Goal: Information Seeking & Learning: Check status

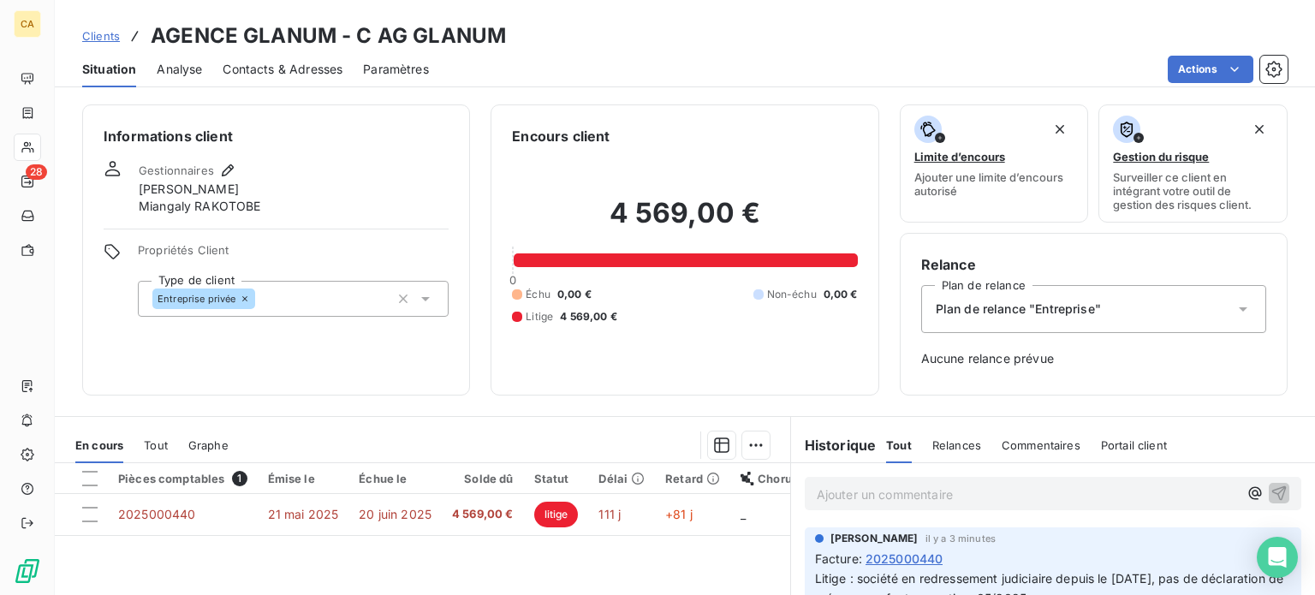
scroll to position [247, 0]
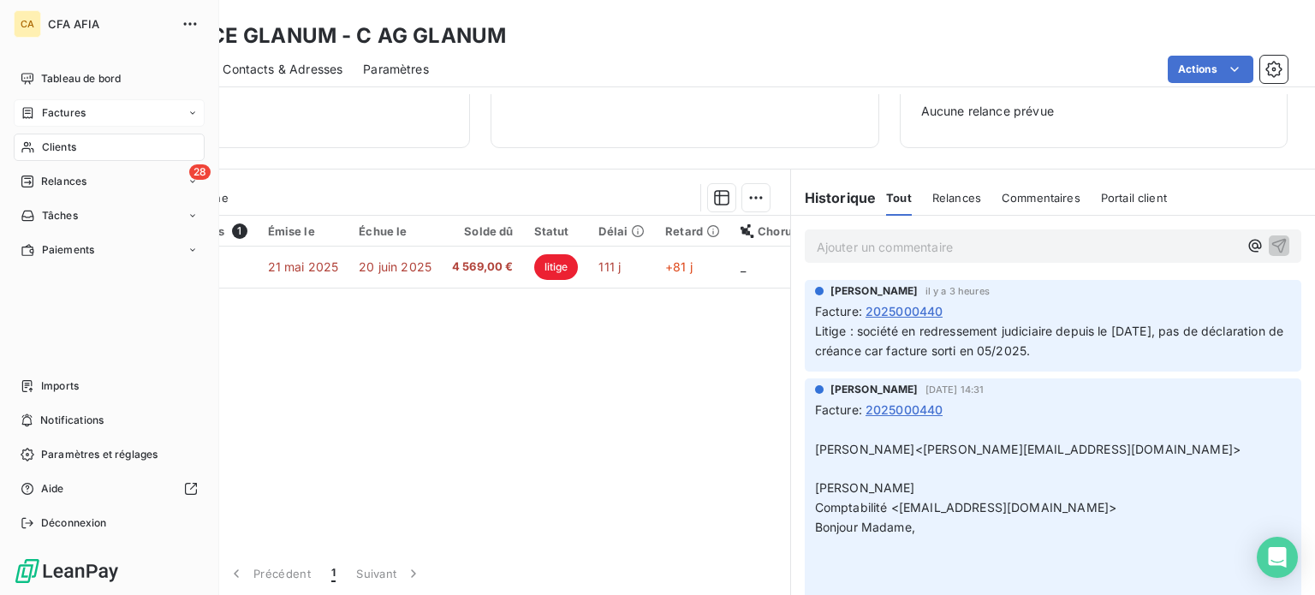
click at [65, 114] on span "Factures" at bounding box center [64, 112] width 44 height 15
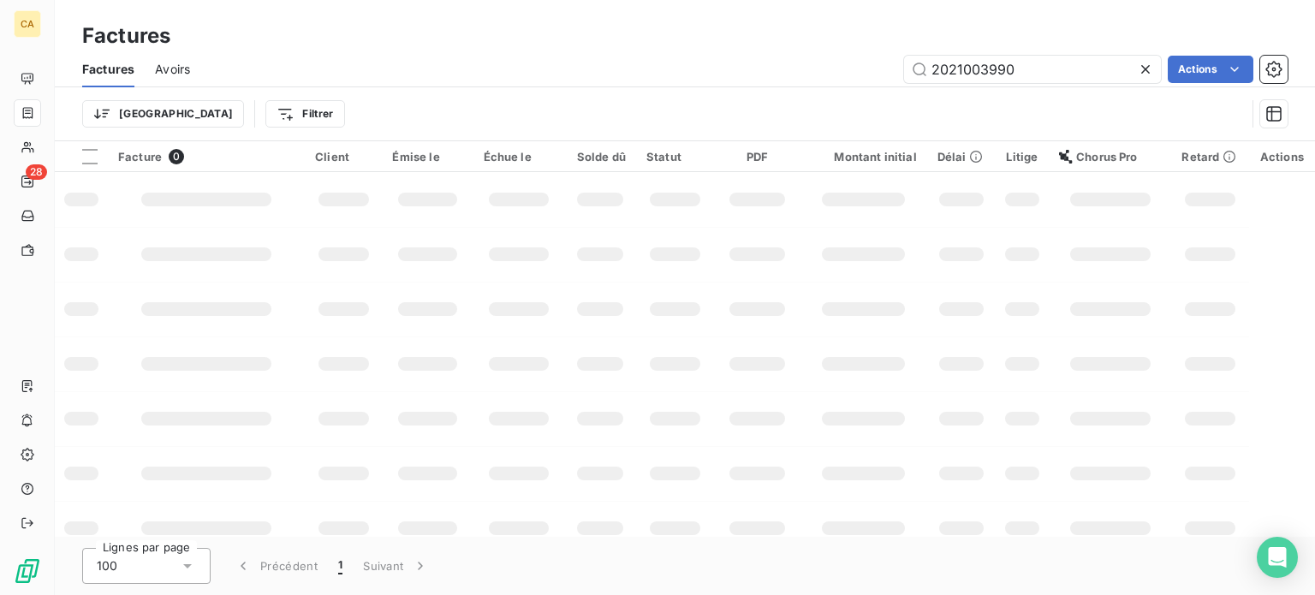
drag, startPoint x: 852, startPoint y: 37, endPoint x: 718, endPoint y: 21, distance: 135.3
click at [718, 21] on div "Factures Factures Avoirs 2021003990 Actions Trier Filtrer" at bounding box center [685, 70] width 1260 height 141
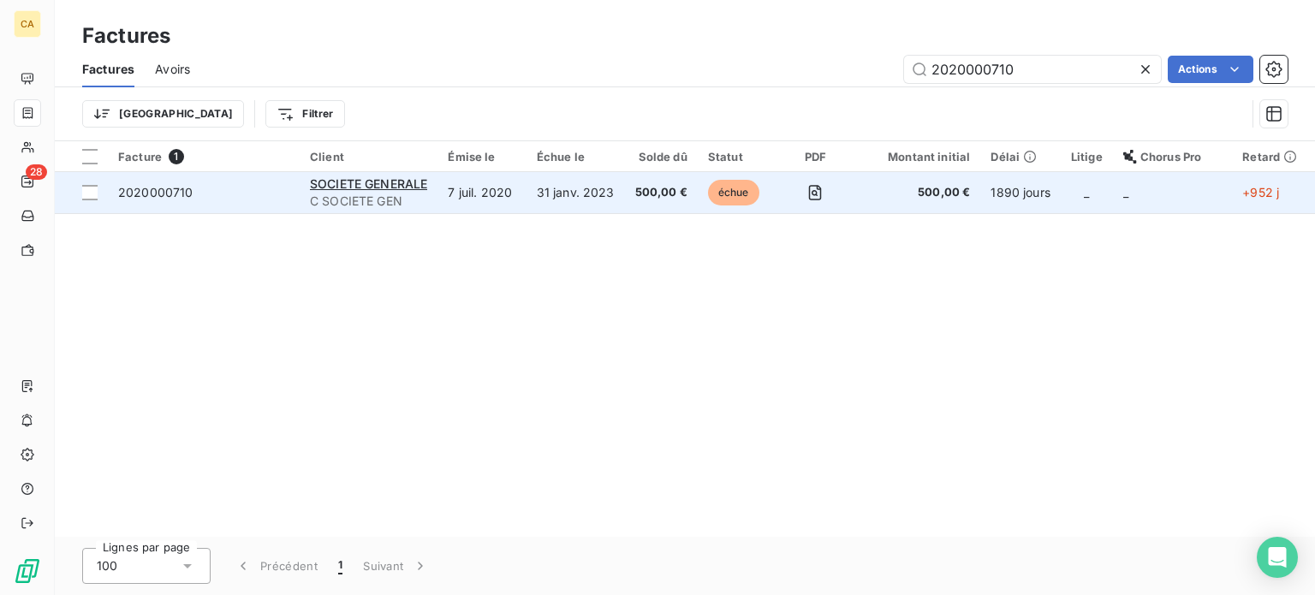
type input "2020000710"
click at [131, 192] on span "2020000710" at bounding box center [155, 192] width 75 height 15
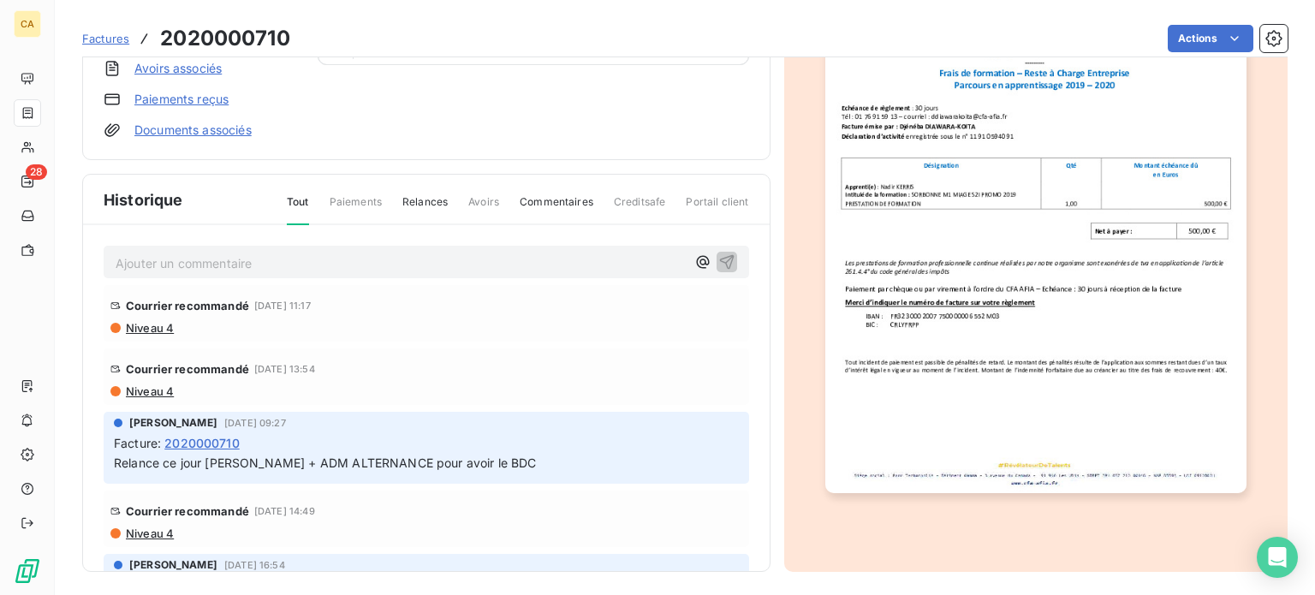
scroll to position [252, 0]
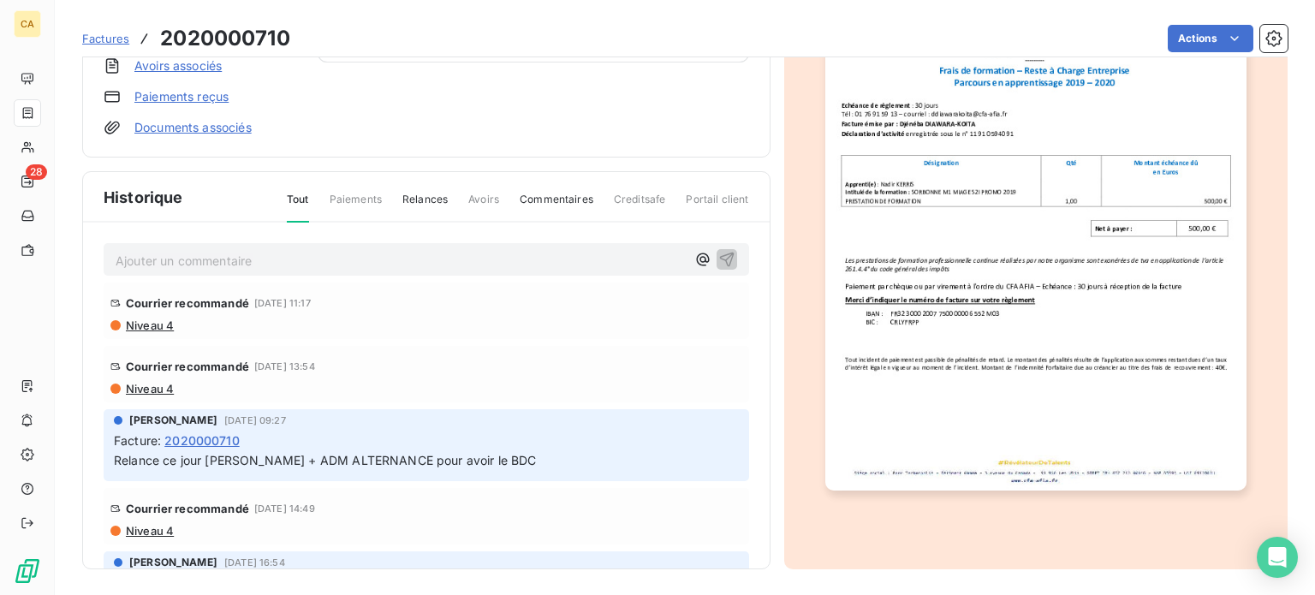
click at [964, 355] on img "button" at bounding box center [1035, 193] width 421 height 596
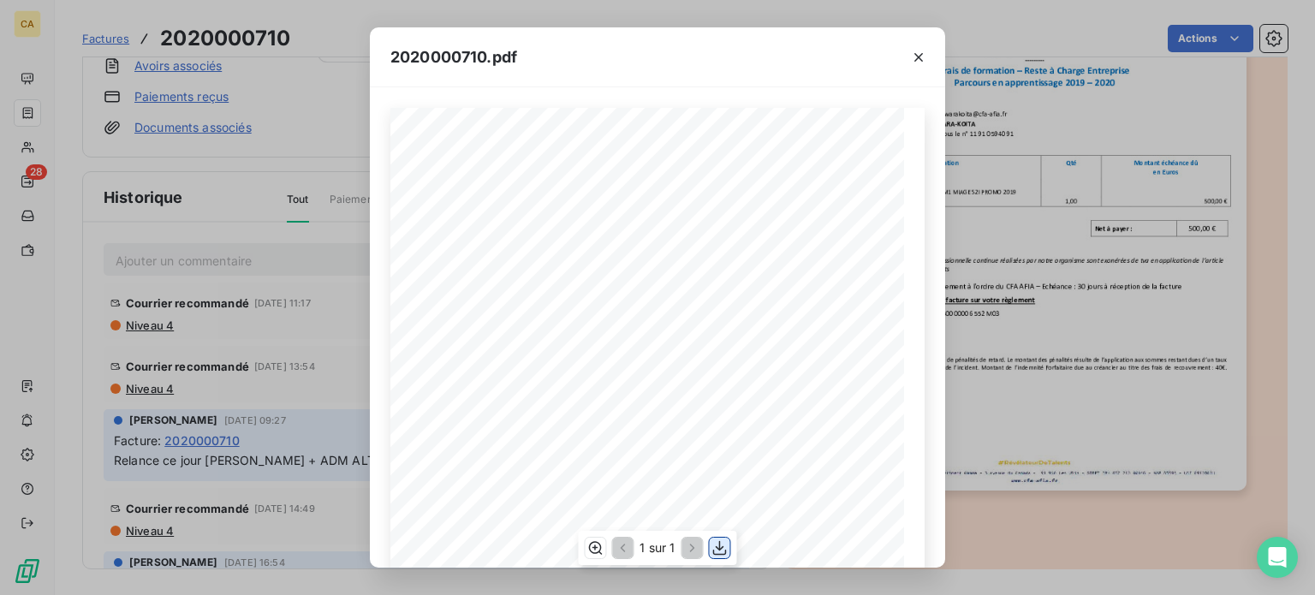
click at [720, 547] on icon "button" at bounding box center [720, 547] width 17 height 17
click at [921, 54] on icon "button" at bounding box center [918, 57] width 17 height 17
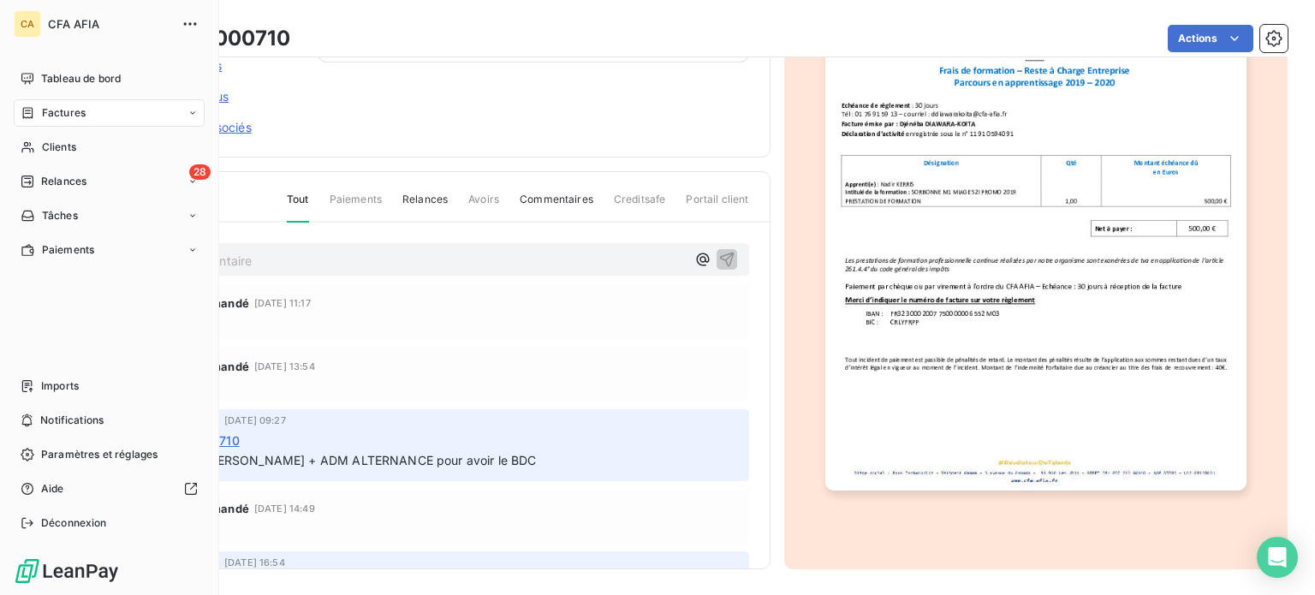
click at [76, 115] on span "Factures" at bounding box center [64, 112] width 44 height 15
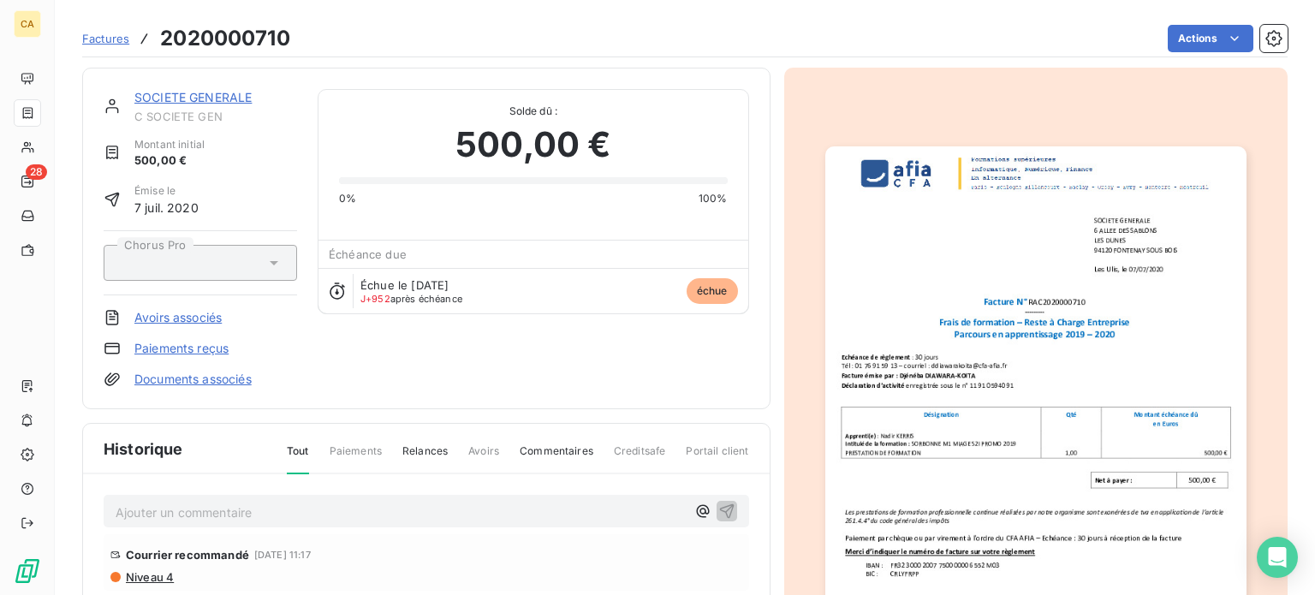
scroll to position [0, 0]
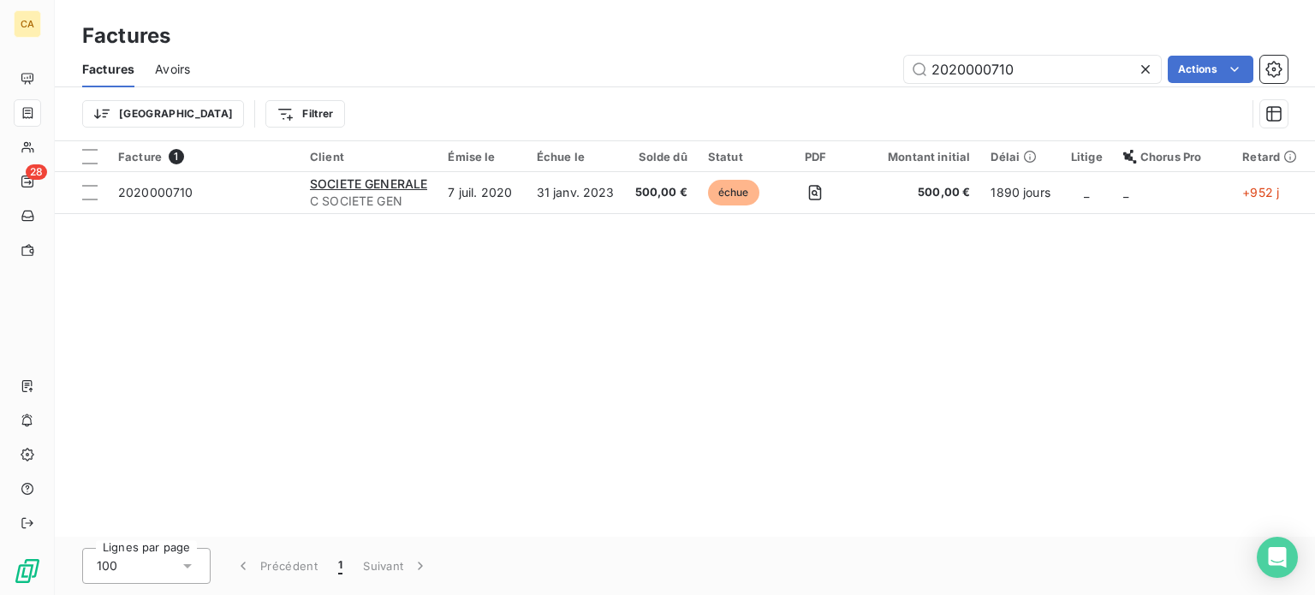
click at [1141, 72] on icon at bounding box center [1145, 69] width 9 height 9
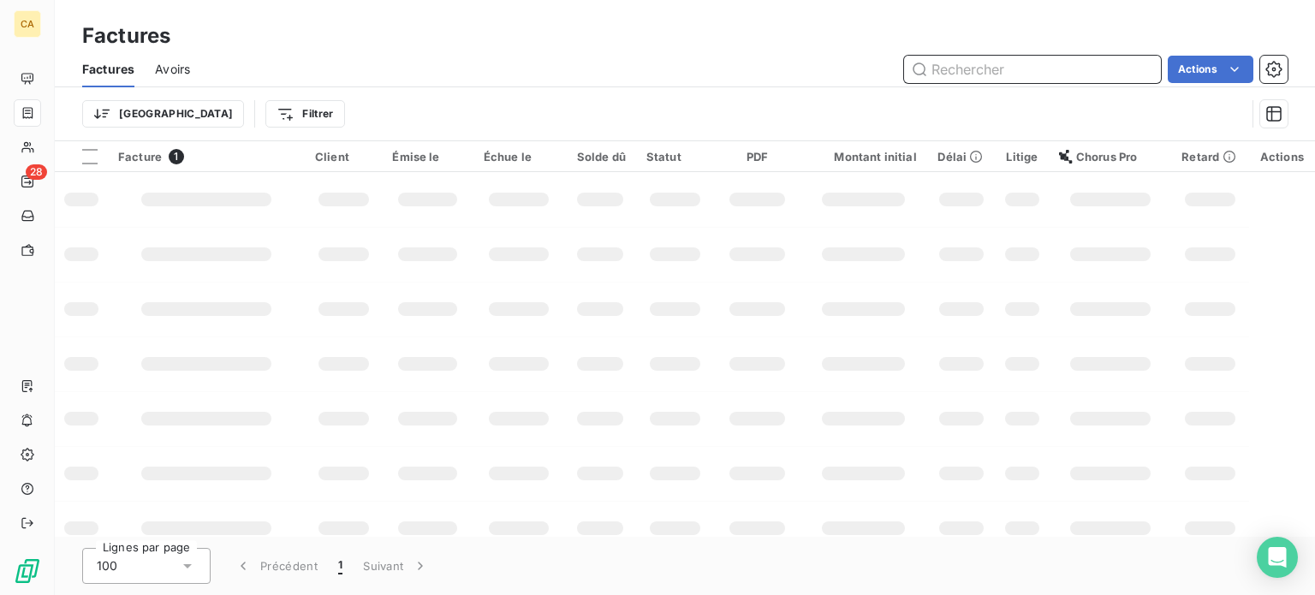
click at [1007, 72] on input "text" at bounding box center [1032, 69] width 257 height 27
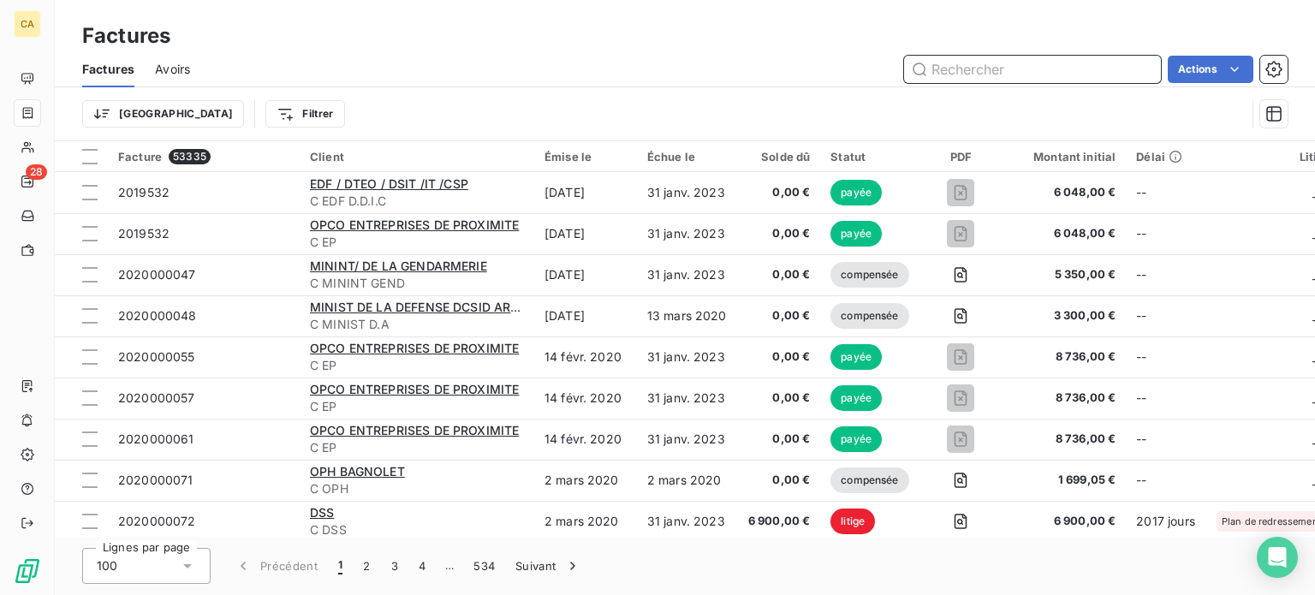
paste input "2021000325"
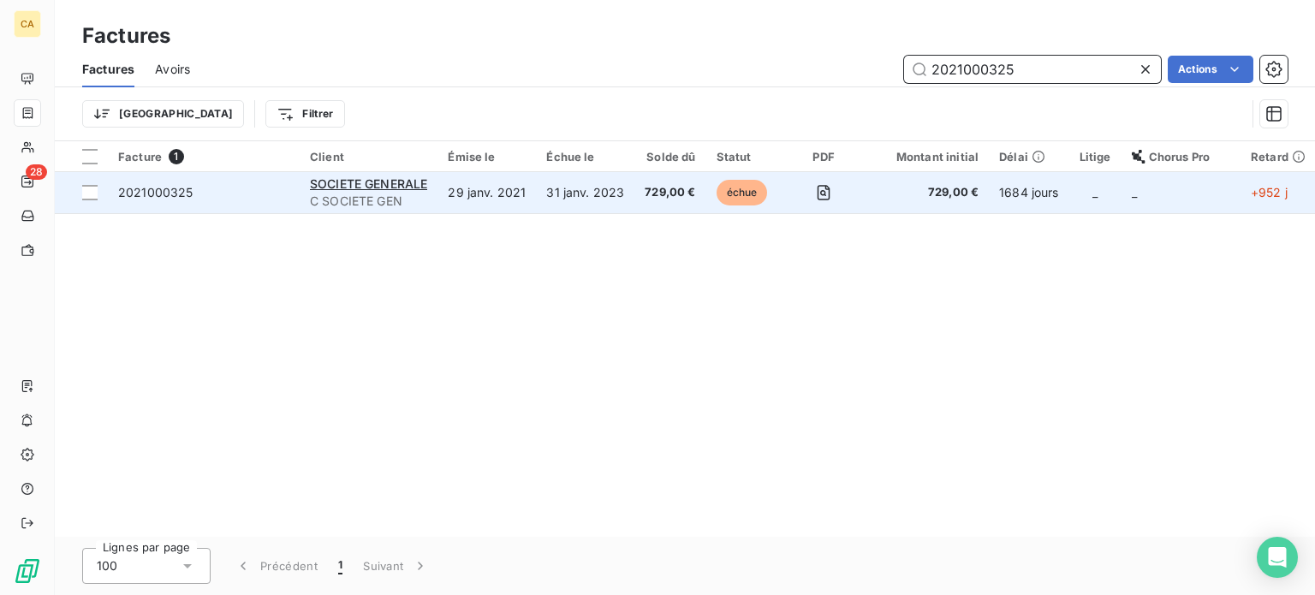
type input "2021000325"
click at [167, 200] on div "2021000325" at bounding box center [155, 192] width 75 height 17
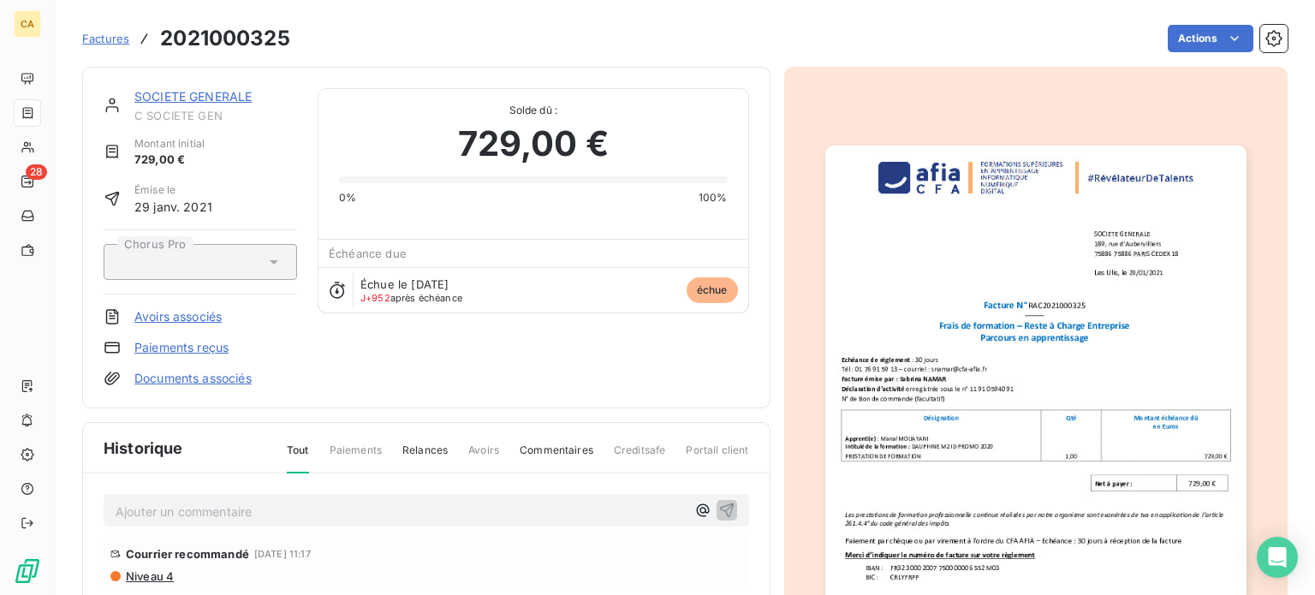
click at [1004, 410] on img "button" at bounding box center [1035, 444] width 421 height 596
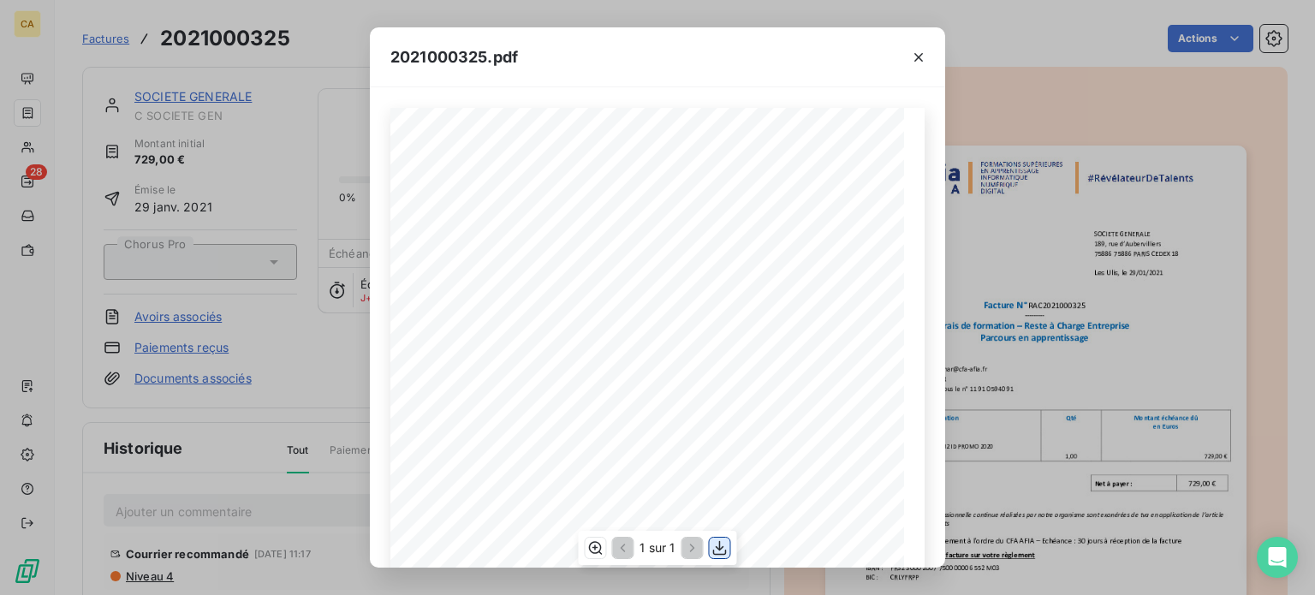
click at [718, 549] on icon "button" at bounding box center [720, 548] width 14 height 15
click at [921, 57] on icon "button" at bounding box center [918, 57] width 17 height 17
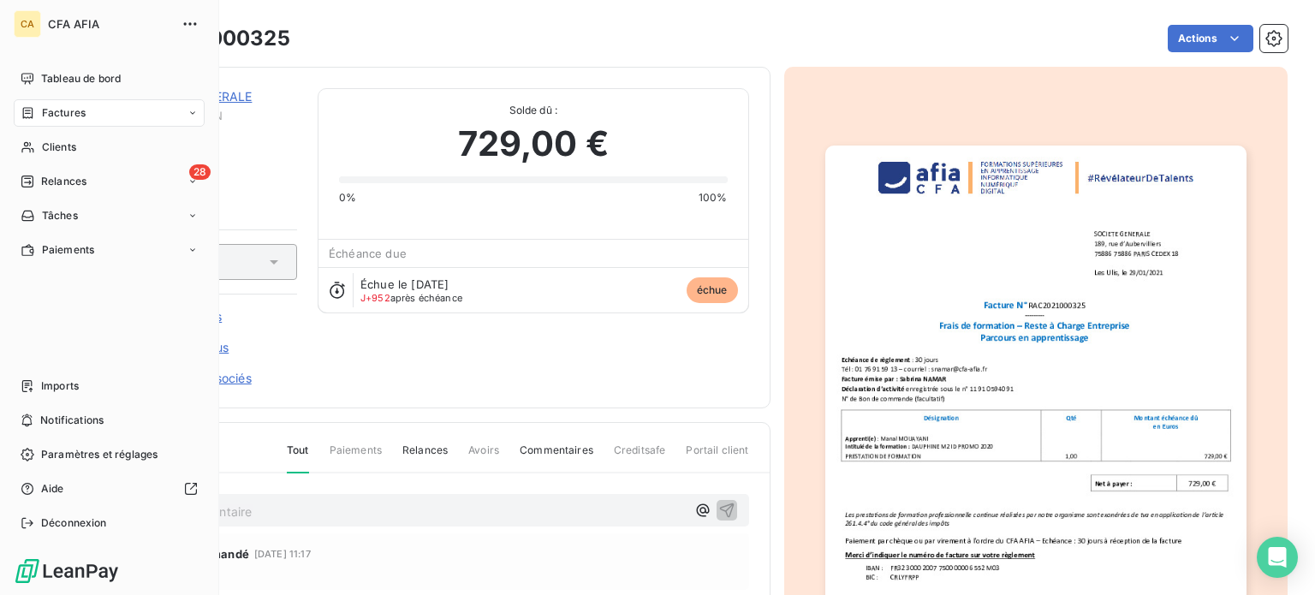
click at [60, 115] on span "Factures" at bounding box center [64, 112] width 44 height 15
click at [56, 111] on span "Factures" at bounding box center [64, 112] width 44 height 15
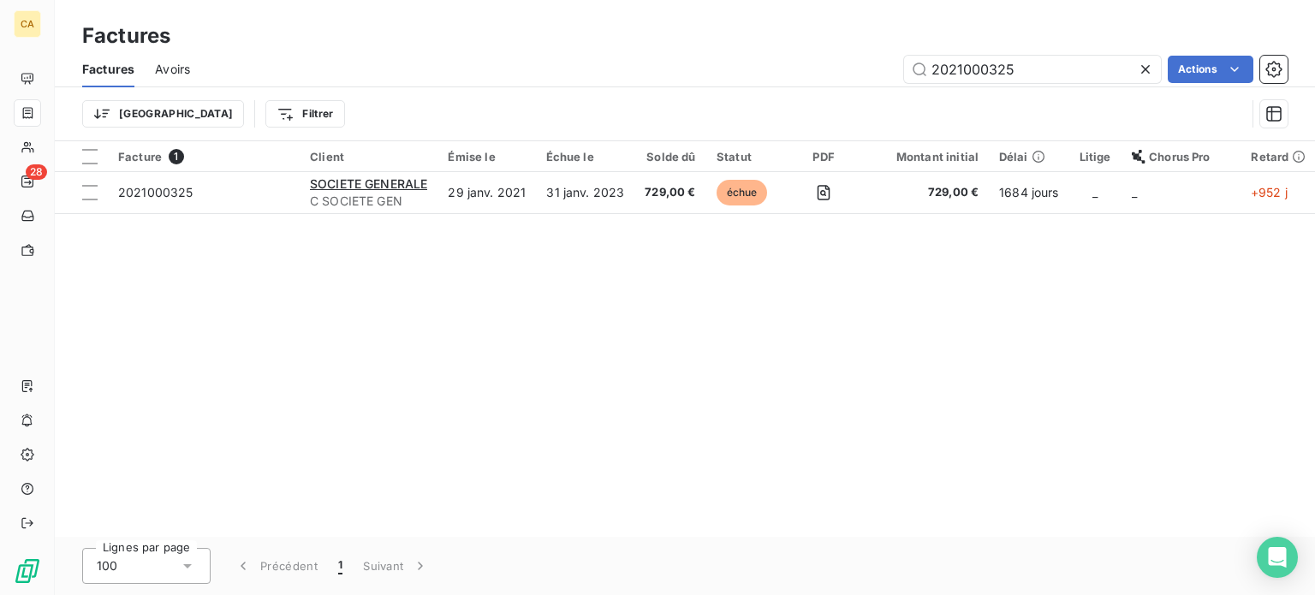
drag, startPoint x: 880, startPoint y: 47, endPoint x: 713, endPoint y: 45, distance: 167.0
click at [733, 47] on div "Factures Factures Avoirs 2021000325 Actions Trier Filtrer" at bounding box center [685, 70] width 1260 height 141
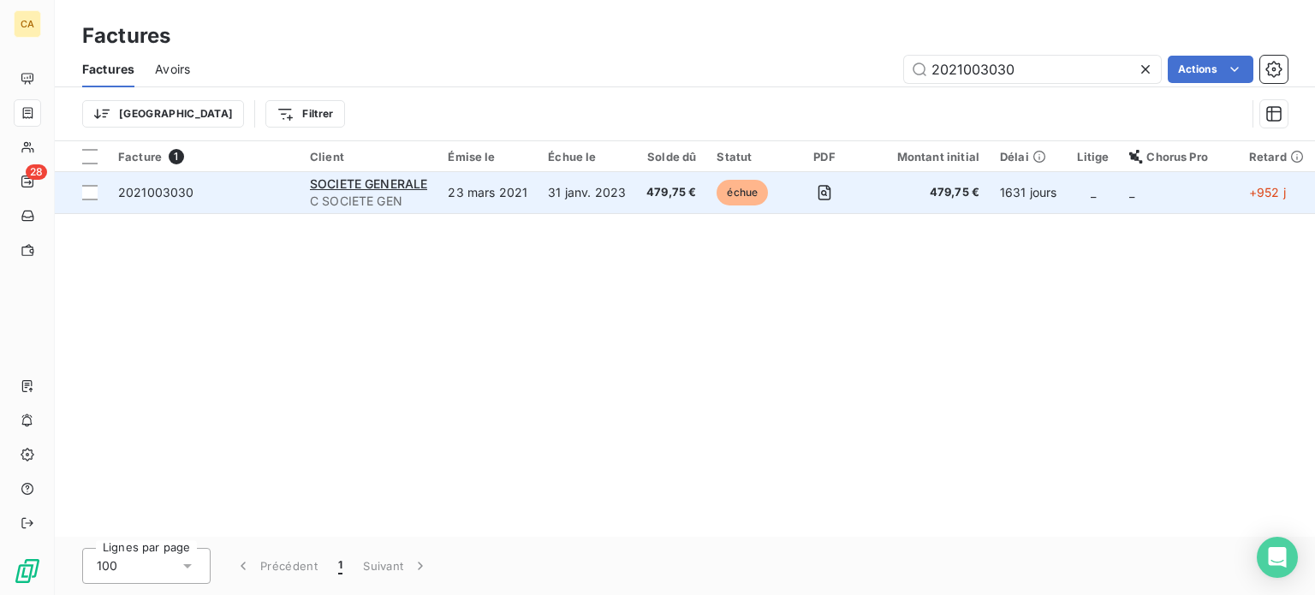
type input "2021003030"
click at [177, 200] on div "2021003030" at bounding box center [156, 192] width 76 height 17
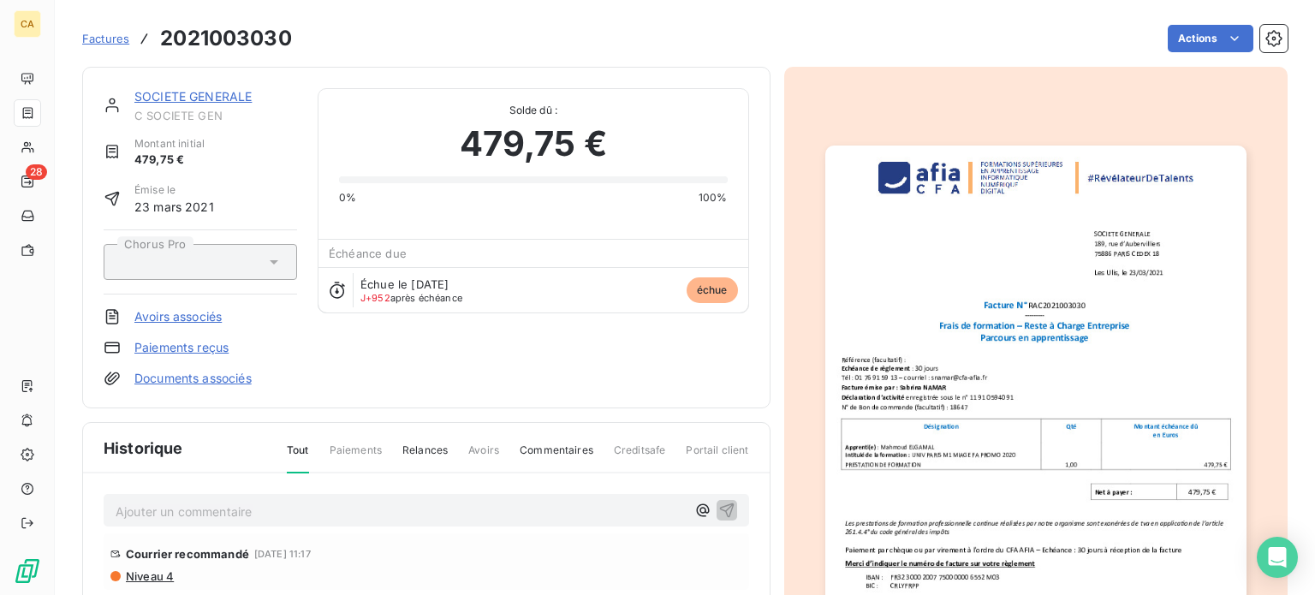
click at [950, 319] on img "button" at bounding box center [1035, 444] width 421 height 596
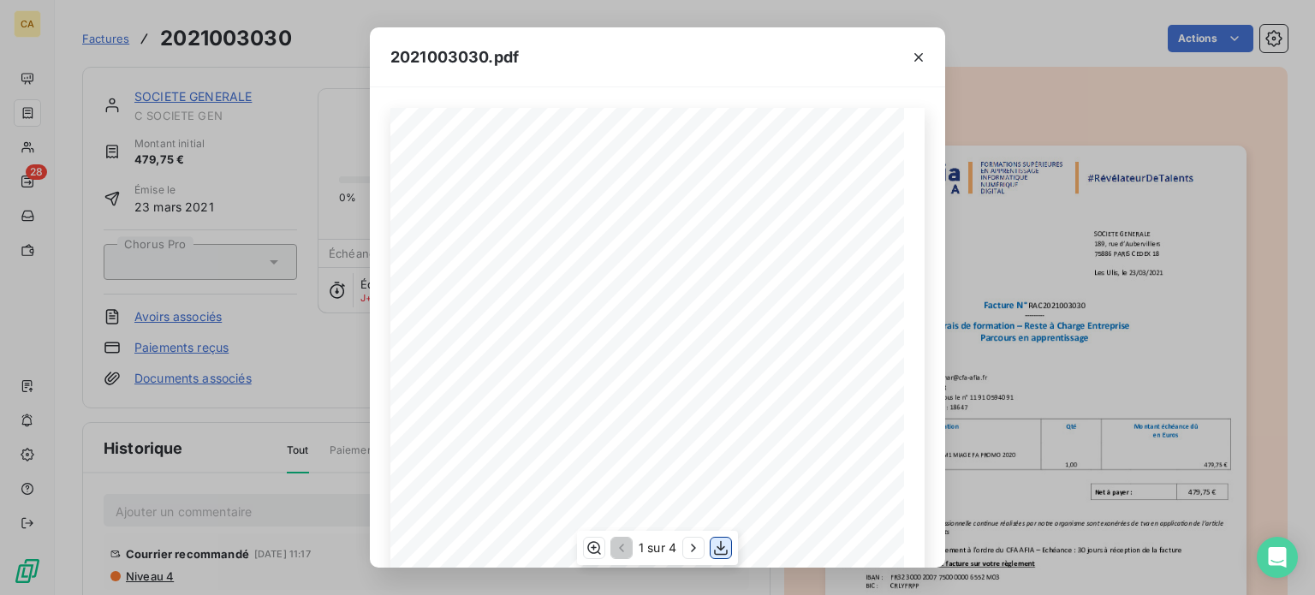
click at [720, 551] on icon "button" at bounding box center [721, 548] width 14 height 15
click at [918, 58] on icon "button" at bounding box center [918, 57] width 17 height 17
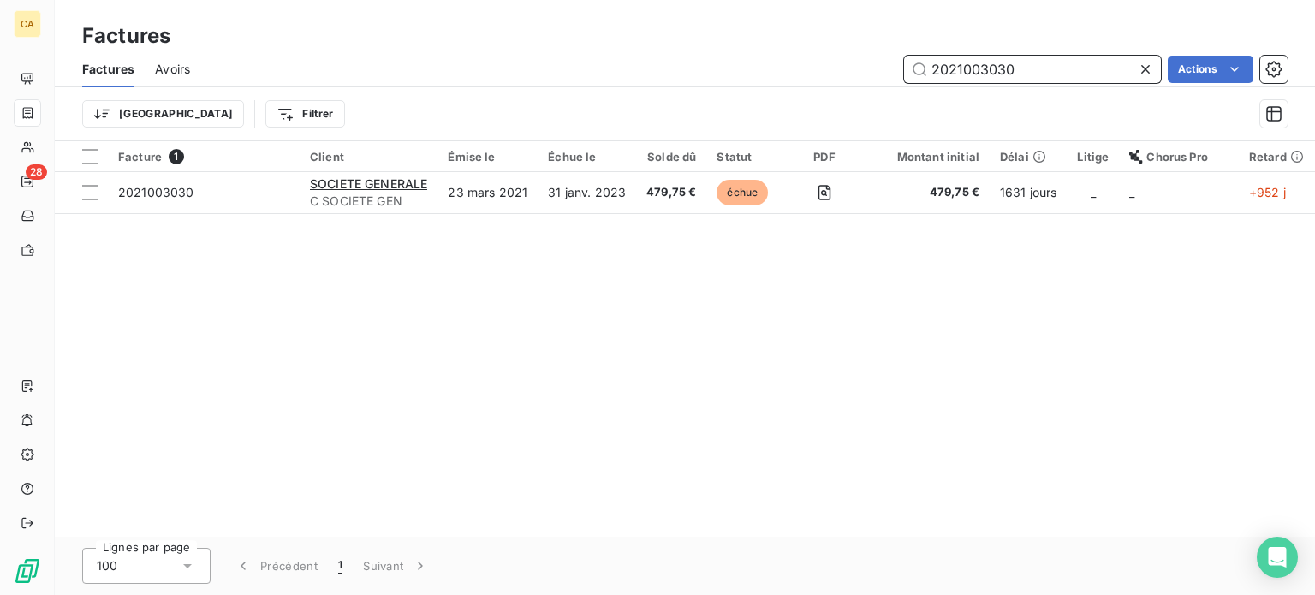
drag, startPoint x: 1016, startPoint y: 74, endPoint x: 714, endPoint y: 74, distance: 301.4
click at [714, 74] on div "2021003030 Actions" at bounding box center [749, 69] width 1077 height 27
paste input "10251"
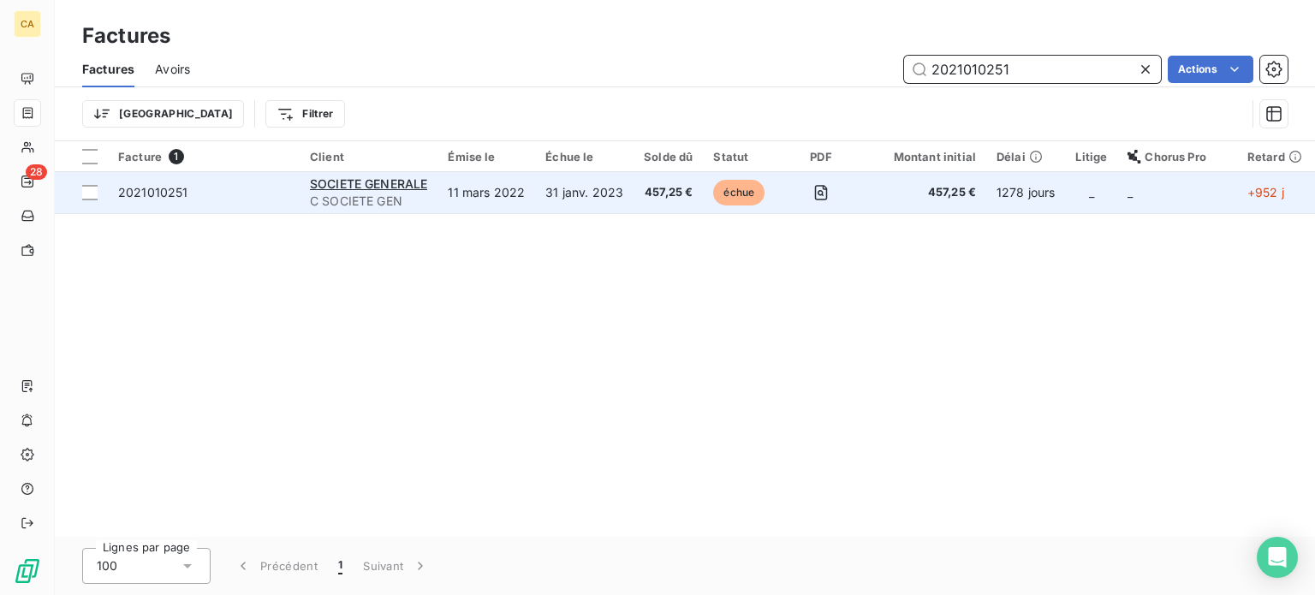
type input "2021010251"
click at [177, 194] on span "2021010251" at bounding box center [153, 192] width 70 height 15
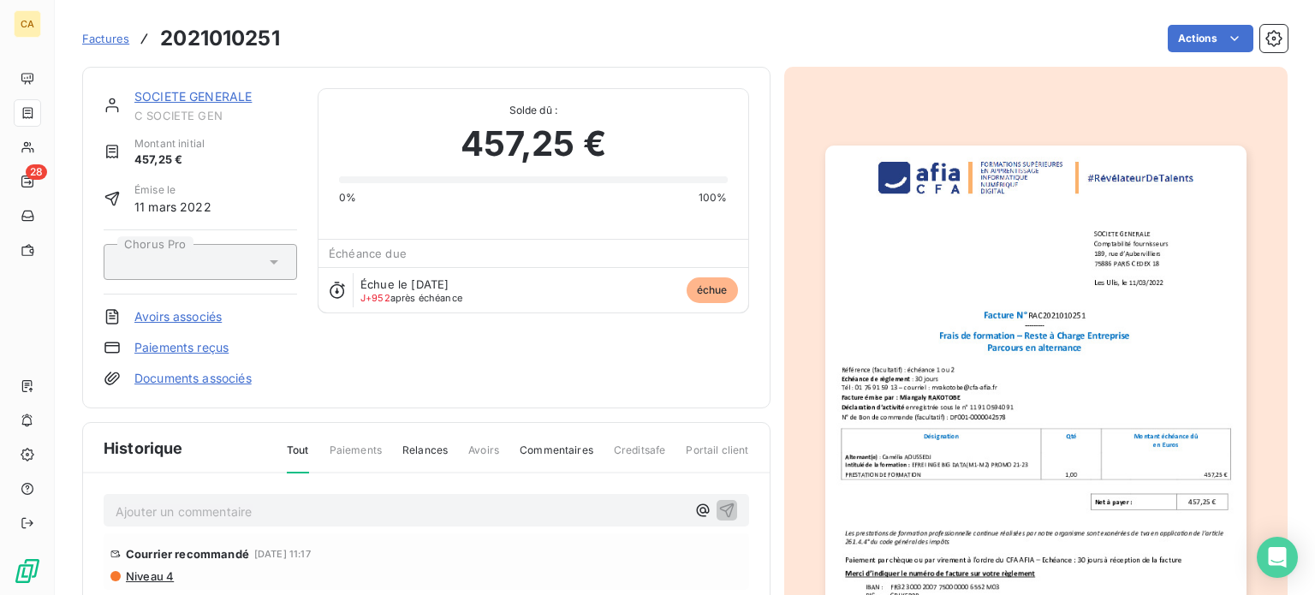
click at [1009, 431] on img "button" at bounding box center [1035, 444] width 421 height 596
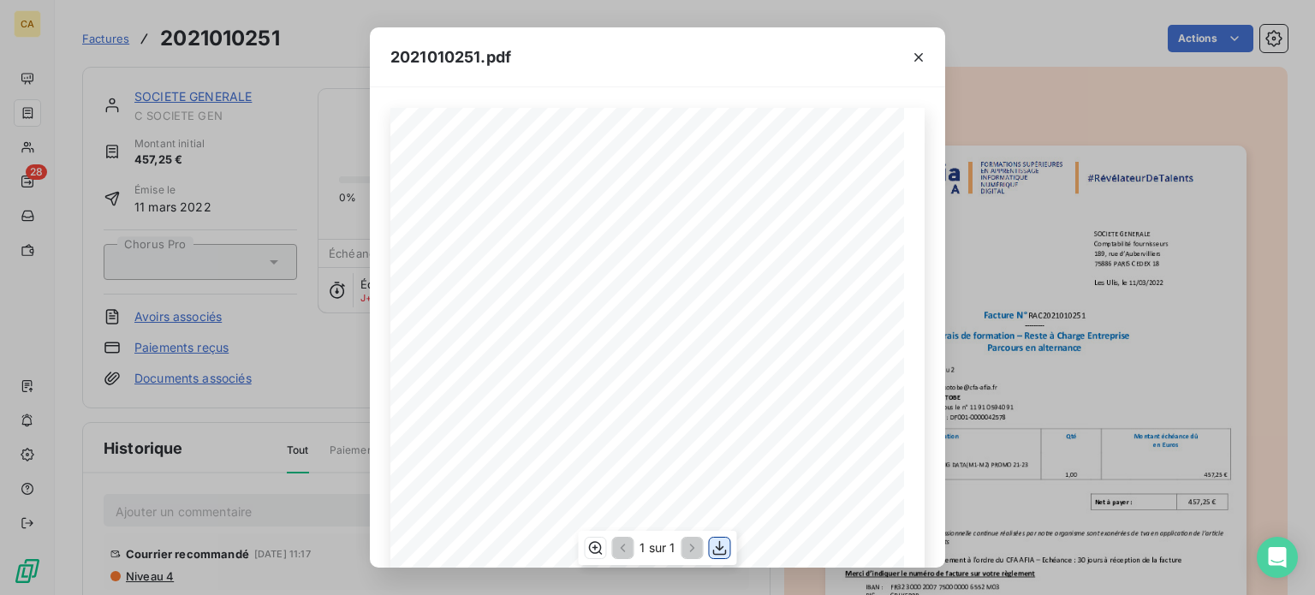
click at [722, 548] on icon "button" at bounding box center [720, 548] width 14 height 15
click at [923, 57] on icon "button" at bounding box center [918, 57] width 17 height 17
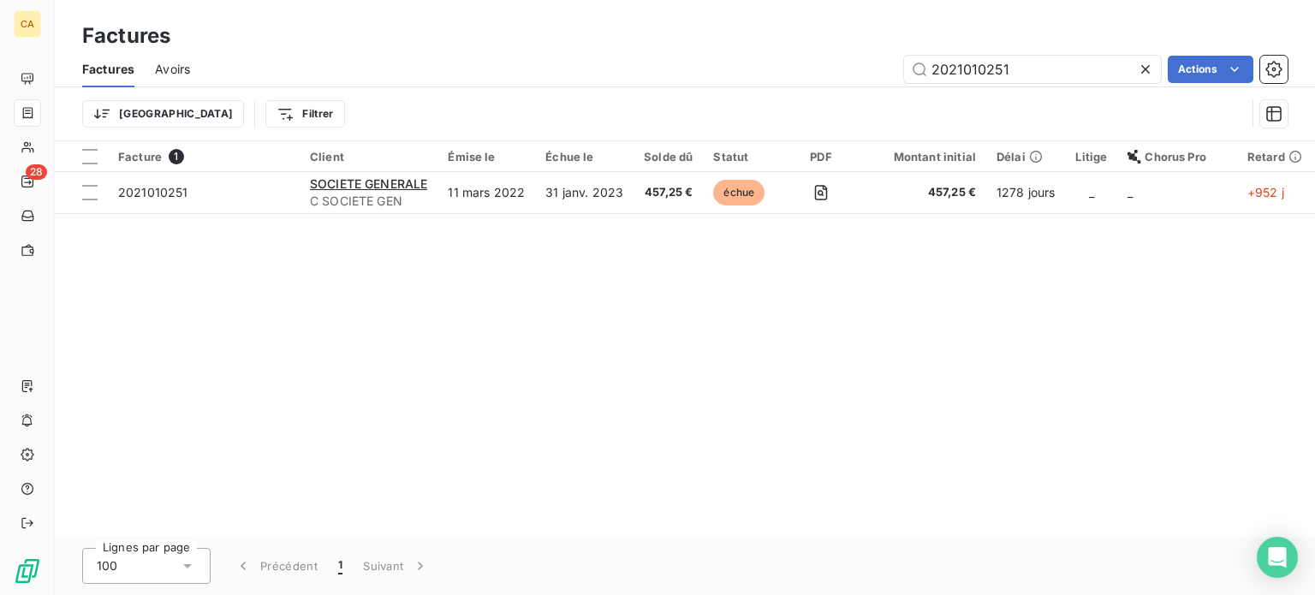
drag, startPoint x: 1046, startPoint y: 71, endPoint x: 730, endPoint y: 57, distance: 316.3
click at [730, 57] on div "2021010251 Actions" at bounding box center [749, 69] width 1077 height 27
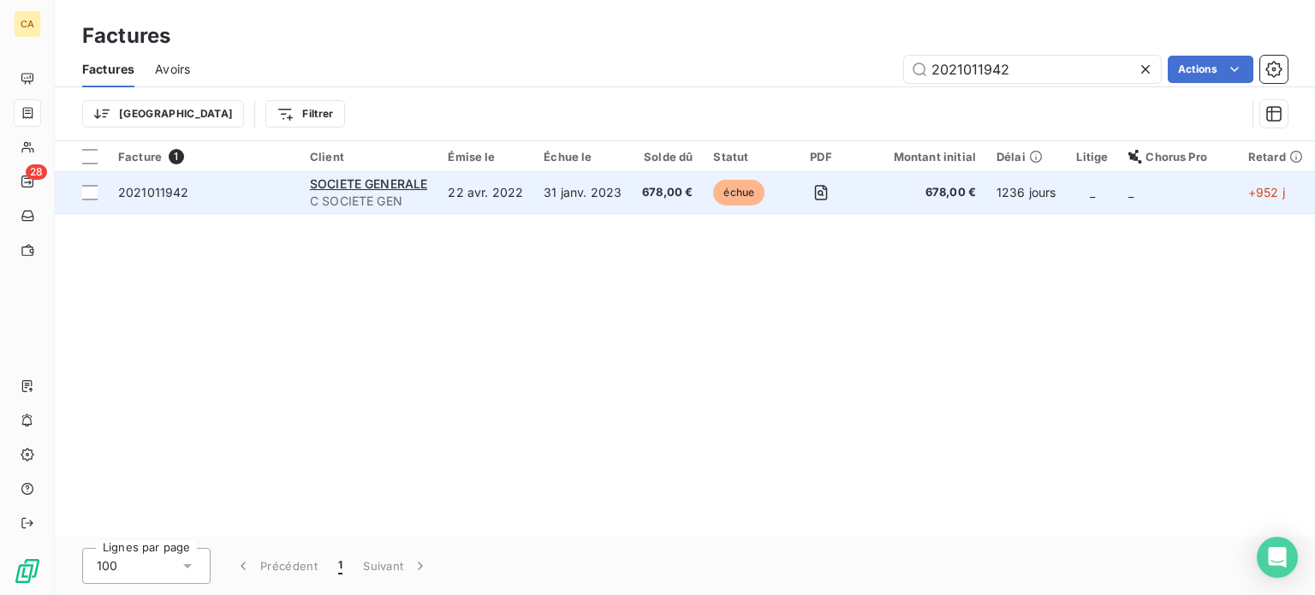
type input "2021011942"
click at [158, 191] on span "2021011942" at bounding box center [153, 192] width 71 height 15
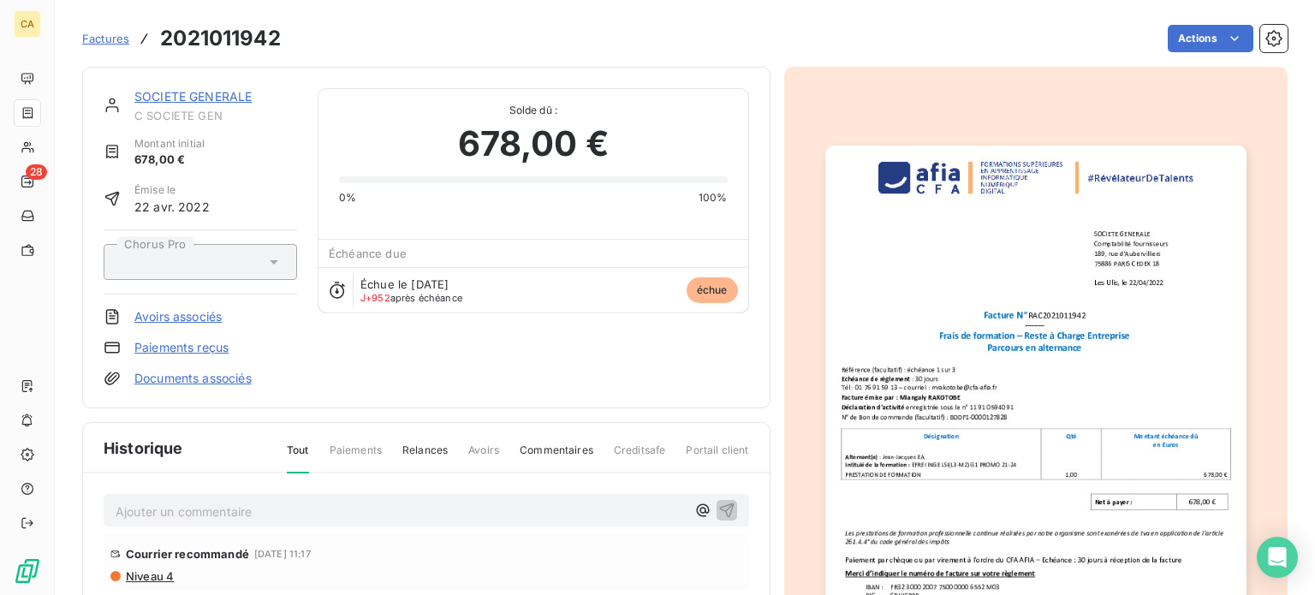
click at [1034, 346] on img "button" at bounding box center [1035, 444] width 421 height 596
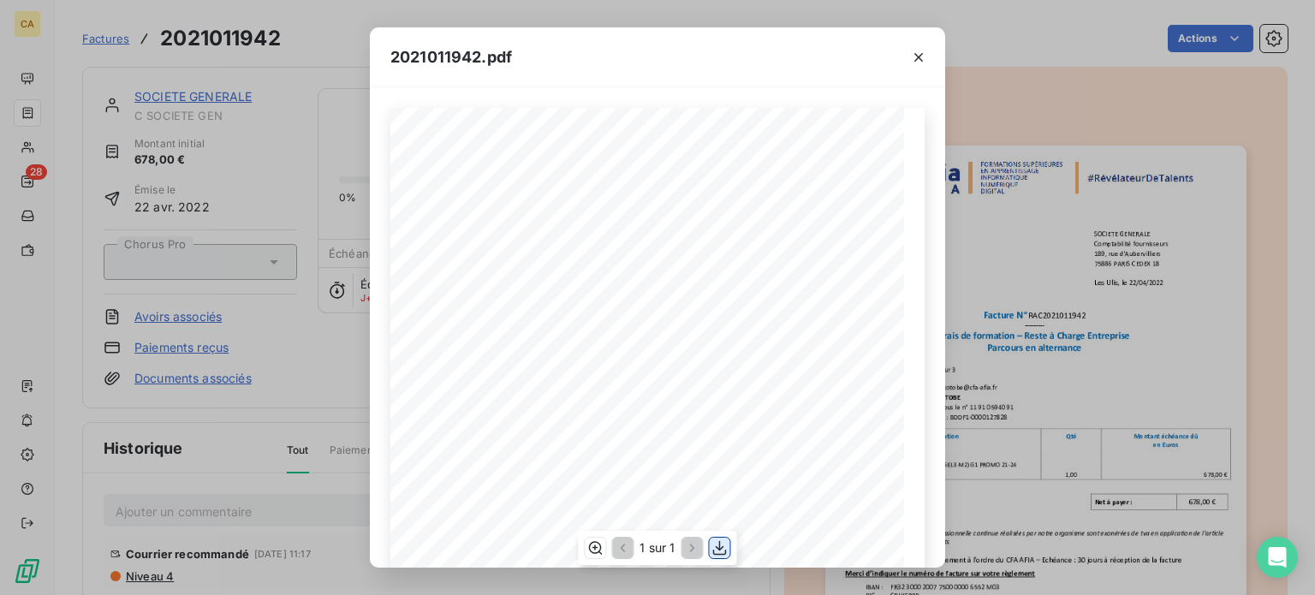
click at [718, 545] on icon "button" at bounding box center [720, 547] width 17 height 17
click at [920, 55] on icon "button" at bounding box center [919, 57] width 9 height 9
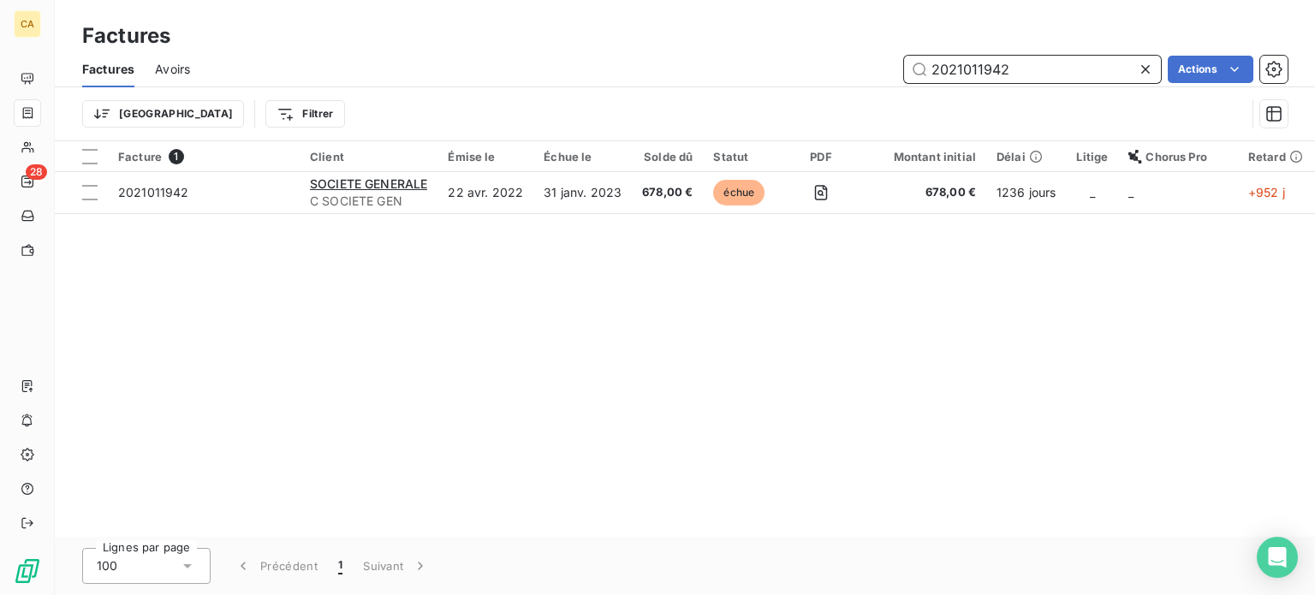
drag, startPoint x: 1058, startPoint y: 68, endPoint x: 778, endPoint y: 65, distance: 280.9
click at [778, 65] on div "2021011942 Actions" at bounding box center [749, 69] width 1077 height 27
paste input "2910"
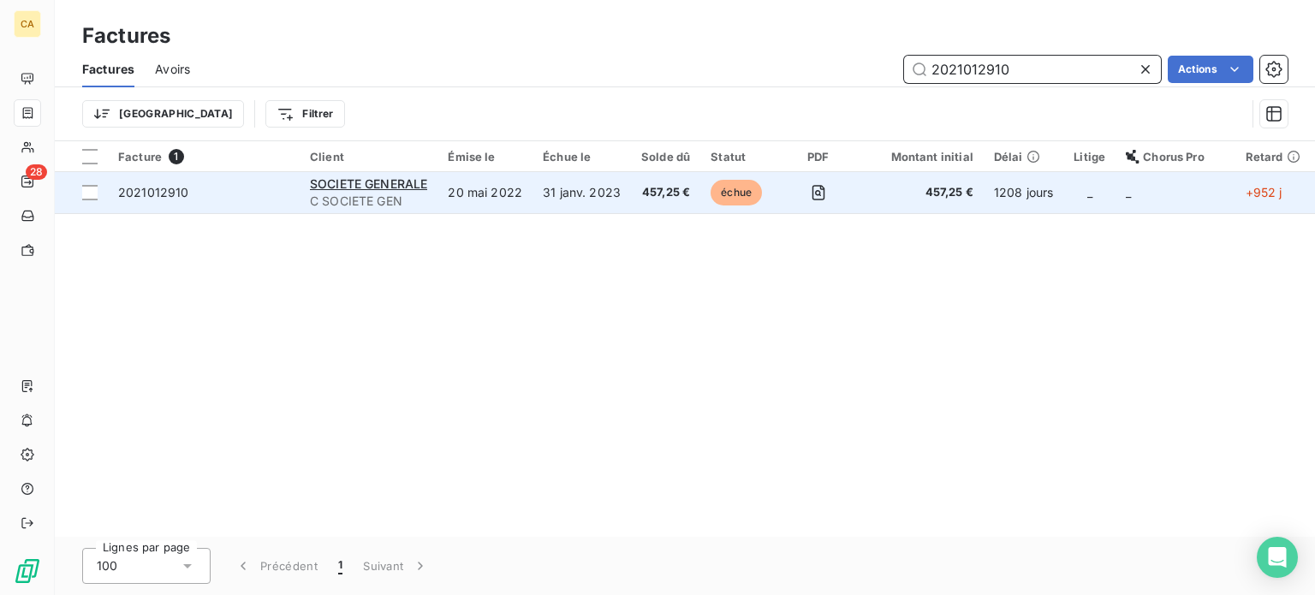
type input "2021012910"
click at [161, 188] on span "2021012910" at bounding box center [153, 192] width 71 height 15
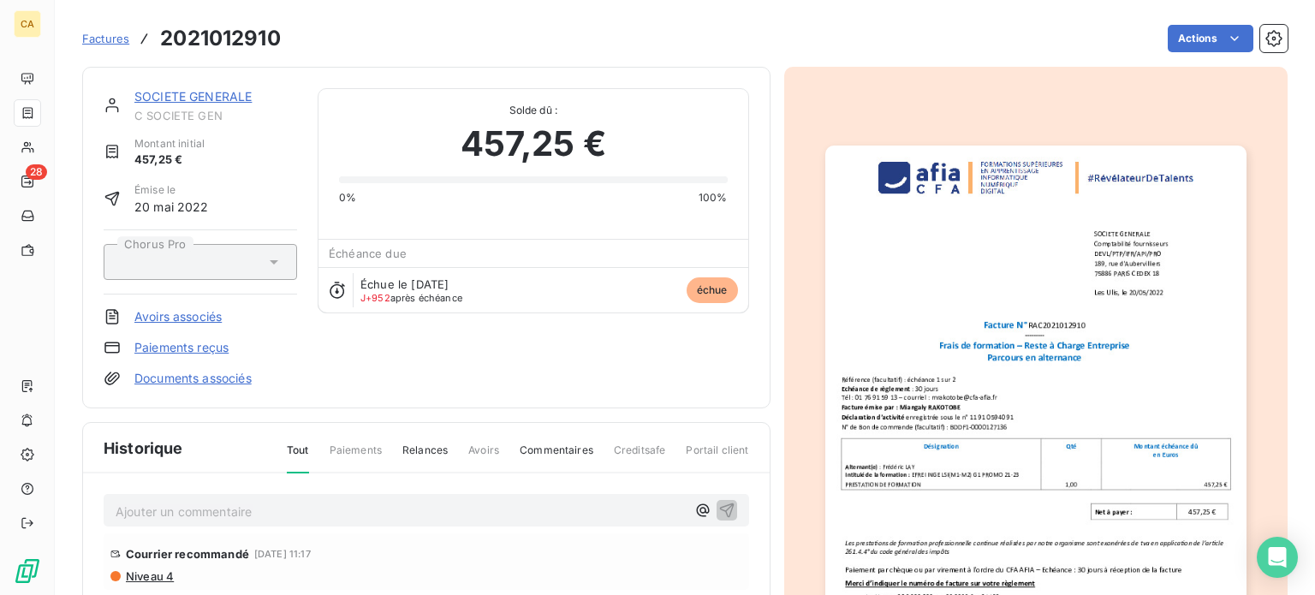
click at [931, 347] on img "button" at bounding box center [1035, 444] width 421 height 596
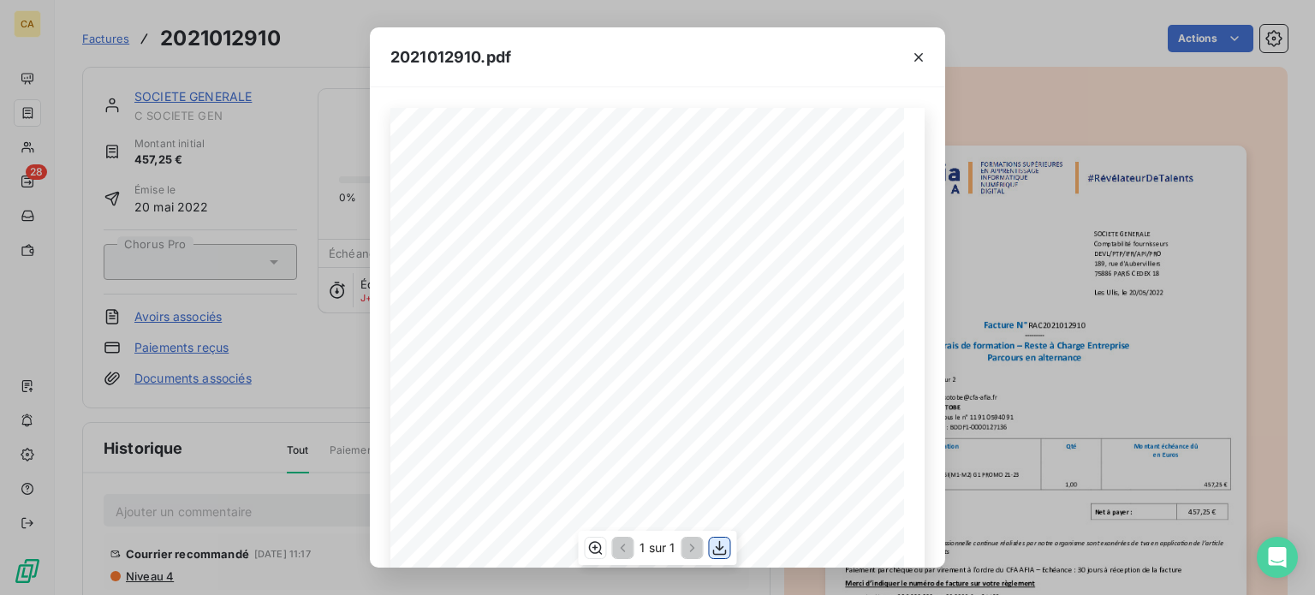
click at [715, 549] on icon "button" at bounding box center [720, 547] width 17 height 17
click at [916, 57] on icon "button" at bounding box center [918, 57] width 17 height 17
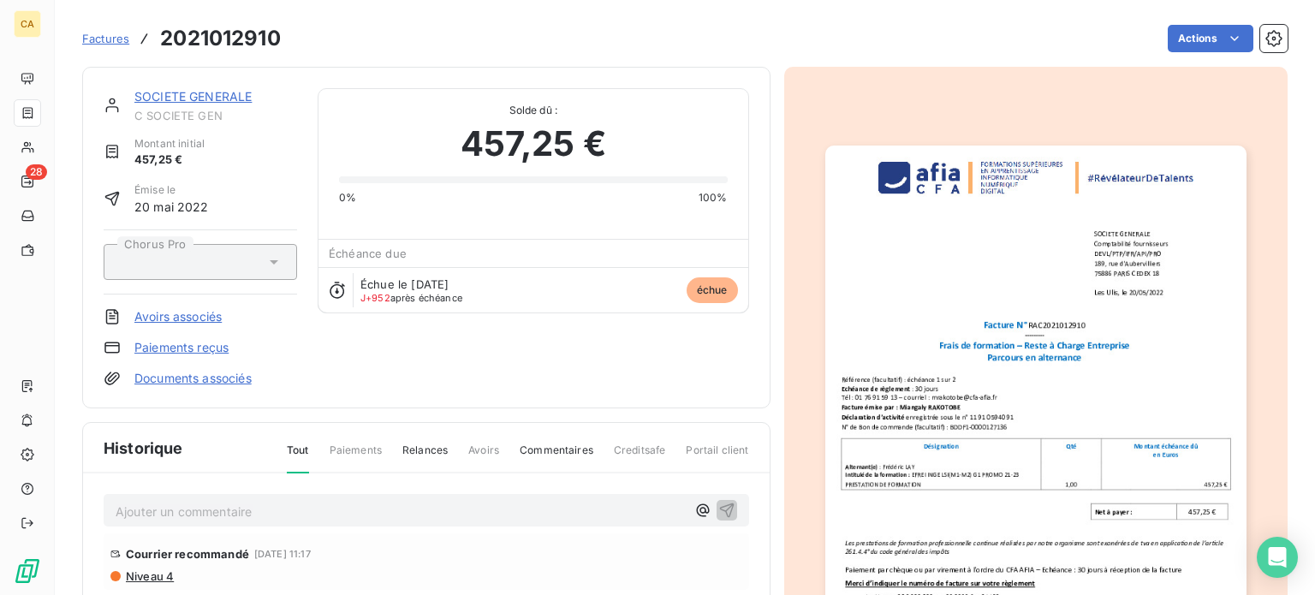
click at [199, 99] on link "SOCIETE GENERALE" at bounding box center [192, 96] width 117 height 15
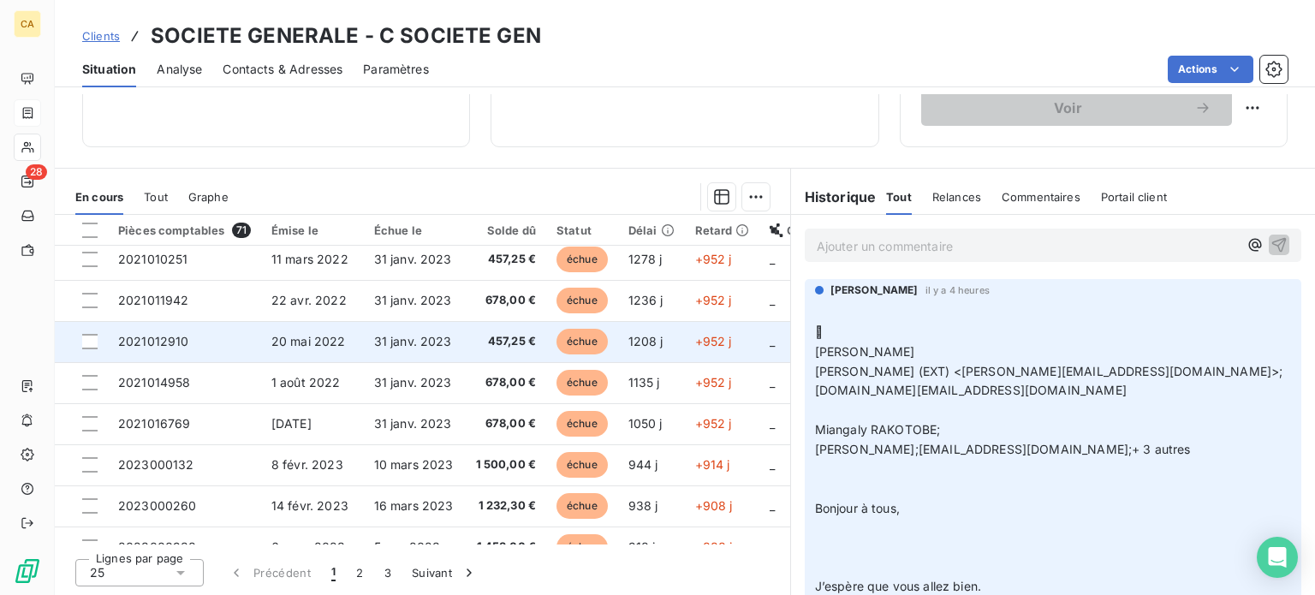
scroll to position [171, 0]
click at [89, 339] on div at bounding box center [89, 341] width 15 height 15
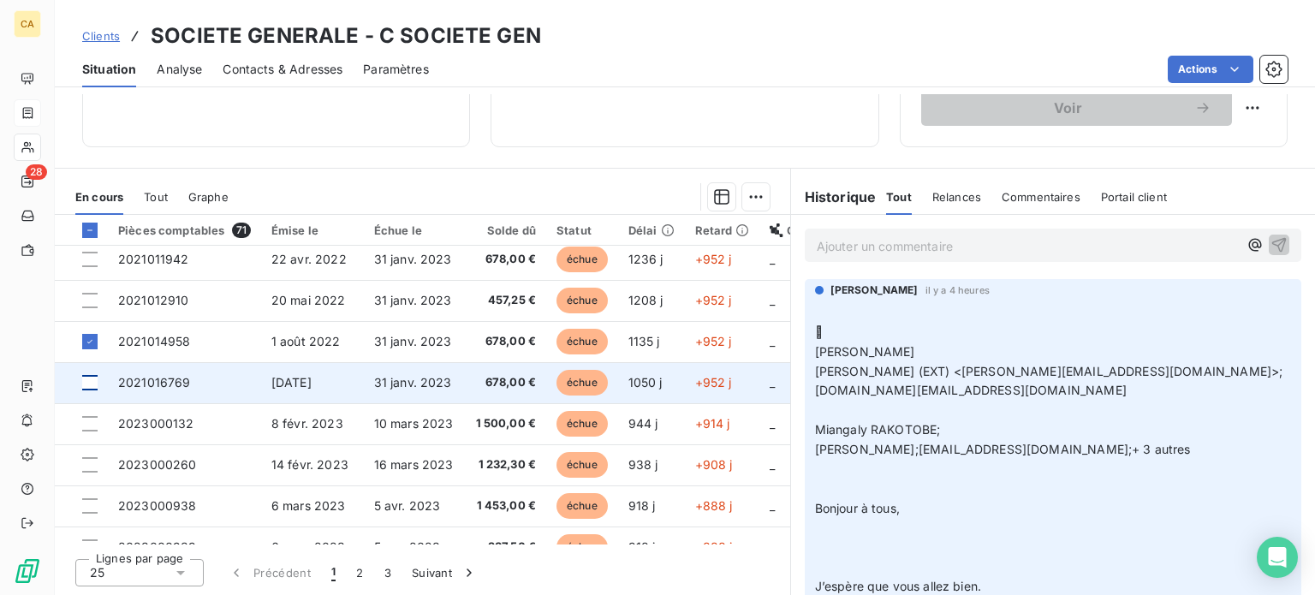
click at [90, 381] on div at bounding box center [89, 382] width 15 height 15
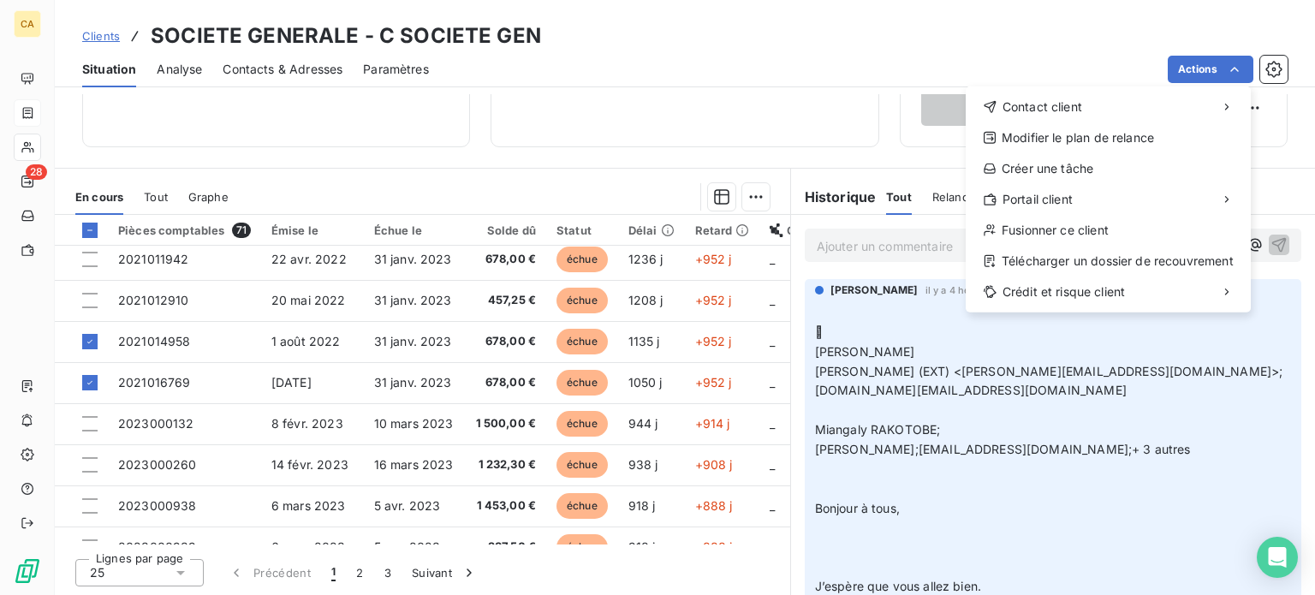
click at [1237, 68] on html "CA 28 Clients SOCIETE GENERALE - C SOCIETE GEN Situation Analyse Contacts & Adr…" at bounding box center [657, 297] width 1315 height 595
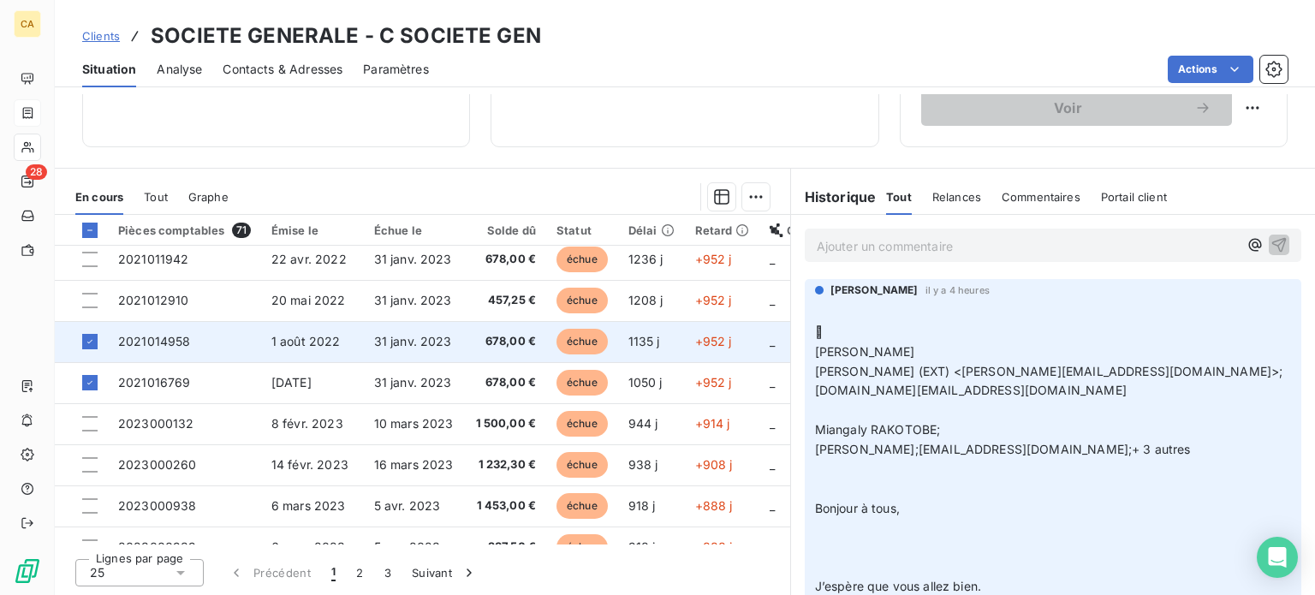
click at [170, 339] on span "2021014958" at bounding box center [154, 341] width 73 height 15
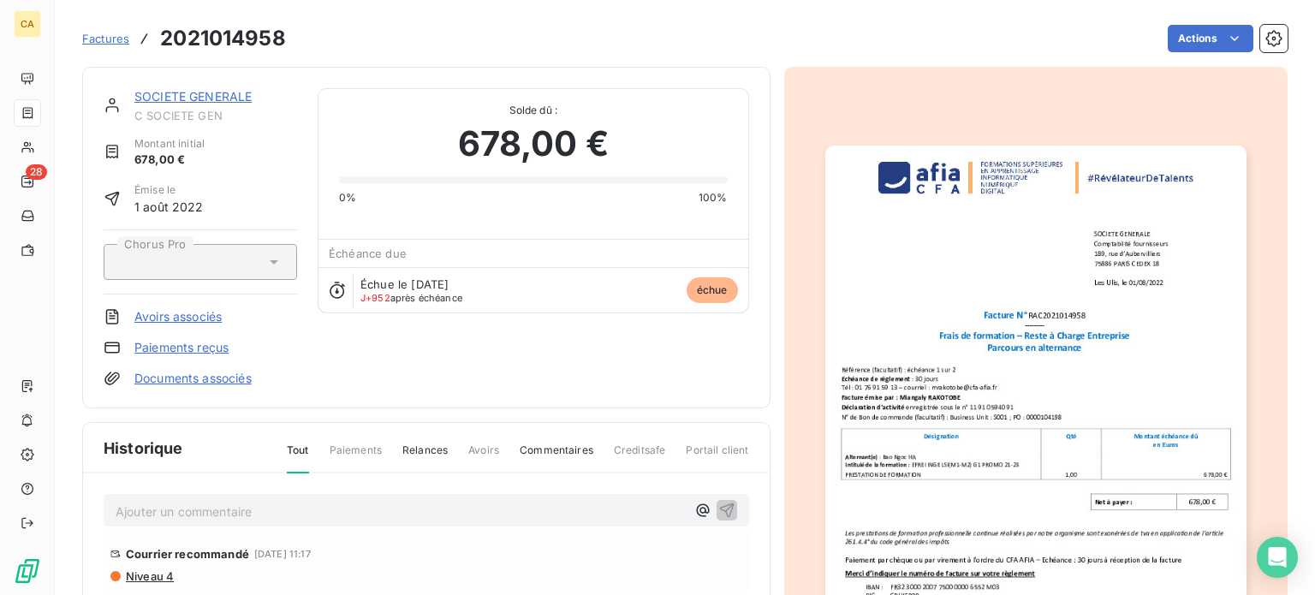
click at [1065, 378] on img "button" at bounding box center [1035, 444] width 421 height 596
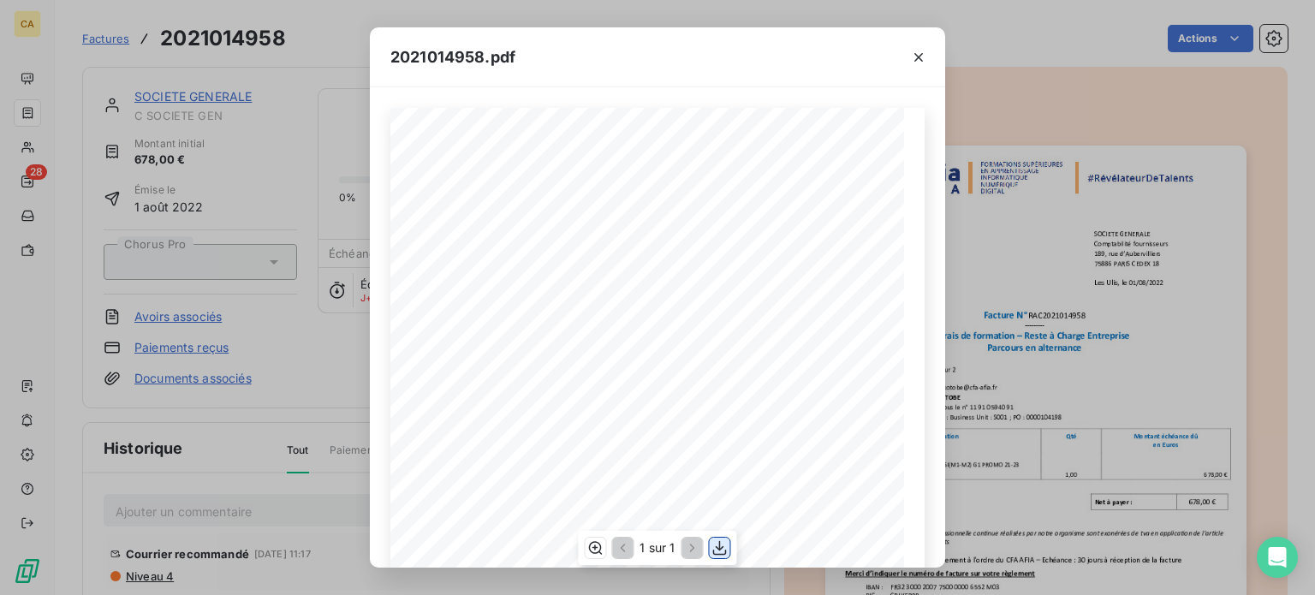
click at [714, 545] on icon "button" at bounding box center [720, 547] width 17 height 17
click at [921, 55] on icon "button" at bounding box center [918, 57] width 17 height 17
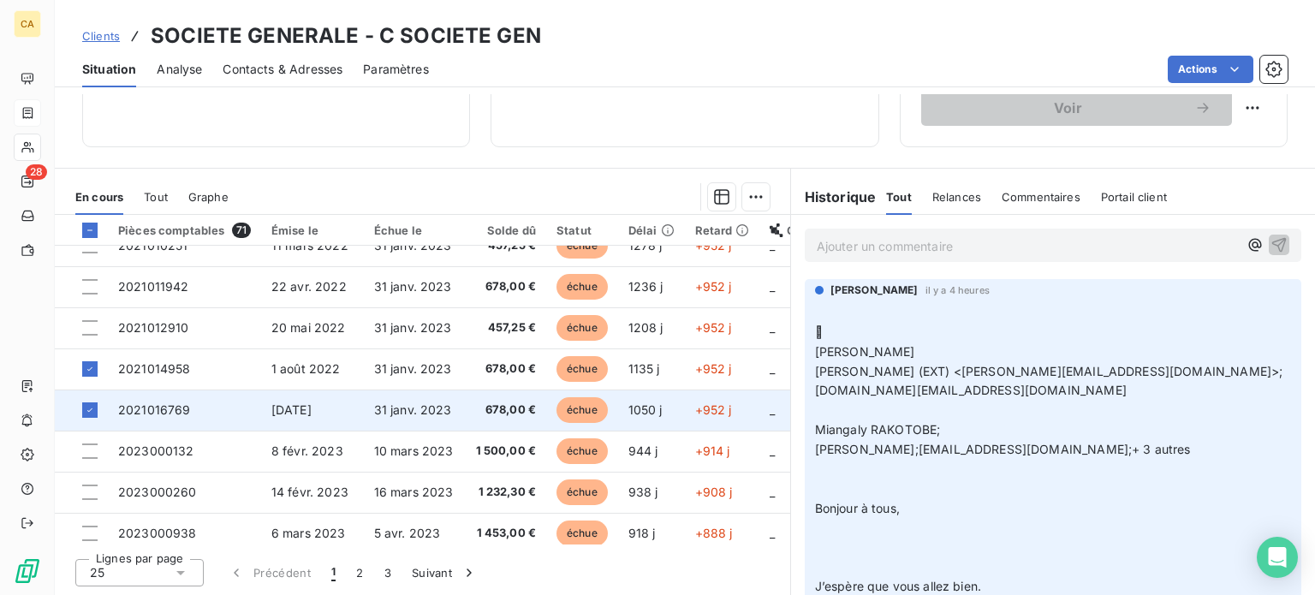
scroll to position [171, 0]
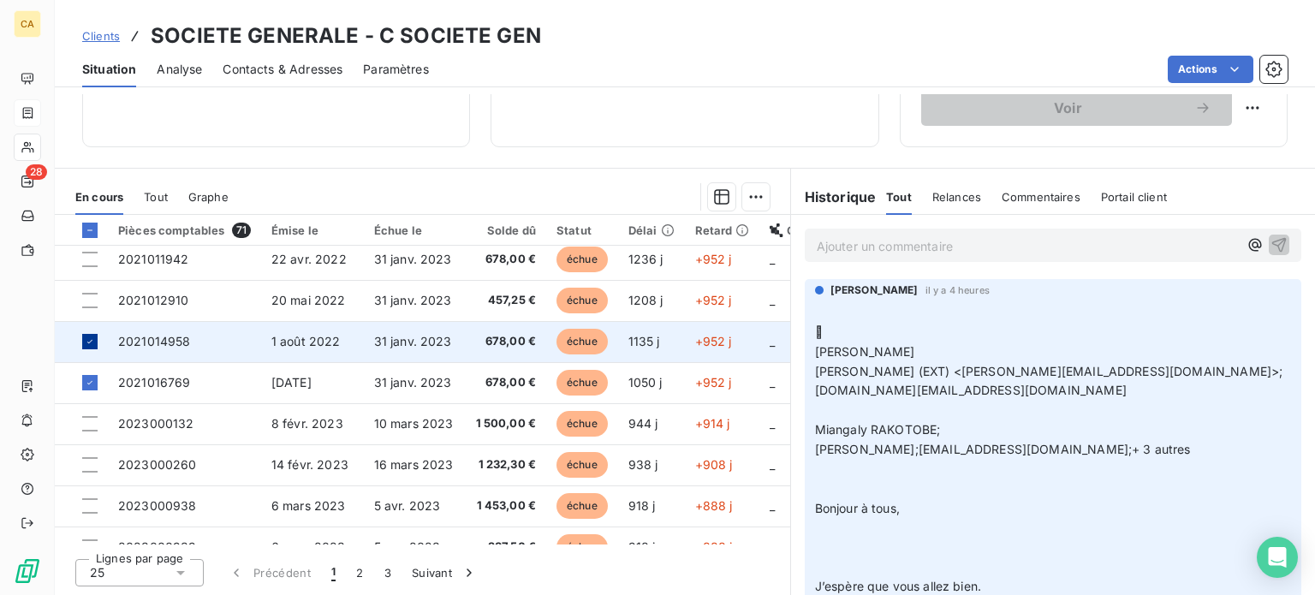
click at [88, 341] on icon at bounding box center [90, 342] width 10 height 10
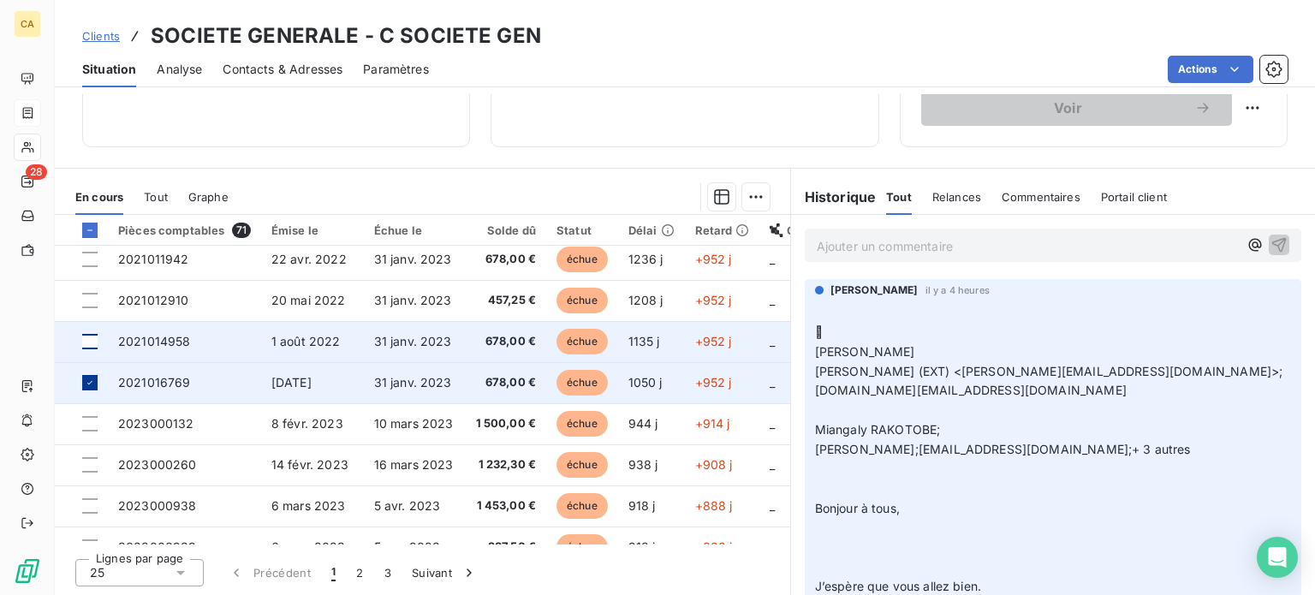
click at [94, 384] on icon at bounding box center [90, 383] width 10 height 10
click at [747, 194] on html "CA 28 Clients SOCIETE GENERALE - C SOCIETE GEN Situation Analyse Contacts & Adr…" at bounding box center [657, 297] width 1315 height 595
click at [1277, 69] on html "CA 28 Clients SOCIETE GENERALE - C SOCIETE GEN Situation Analyse Contacts & Adr…" at bounding box center [657, 297] width 1315 height 595
click at [1276, 67] on icon "button" at bounding box center [1274, 69] width 17 height 17
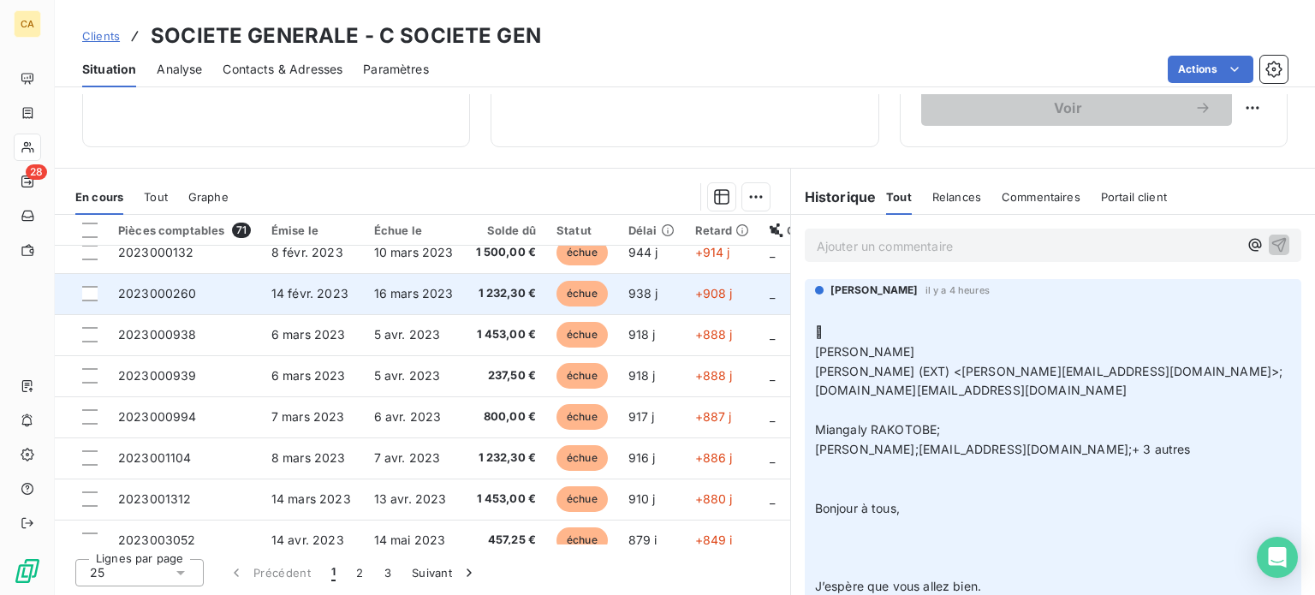
scroll to position [257, 0]
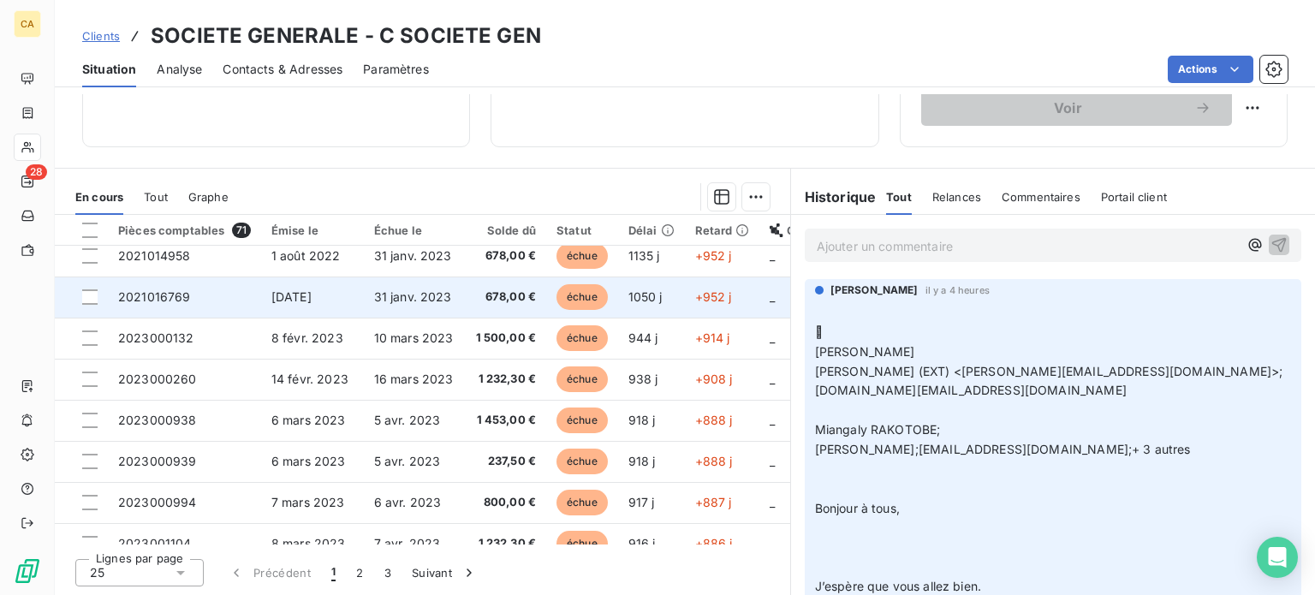
click at [146, 295] on span "2021016769" at bounding box center [154, 296] width 73 height 15
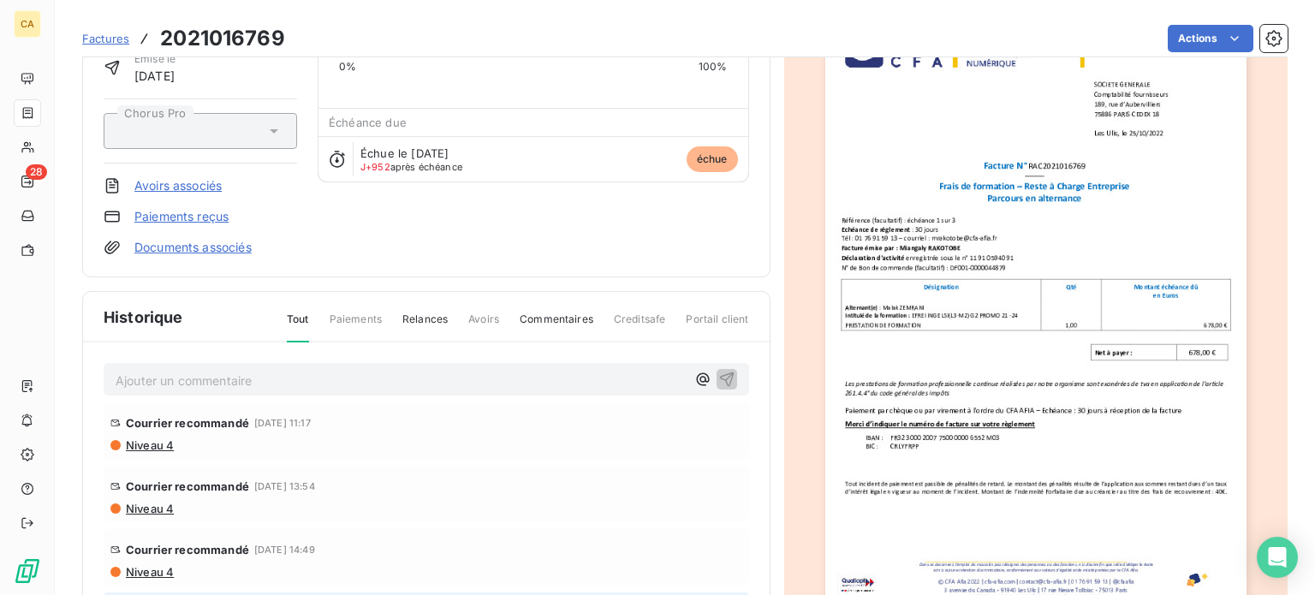
scroll to position [171, 0]
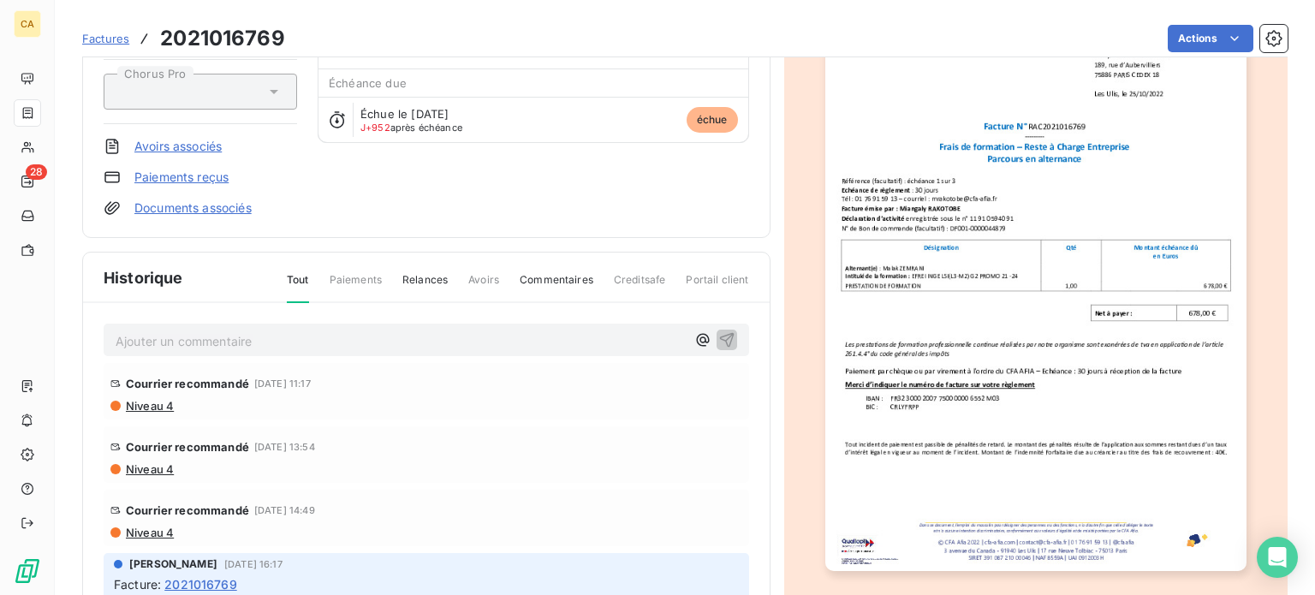
click at [933, 205] on img "button" at bounding box center [1035, 273] width 421 height 596
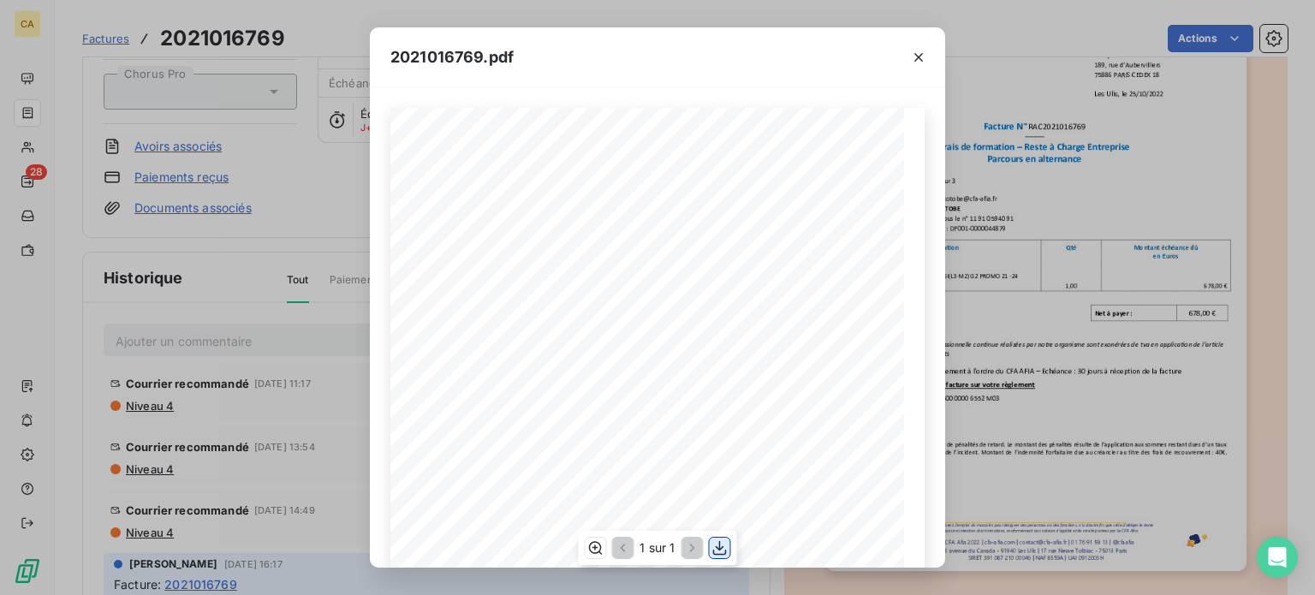
click at [721, 547] on icon "button" at bounding box center [720, 547] width 17 height 17
click at [916, 54] on icon "button" at bounding box center [919, 57] width 9 height 9
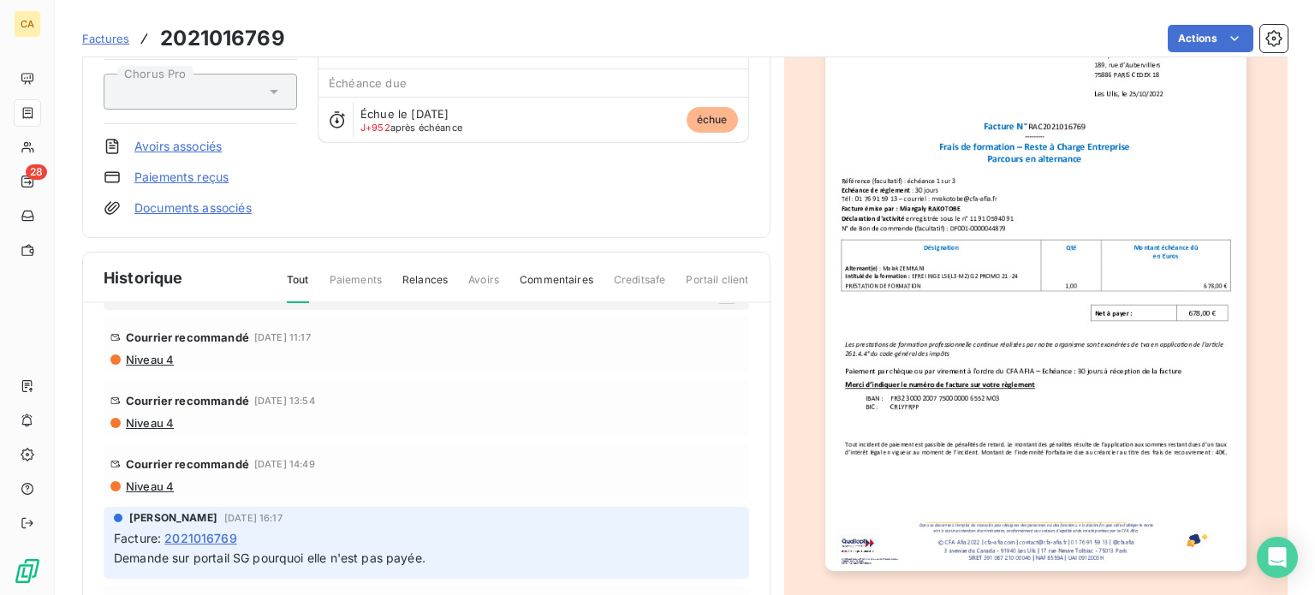
scroll to position [0, 0]
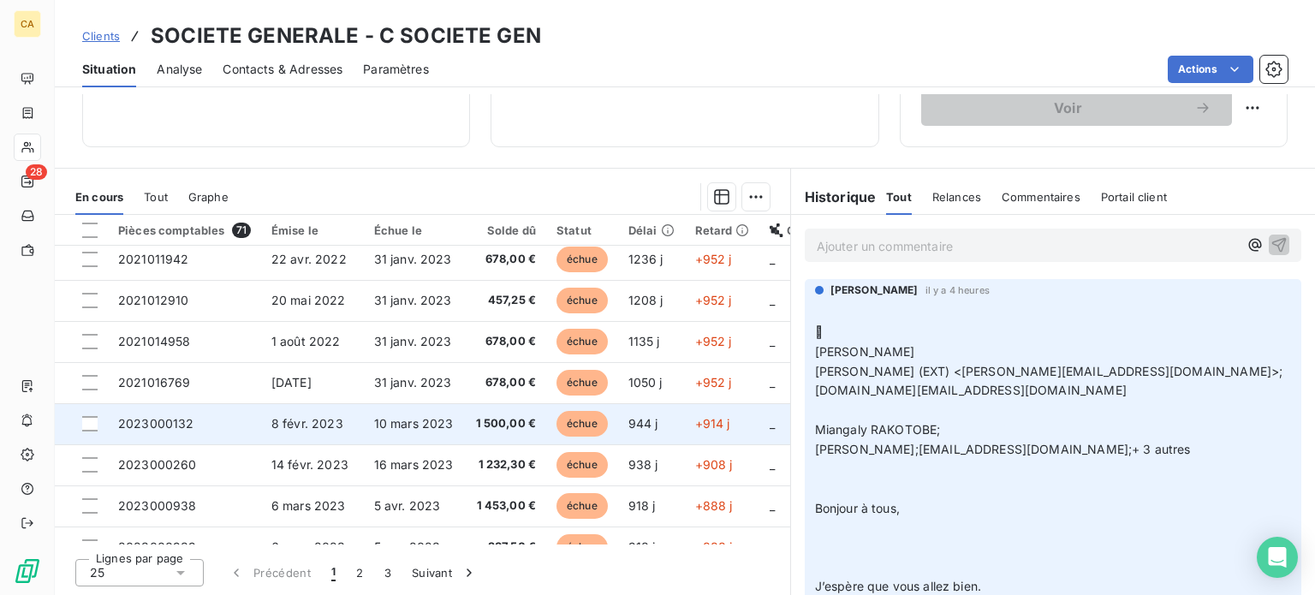
scroll to position [257, 0]
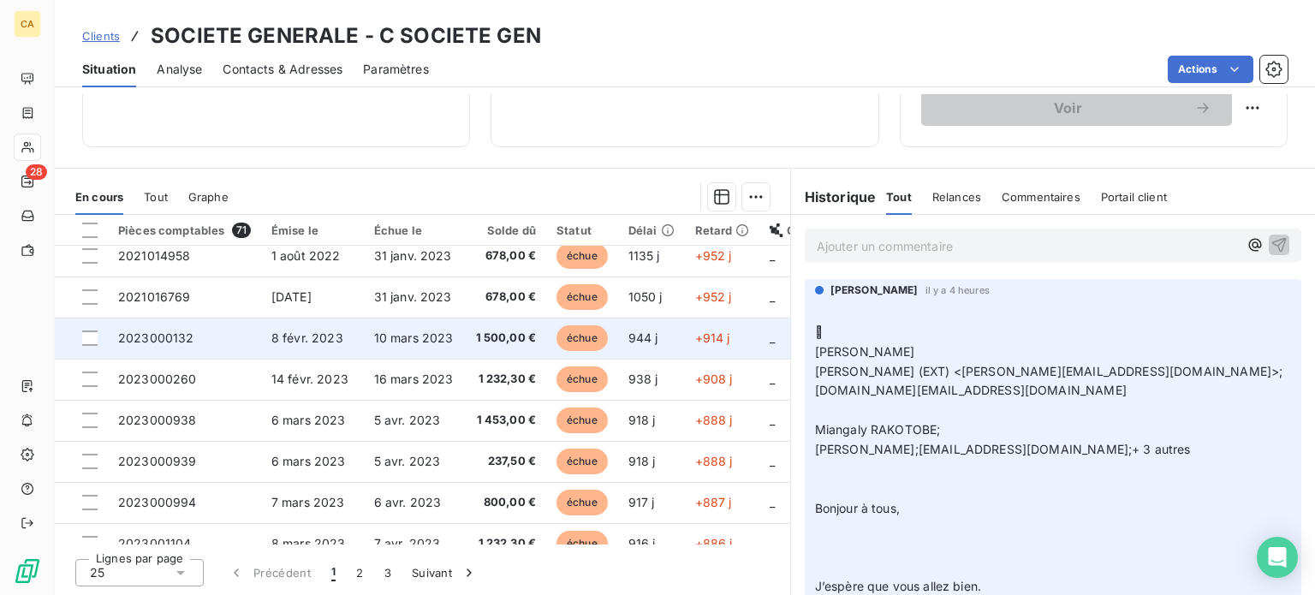
click at [185, 343] on span "2023000132" at bounding box center [156, 338] width 76 height 15
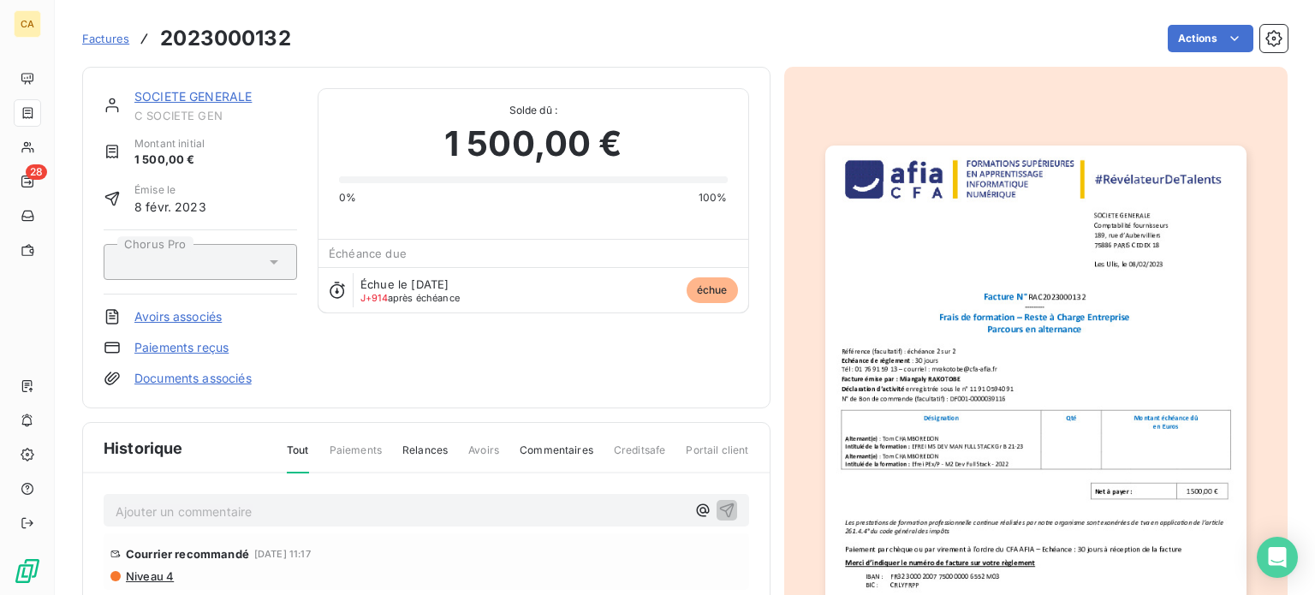
click at [1024, 363] on img "button" at bounding box center [1035, 444] width 421 height 596
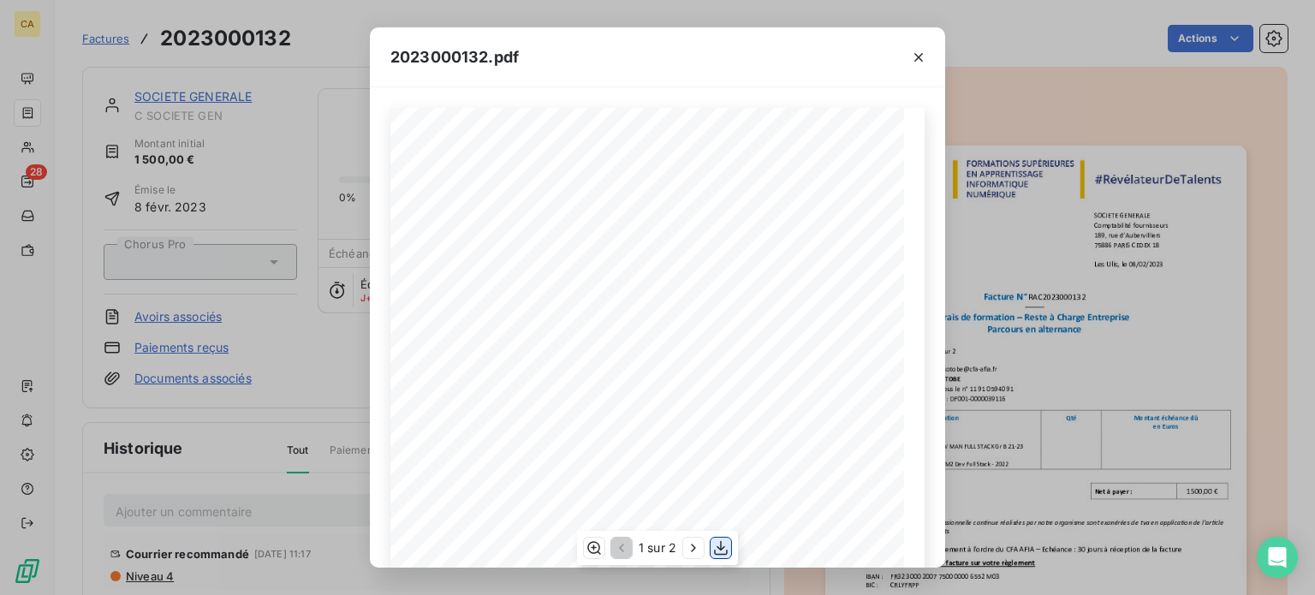
click at [716, 550] on icon "button" at bounding box center [720, 547] width 17 height 17
click at [921, 58] on icon "button" at bounding box center [919, 57] width 9 height 9
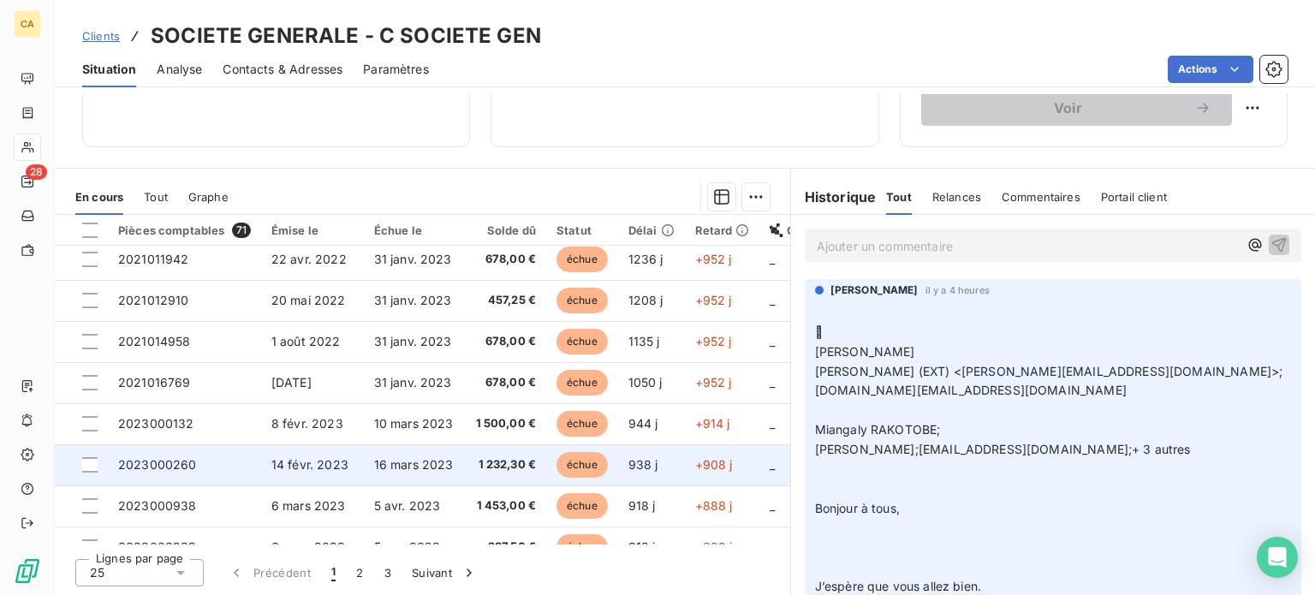
scroll to position [257, 0]
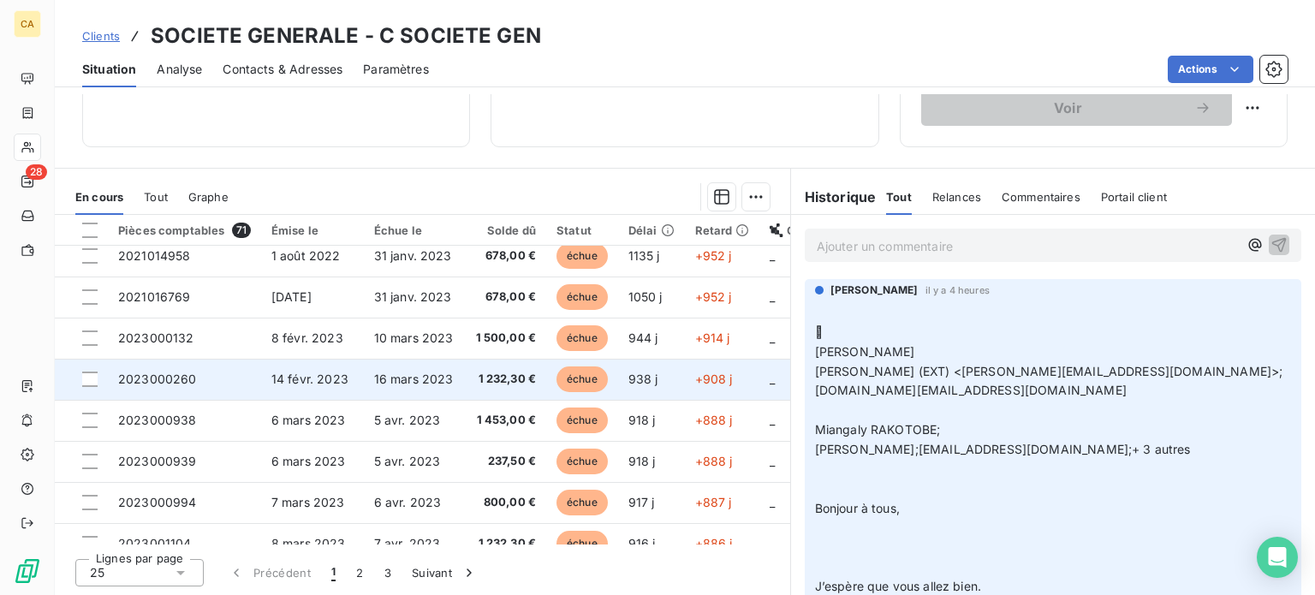
click at [176, 382] on span "2023000260" at bounding box center [157, 379] width 79 height 15
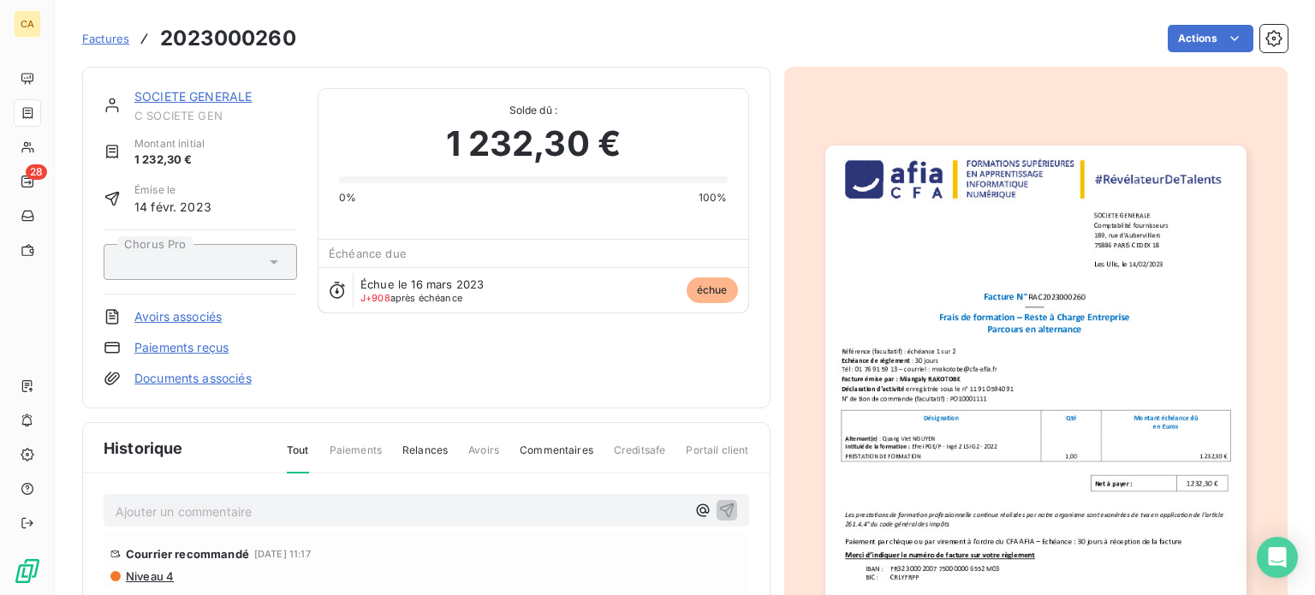
click at [1058, 283] on img "button" at bounding box center [1035, 444] width 421 height 596
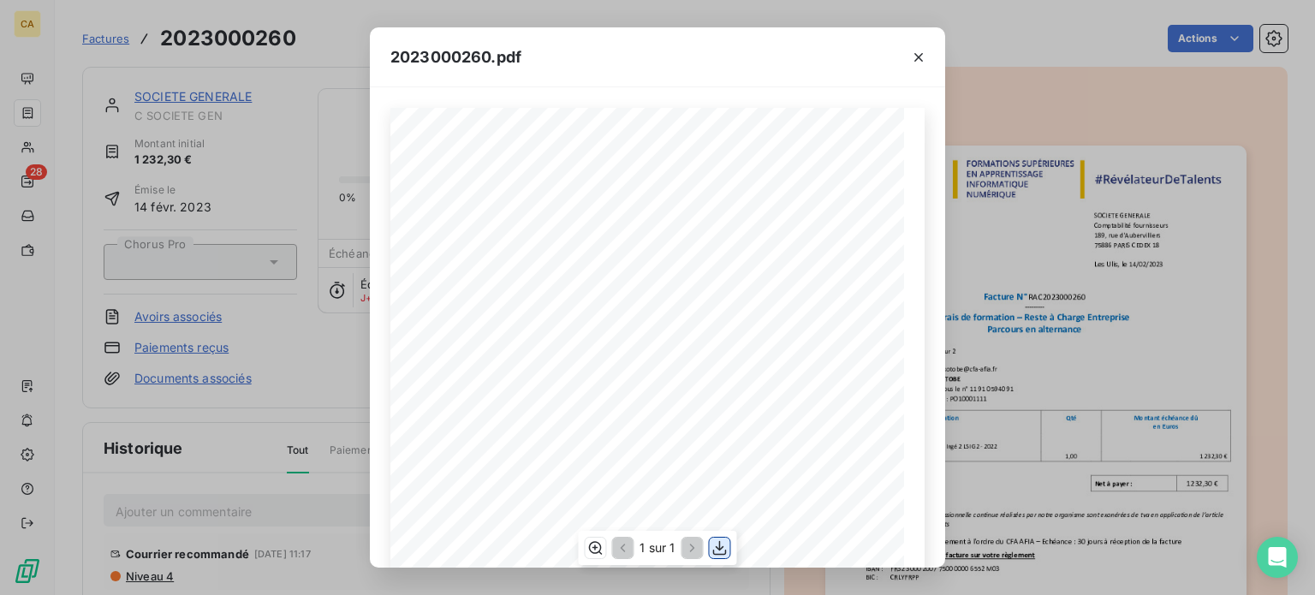
click at [720, 546] on icon "button" at bounding box center [720, 547] width 17 height 17
click at [919, 58] on icon "button" at bounding box center [918, 57] width 17 height 17
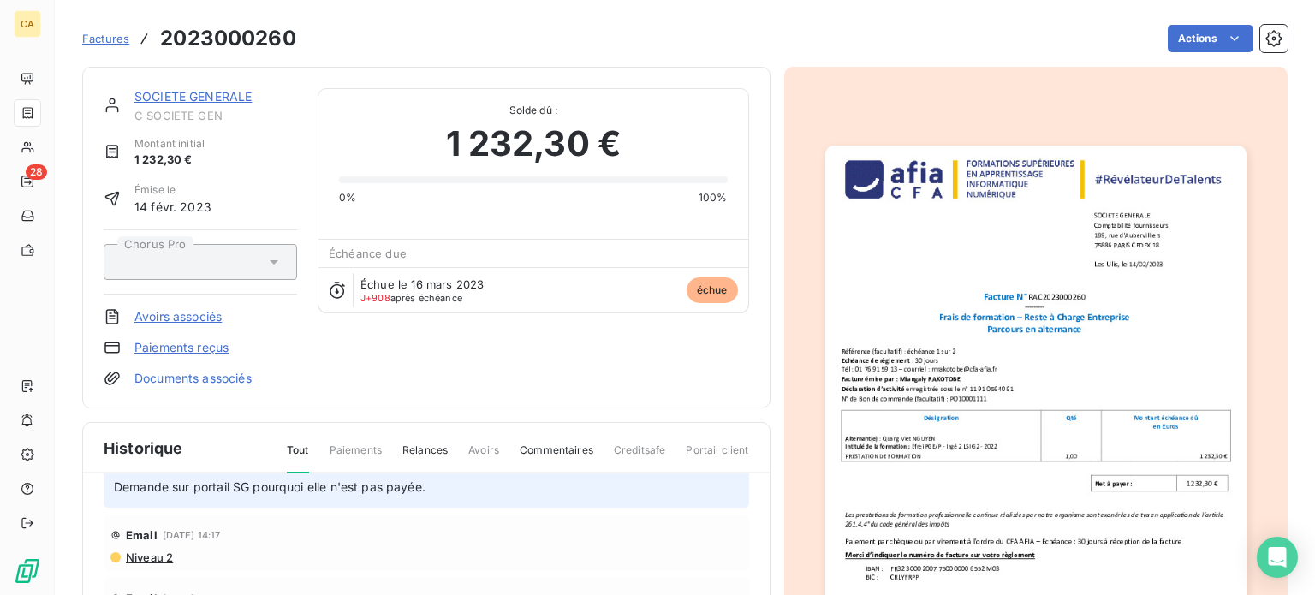
scroll to position [289, 0]
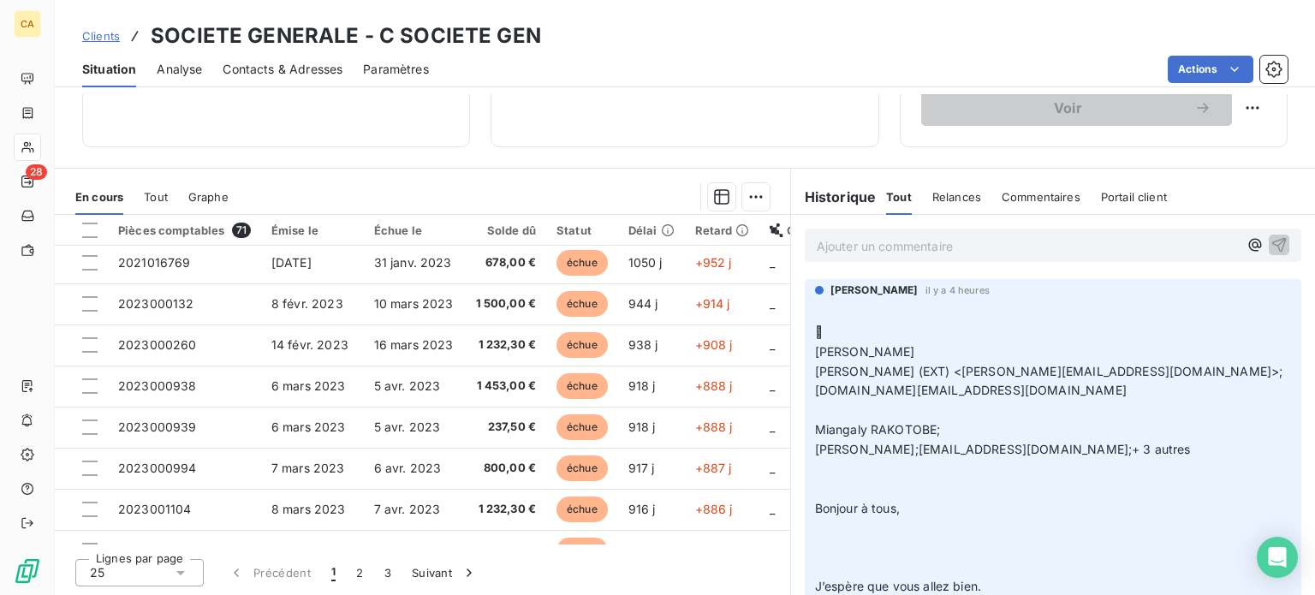
scroll to position [343, 0]
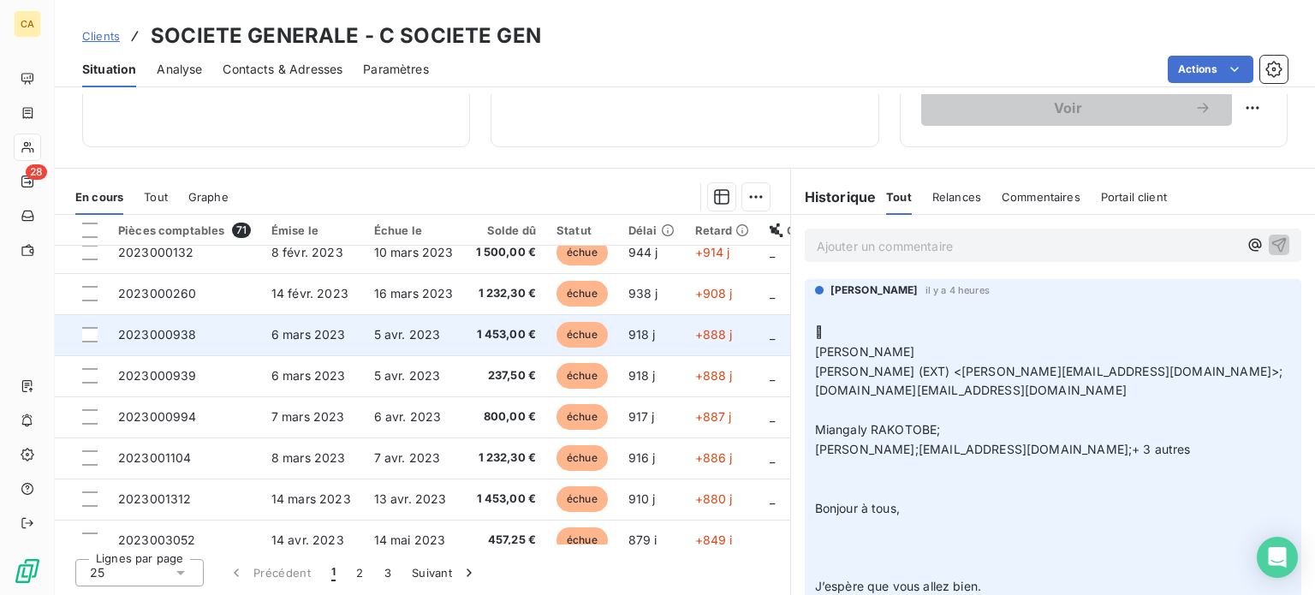
click at [176, 335] on span "2023000938" at bounding box center [157, 334] width 79 height 15
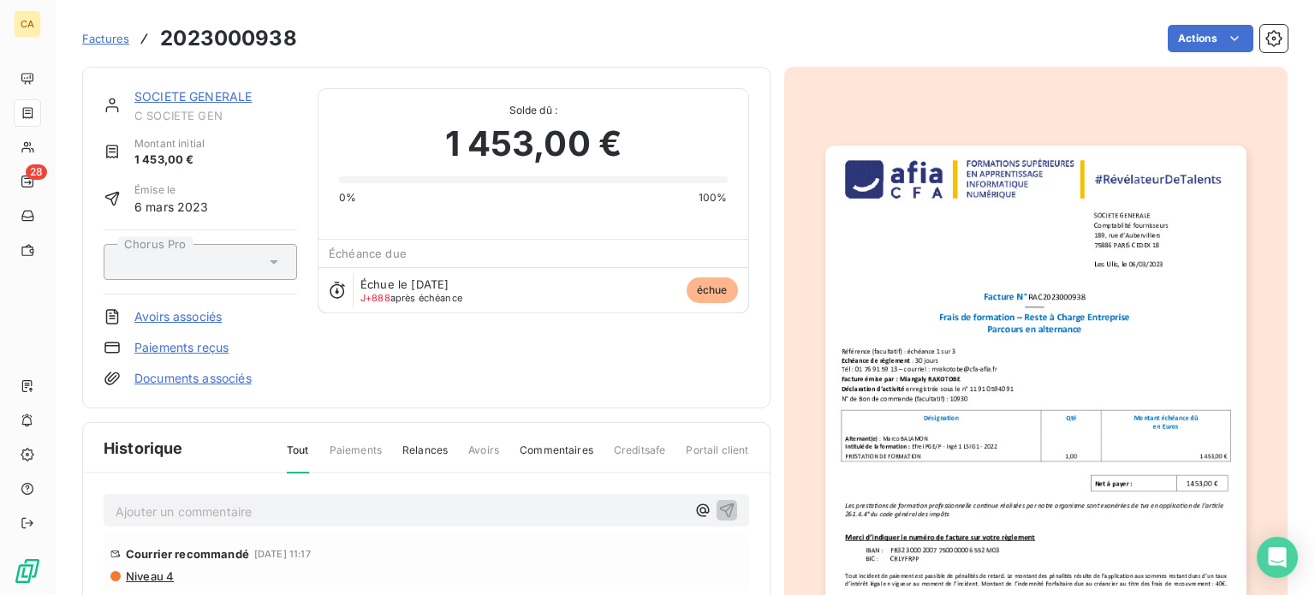
click at [965, 369] on img "button" at bounding box center [1035, 444] width 421 height 596
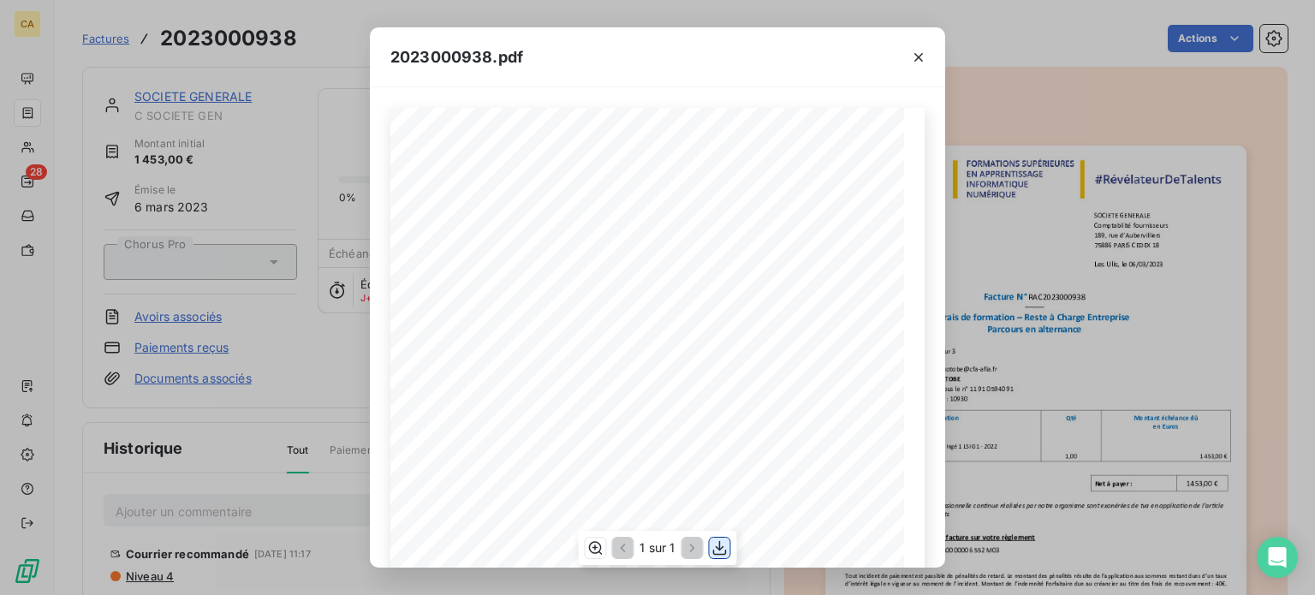
click at [718, 548] on icon "button" at bounding box center [720, 548] width 14 height 15
click at [924, 57] on icon "button" at bounding box center [918, 57] width 17 height 17
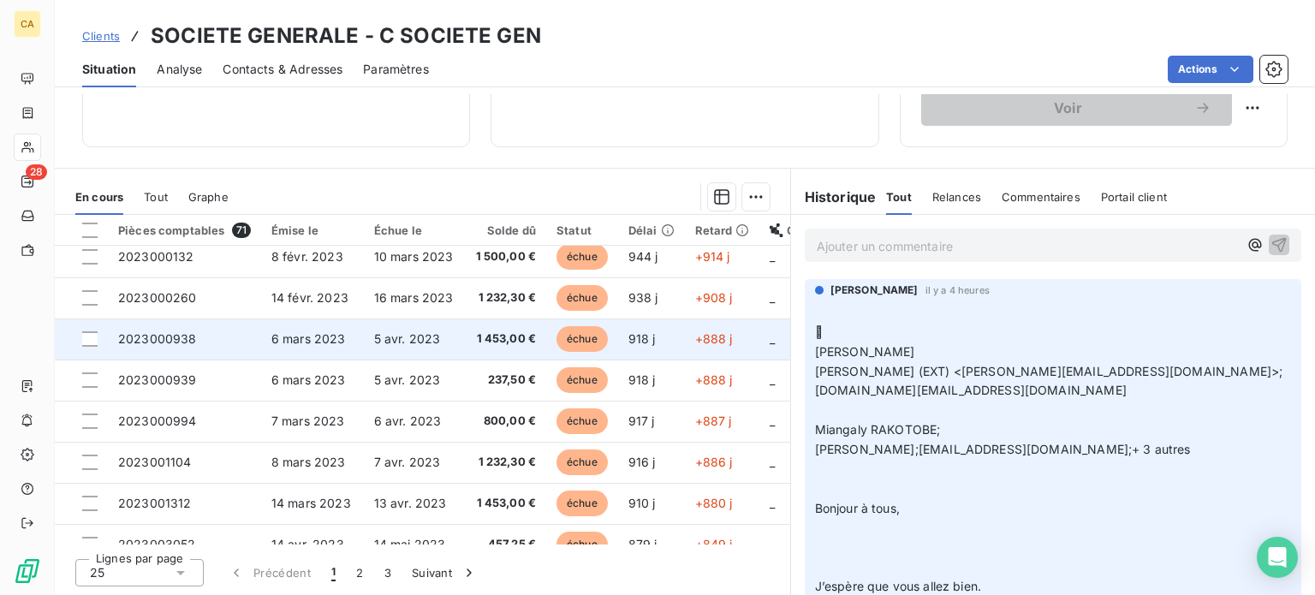
scroll to position [343, 0]
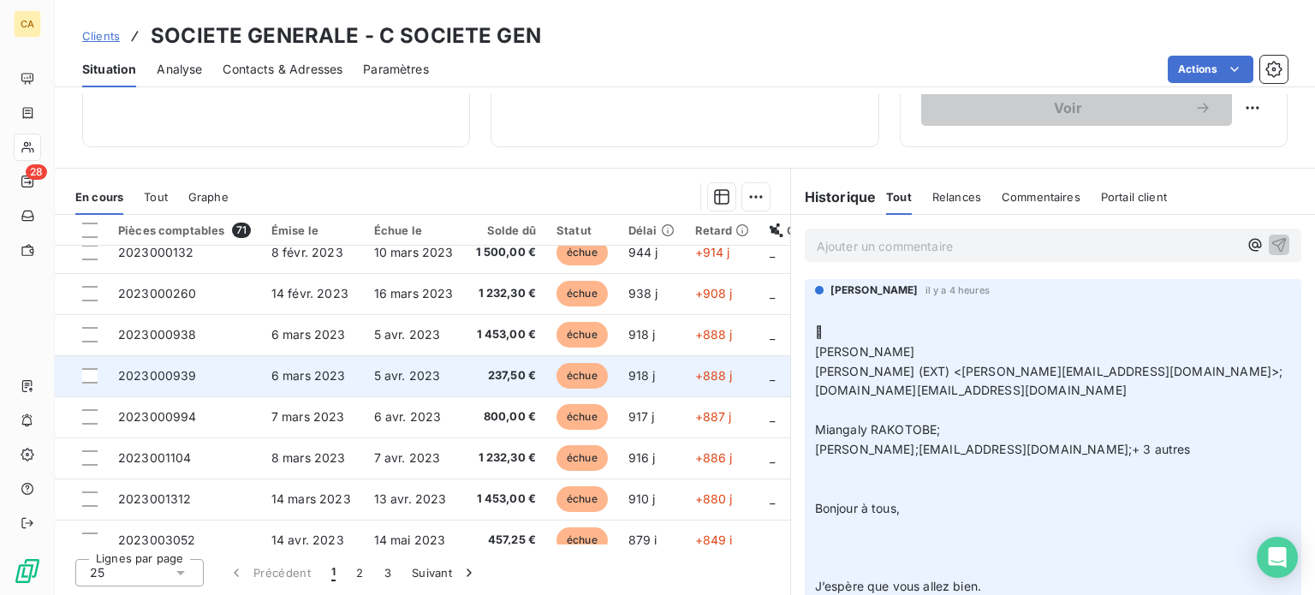
click at [187, 376] on span "2023000939" at bounding box center [157, 375] width 79 height 15
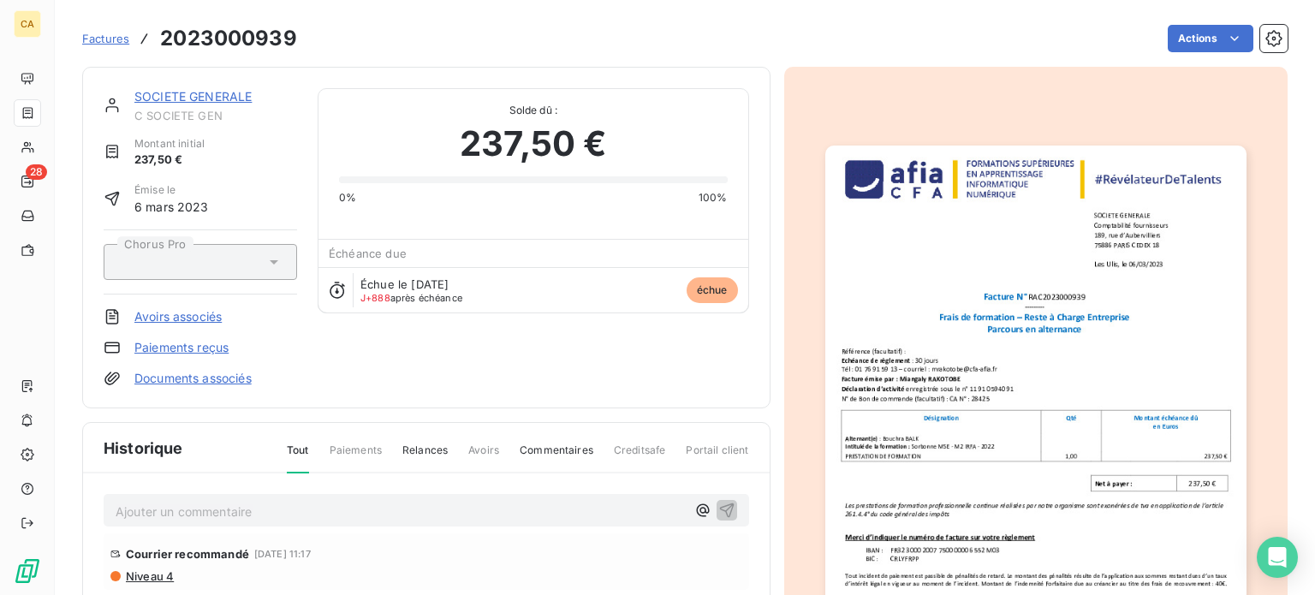
click at [947, 394] on img "button" at bounding box center [1035, 444] width 421 height 596
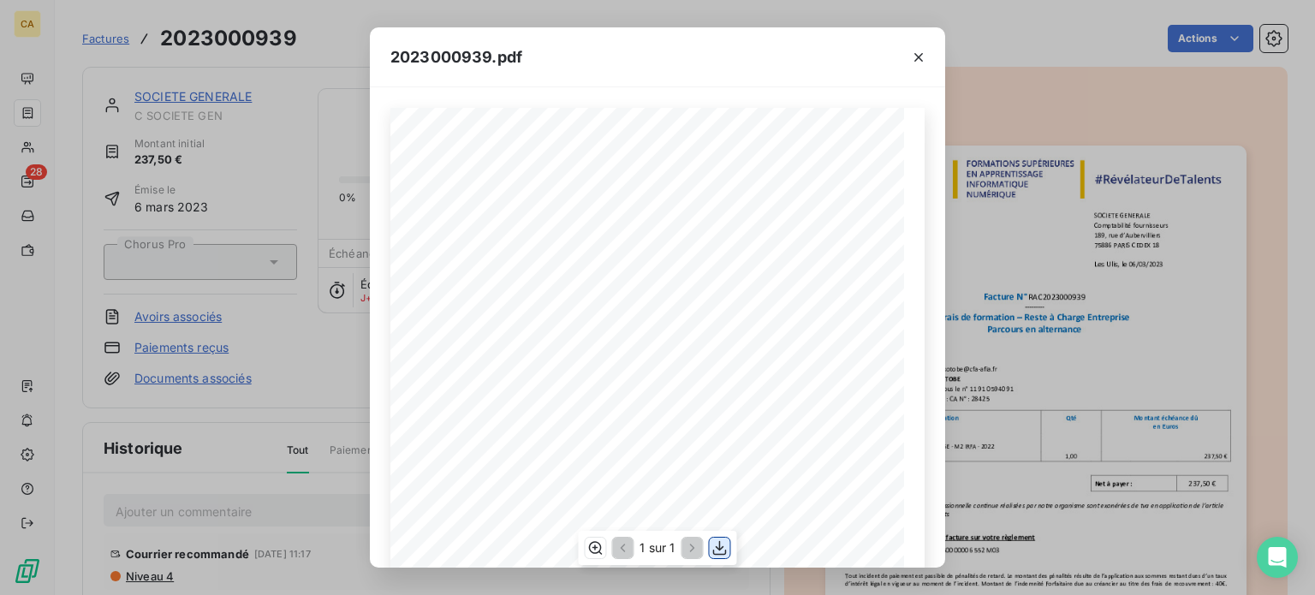
click at [721, 545] on icon "button" at bounding box center [720, 547] width 17 height 17
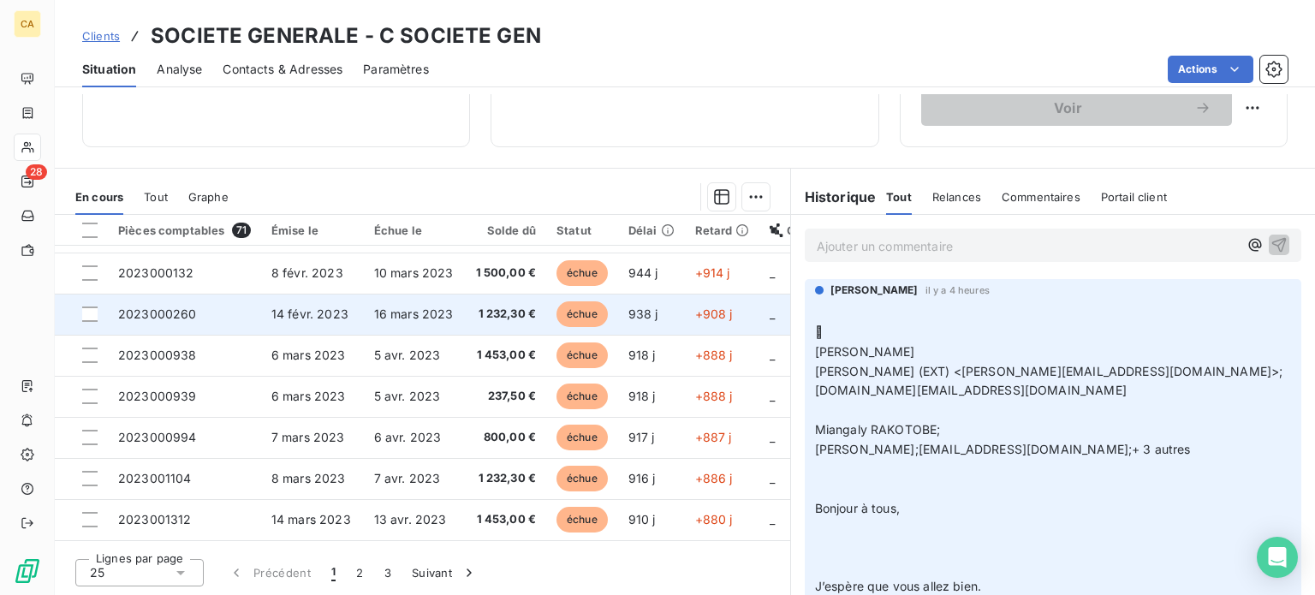
scroll to position [428, 0]
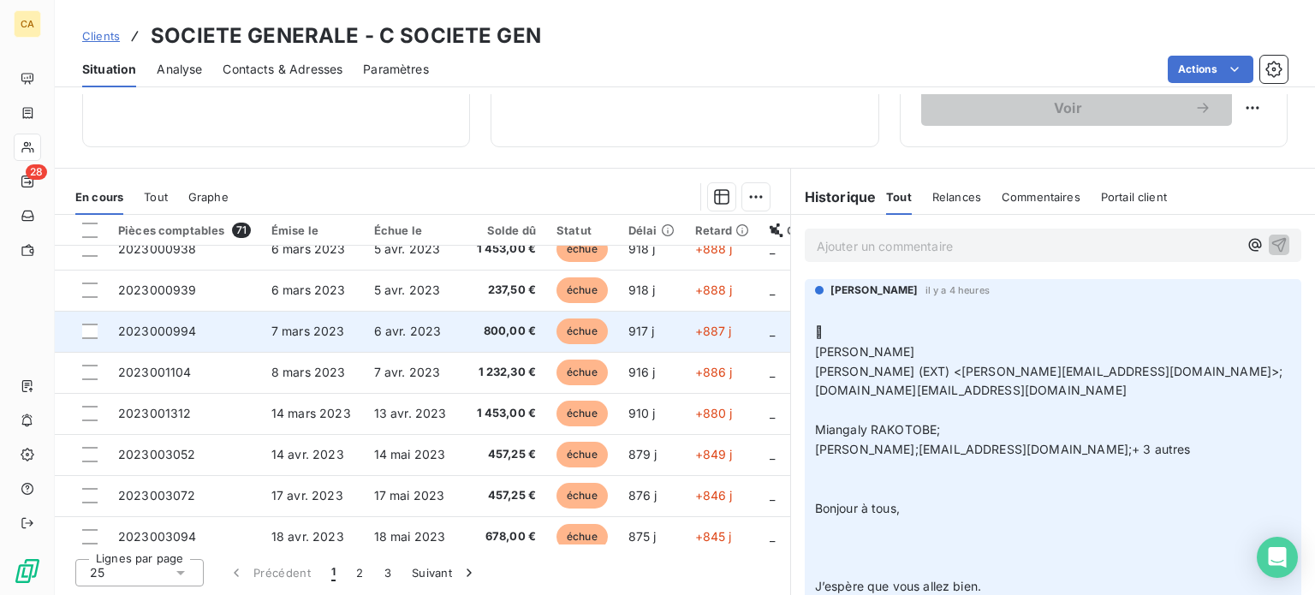
click at [195, 336] on td "2023000994" at bounding box center [184, 331] width 153 height 41
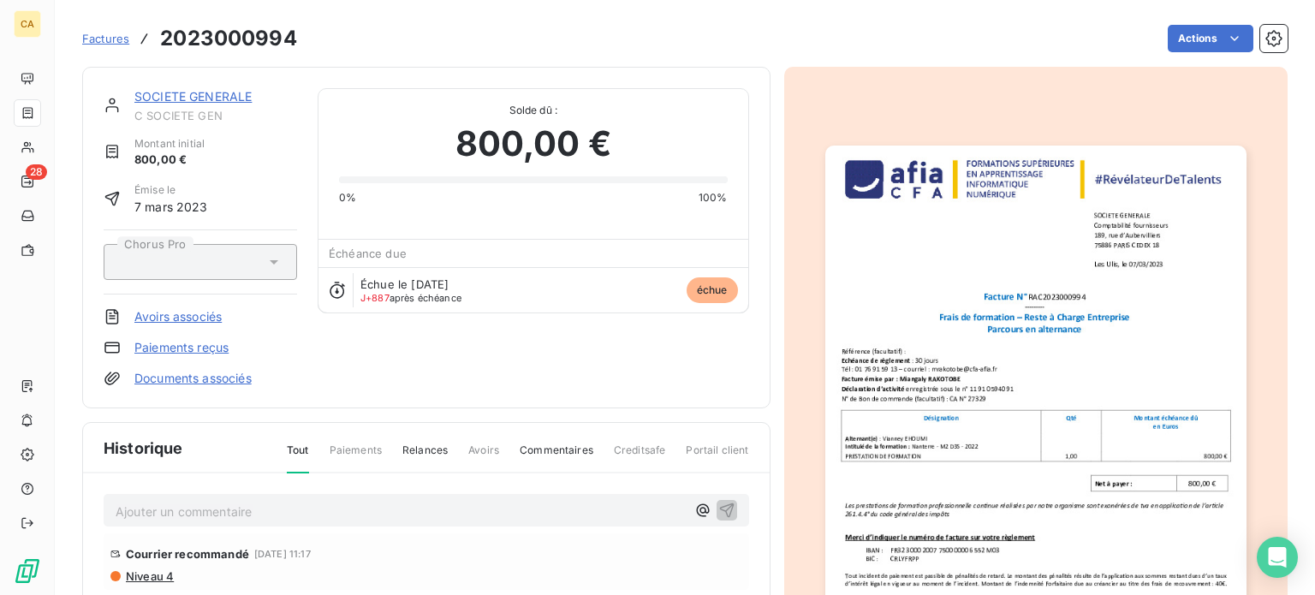
click at [927, 411] on img "button" at bounding box center [1035, 444] width 421 height 596
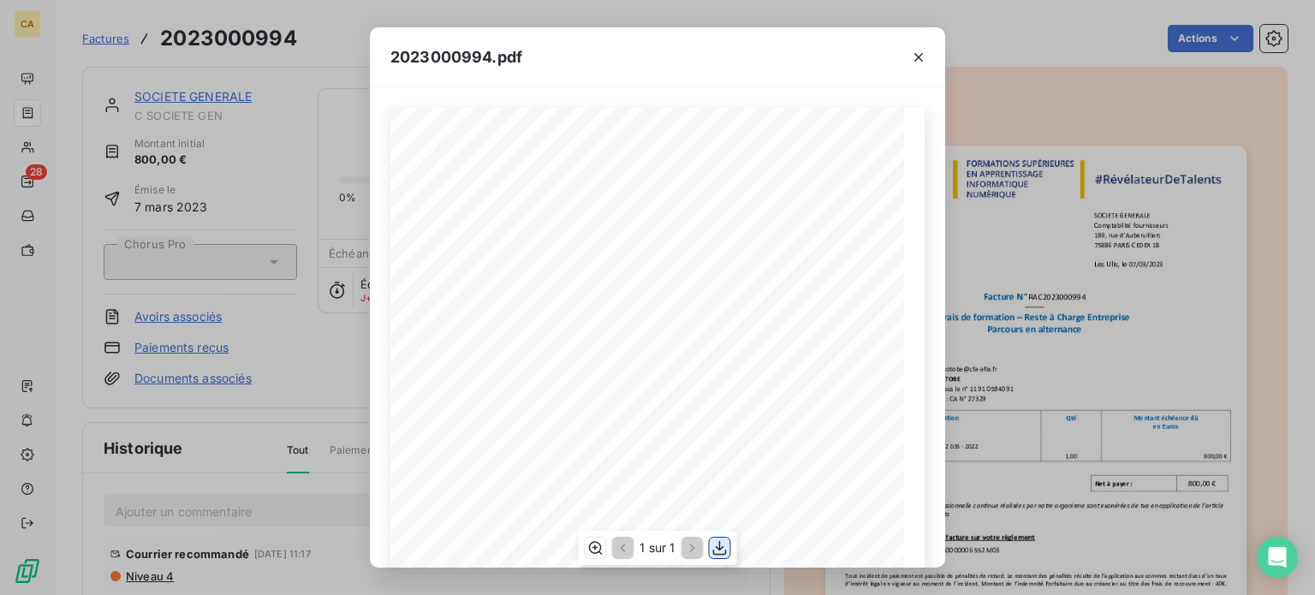
click at [720, 551] on icon "button" at bounding box center [720, 548] width 14 height 15
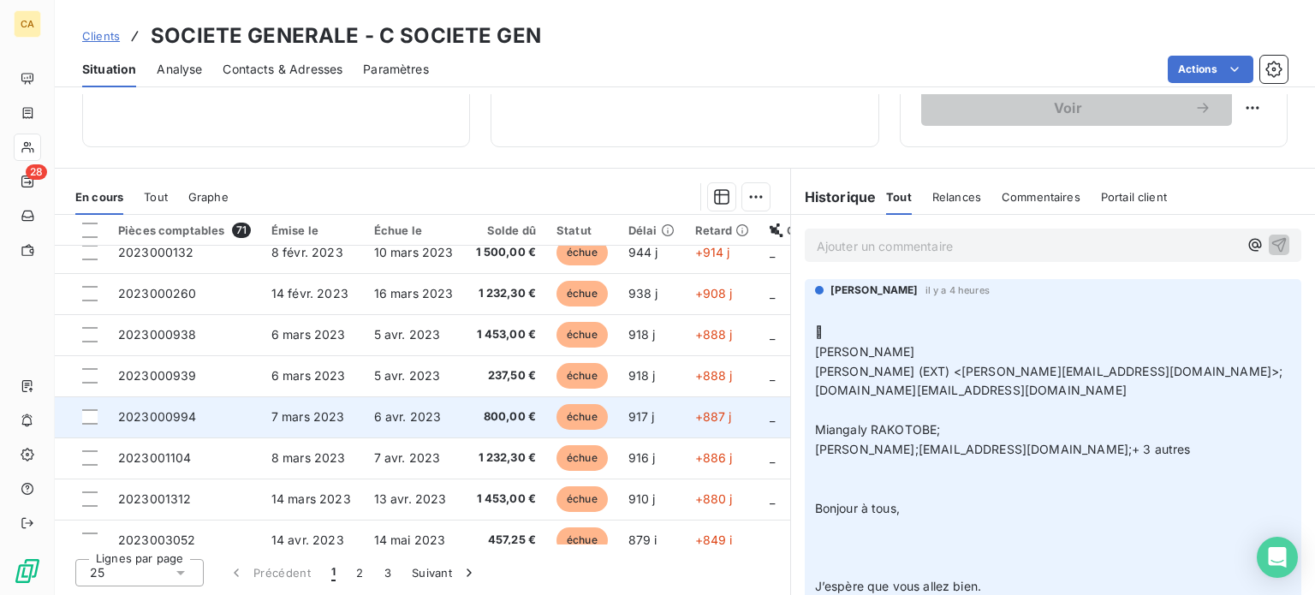
scroll to position [428, 0]
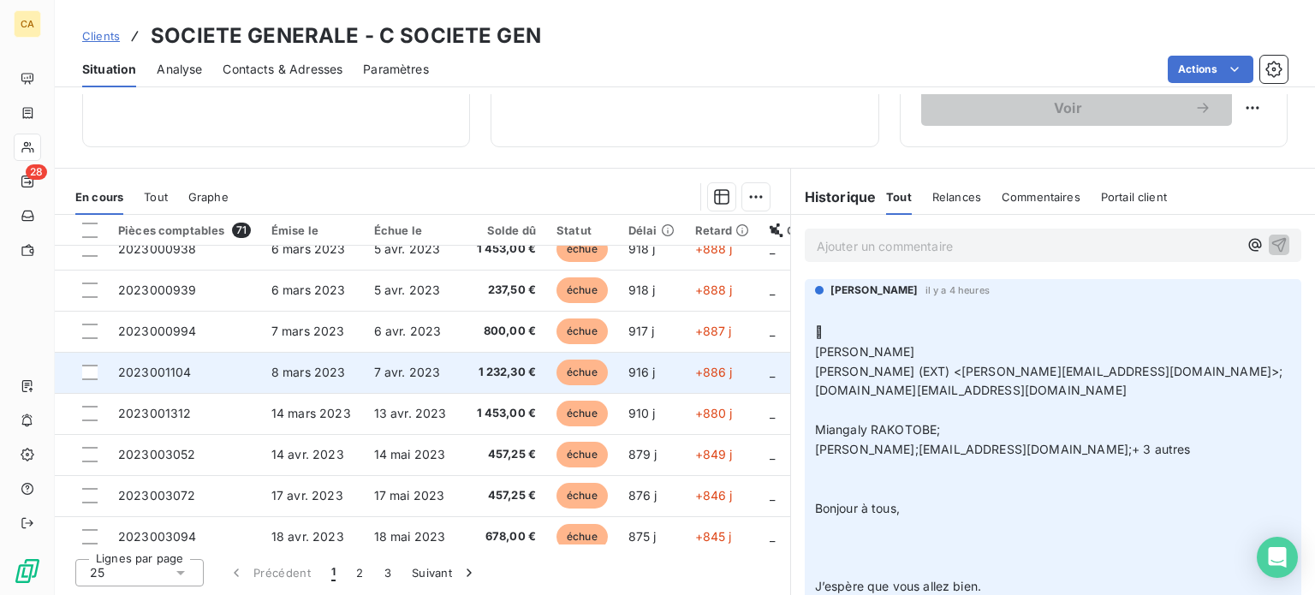
click at [169, 375] on span "2023001104" at bounding box center [155, 372] width 74 height 15
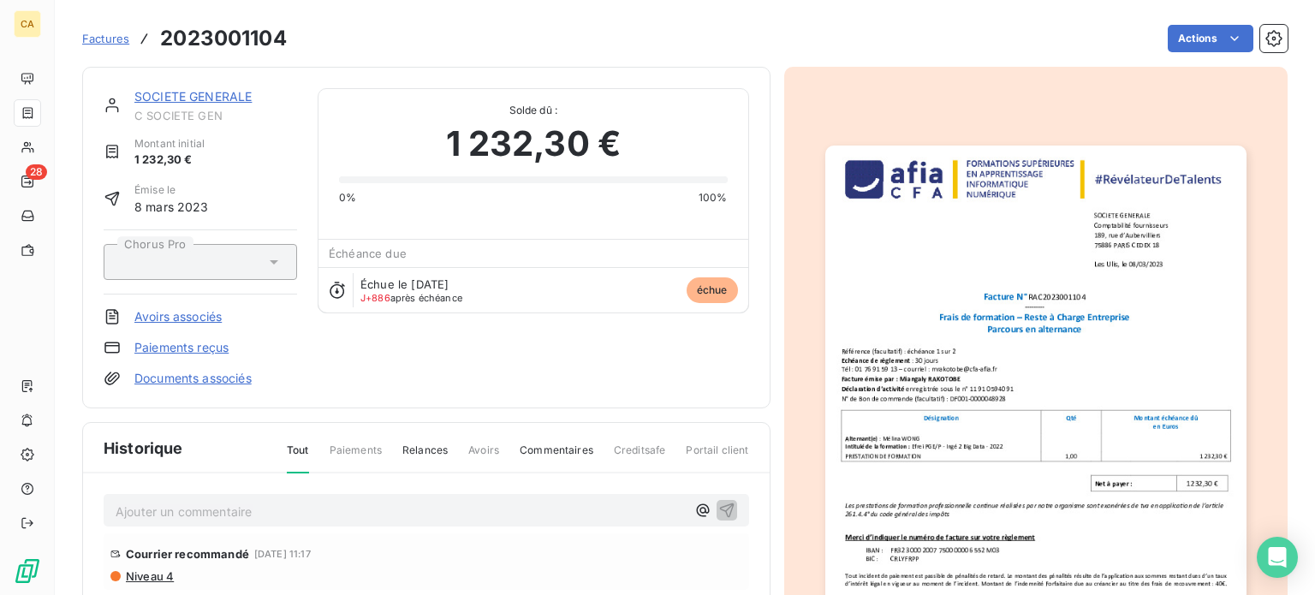
click at [966, 324] on img "button" at bounding box center [1035, 444] width 421 height 596
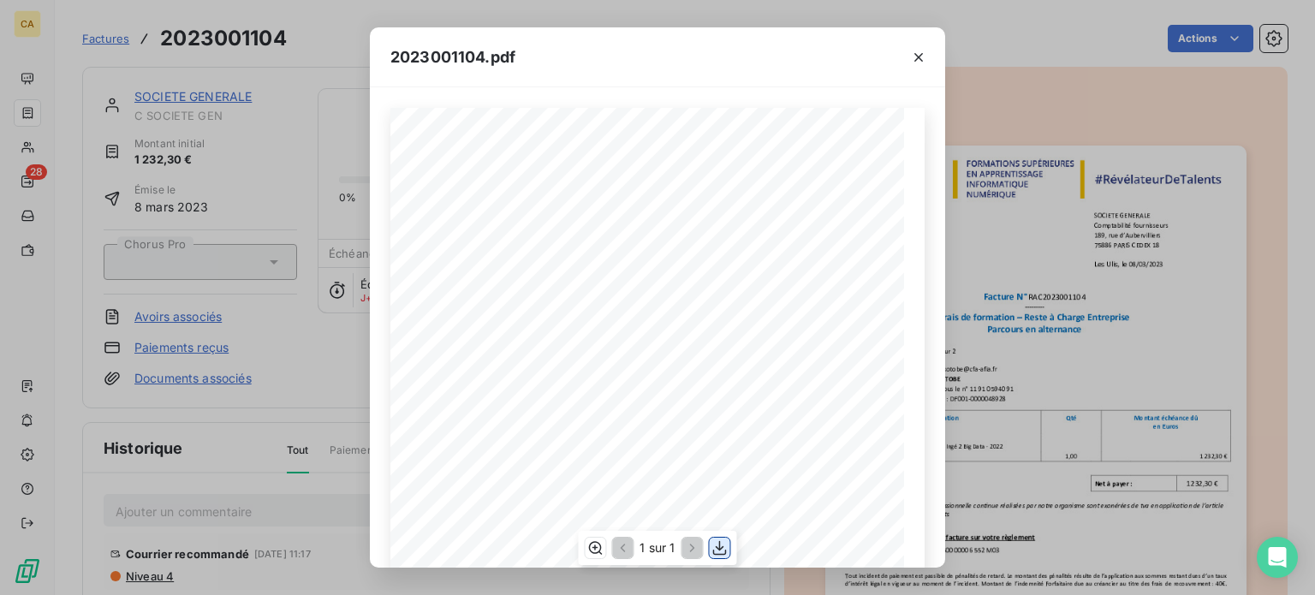
click at [717, 546] on icon "button" at bounding box center [720, 547] width 17 height 17
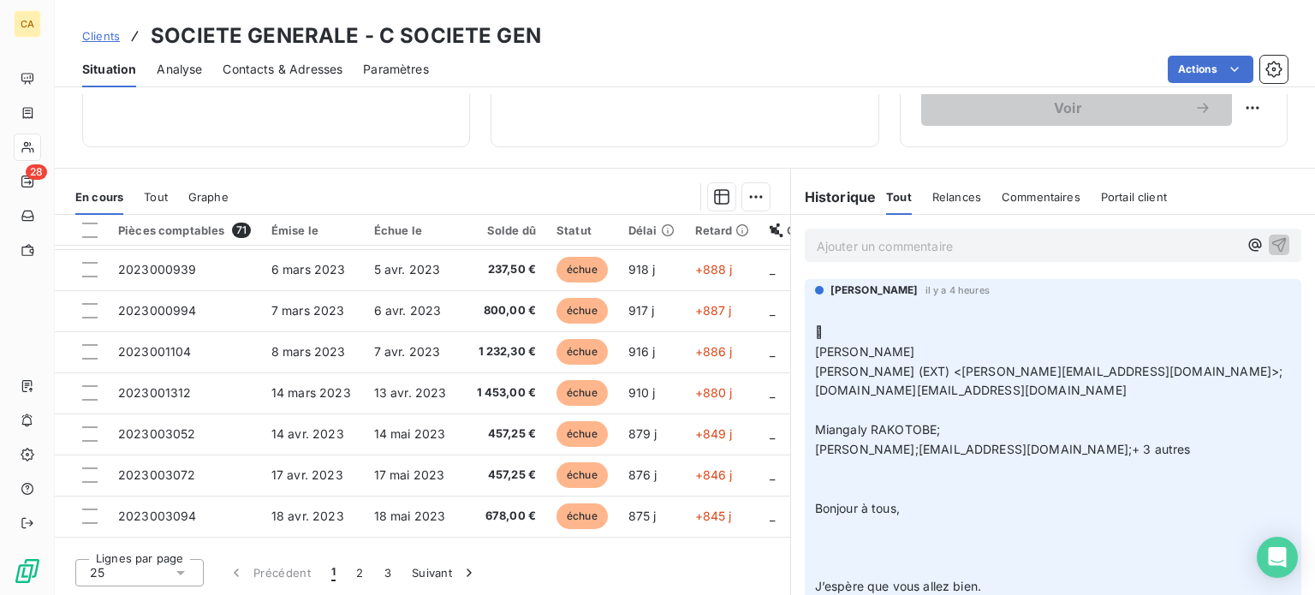
scroll to position [479, 0]
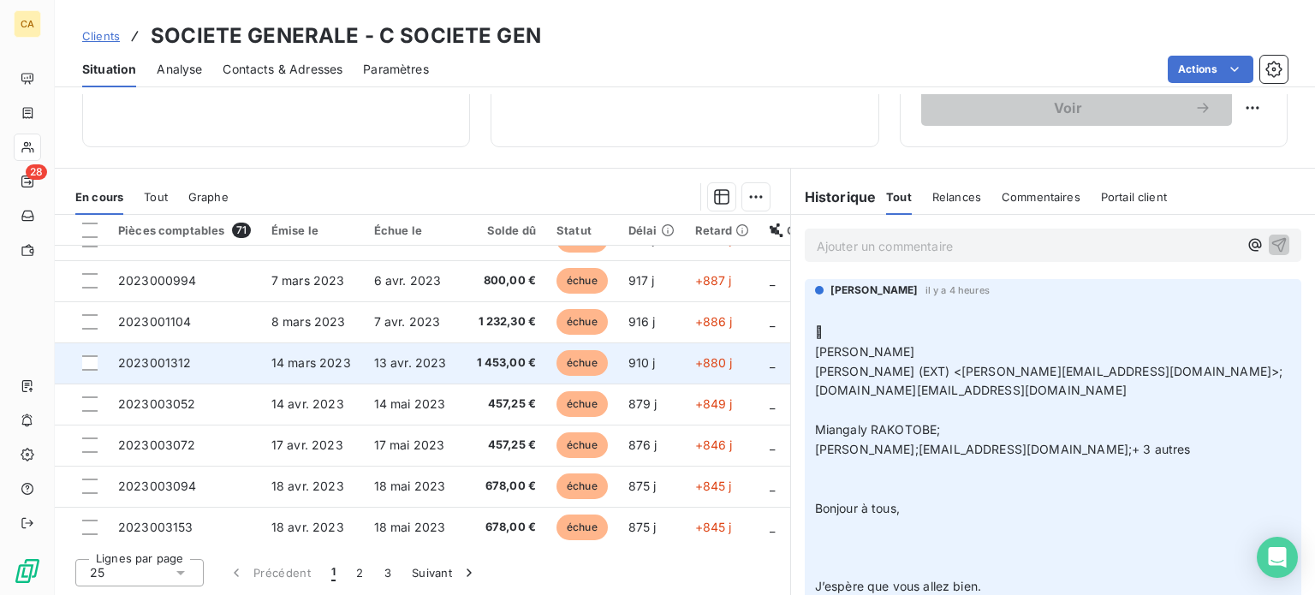
click at [219, 363] on td "2023001312" at bounding box center [184, 363] width 153 height 41
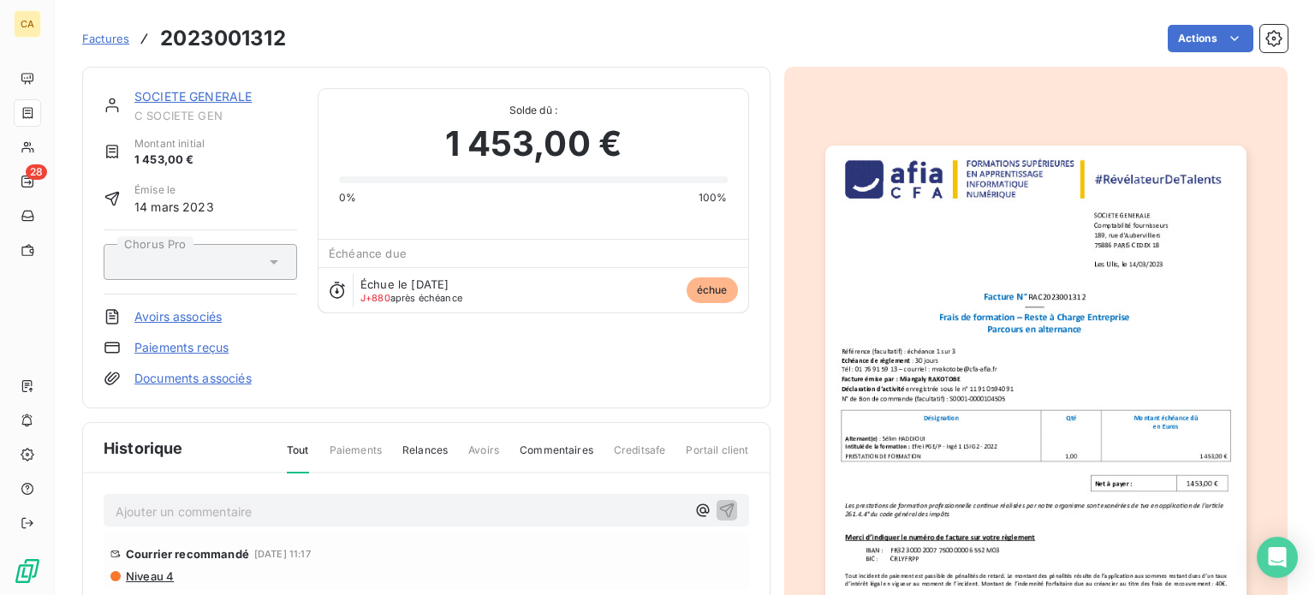
click at [965, 457] on img "button" at bounding box center [1035, 444] width 421 height 596
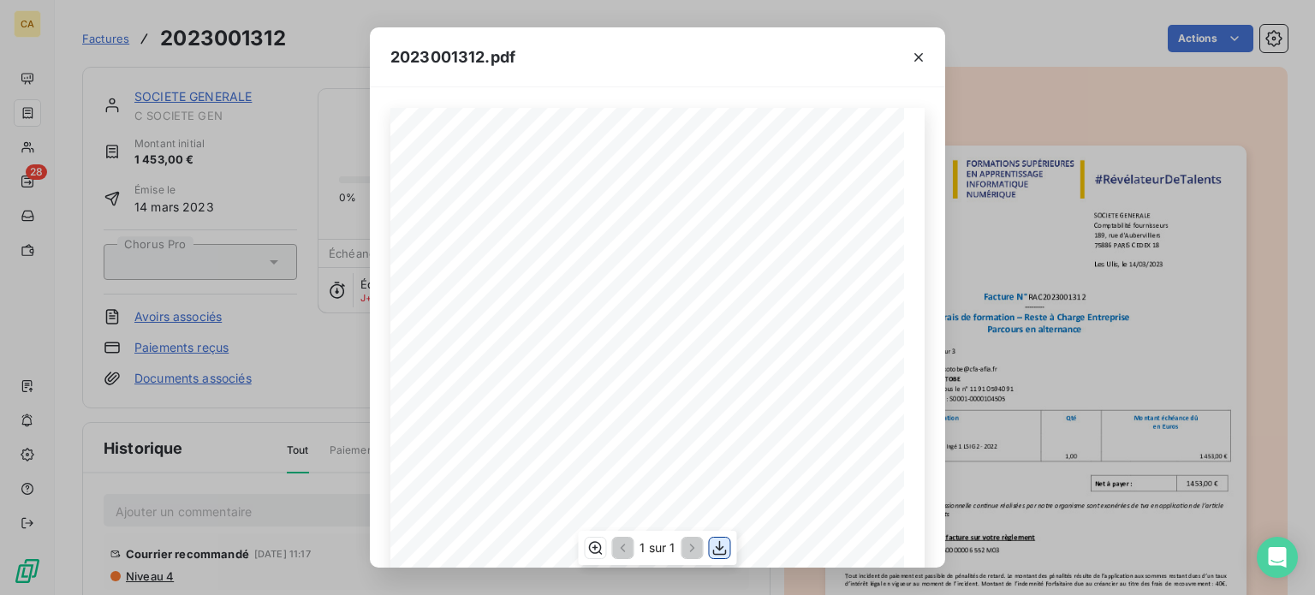
click at [718, 544] on icon "button" at bounding box center [720, 547] width 17 height 17
click at [923, 61] on icon "button" at bounding box center [918, 57] width 17 height 17
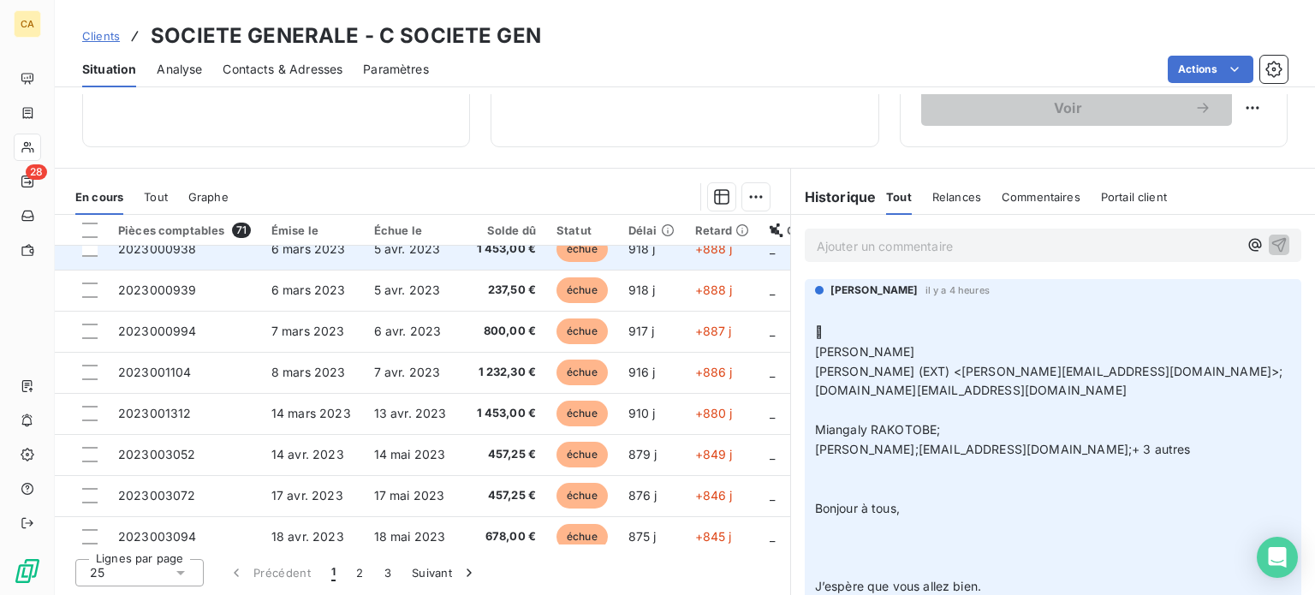
scroll to position [514, 0]
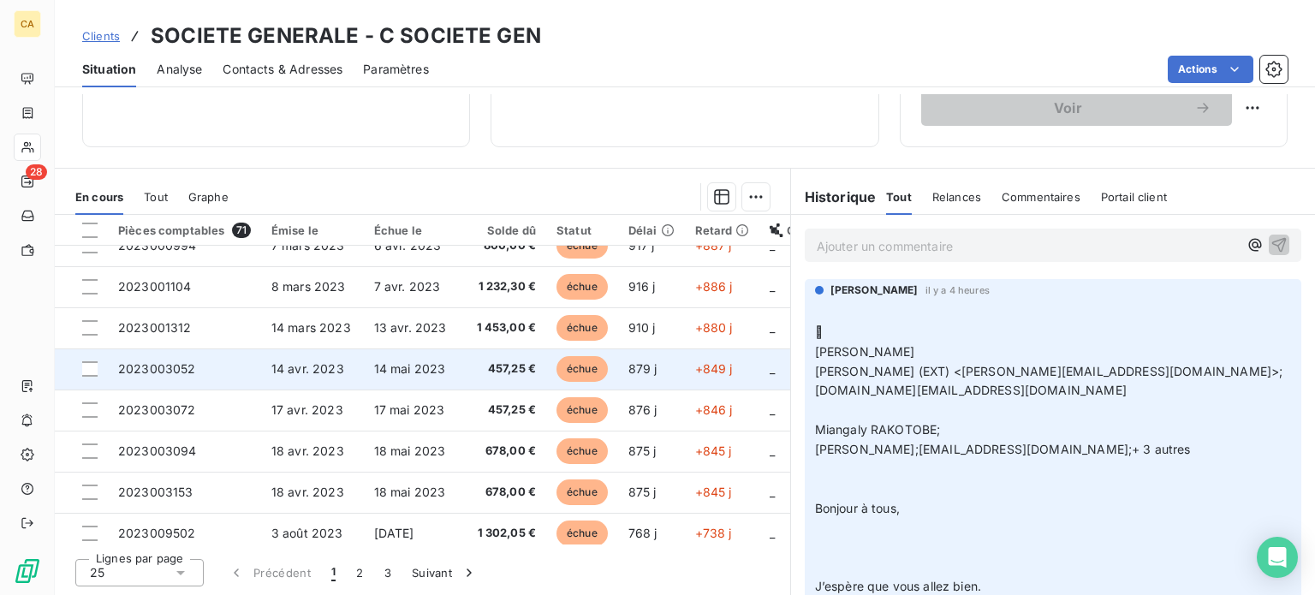
click at [224, 375] on td "2023003052" at bounding box center [184, 369] width 153 height 41
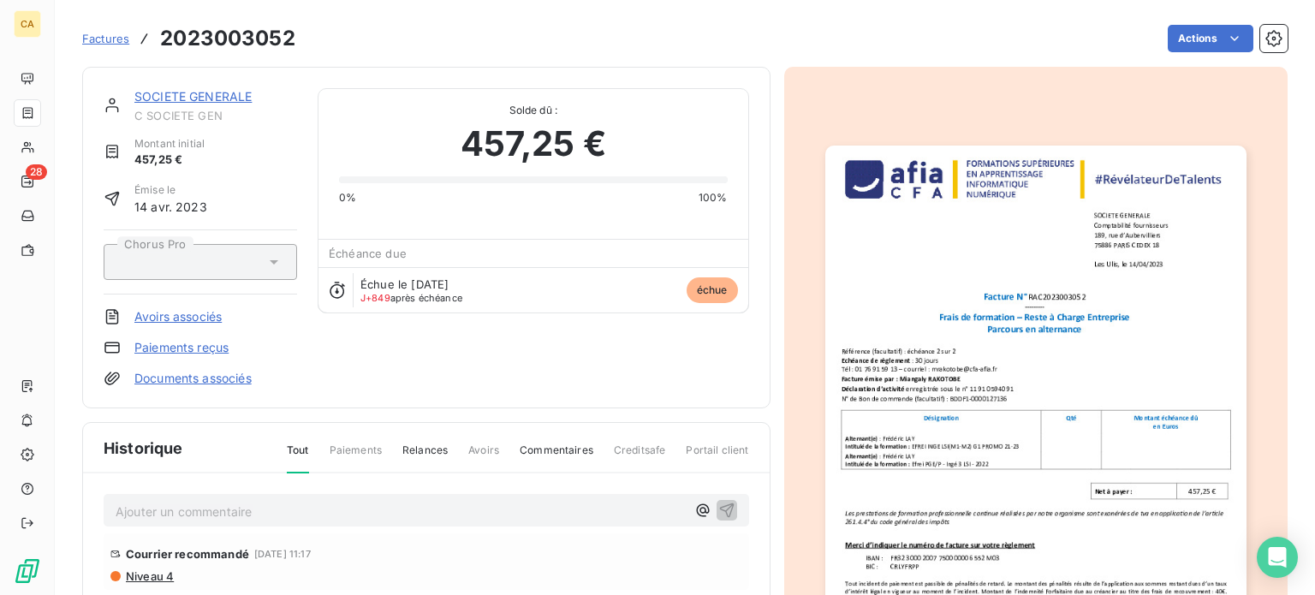
click at [916, 486] on img "button" at bounding box center [1035, 444] width 421 height 596
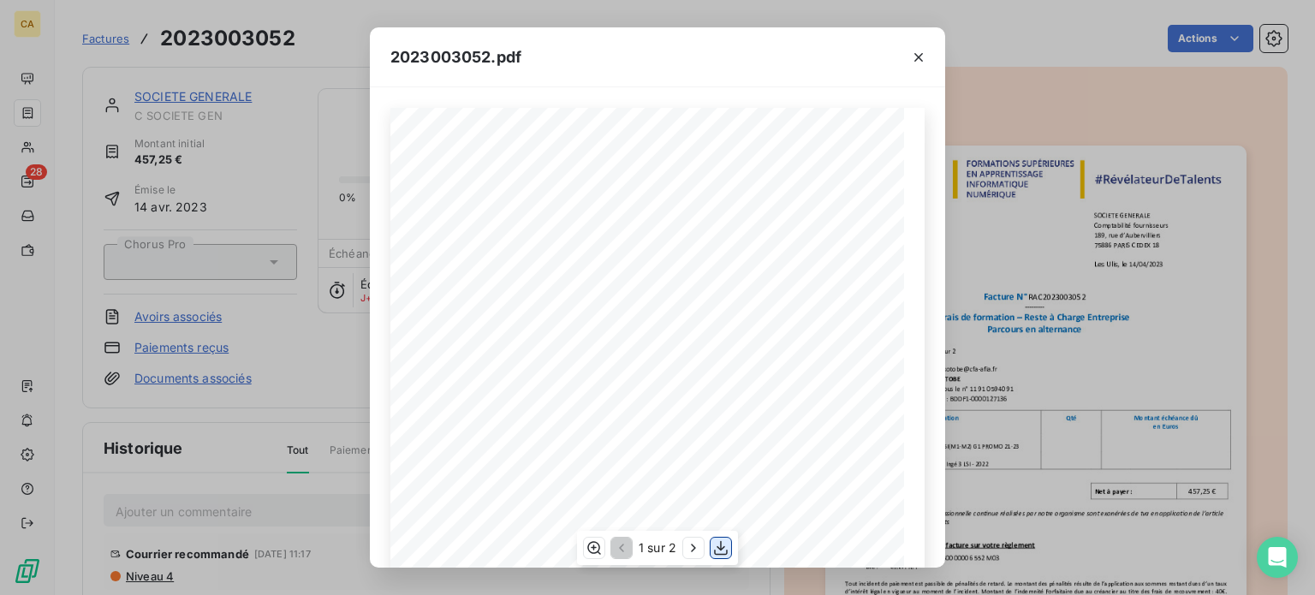
click at [720, 544] on icon "button" at bounding box center [721, 548] width 14 height 15
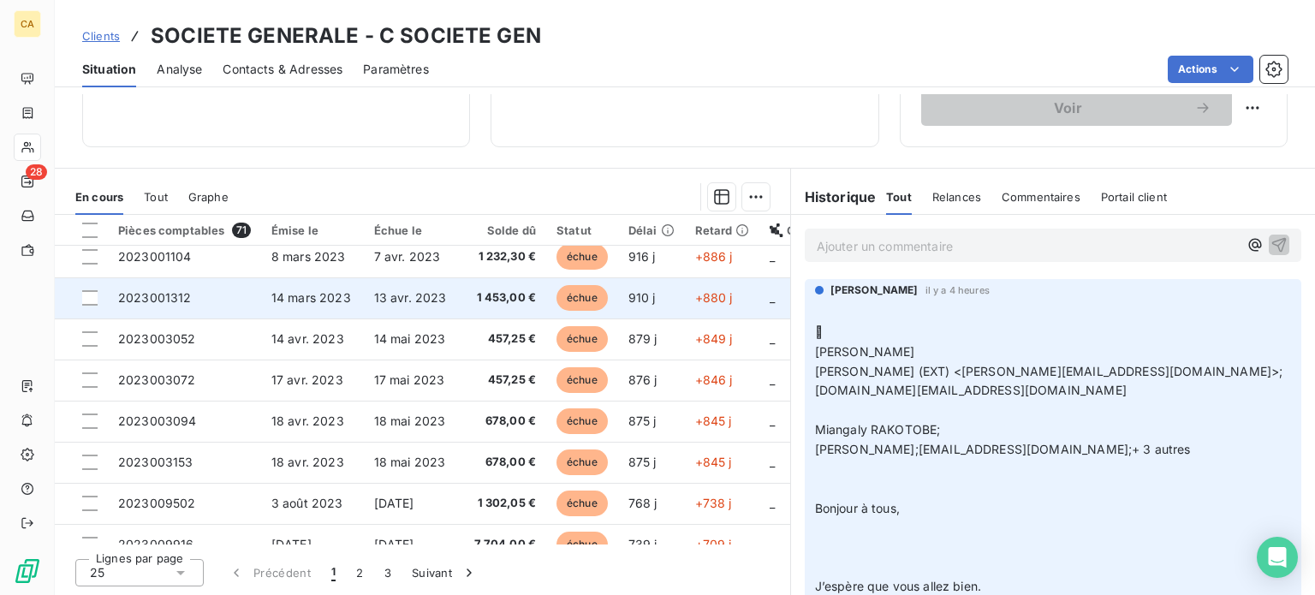
scroll to position [514, 0]
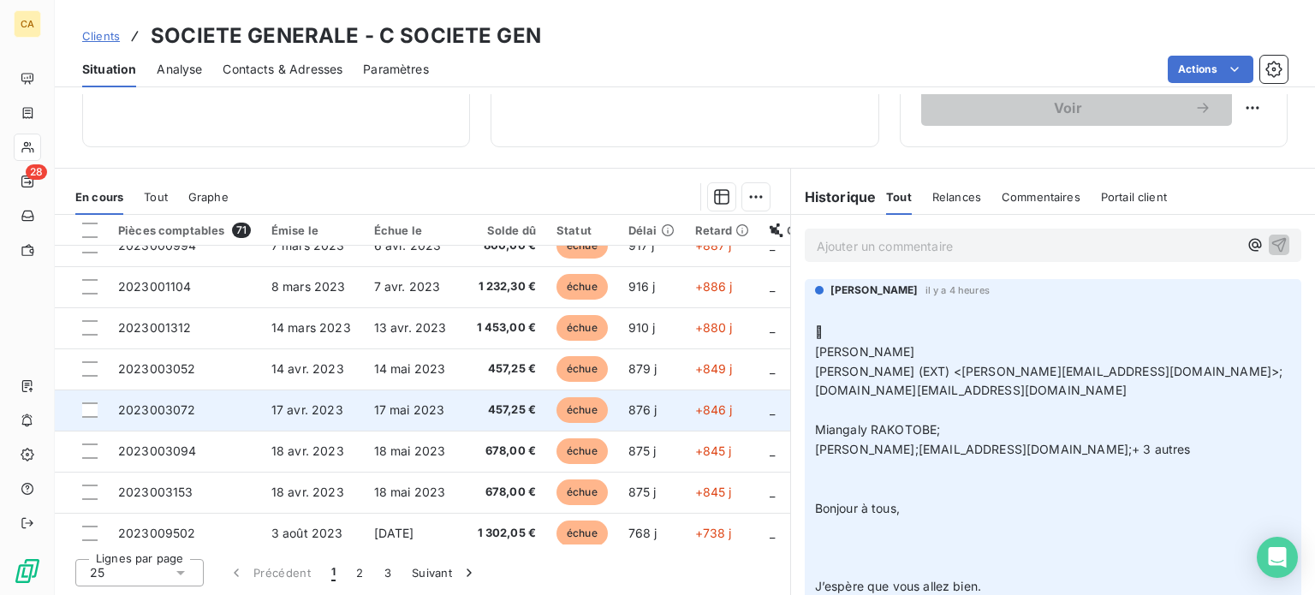
click at [188, 409] on span "2023003072" at bounding box center [157, 409] width 78 height 15
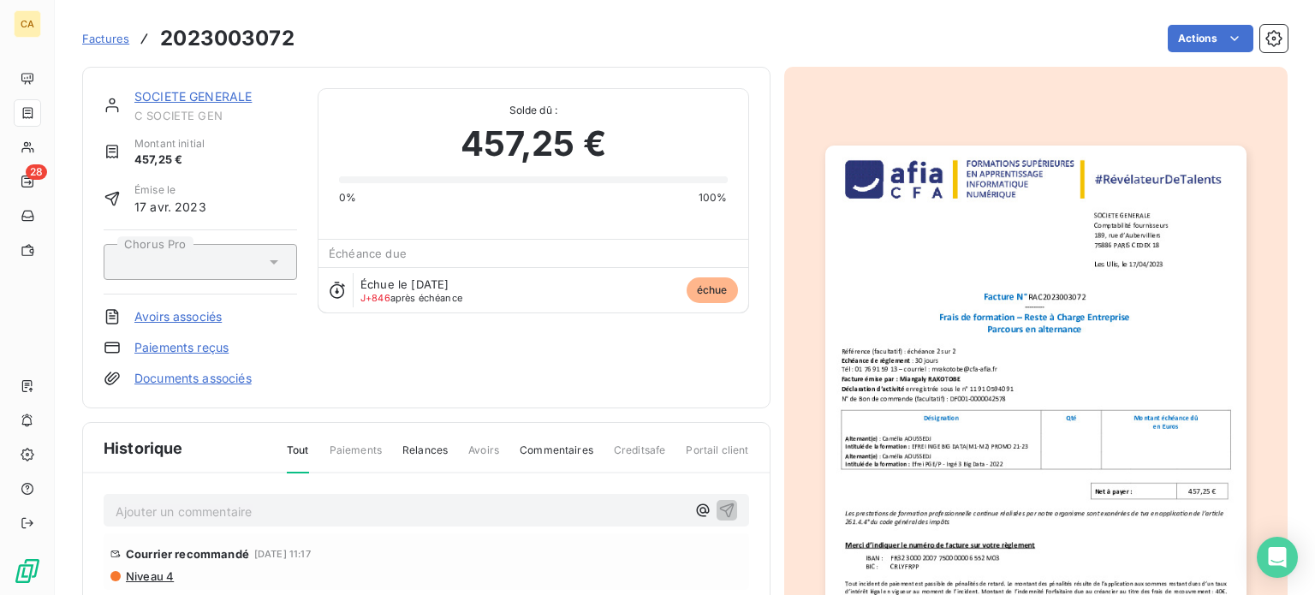
click at [981, 366] on img "button" at bounding box center [1035, 444] width 421 height 596
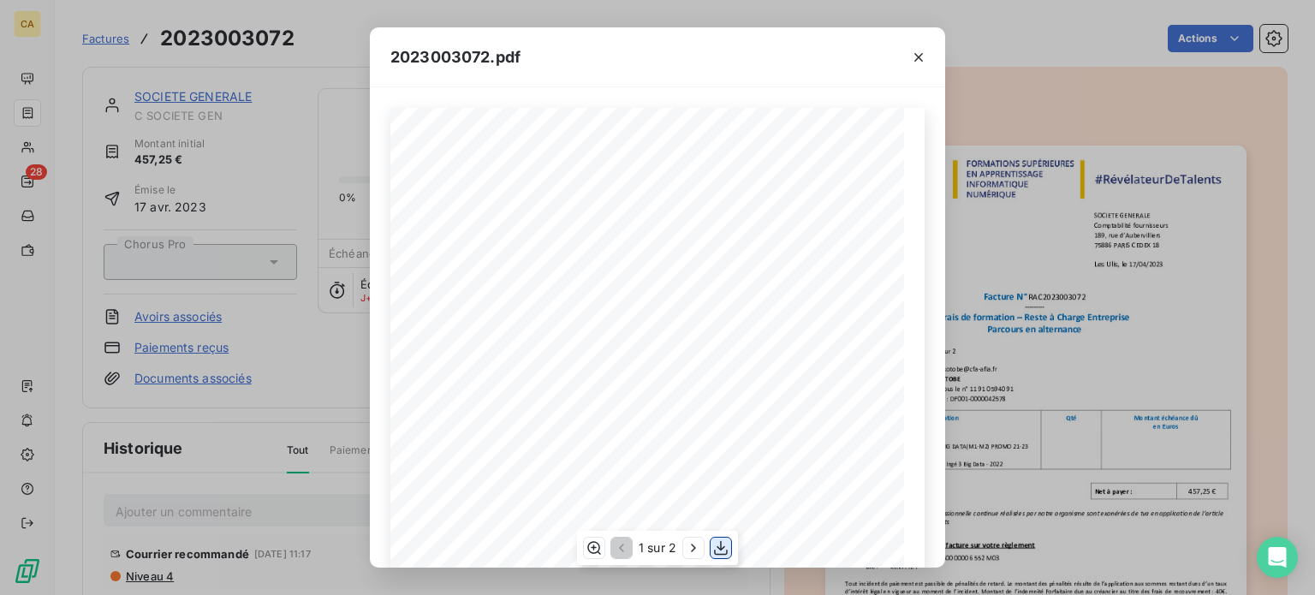
click at [719, 547] on icon "button" at bounding box center [720, 547] width 17 height 17
click at [920, 57] on icon "button" at bounding box center [919, 57] width 9 height 9
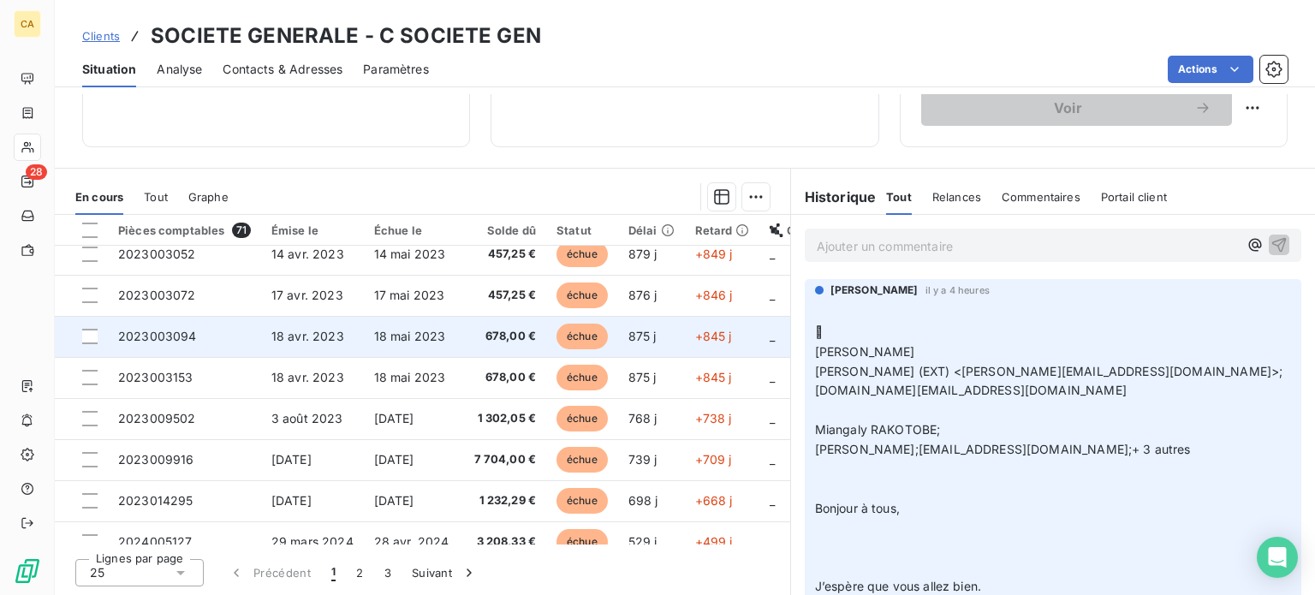
scroll to position [599, 0]
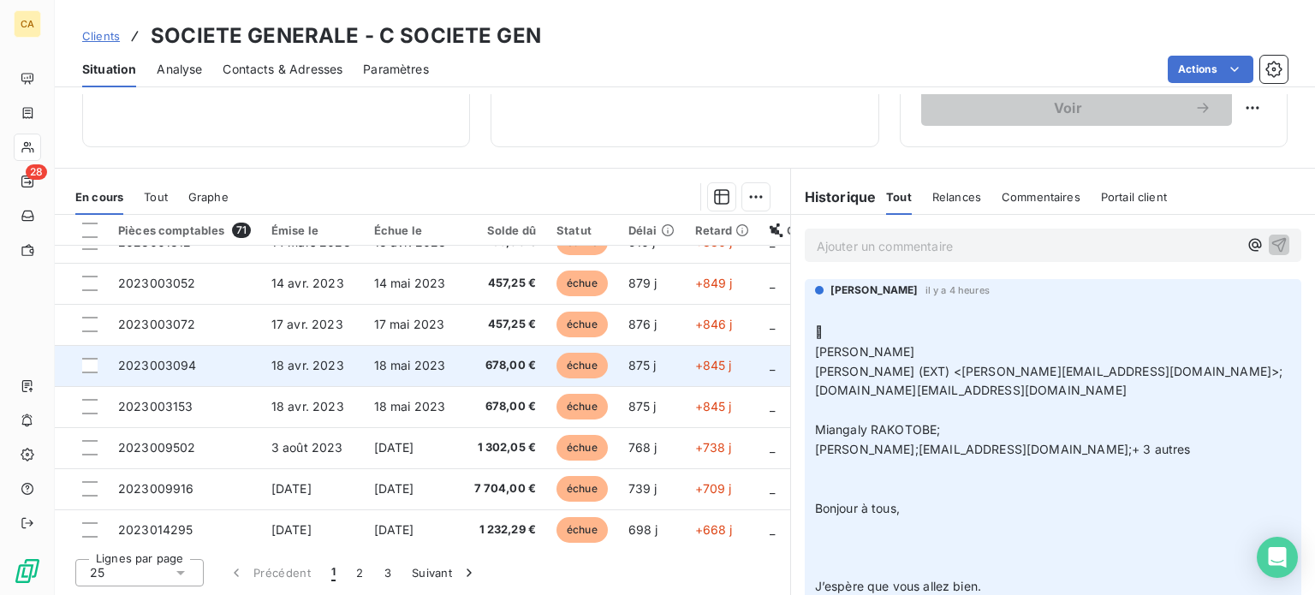
click at [212, 371] on td "2023003094" at bounding box center [184, 365] width 153 height 41
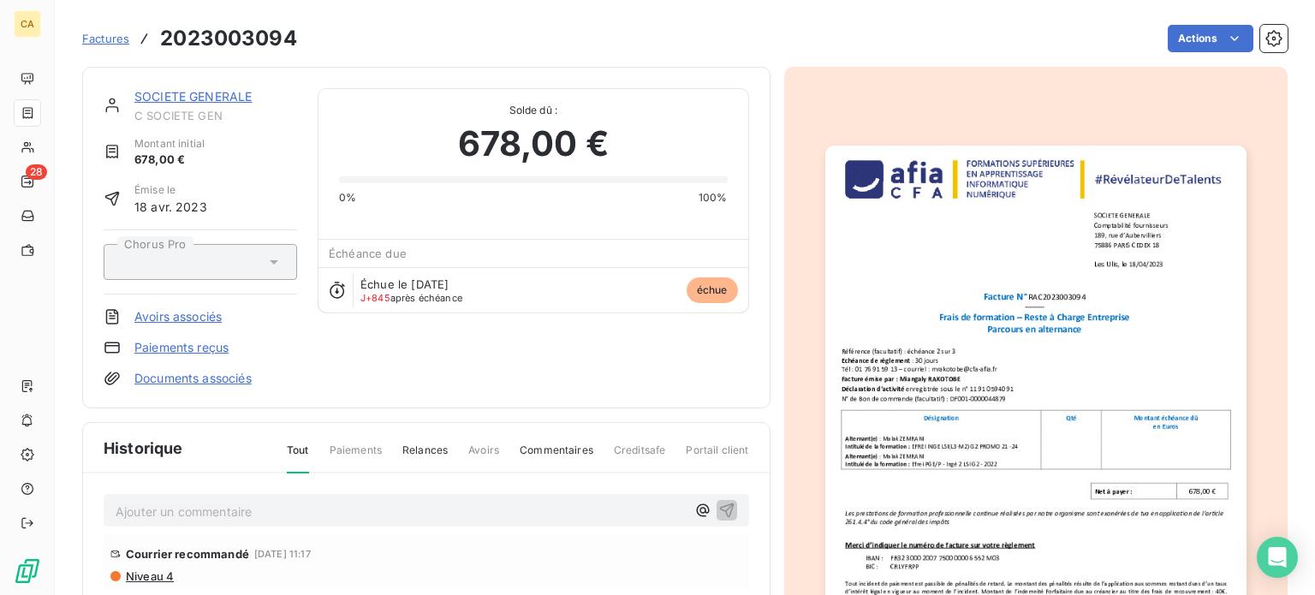
click at [1089, 321] on img "button" at bounding box center [1035, 444] width 421 height 596
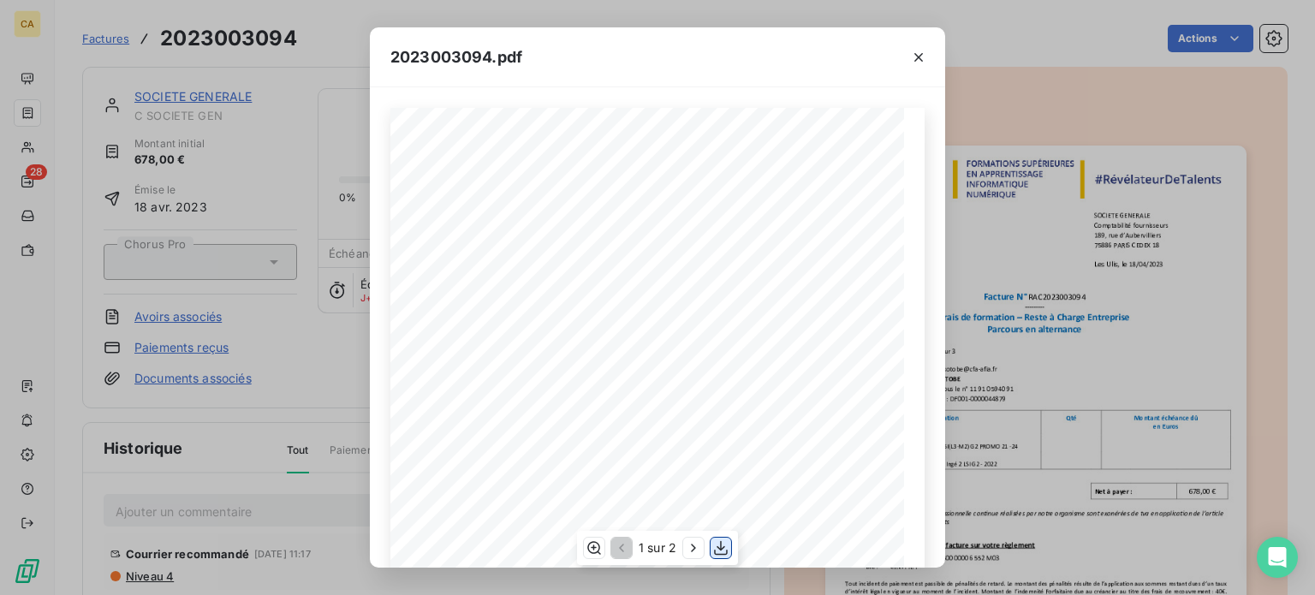
click at [717, 546] on icon "button" at bounding box center [720, 547] width 17 height 17
click at [917, 58] on icon "button" at bounding box center [919, 57] width 9 height 9
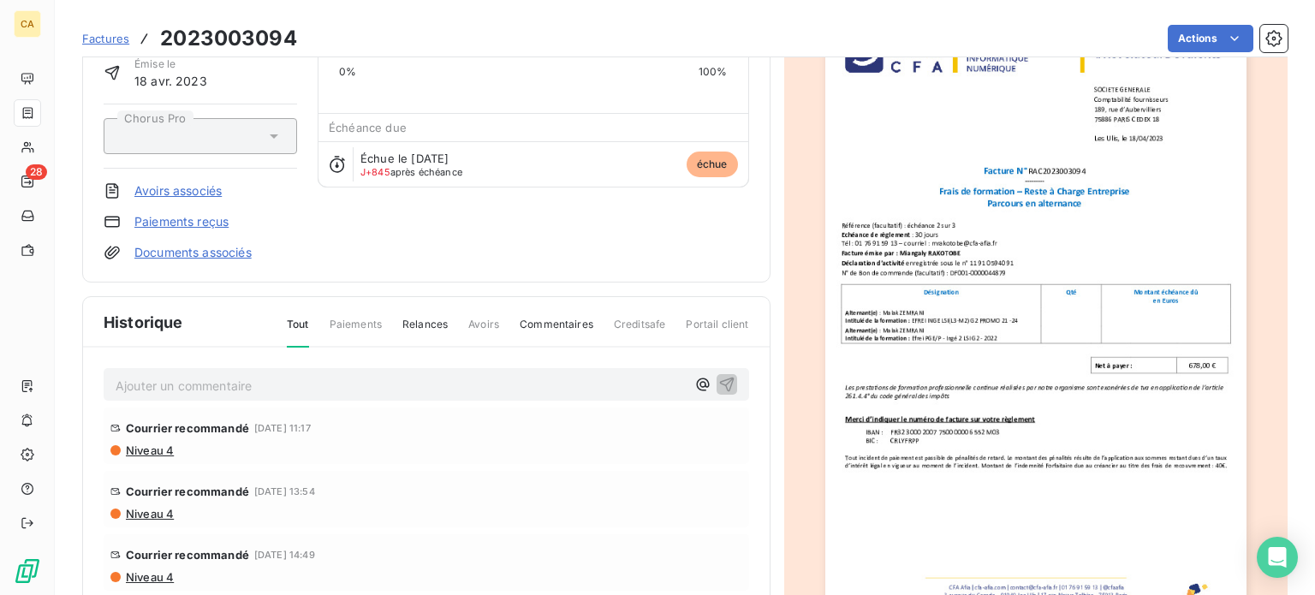
scroll to position [252, 0]
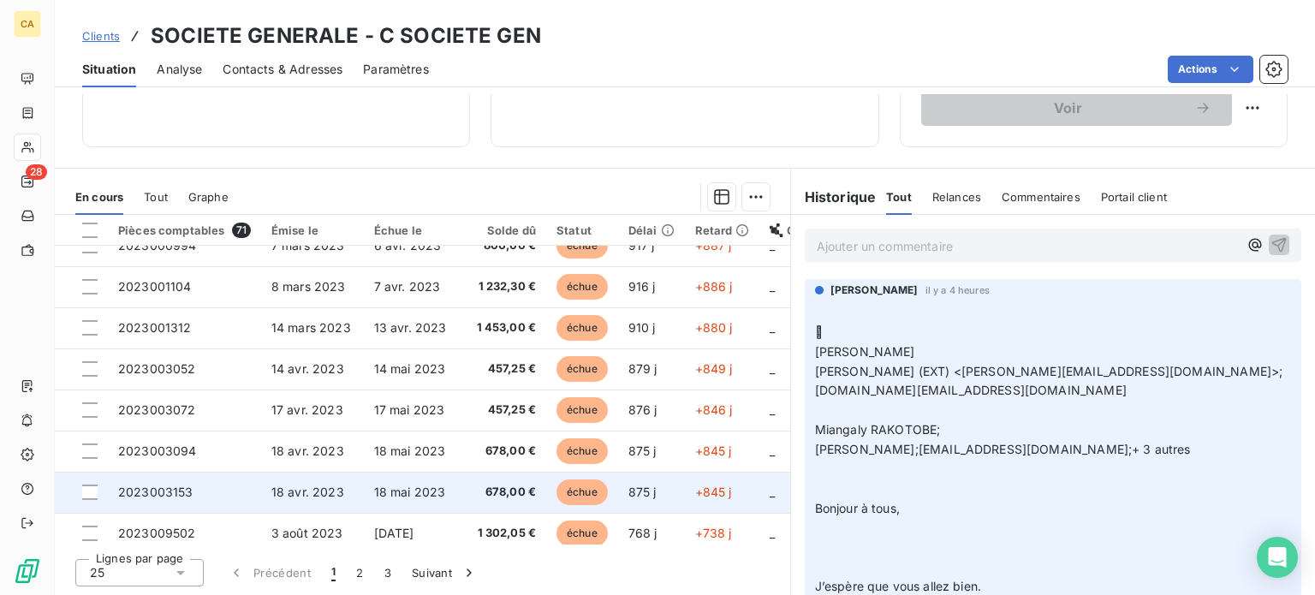
scroll to position [599, 0]
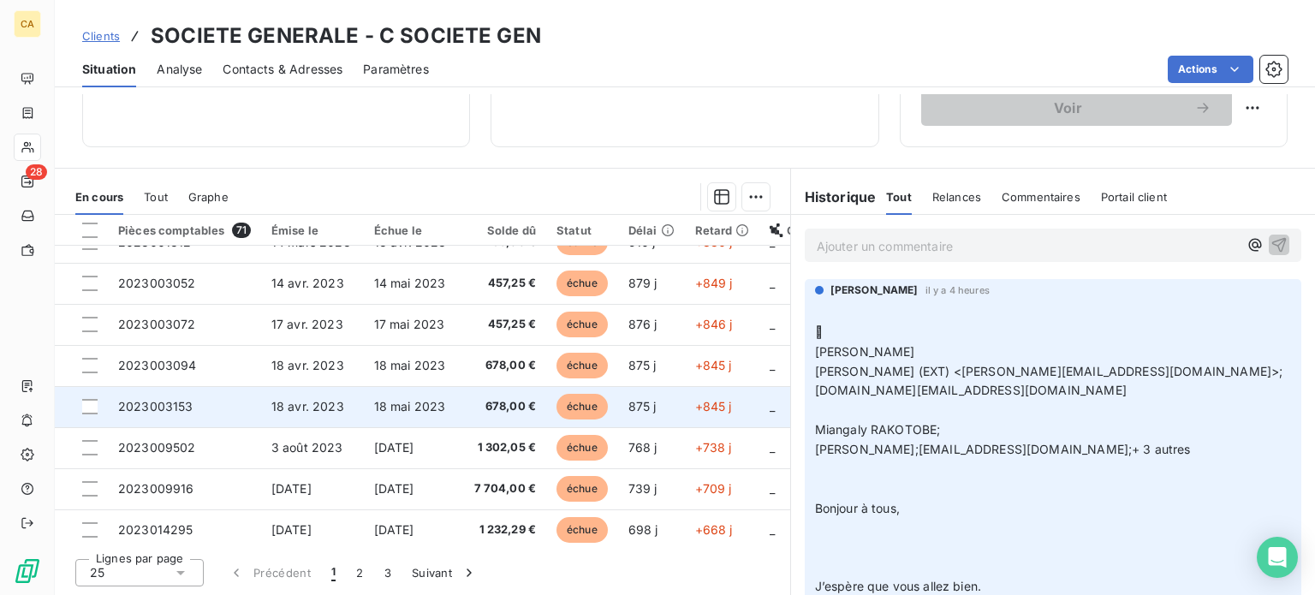
click at [182, 408] on span "2023003153" at bounding box center [155, 406] width 75 height 15
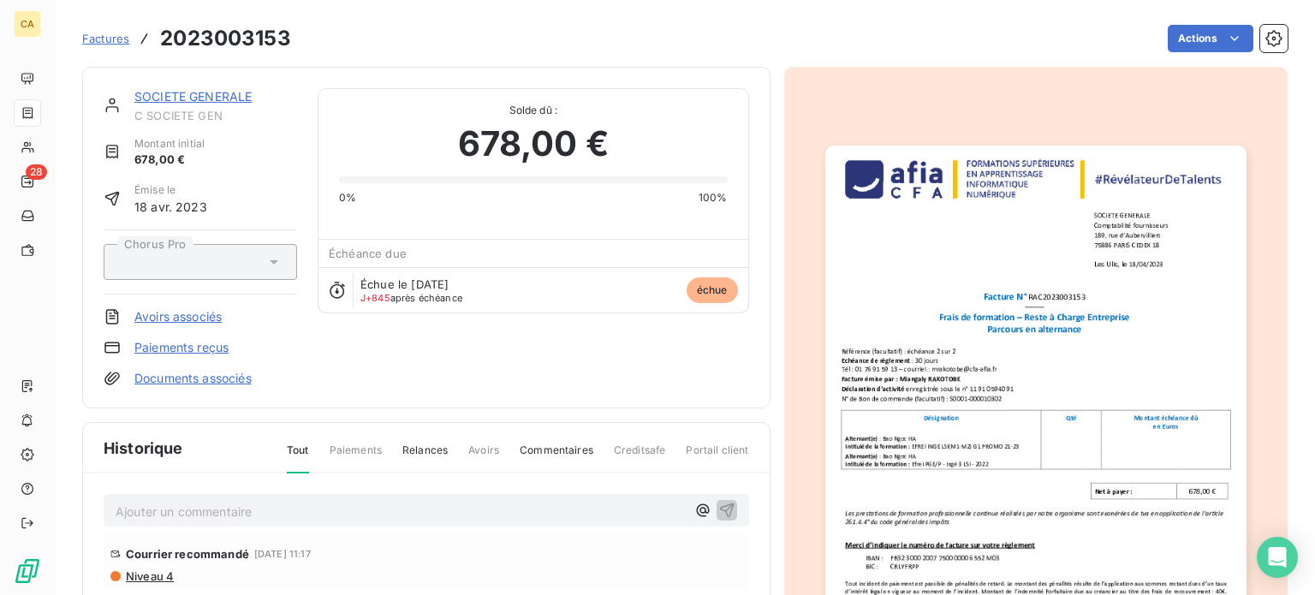
click at [1120, 415] on img "button" at bounding box center [1035, 444] width 421 height 596
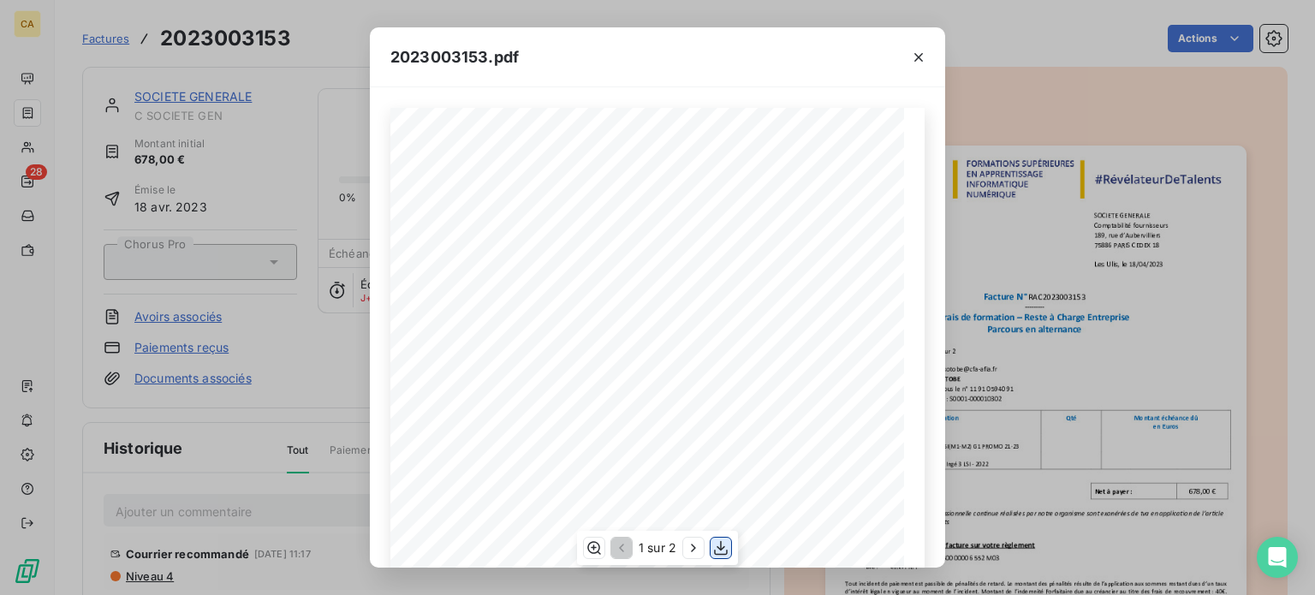
click at [723, 550] on icon "button" at bounding box center [720, 547] width 17 height 17
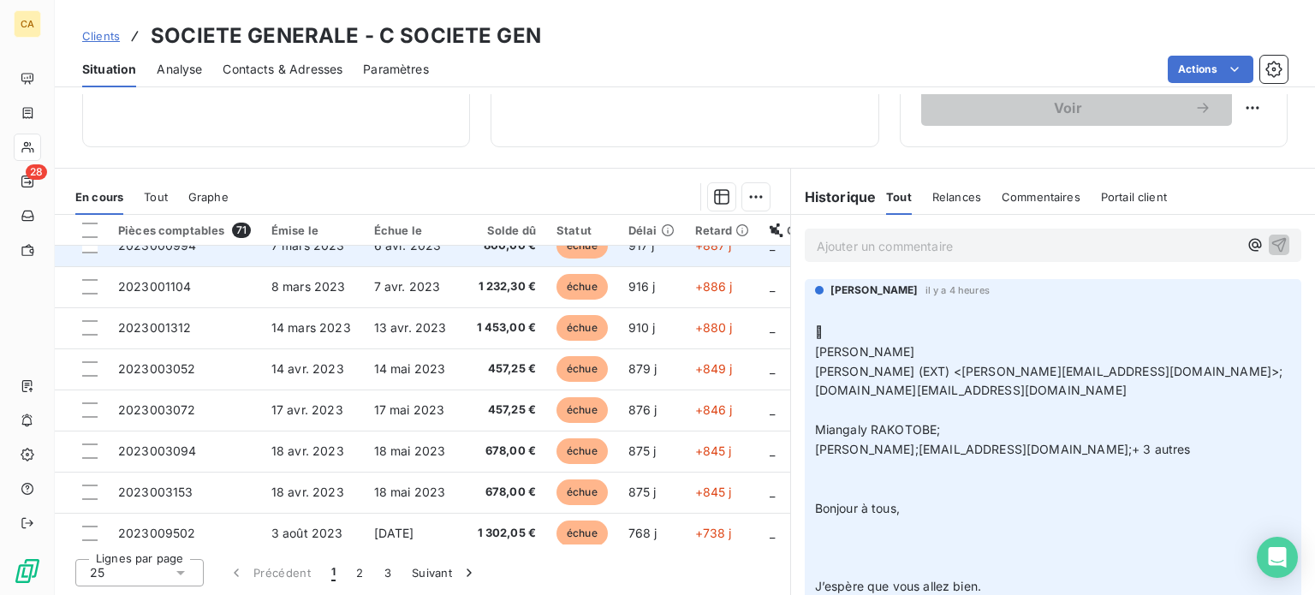
scroll to position [599, 0]
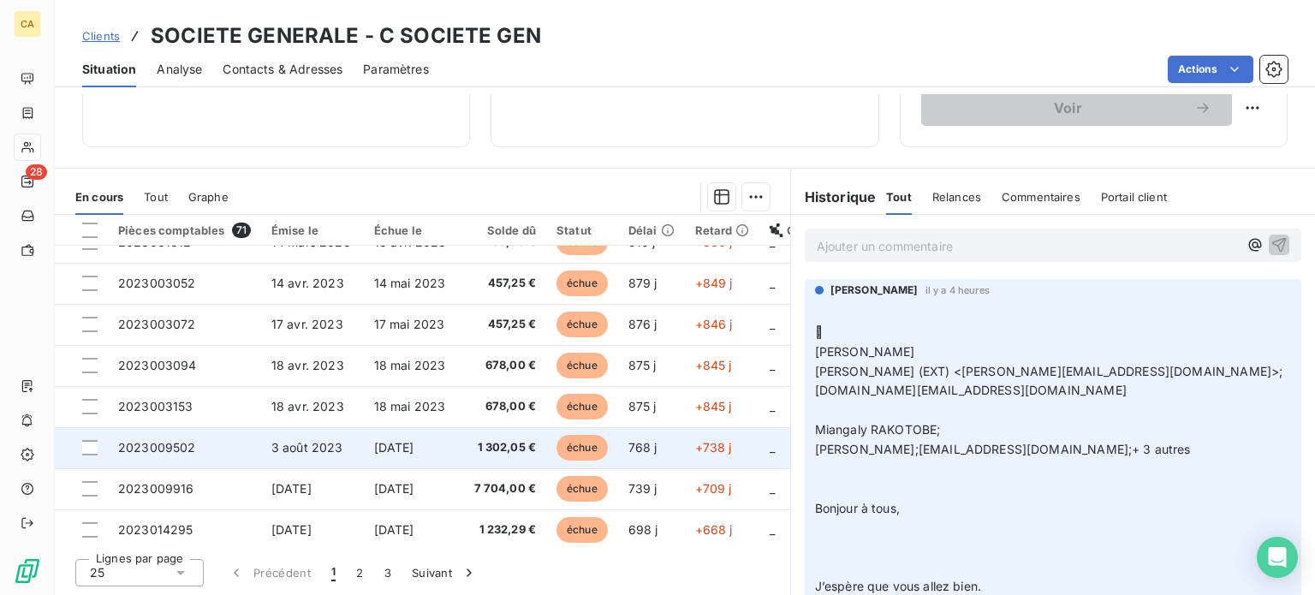
click at [187, 448] on span "2023009502" at bounding box center [157, 447] width 78 height 15
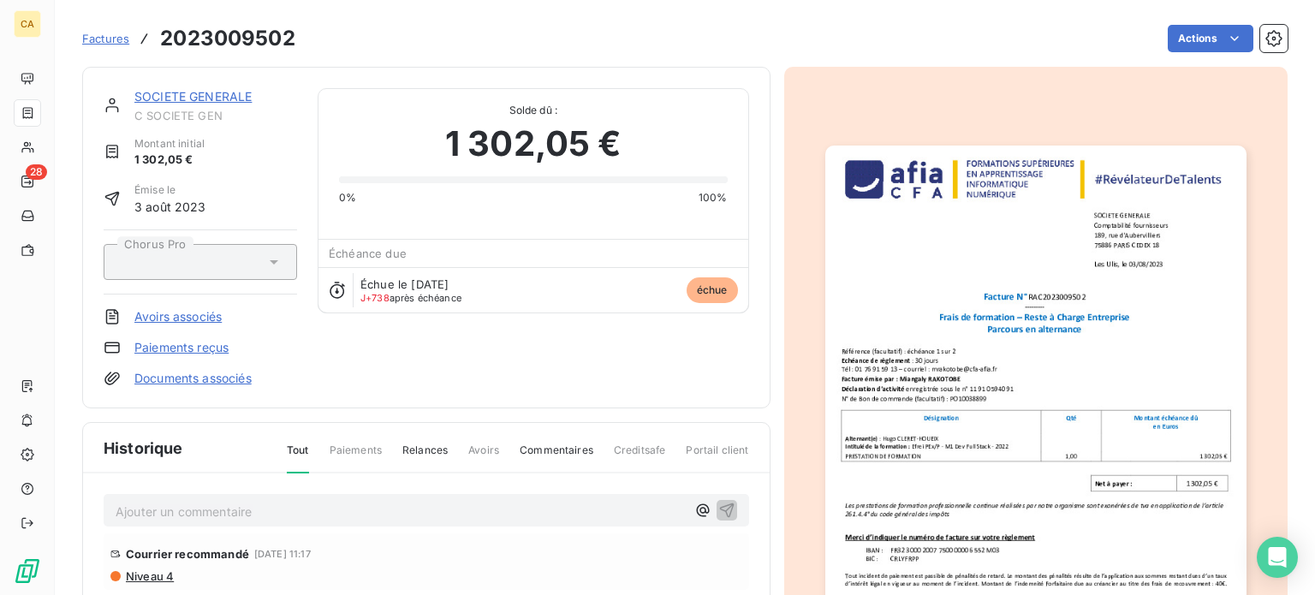
click at [983, 424] on img "button" at bounding box center [1035, 444] width 421 height 596
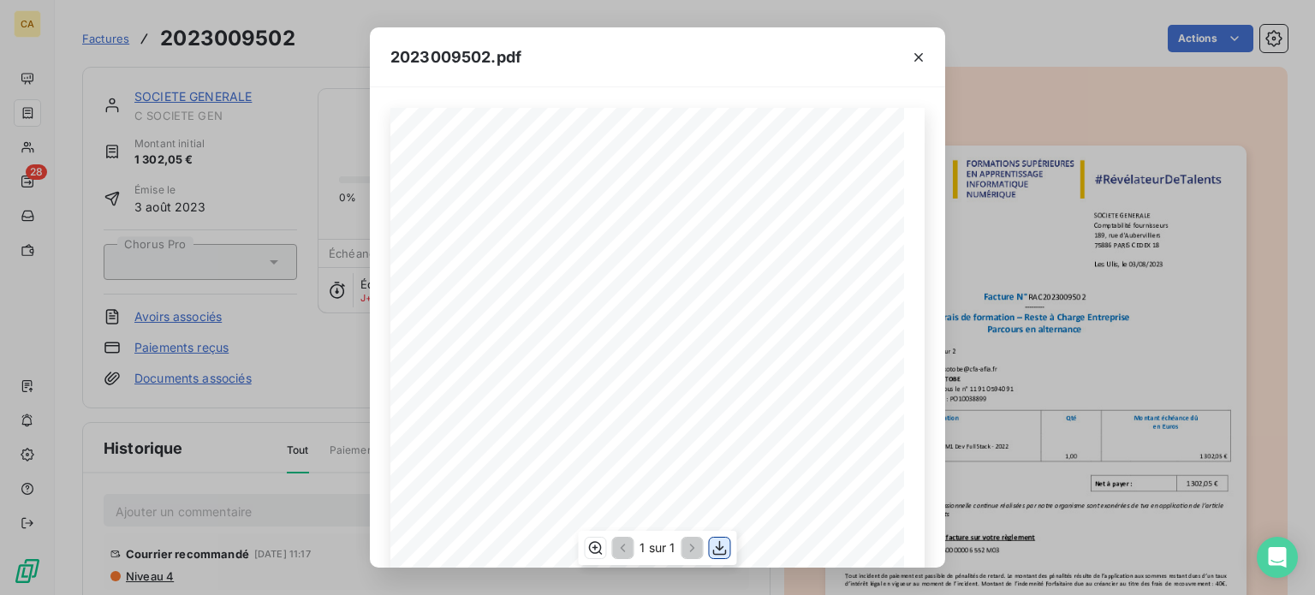
click at [724, 554] on icon "button" at bounding box center [720, 547] width 17 height 17
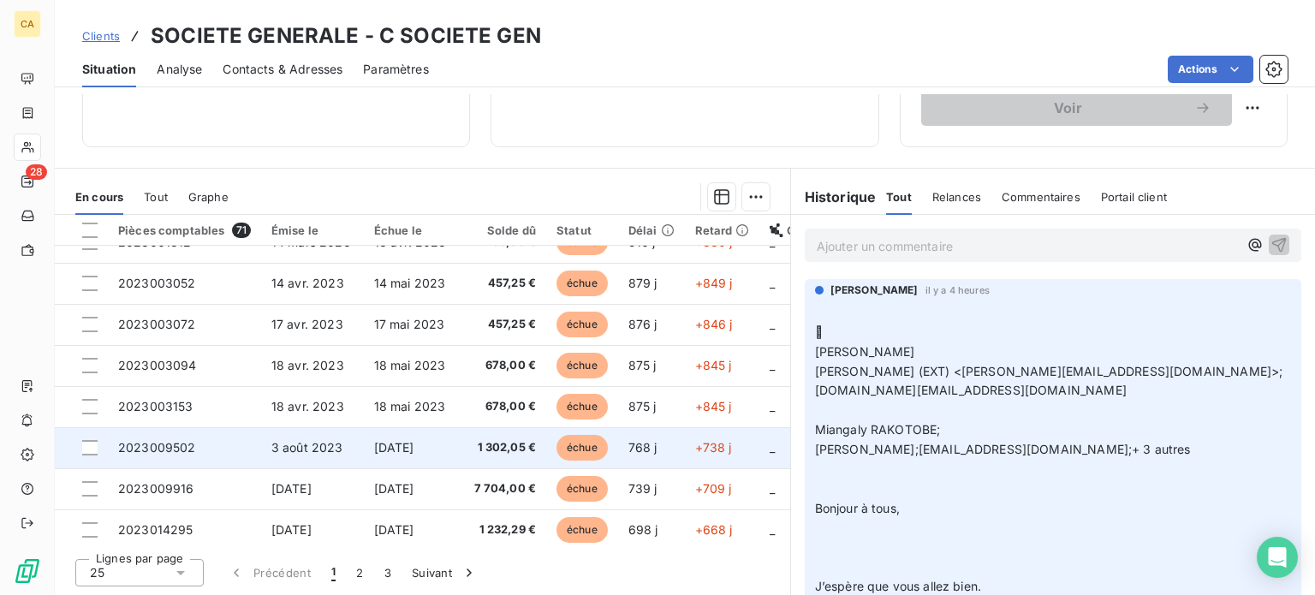
scroll to position [685, 0]
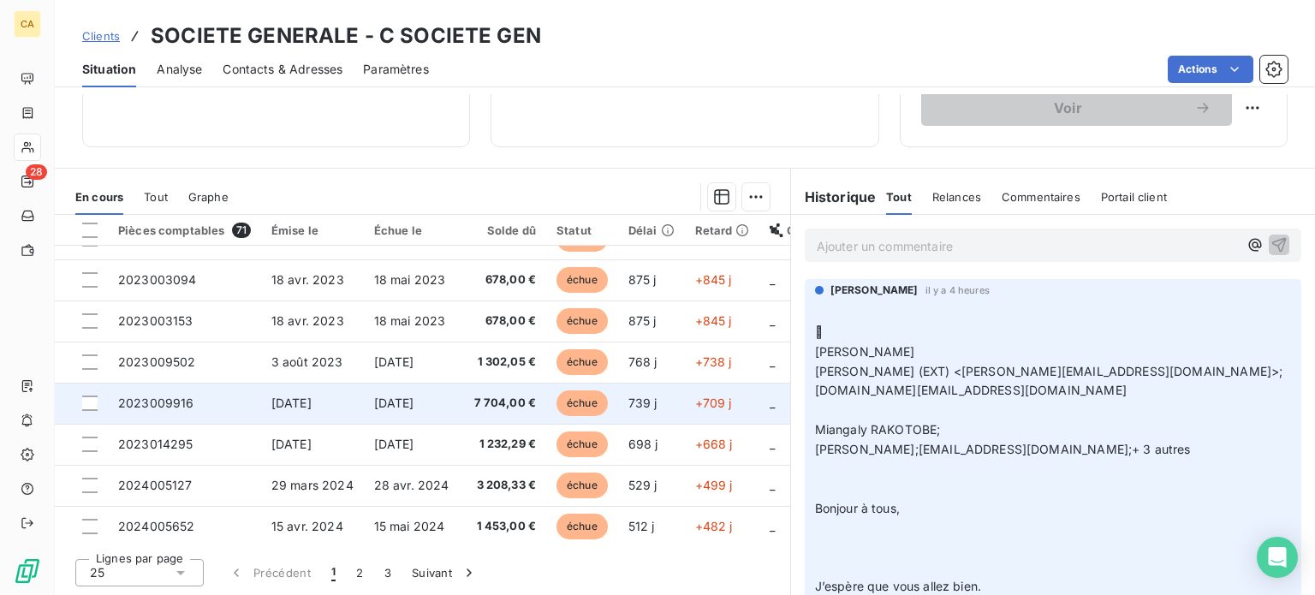
click at [144, 402] on span "2023009916" at bounding box center [156, 403] width 76 height 15
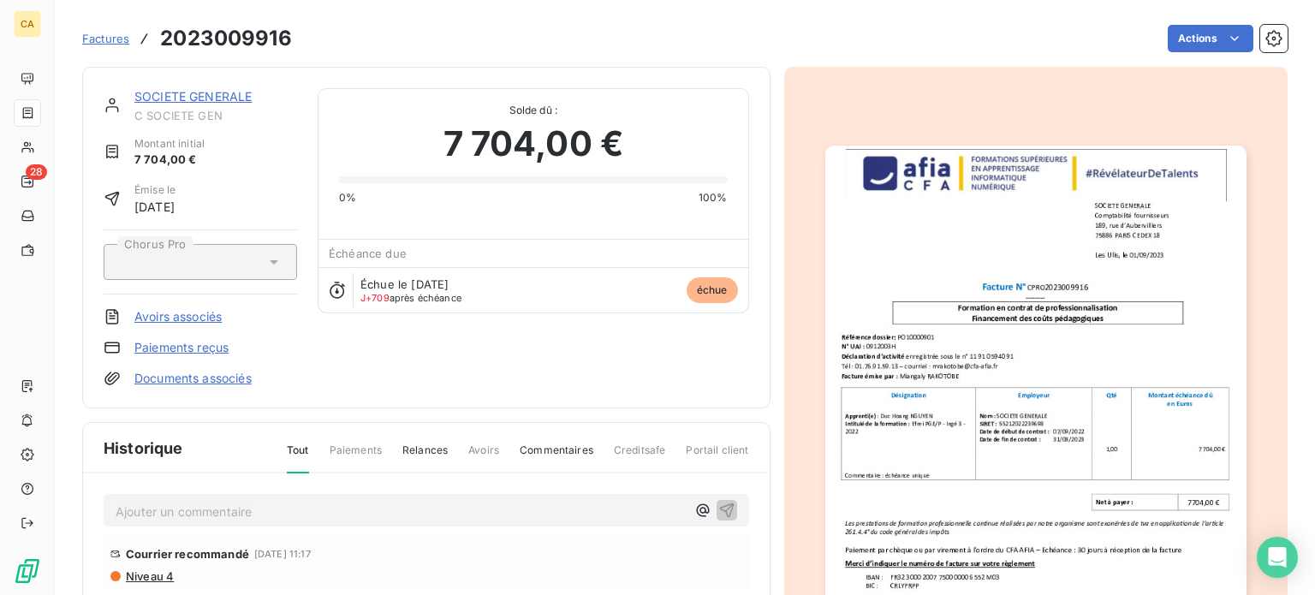
click at [935, 448] on img "button" at bounding box center [1035, 444] width 421 height 596
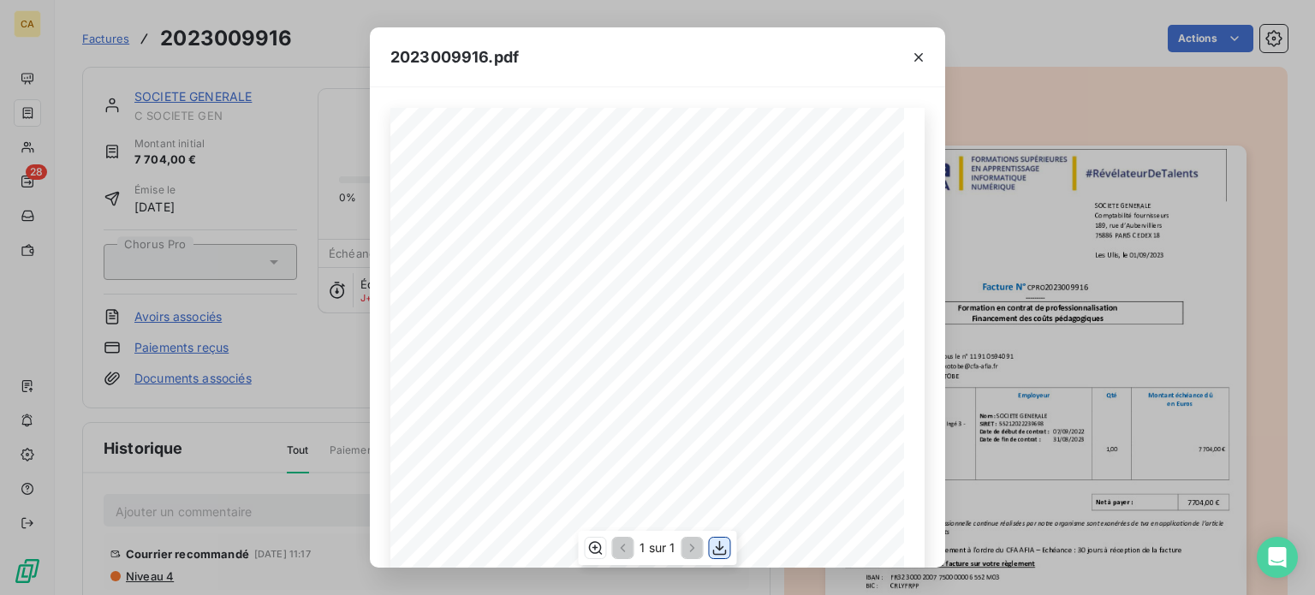
click at [722, 550] on icon "button" at bounding box center [720, 547] width 17 height 17
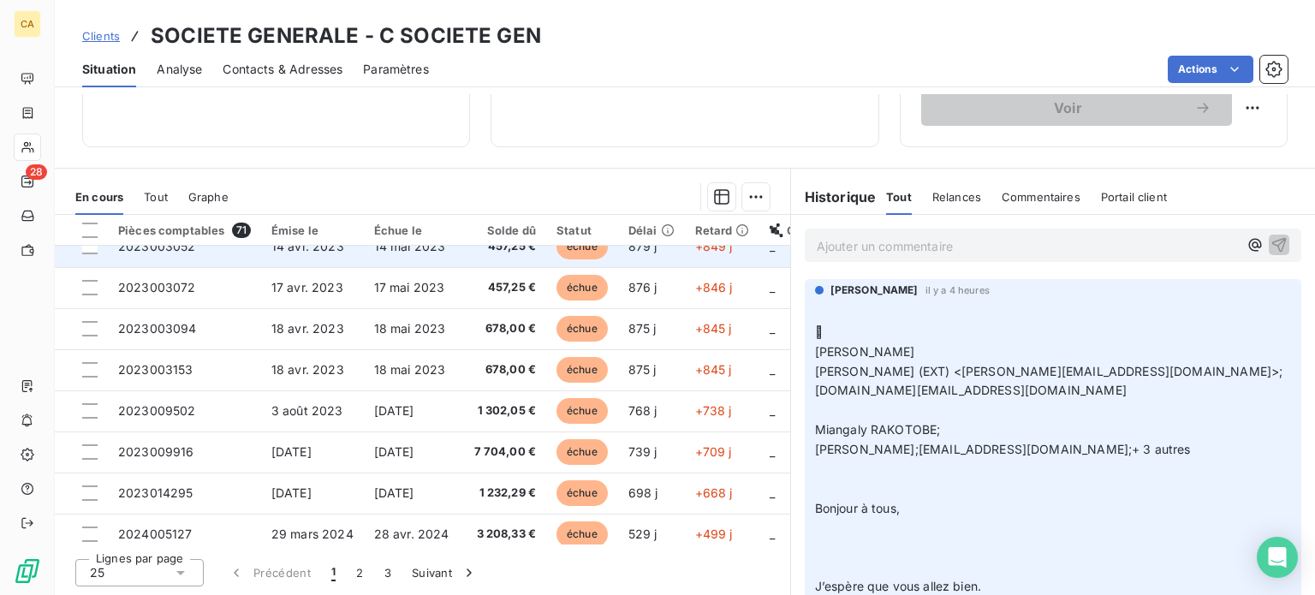
scroll to position [736, 0]
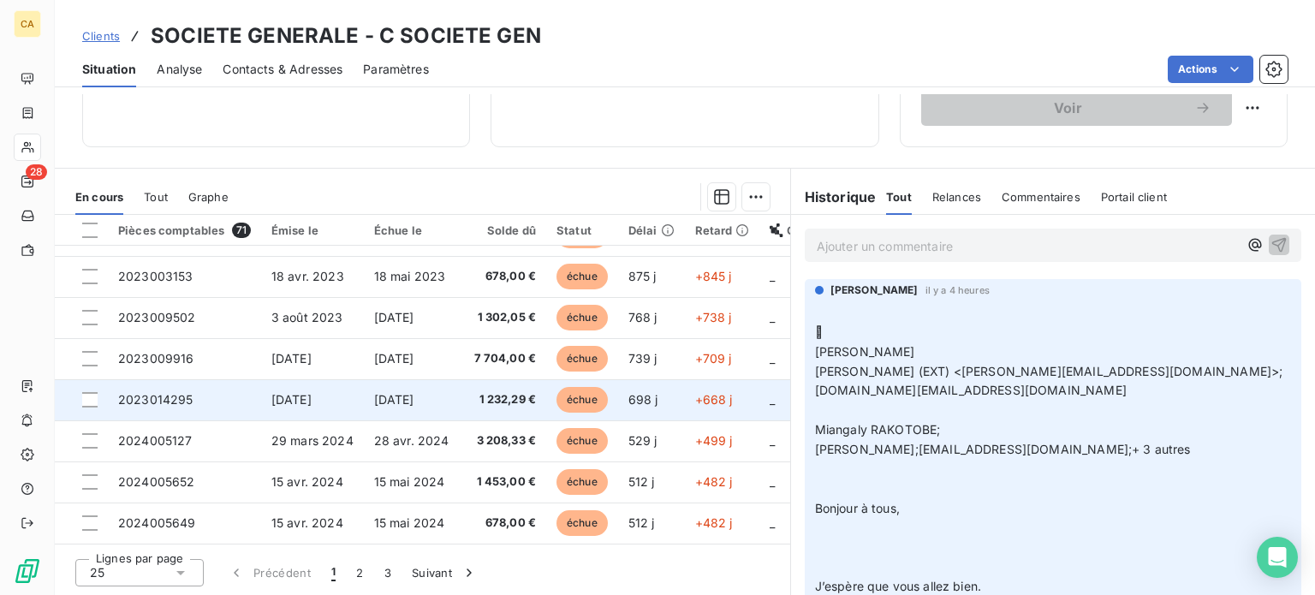
click at [161, 392] on span "2023014295" at bounding box center [155, 399] width 75 height 15
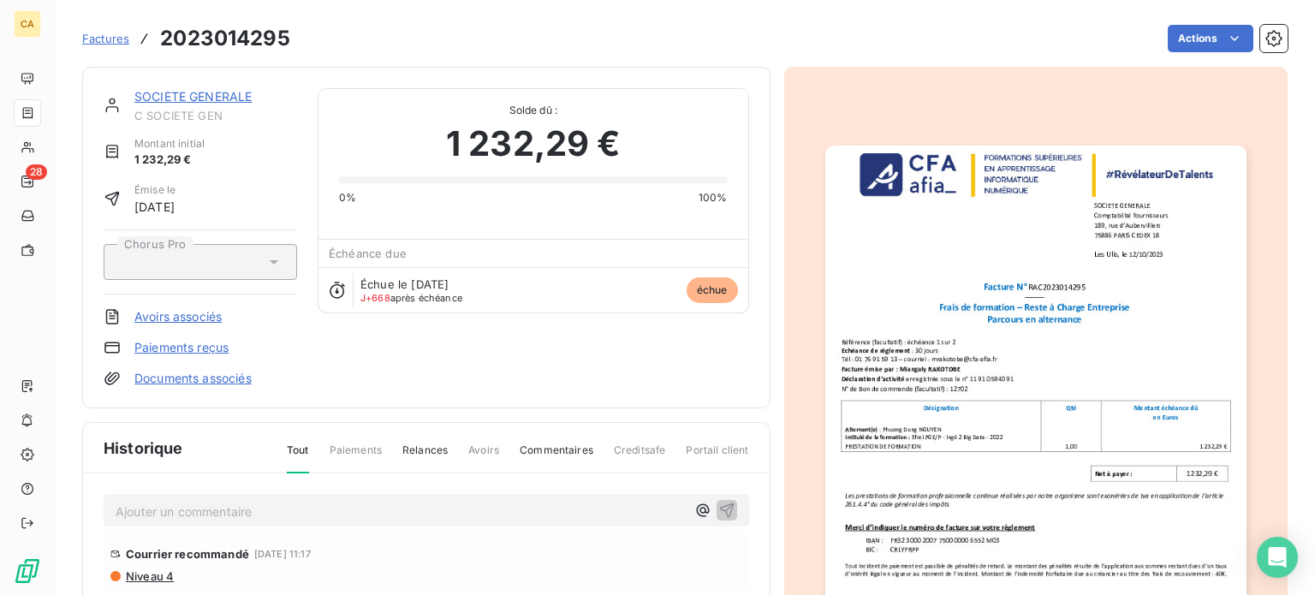
click at [1045, 438] on img "button" at bounding box center [1035, 444] width 421 height 596
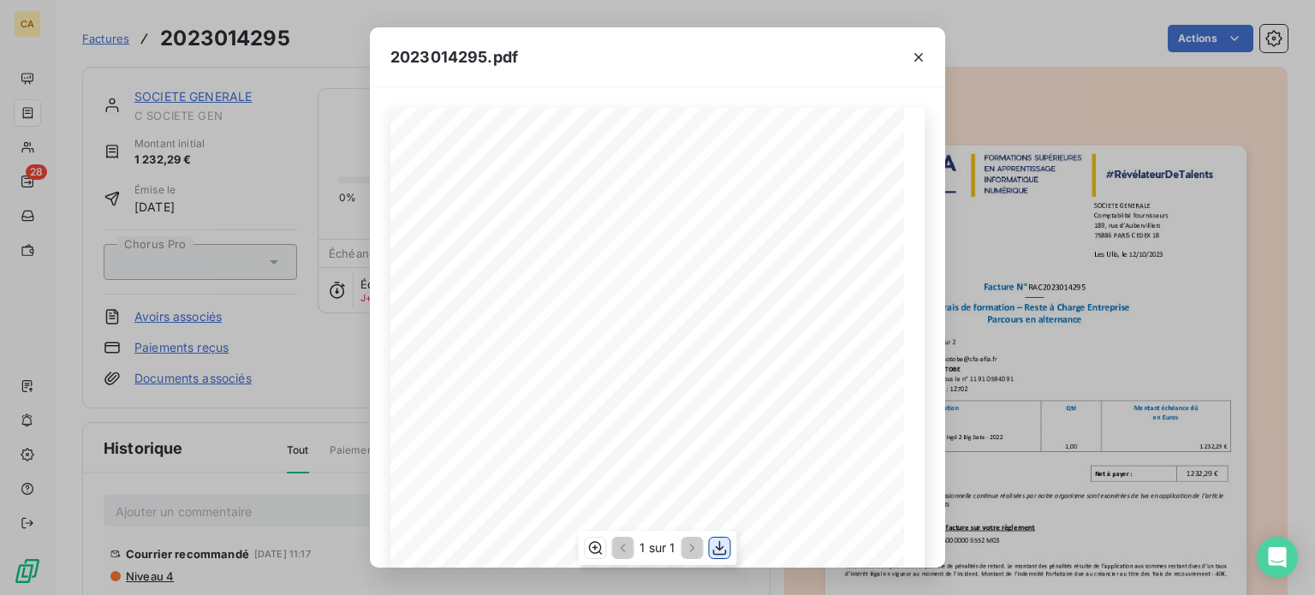
click at [723, 549] on icon "button" at bounding box center [720, 547] width 17 height 17
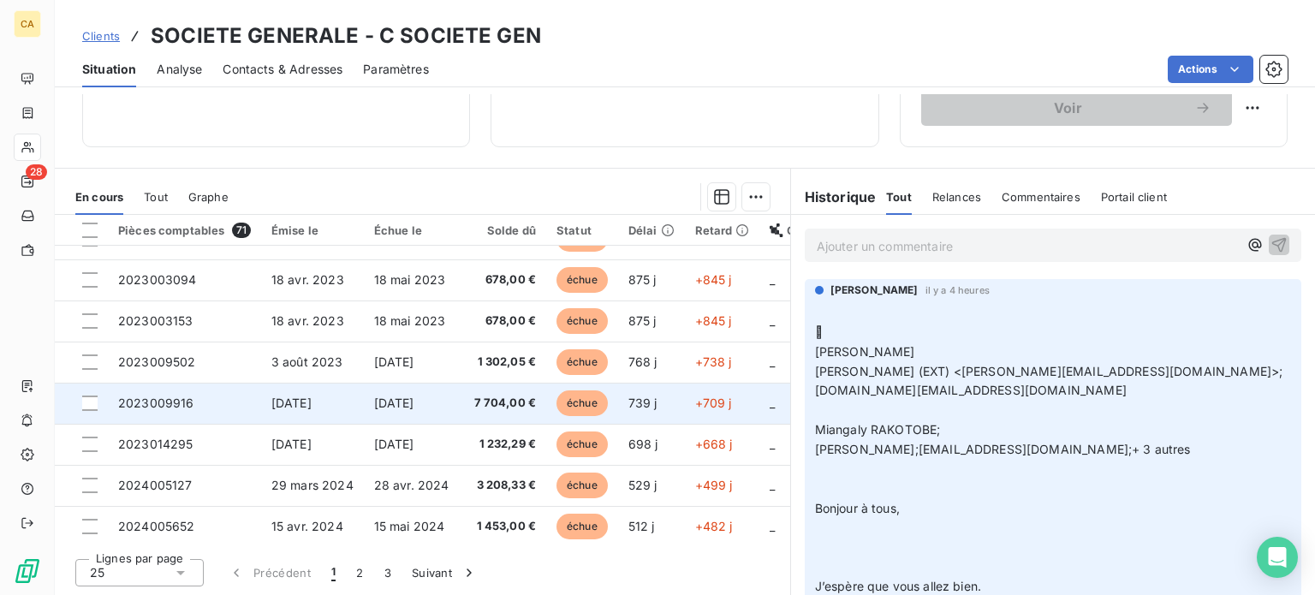
scroll to position [736, 0]
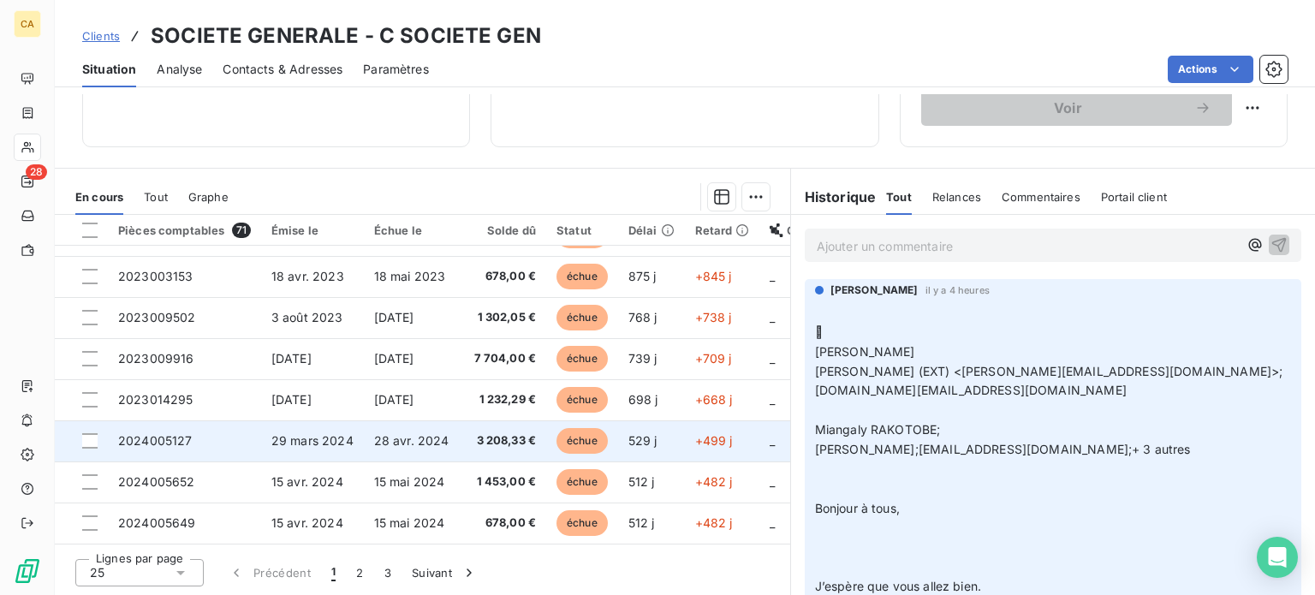
click at [178, 434] on span "2024005127" at bounding box center [155, 440] width 74 height 15
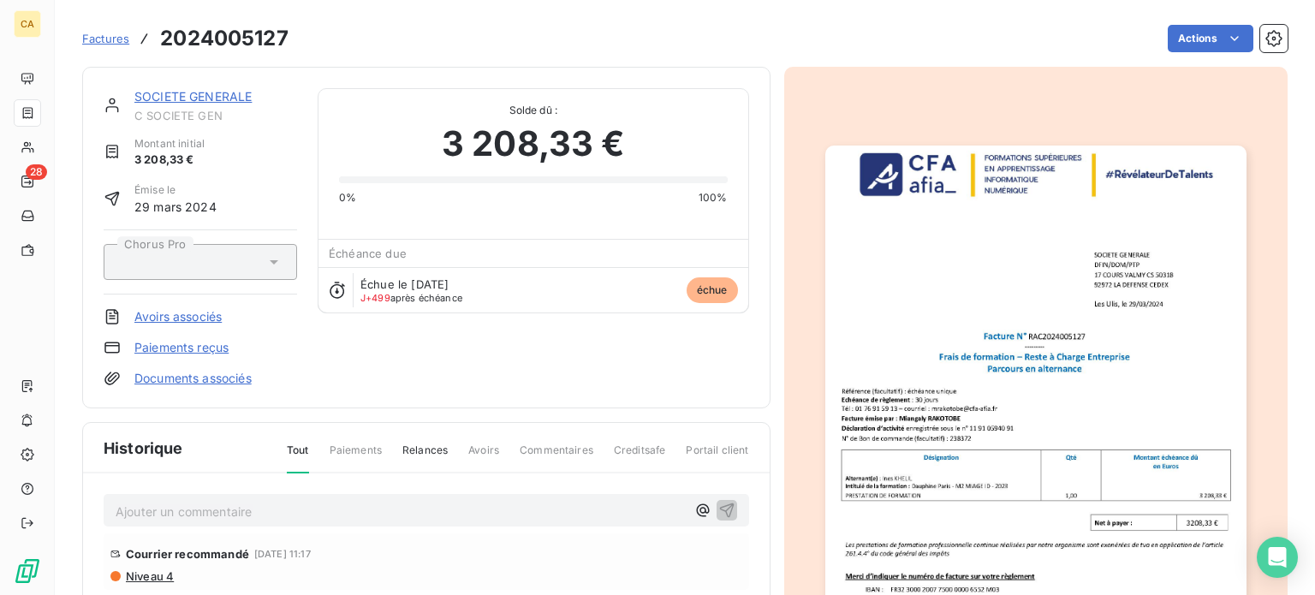
click at [939, 403] on img "button" at bounding box center [1035, 443] width 421 height 595
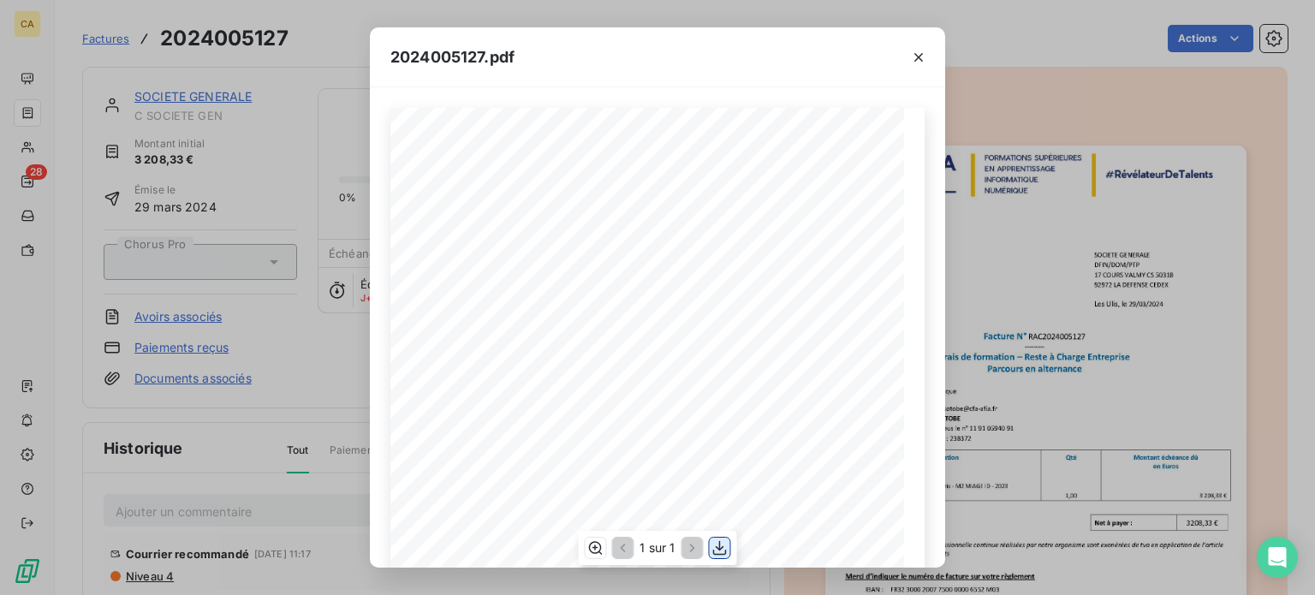
click at [725, 546] on icon "button" at bounding box center [720, 547] width 17 height 17
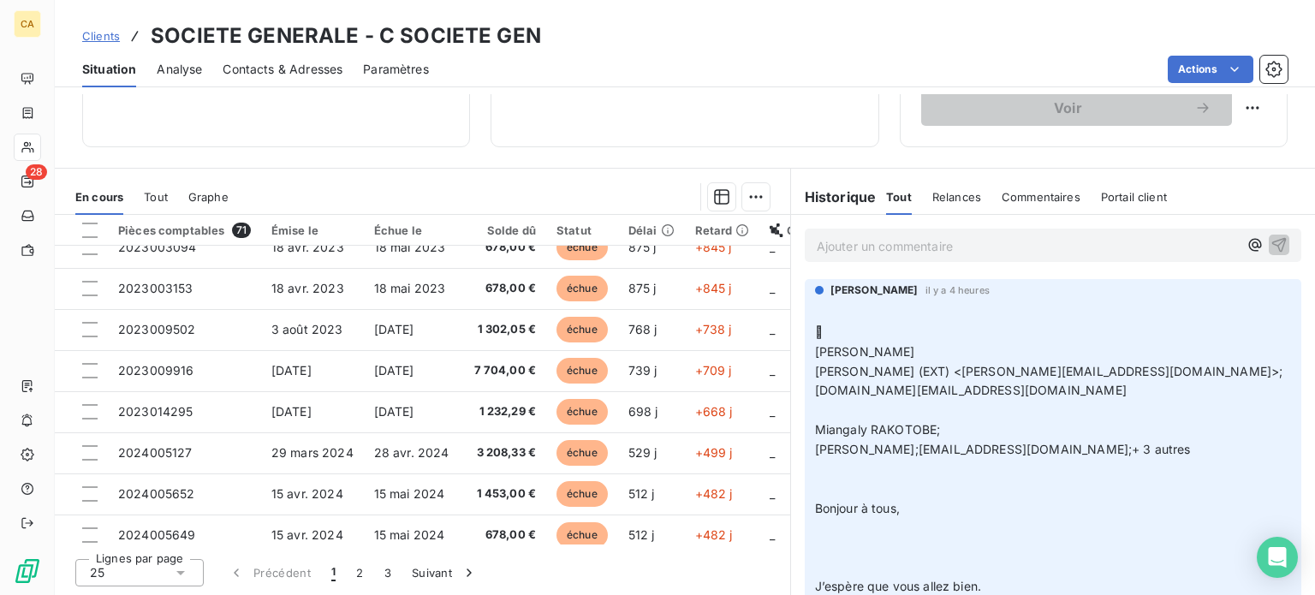
scroll to position [736, 0]
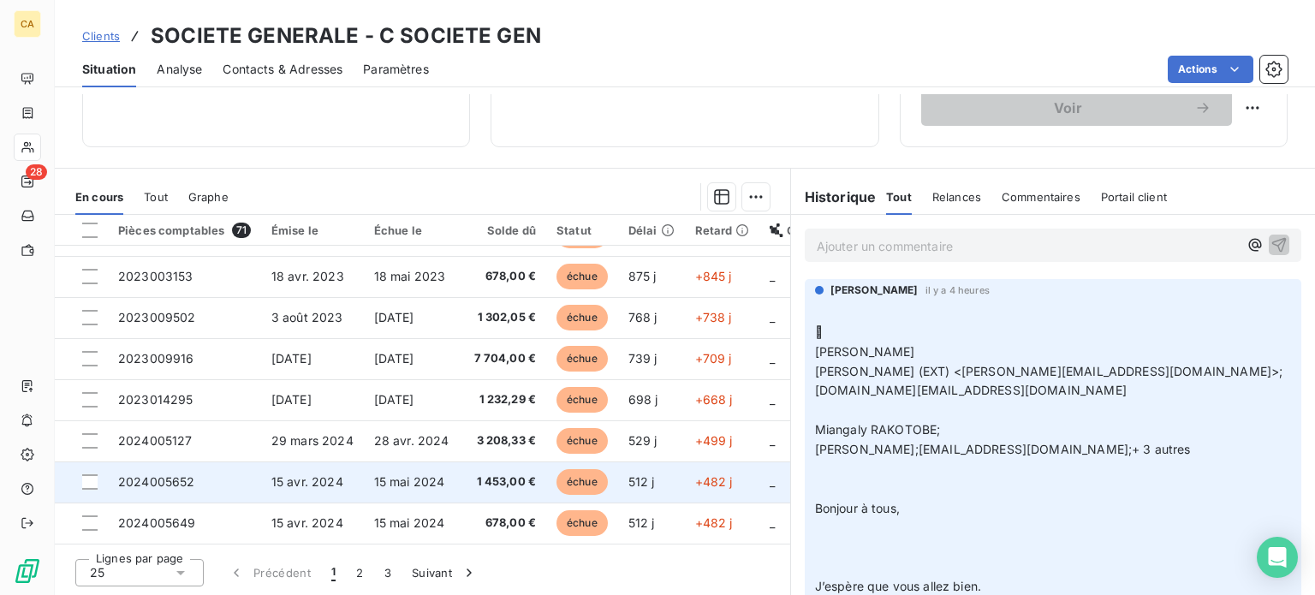
click at [142, 474] on span "2024005652" at bounding box center [156, 481] width 77 height 15
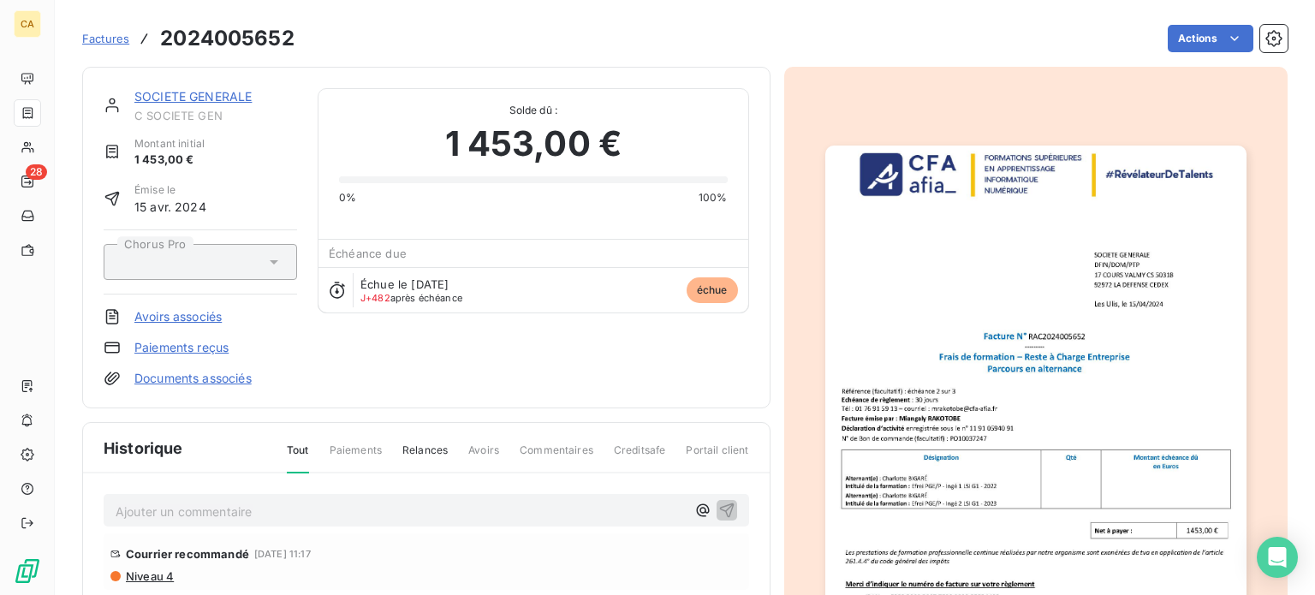
click at [1017, 393] on img "button" at bounding box center [1035, 443] width 421 height 595
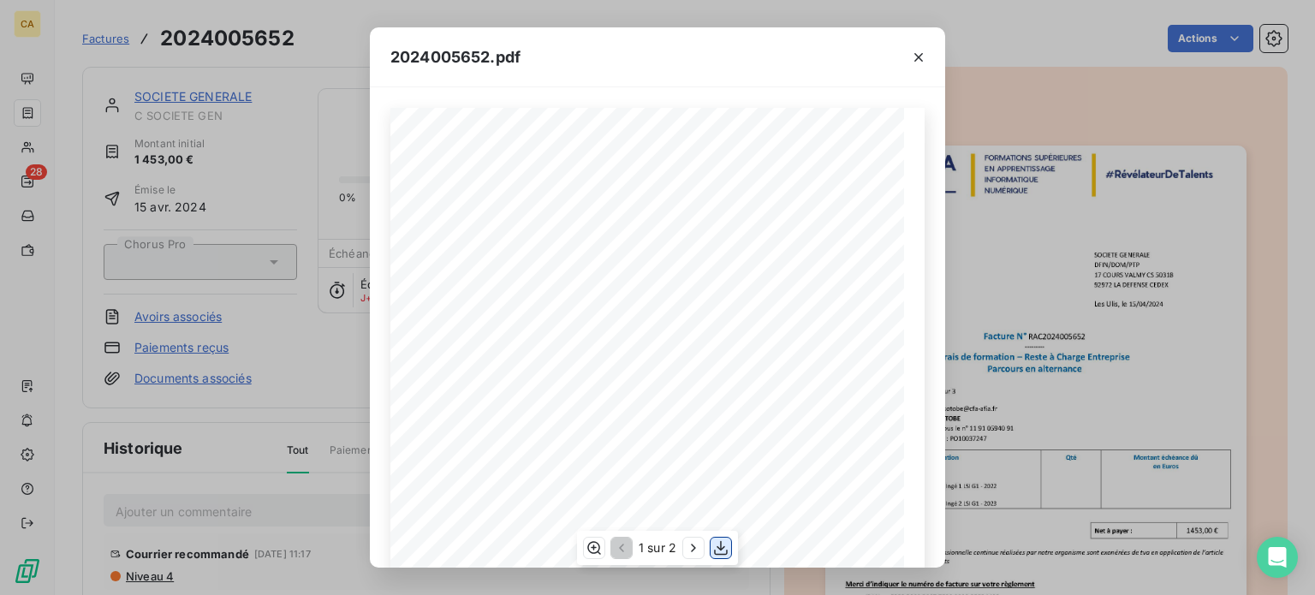
click at [719, 545] on icon "button" at bounding box center [720, 547] width 17 height 17
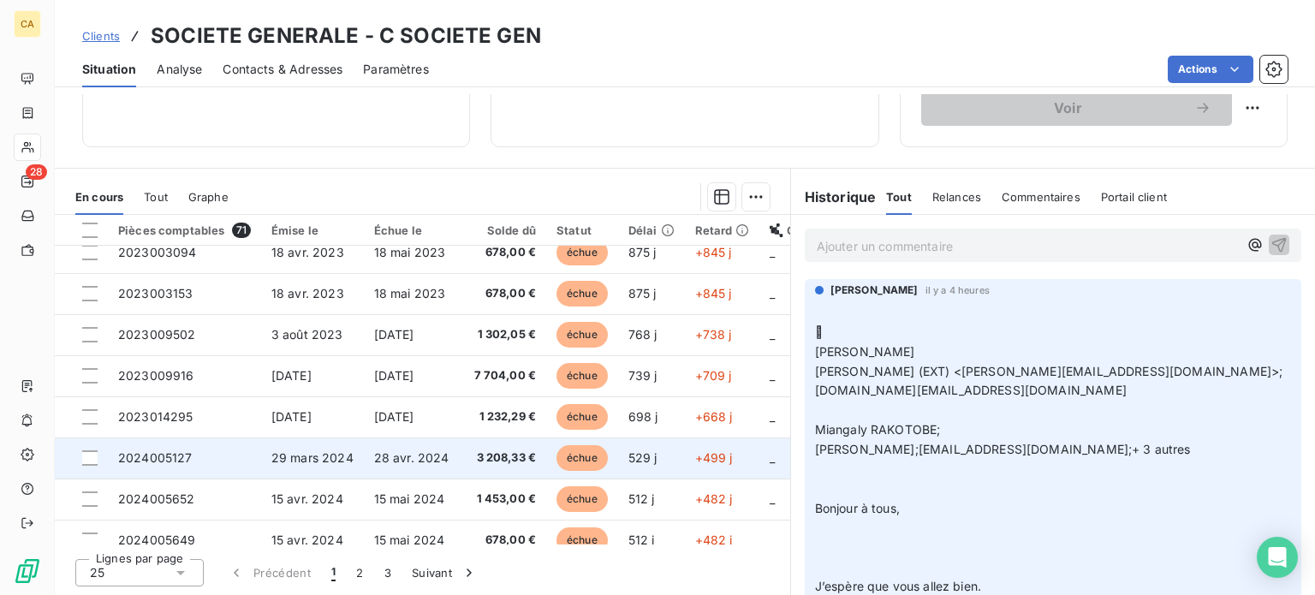
scroll to position [736, 0]
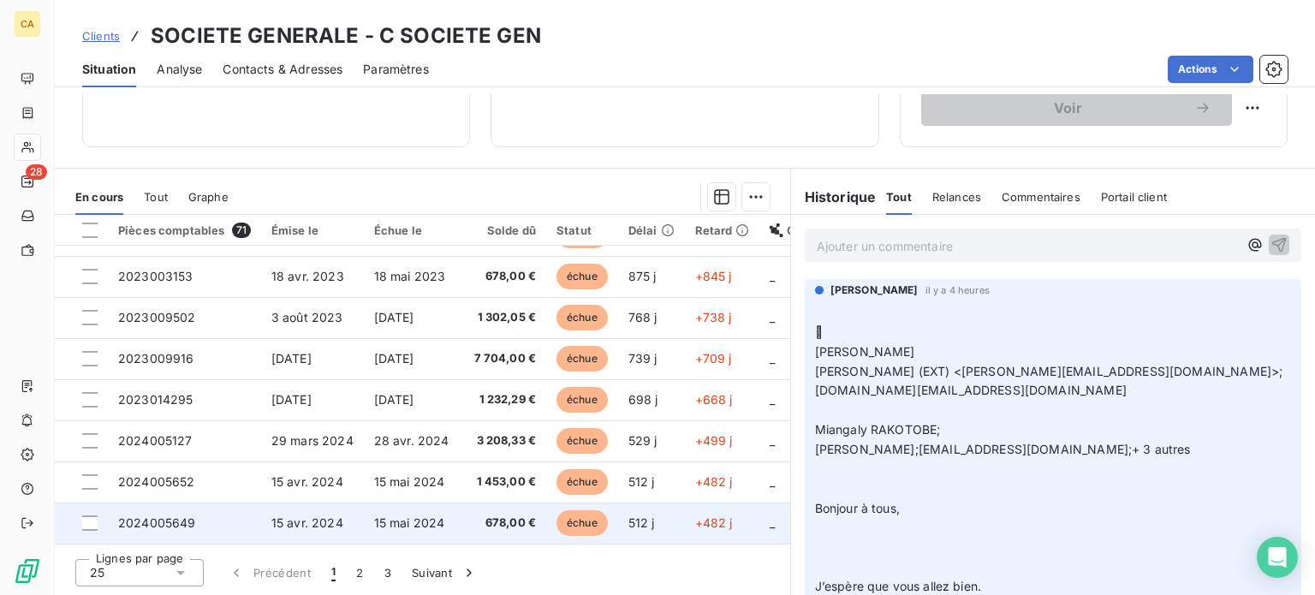
click at [180, 521] on span "2024005649" at bounding box center [157, 522] width 78 height 15
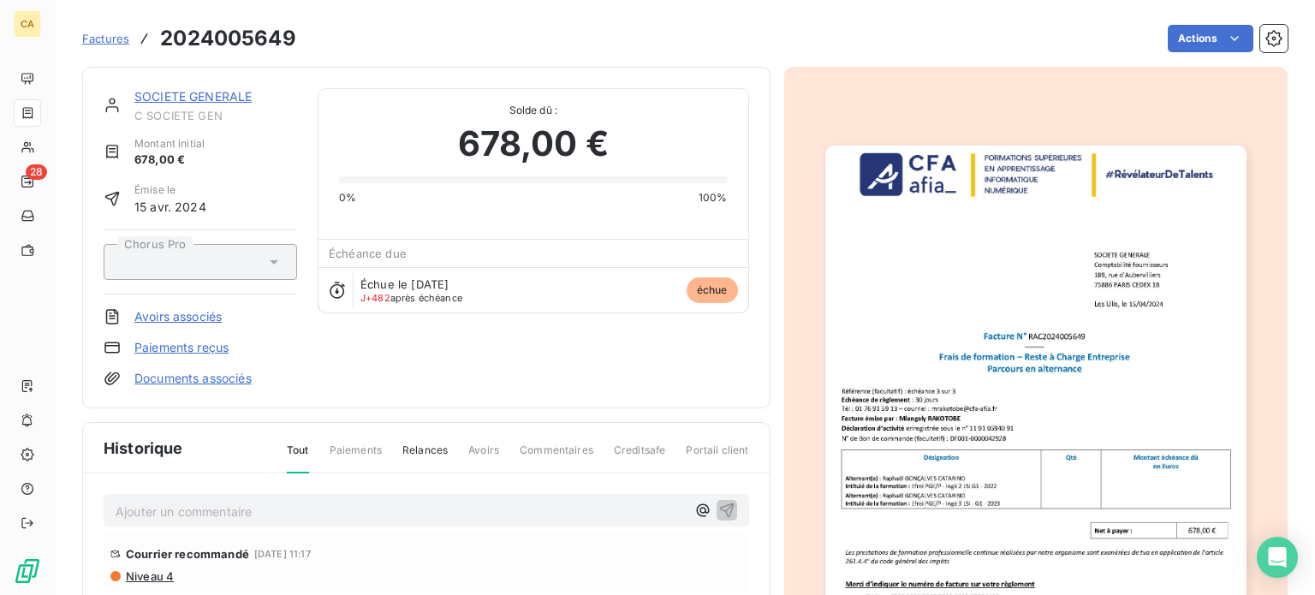
click at [1017, 360] on img "button" at bounding box center [1035, 443] width 421 height 595
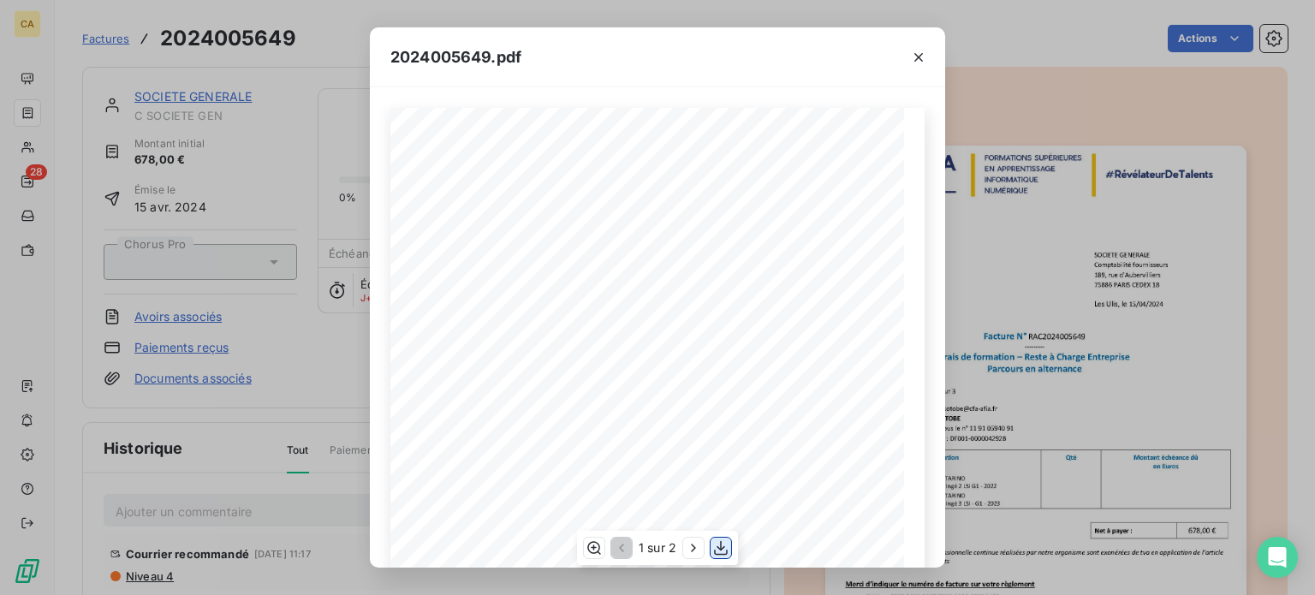
click at [717, 545] on icon "button" at bounding box center [720, 547] width 17 height 17
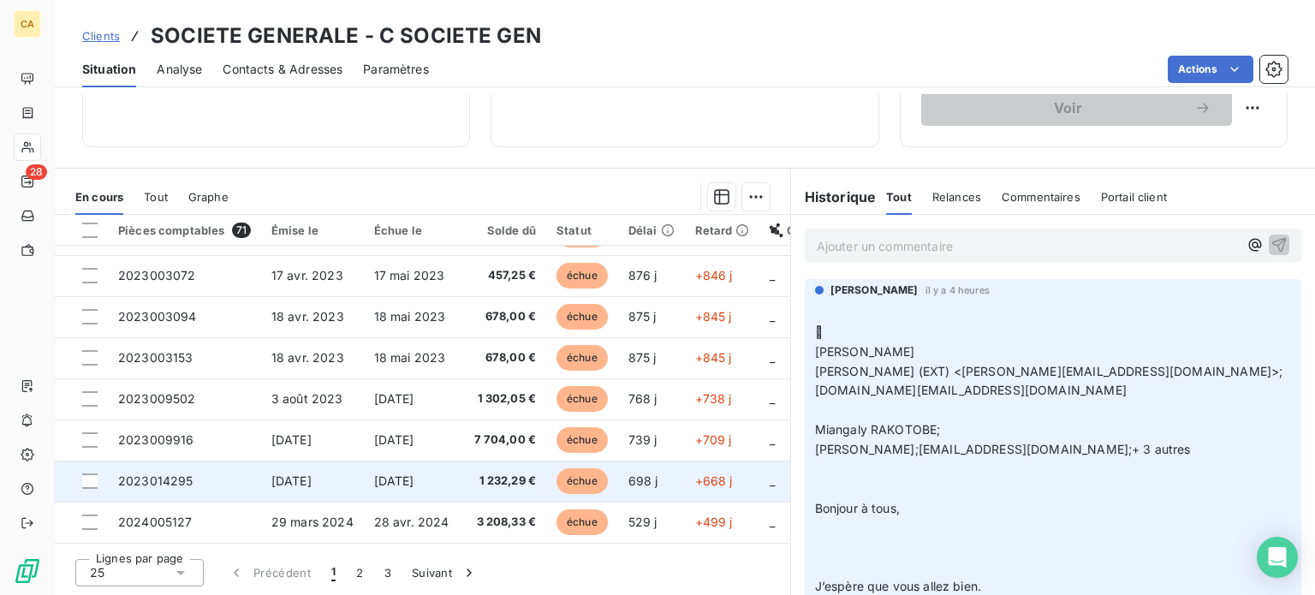
scroll to position [736, 0]
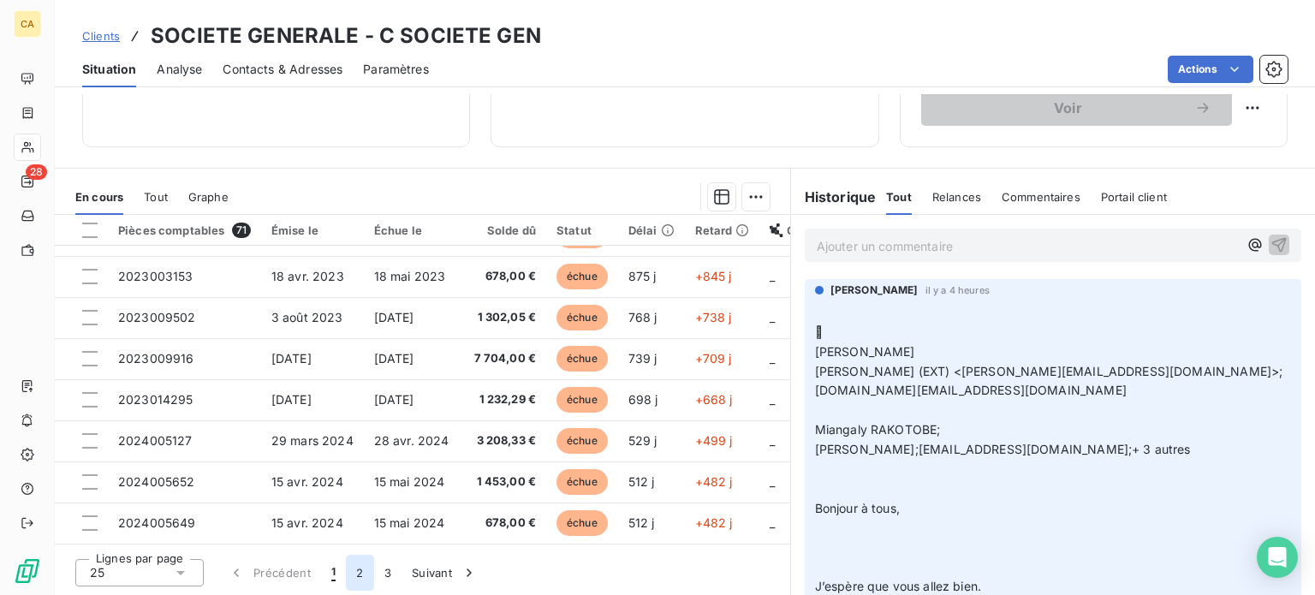
click at [357, 572] on button "2" at bounding box center [359, 573] width 27 height 36
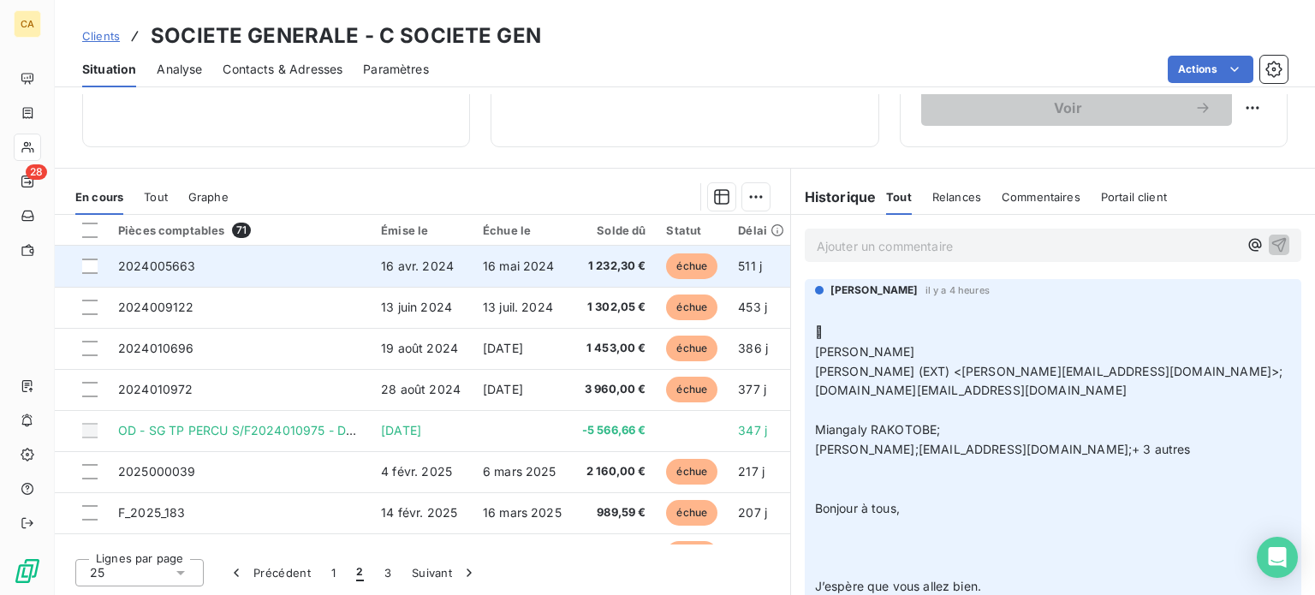
click at [160, 265] on span "2024005663" at bounding box center [157, 266] width 78 height 15
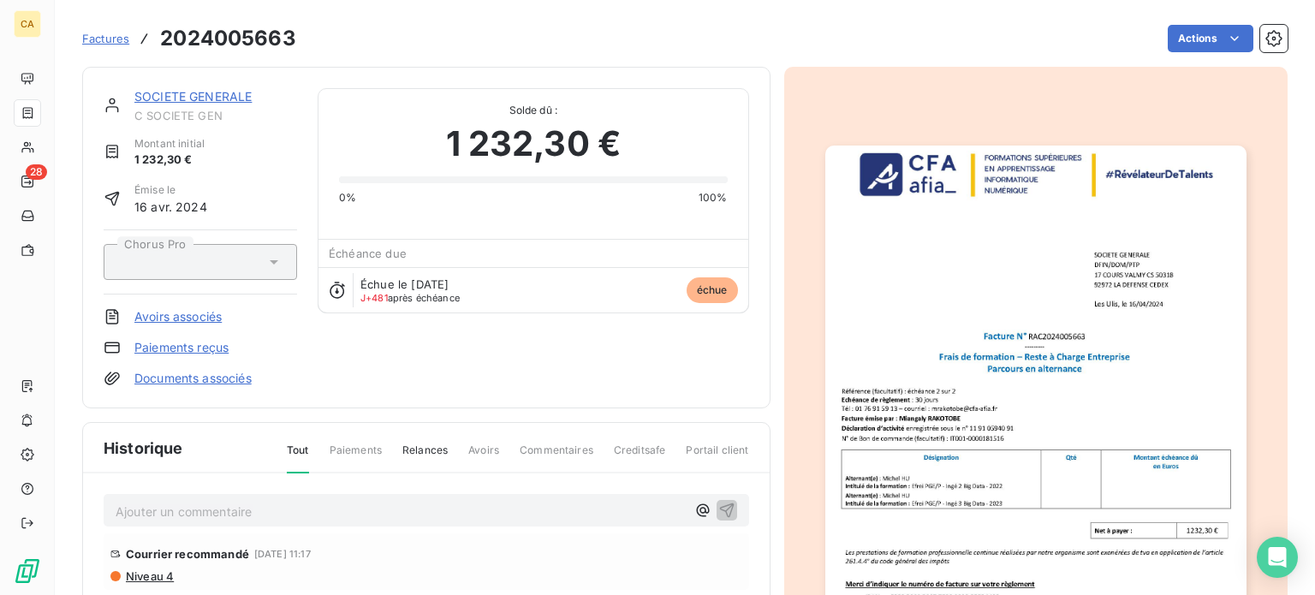
click at [1053, 387] on img "button" at bounding box center [1035, 443] width 421 height 595
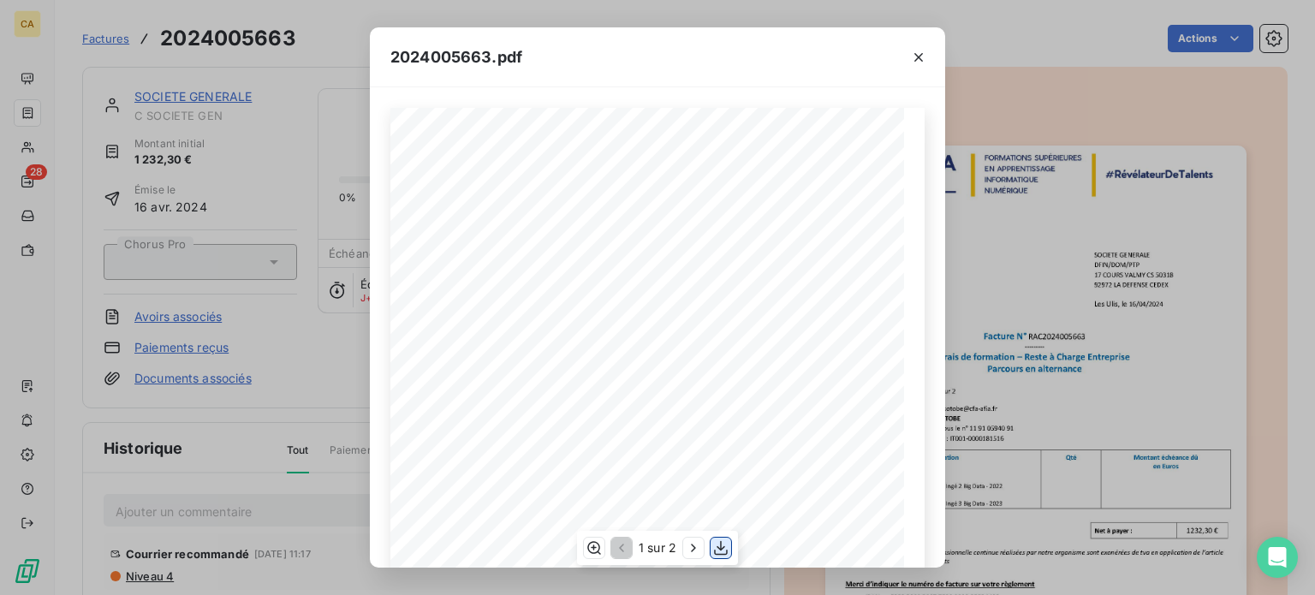
click at [719, 547] on icon "button" at bounding box center [720, 547] width 17 height 17
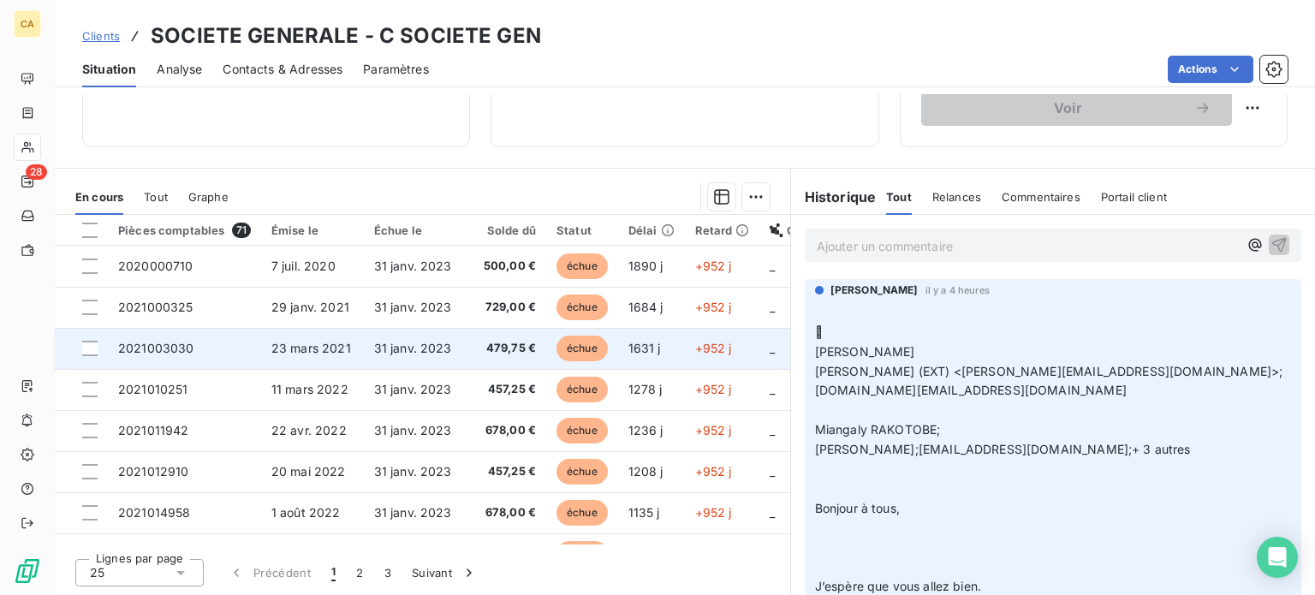
scroll to position [428, 0]
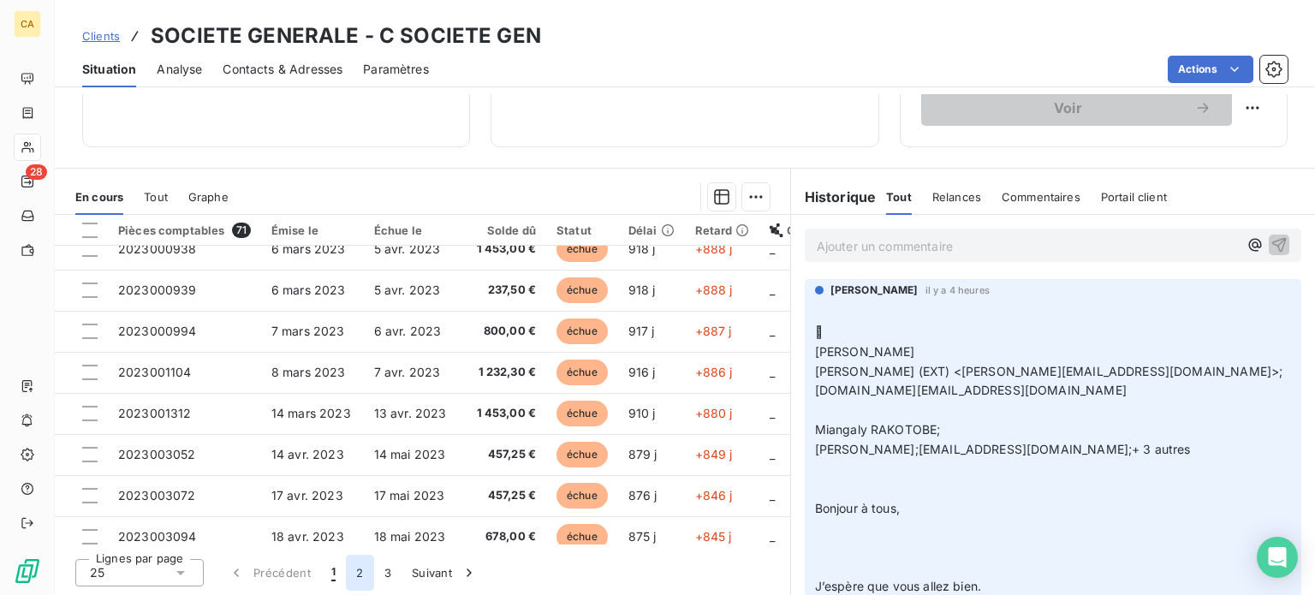
click at [357, 568] on button "2" at bounding box center [359, 573] width 27 height 36
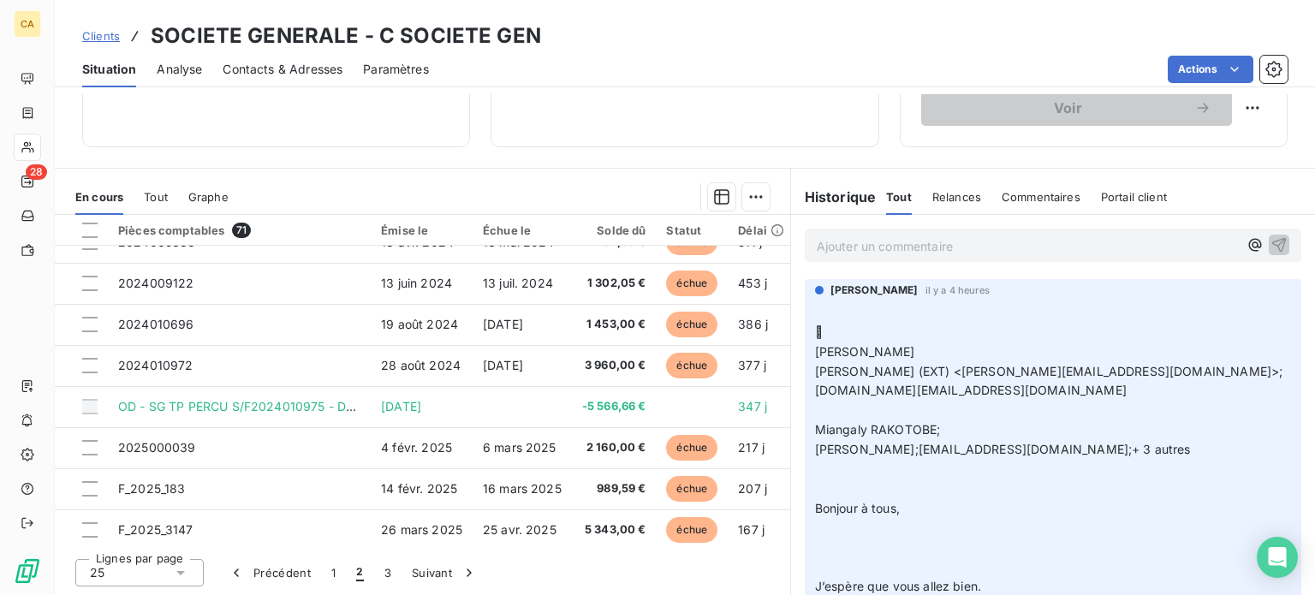
scroll to position [0, 0]
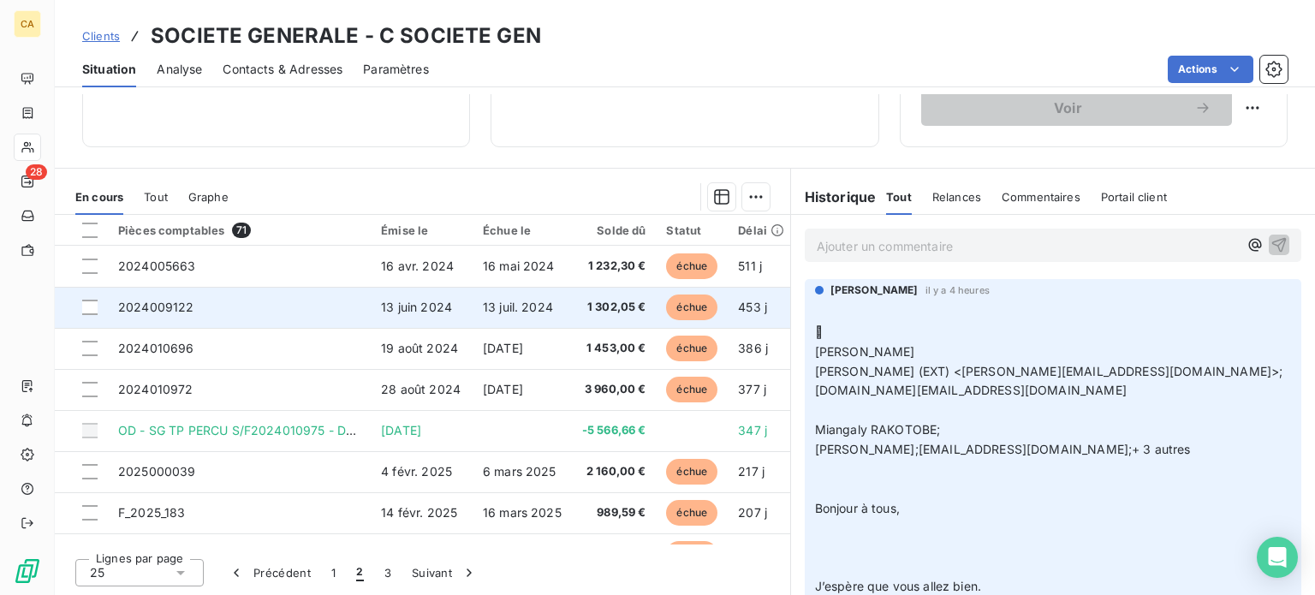
click at [164, 307] on span "2024009122" at bounding box center [156, 307] width 76 height 15
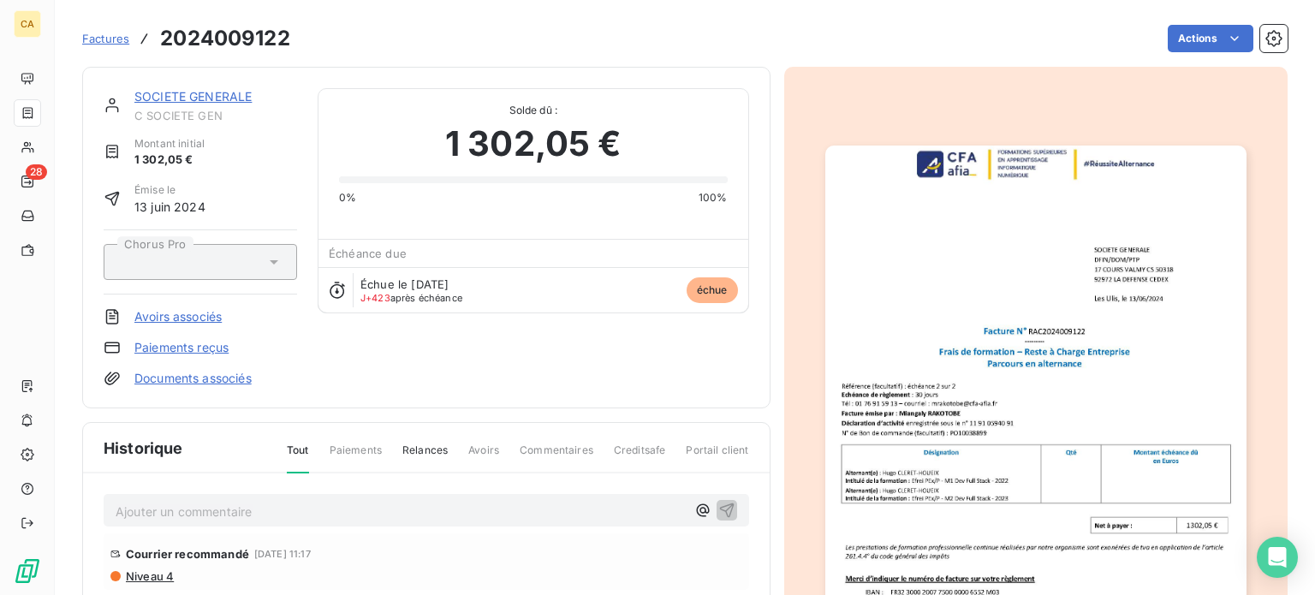
click at [961, 465] on img "button" at bounding box center [1035, 443] width 421 height 595
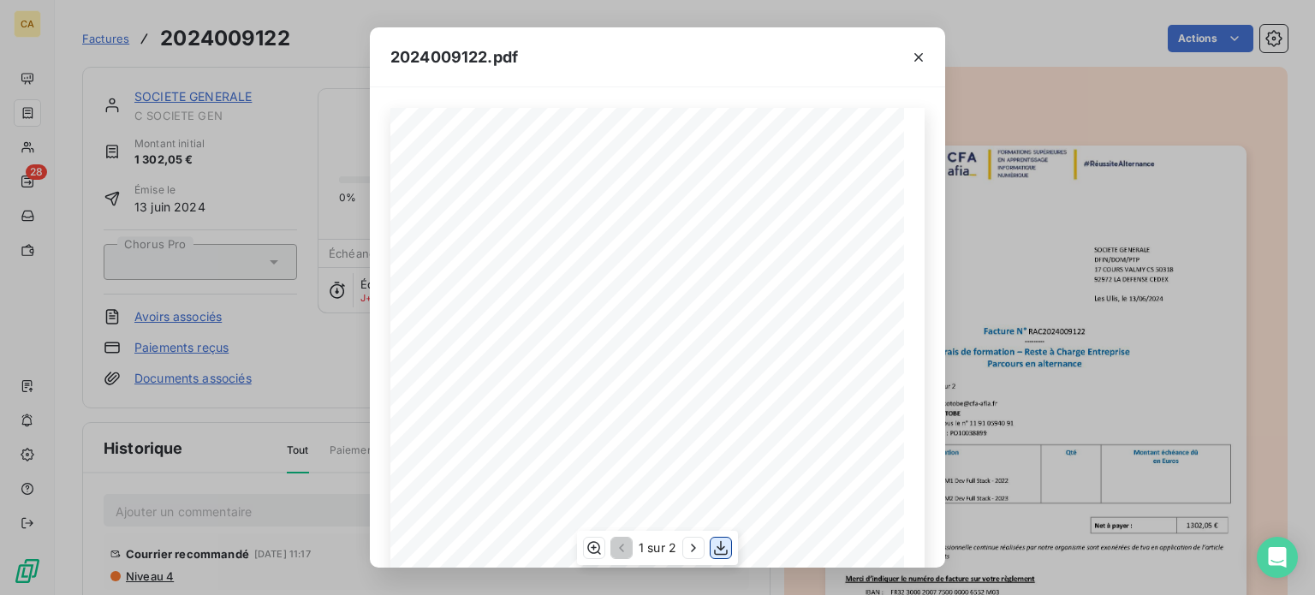
click at [722, 551] on icon "button" at bounding box center [720, 547] width 17 height 17
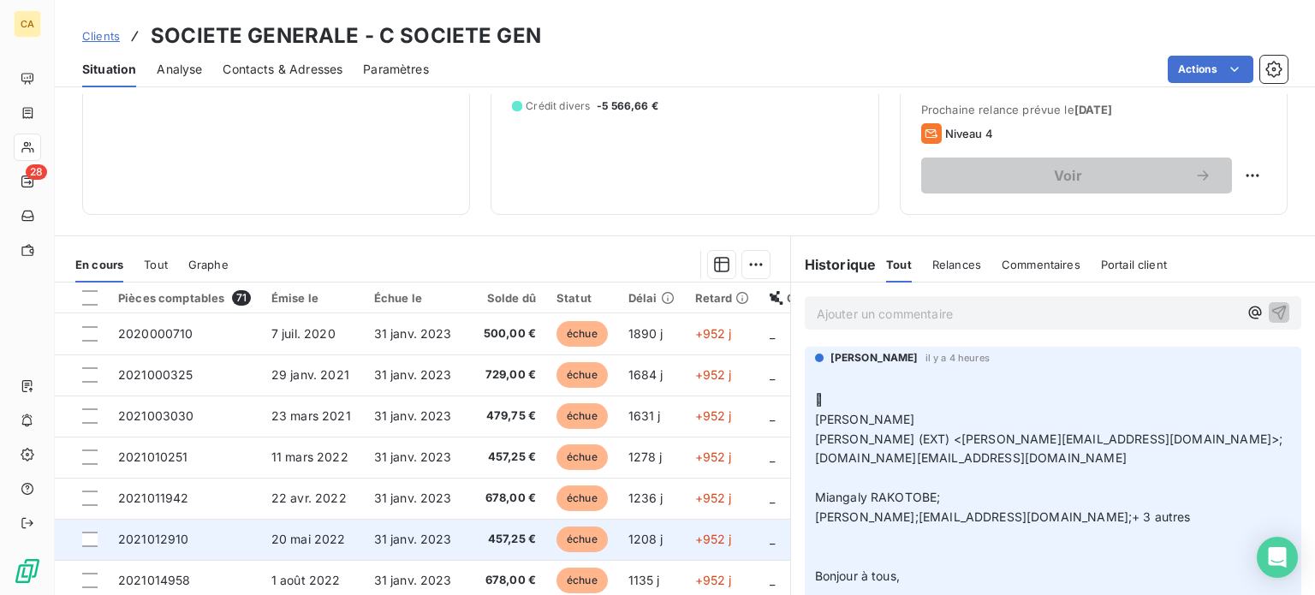
scroll to position [308, 0]
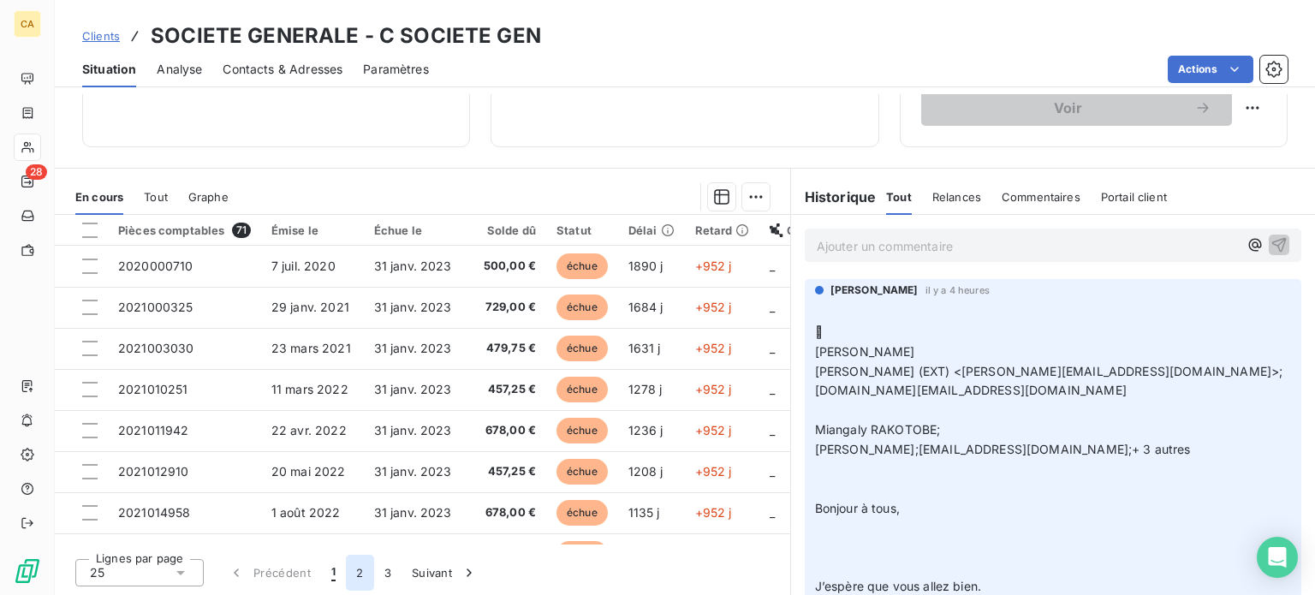
click at [357, 569] on button "2" at bounding box center [359, 573] width 27 height 36
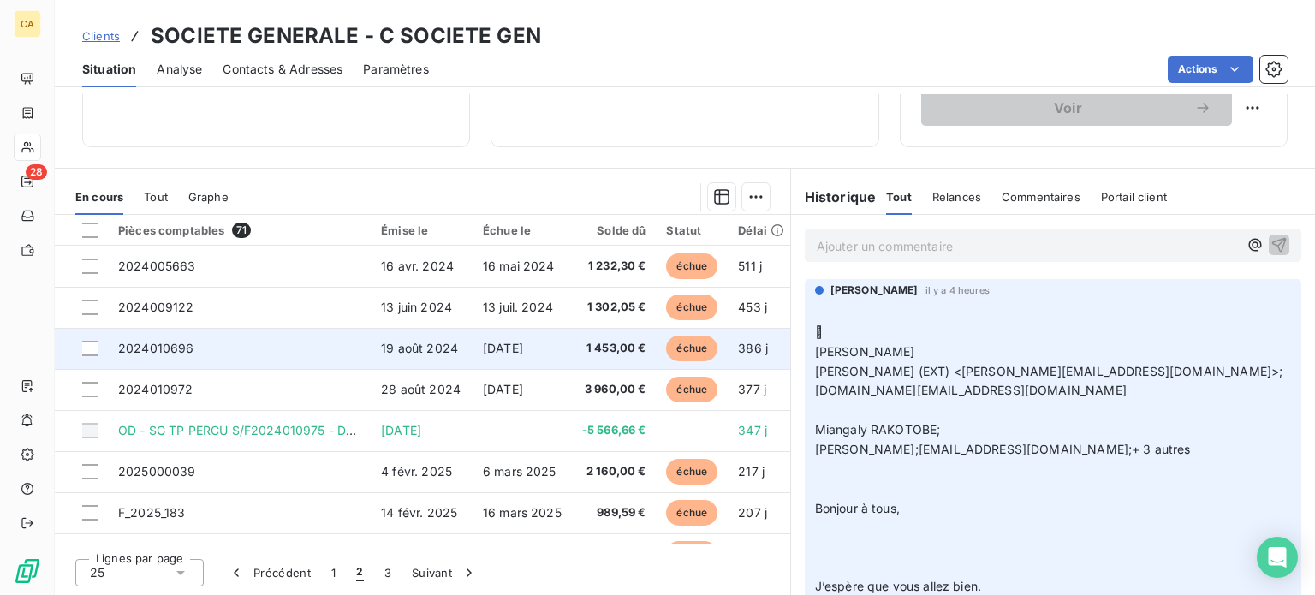
click at [182, 349] on span "2024010696" at bounding box center [156, 348] width 76 height 15
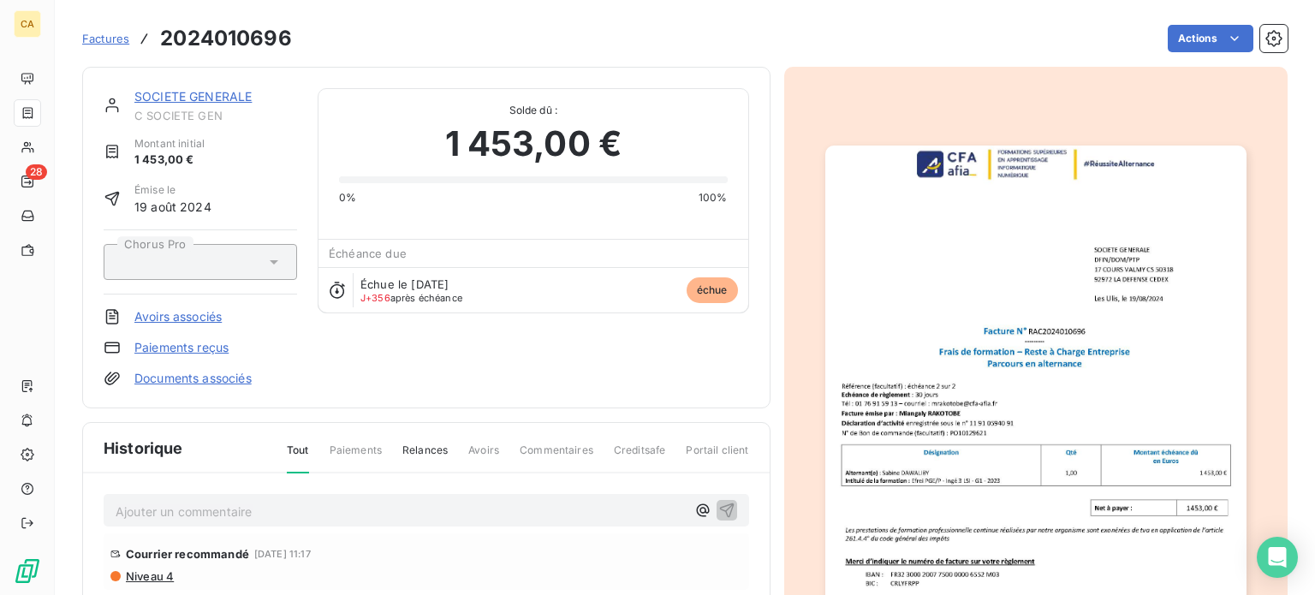
click at [929, 357] on img "button" at bounding box center [1035, 443] width 421 height 595
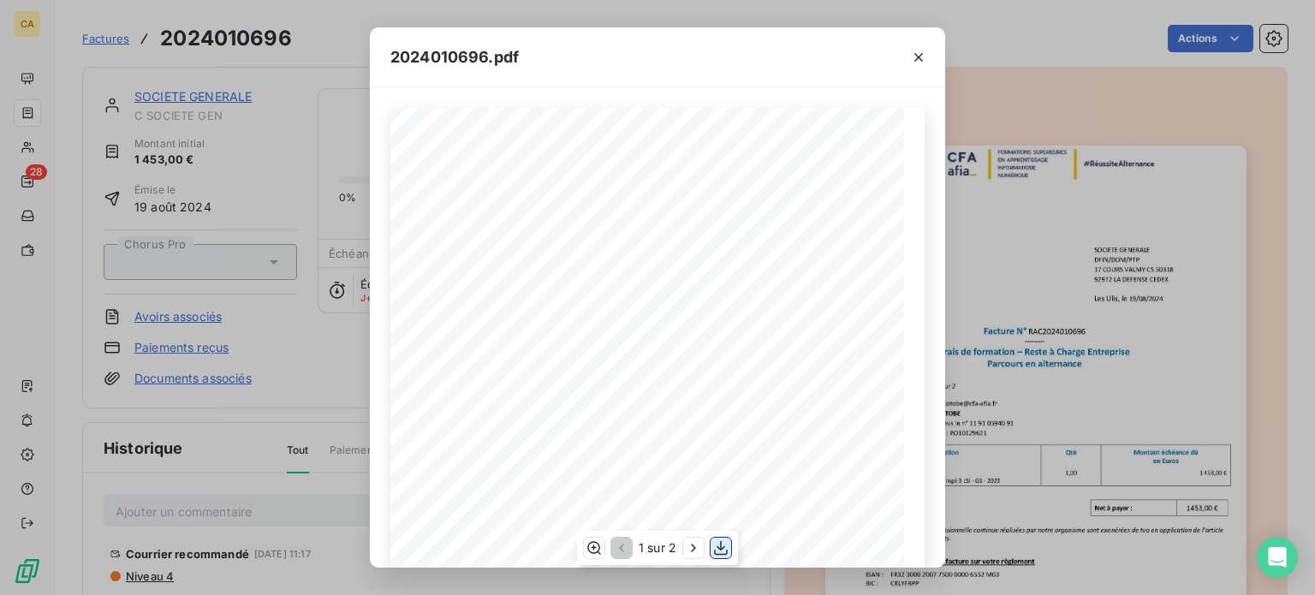
click at [720, 545] on icon "button" at bounding box center [721, 548] width 14 height 15
click at [915, 57] on icon "button" at bounding box center [918, 57] width 17 height 17
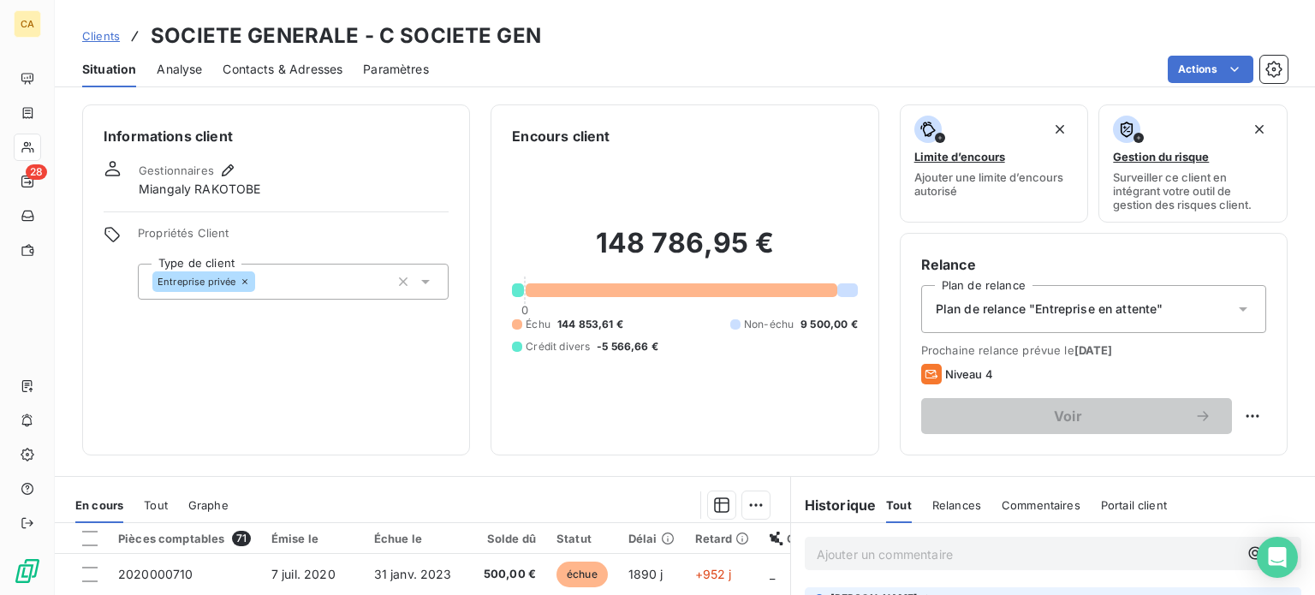
scroll to position [308, 0]
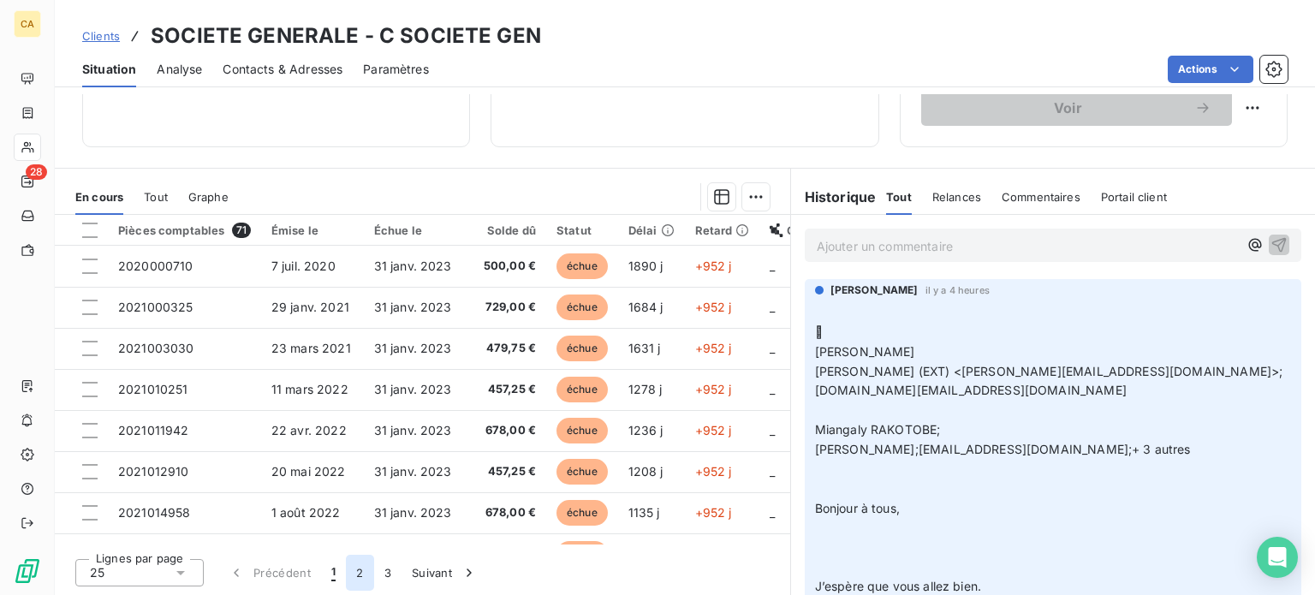
click at [360, 573] on button "2" at bounding box center [359, 573] width 27 height 36
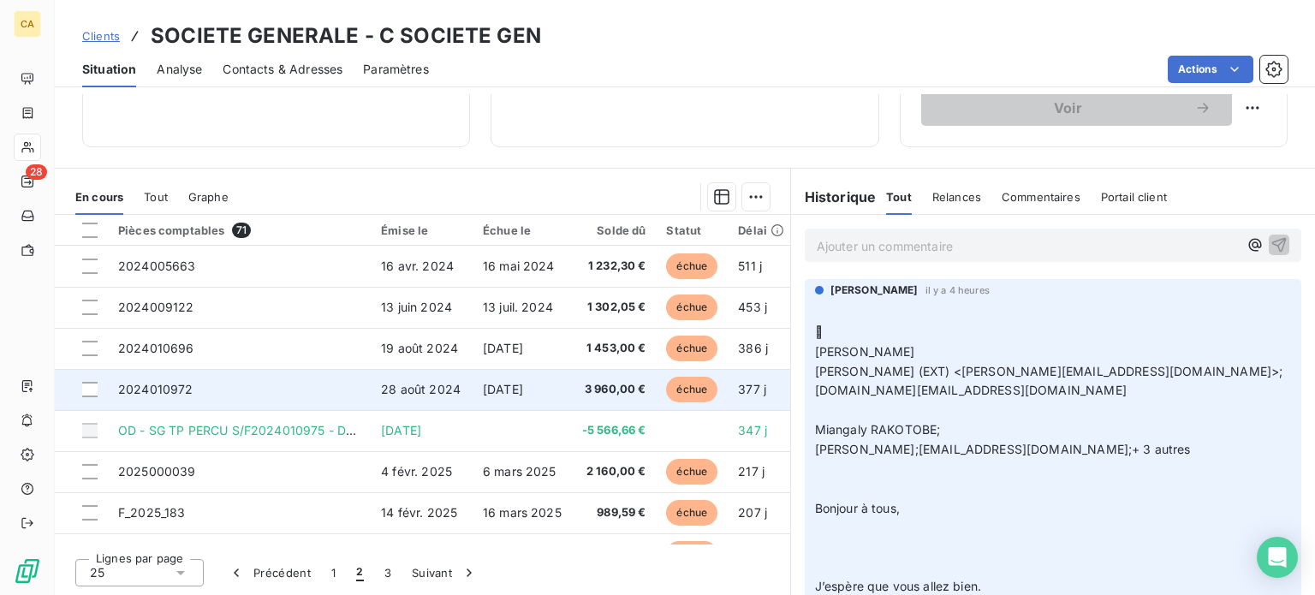
click at [188, 392] on span "2024010972" at bounding box center [155, 389] width 75 height 15
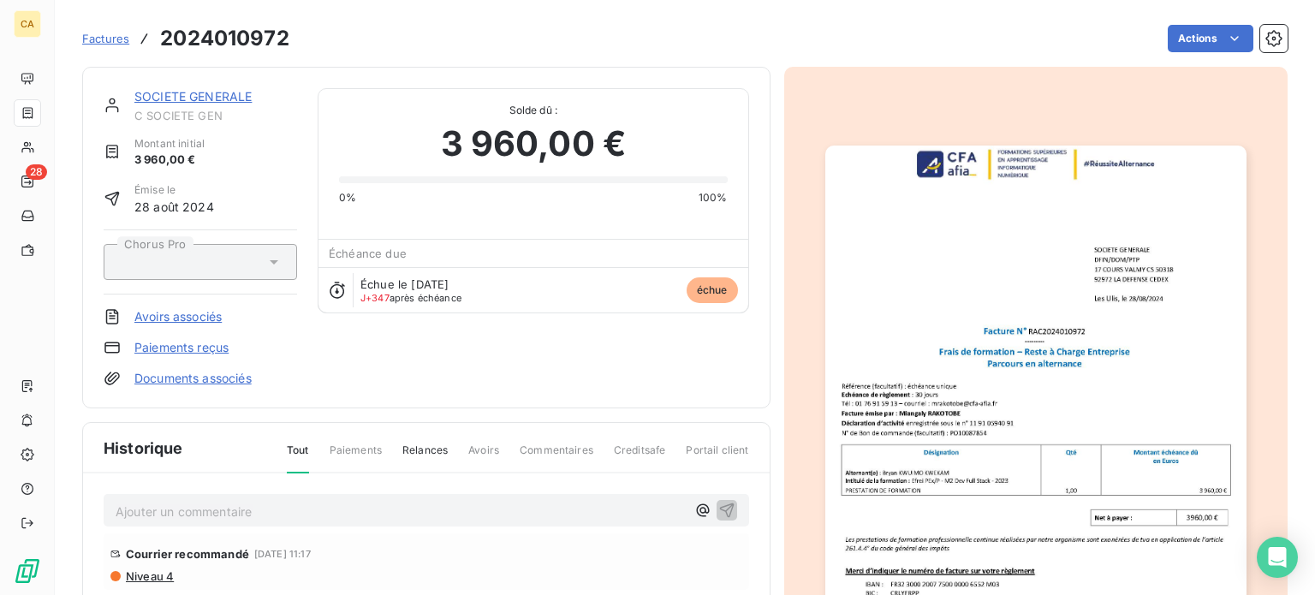
click at [774, 409] on div "SOCIETE GENERALE C SOCIETE GEN Montant initial 3 960,00 € Émise le [DATE] Choru…" at bounding box center [685, 439] width 1206 height 764
click at [963, 394] on img "button" at bounding box center [1035, 443] width 421 height 595
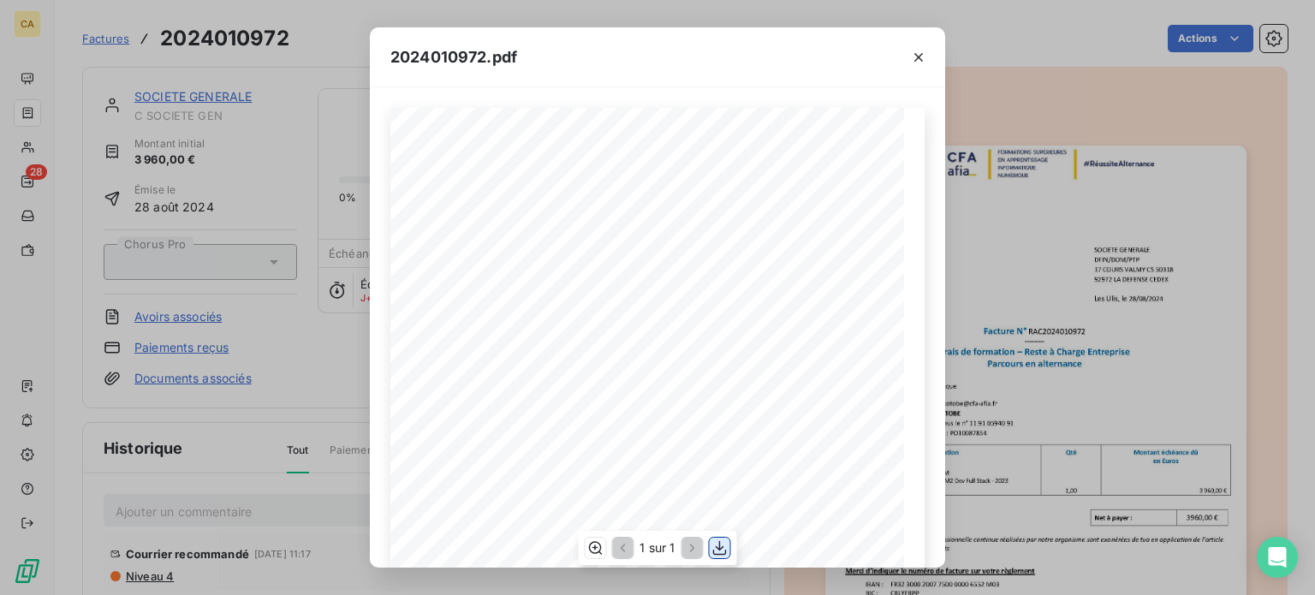
click at [719, 542] on icon "button" at bounding box center [720, 548] width 14 height 15
click at [923, 51] on icon "button" at bounding box center [918, 57] width 17 height 17
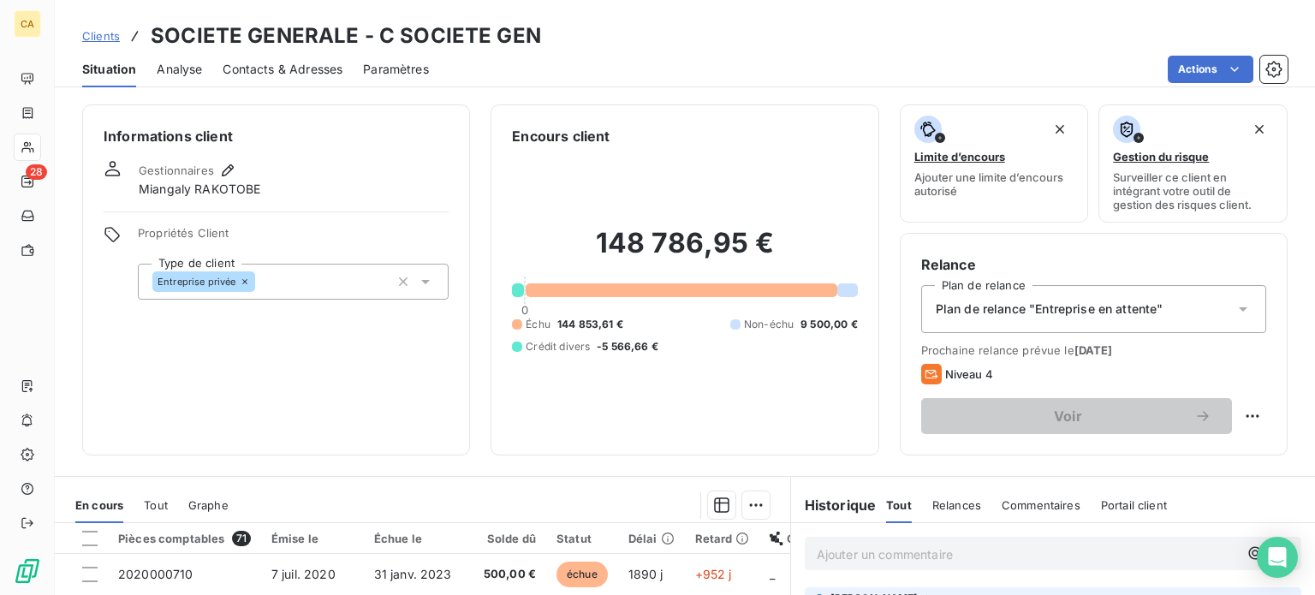
scroll to position [308, 0]
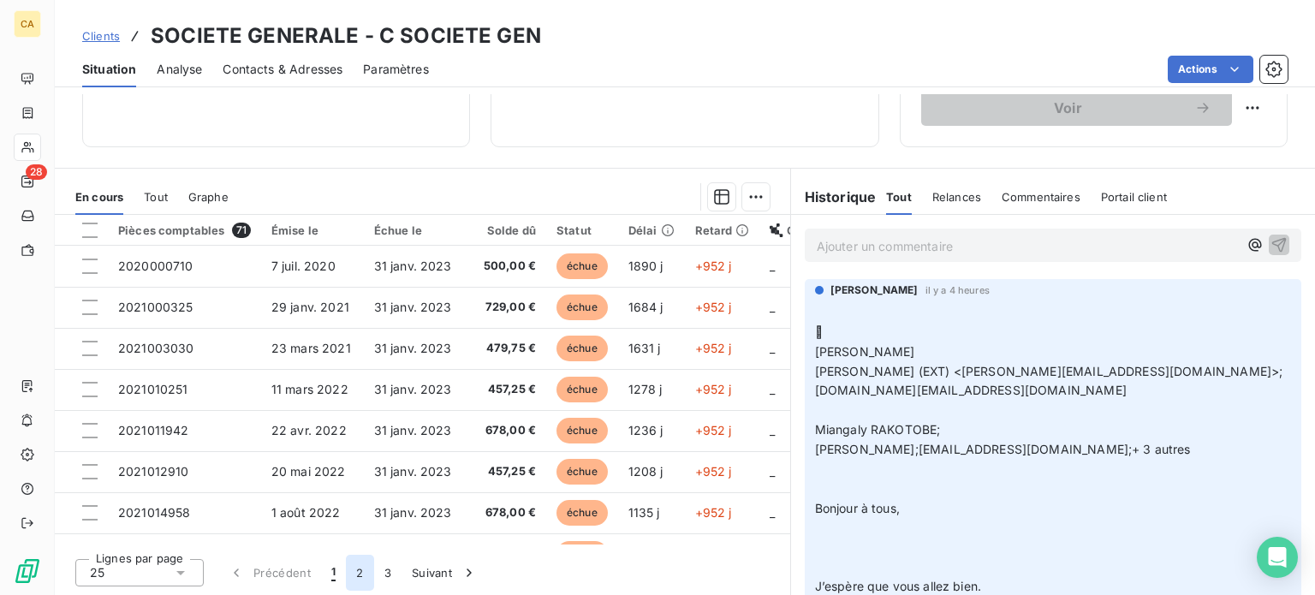
click at [356, 577] on button "2" at bounding box center [359, 573] width 27 height 36
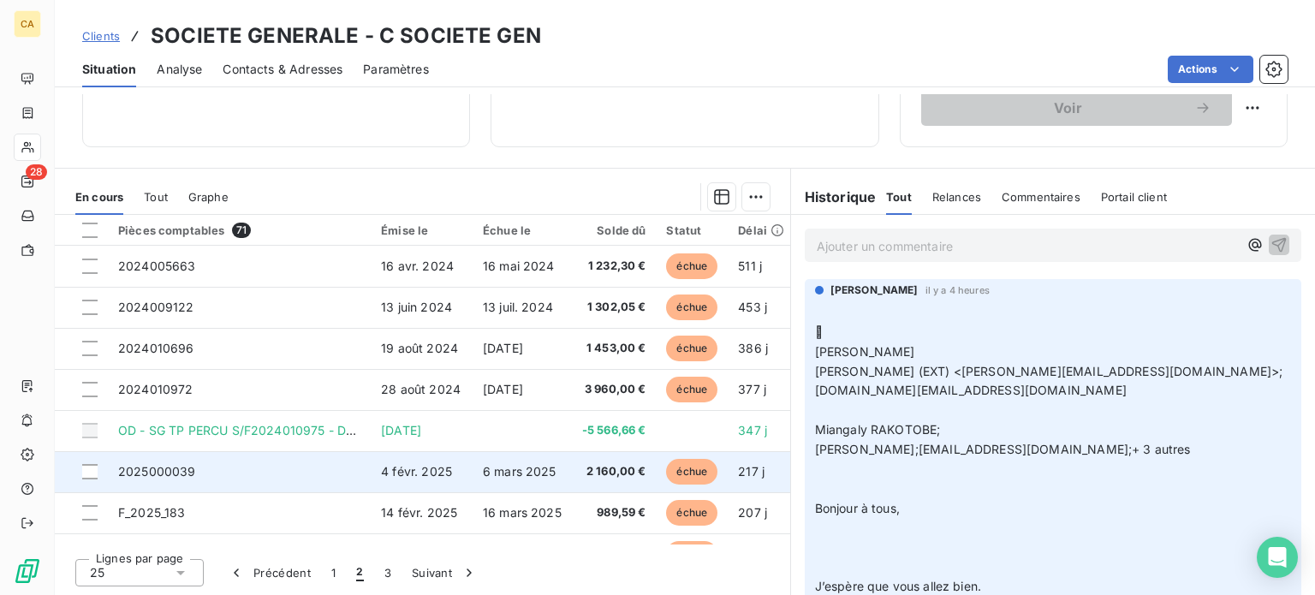
click at [171, 473] on span "2025000039" at bounding box center [157, 471] width 78 height 15
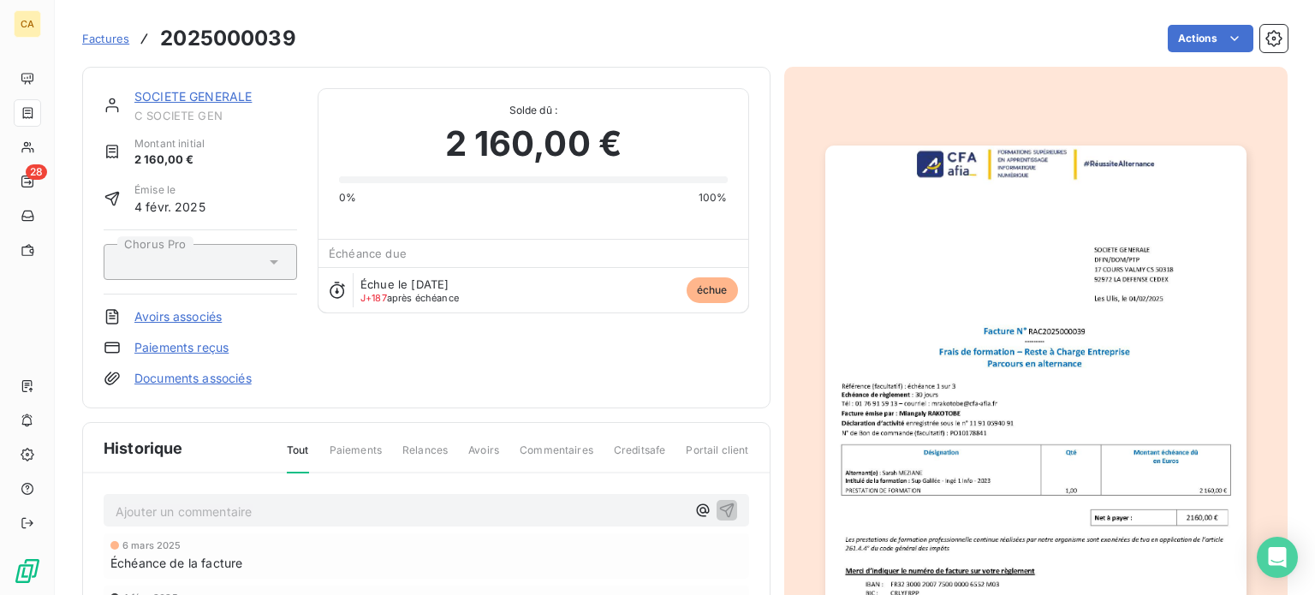
click at [971, 462] on img "button" at bounding box center [1035, 443] width 421 height 595
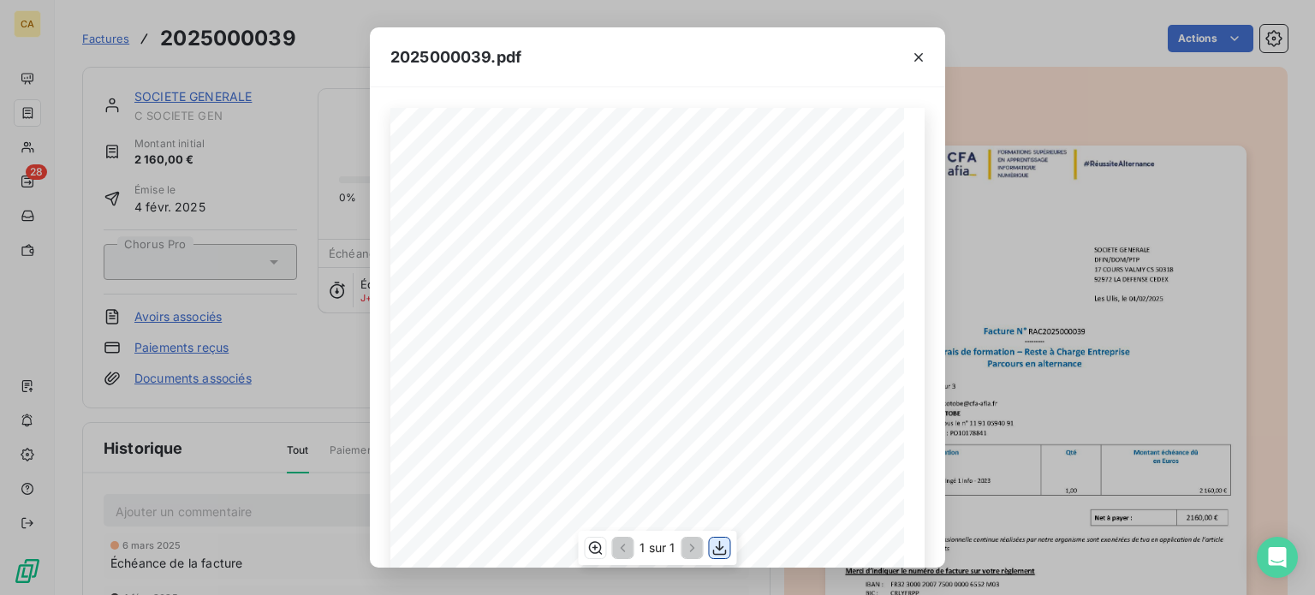
click at [722, 550] on icon "button" at bounding box center [720, 547] width 17 height 17
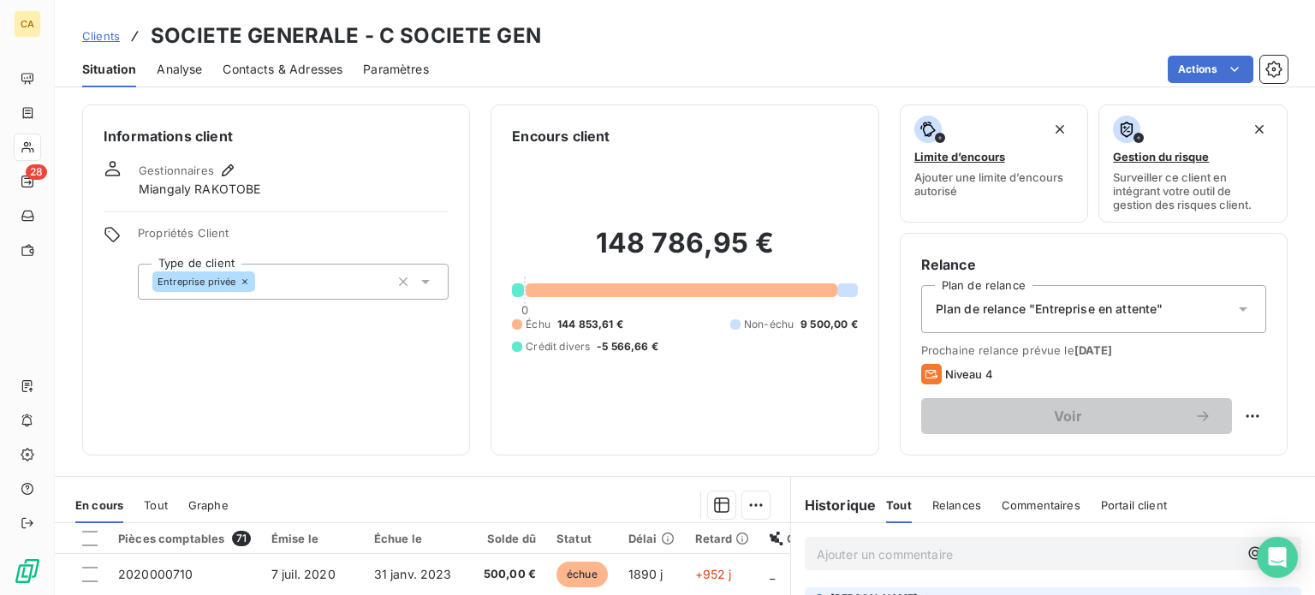
scroll to position [308, 0]
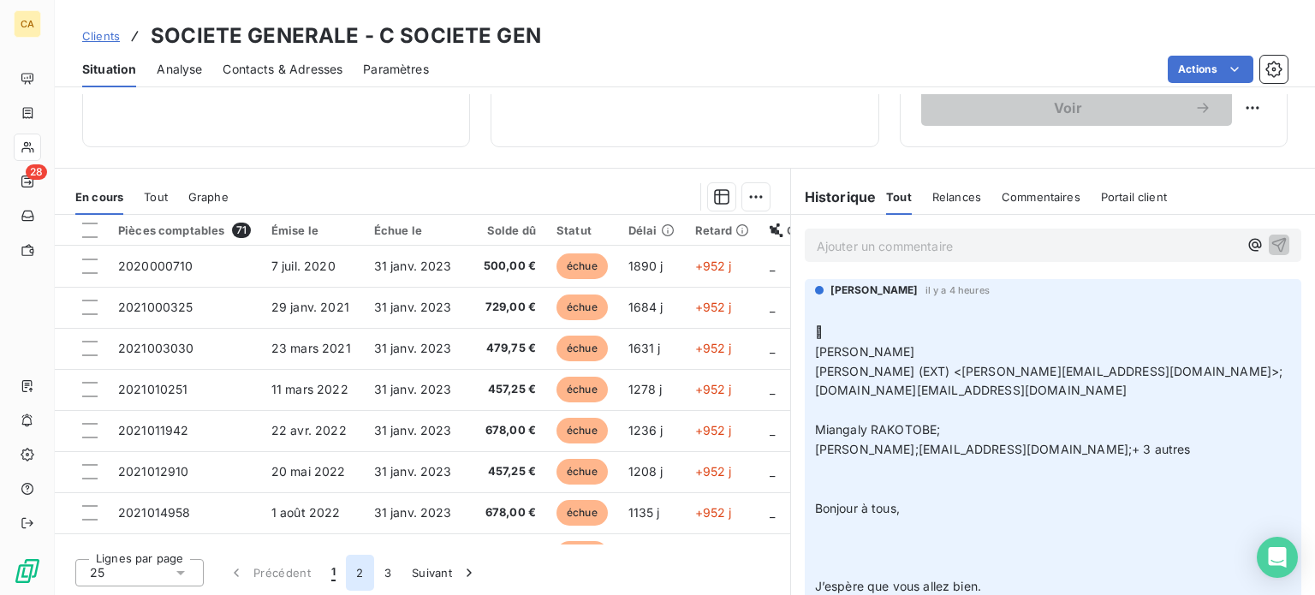
click at [360, 576] on button "2" at bounding box center [359, 573] width 27 height 36
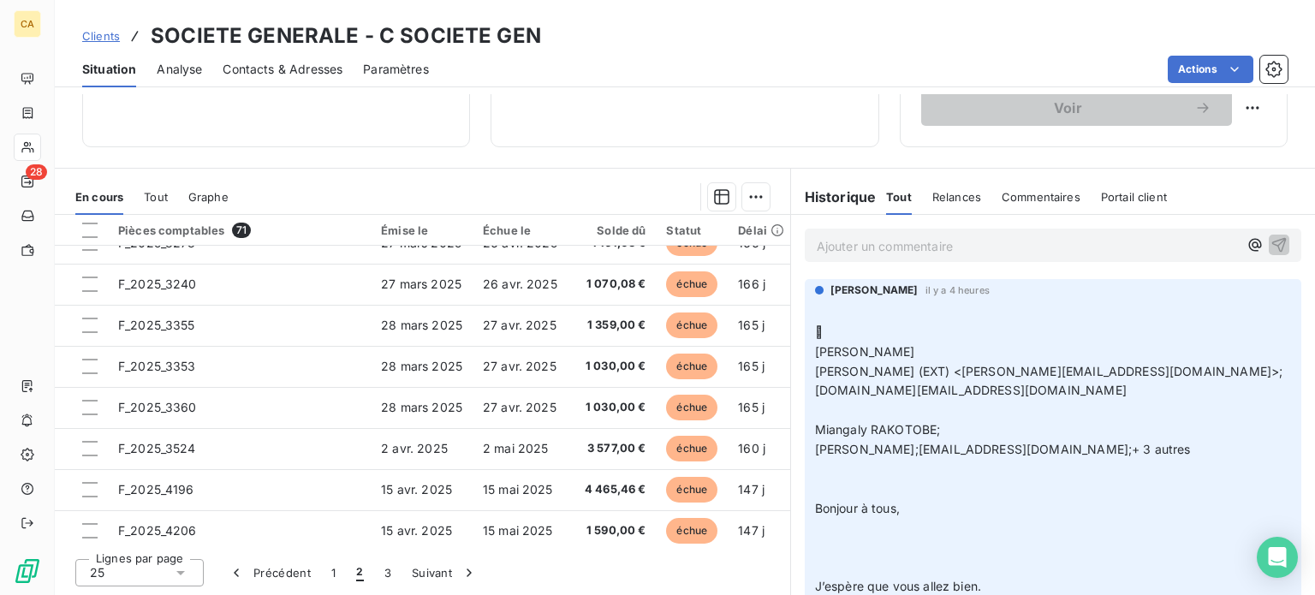
scroll to position [736, 0]
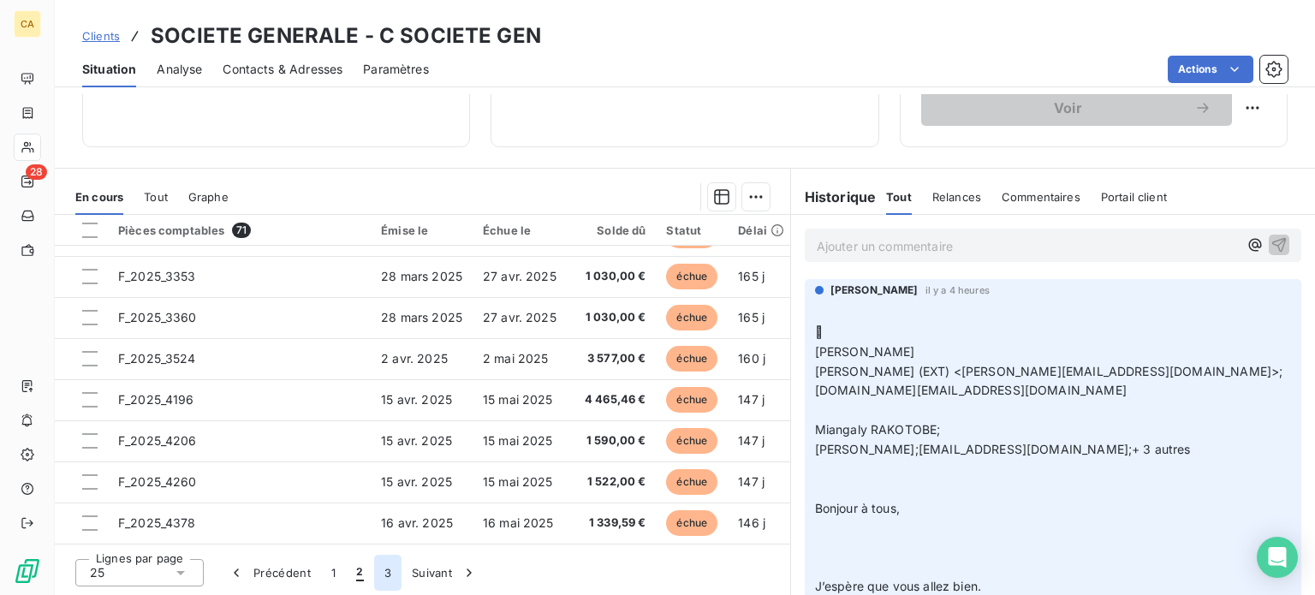
click at [384, 572] on button "3" at bounding box center [387, 573] width 27 height 36
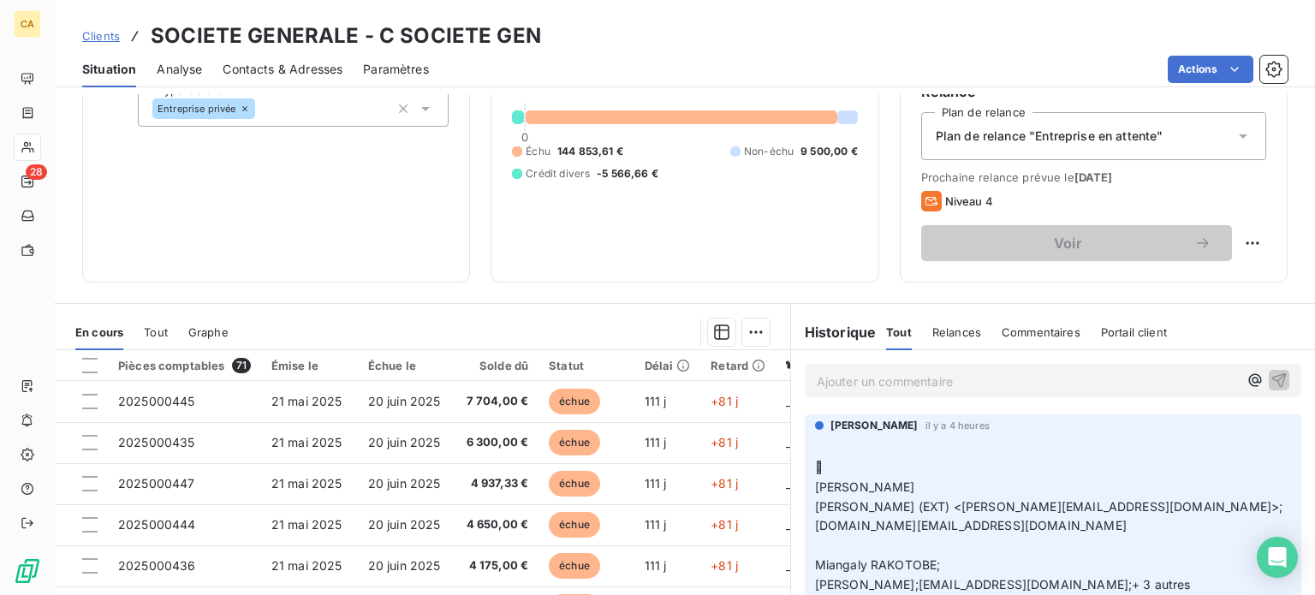
scroll to position [308, 0]
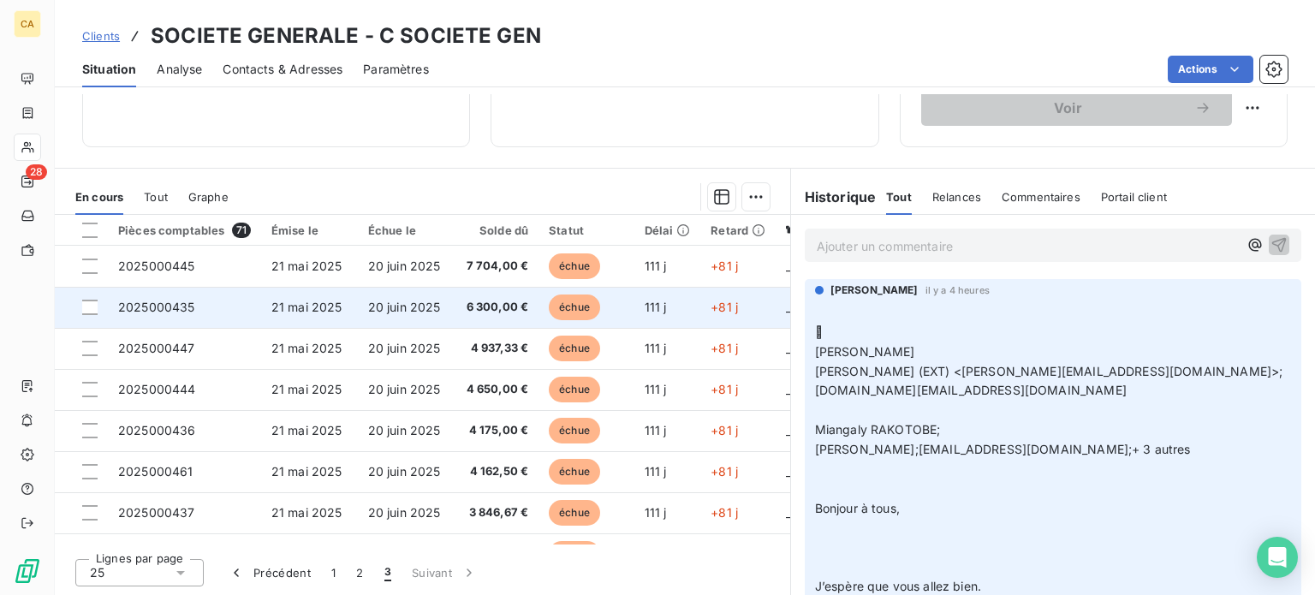
click at [172, 301] on span "2025000435" at bounding box center [156, 307] width 77 height 15
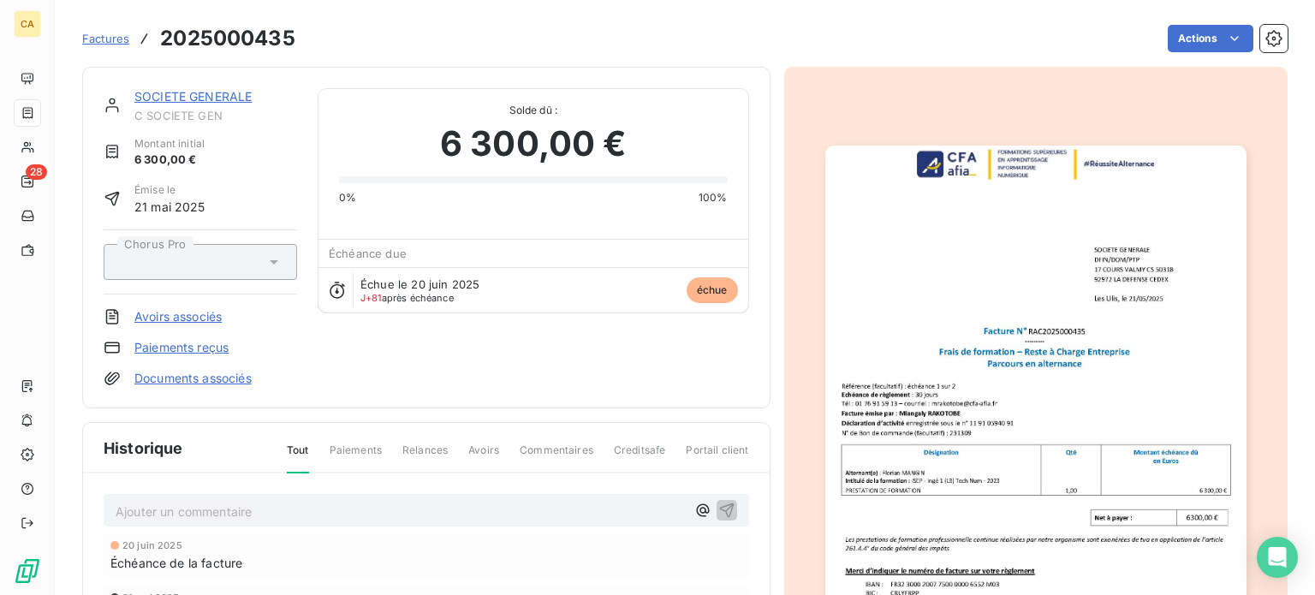
click at [1044, 378] on img "button" at bounding box center [1035, 443] width 421 height 595
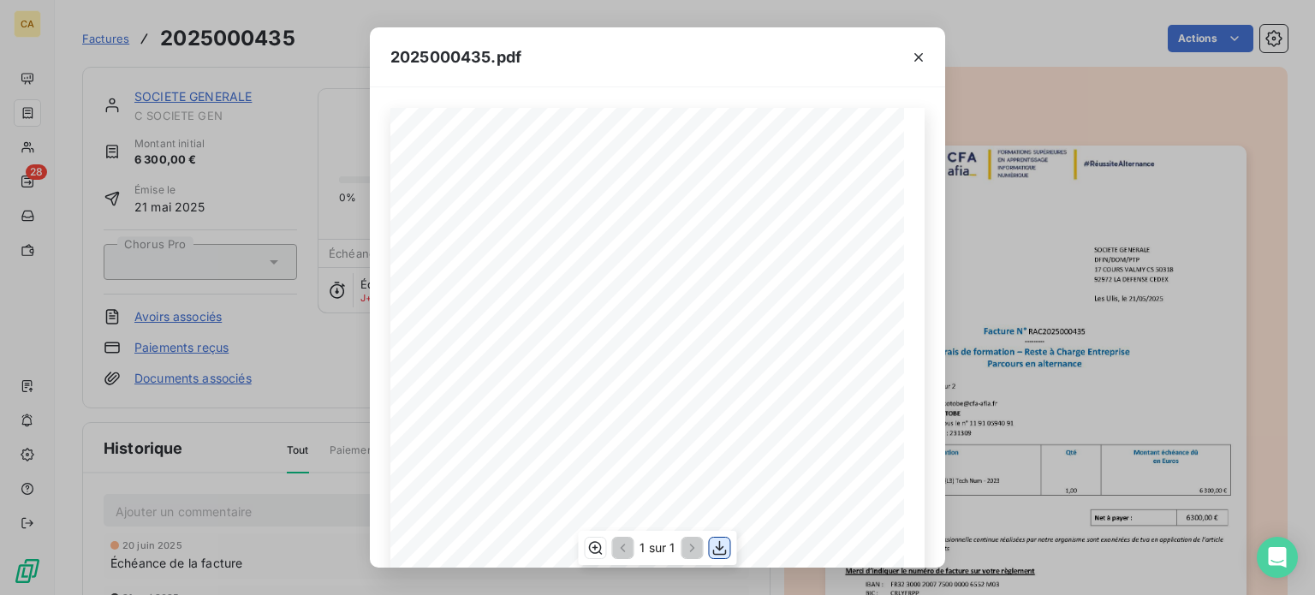
click at [717, 550] on icon "button" at bounding box center [720, 547] width 17 height 17
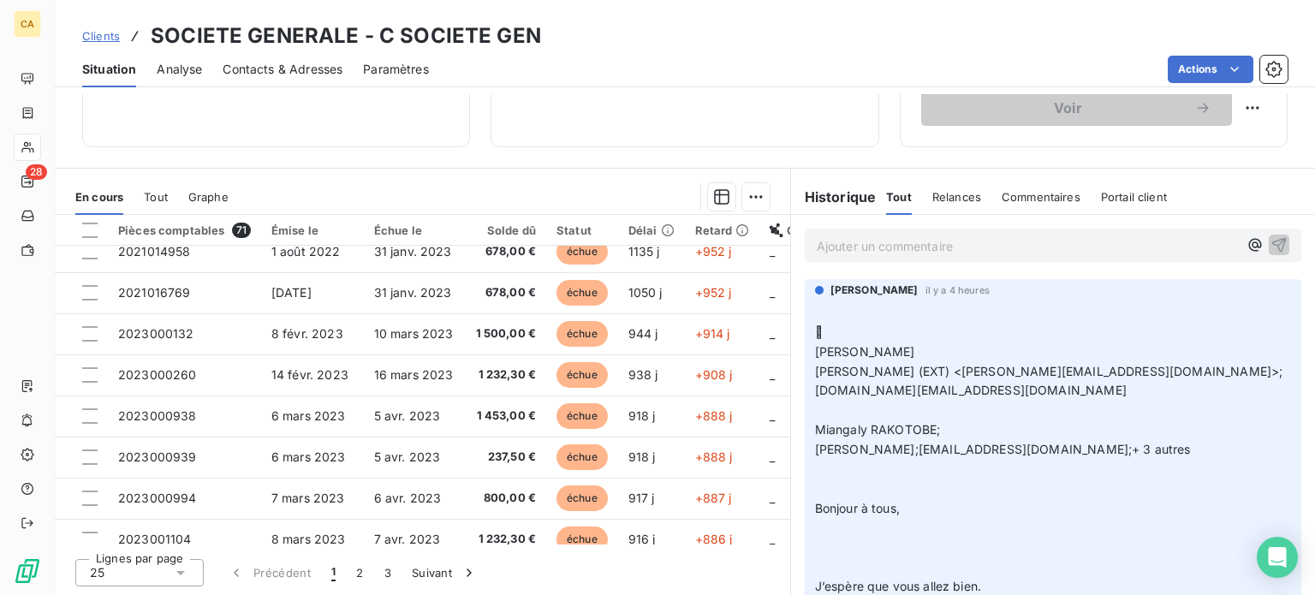
scroll to position [514, 0]
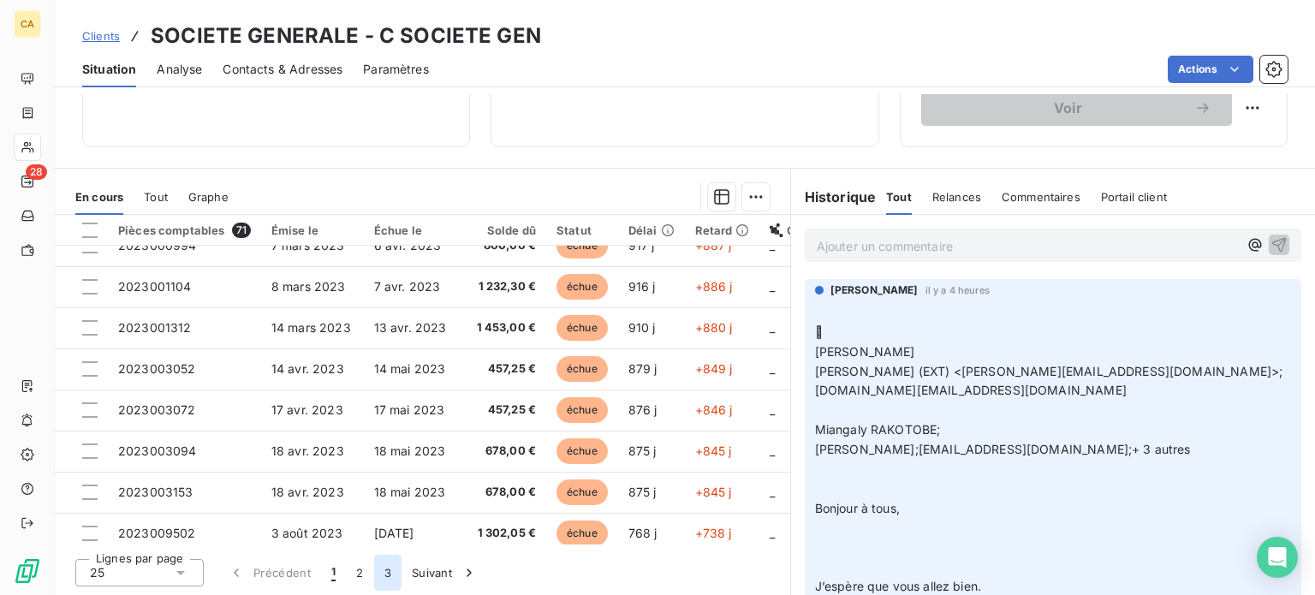
click at [390, 578] on button "3" at bounding box center [387, 573] width 27 height 36
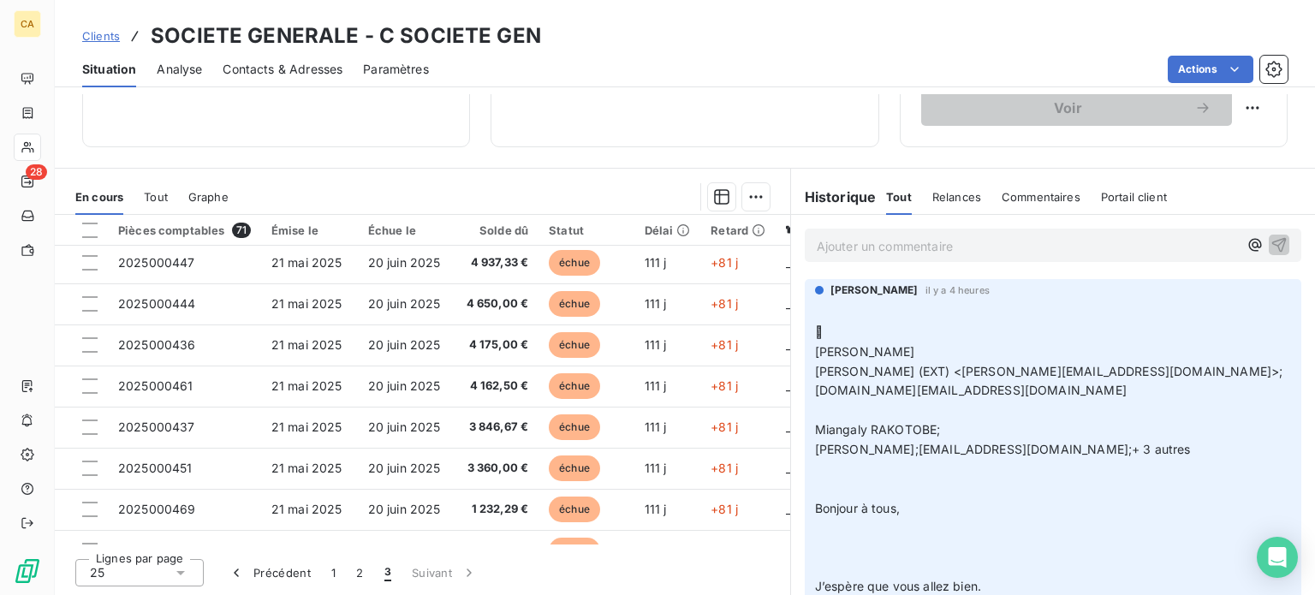
scroll to position [0, 0]
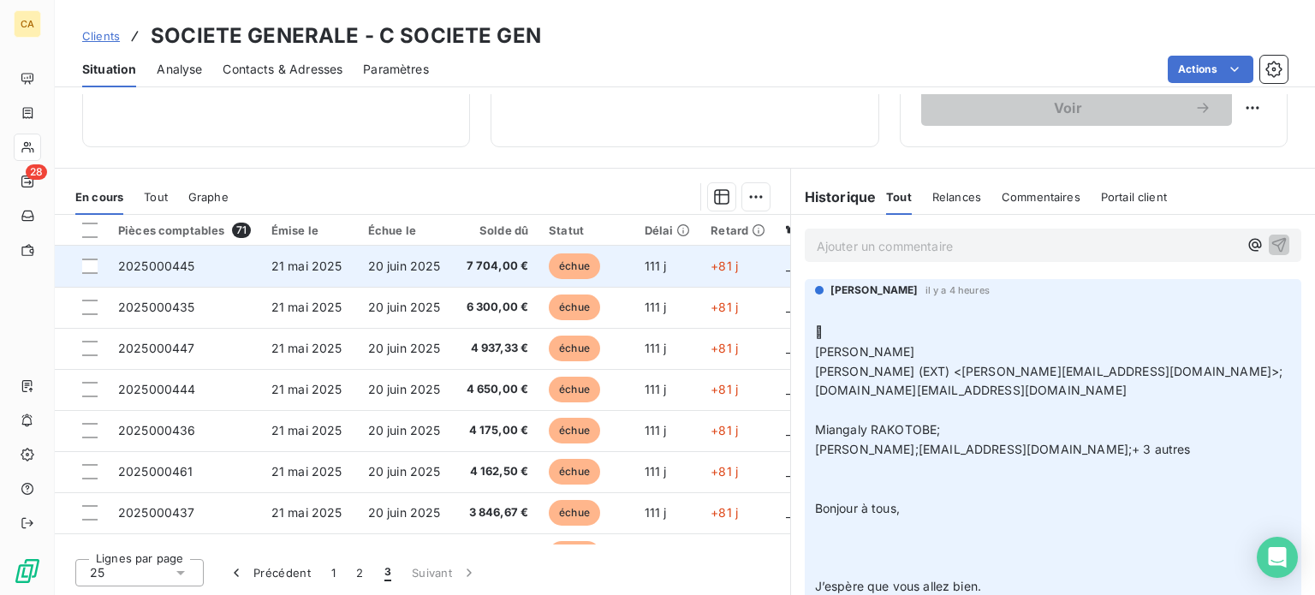
click at [182, 266] on span "2025000445" at bounding box center [156, 266] width 77 height 15
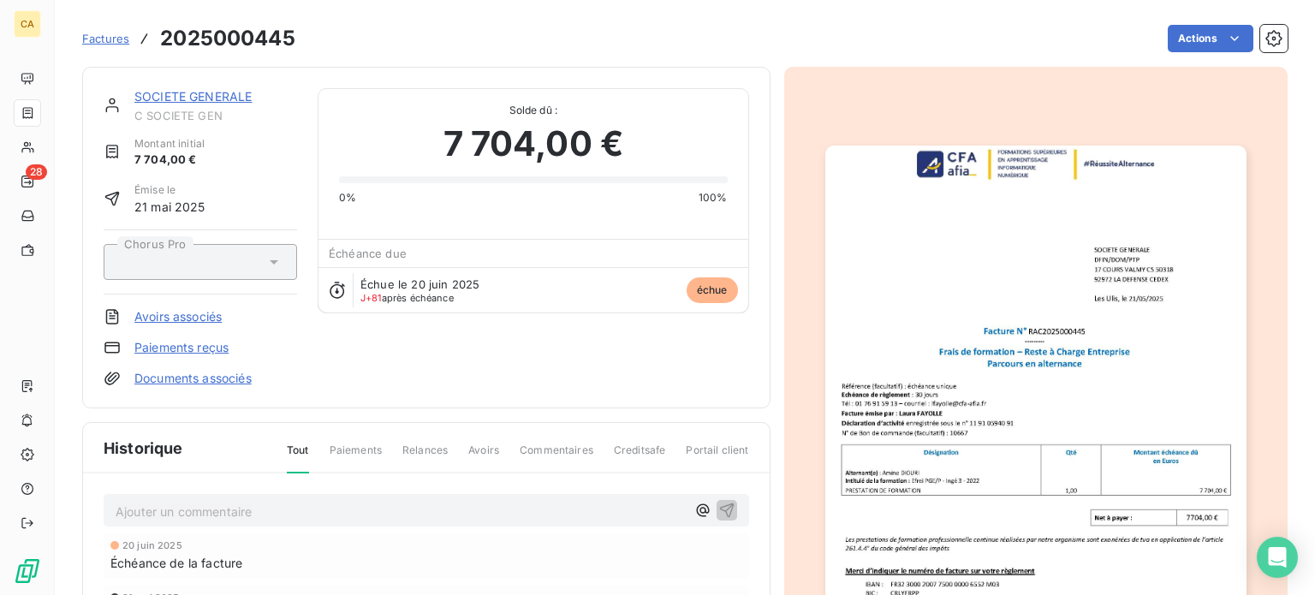
click at [972, 465] on img "button" at bounding box center [1035, 443] width 421 height 595
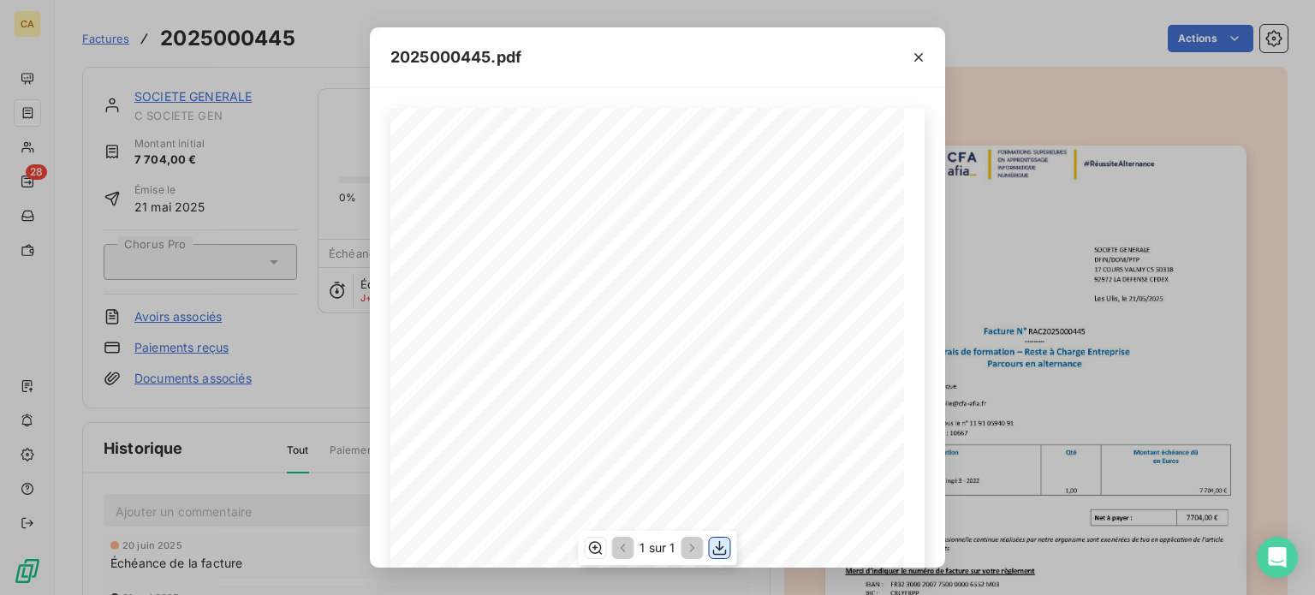
click at [718, 545] on icon "button" at bounding box center [720, 547] width 17 height 17
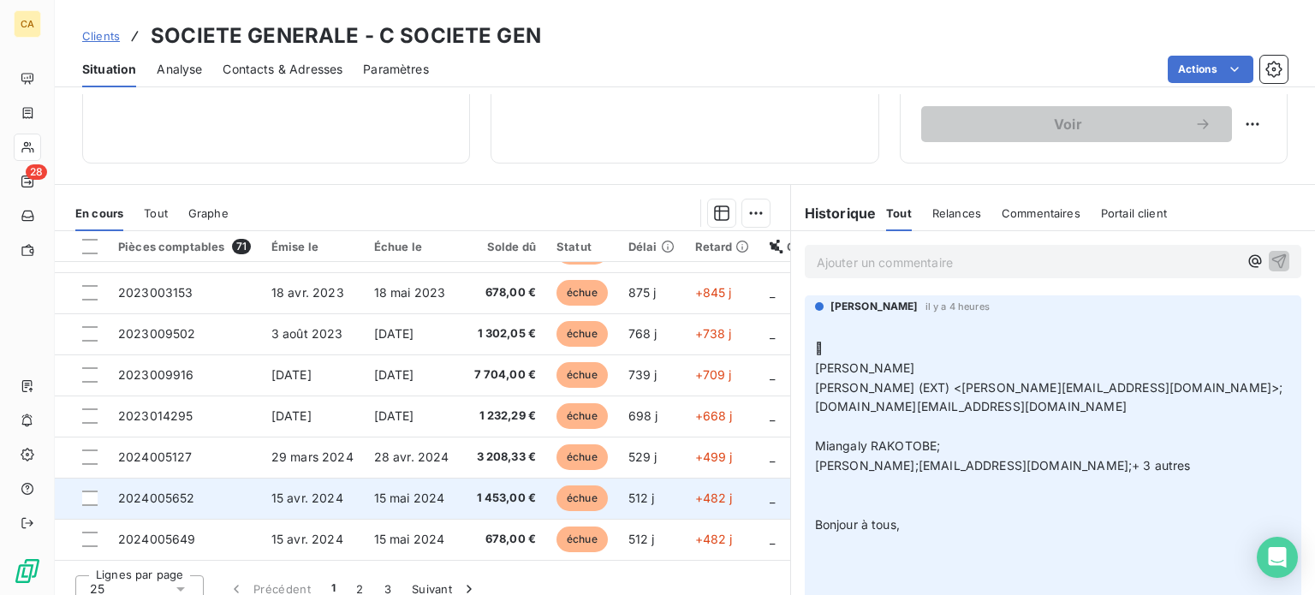
scroll to position [308, 0]
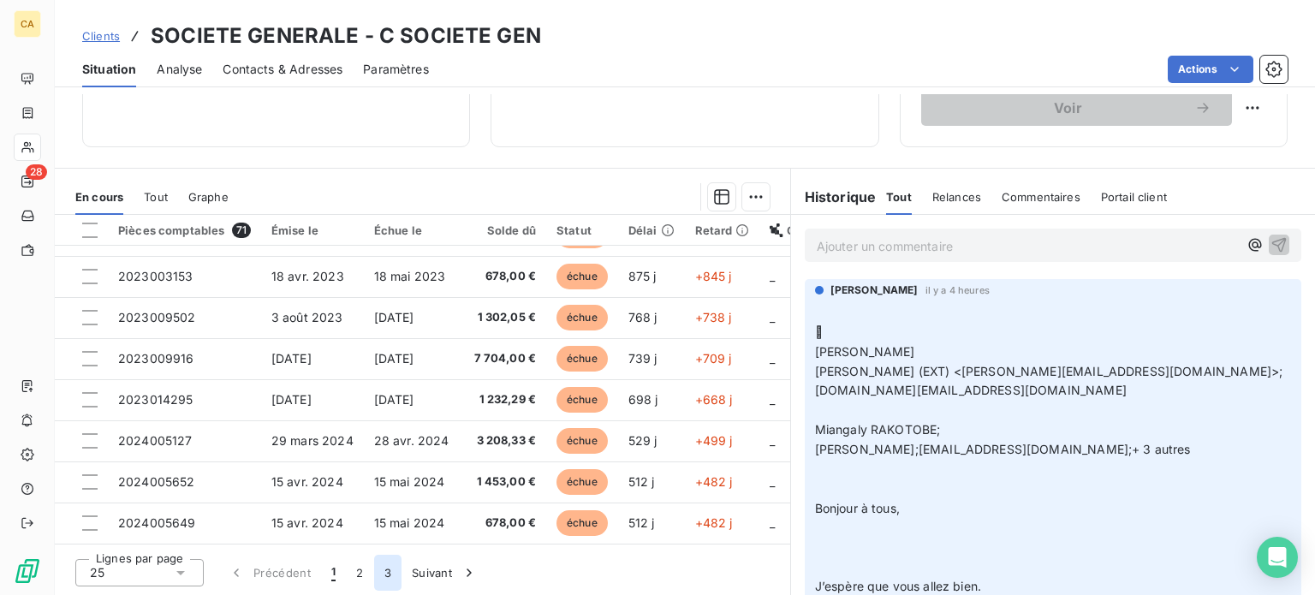
click at [387, 574] on button "3" at bounding box center [387, 573] width 27 height 36
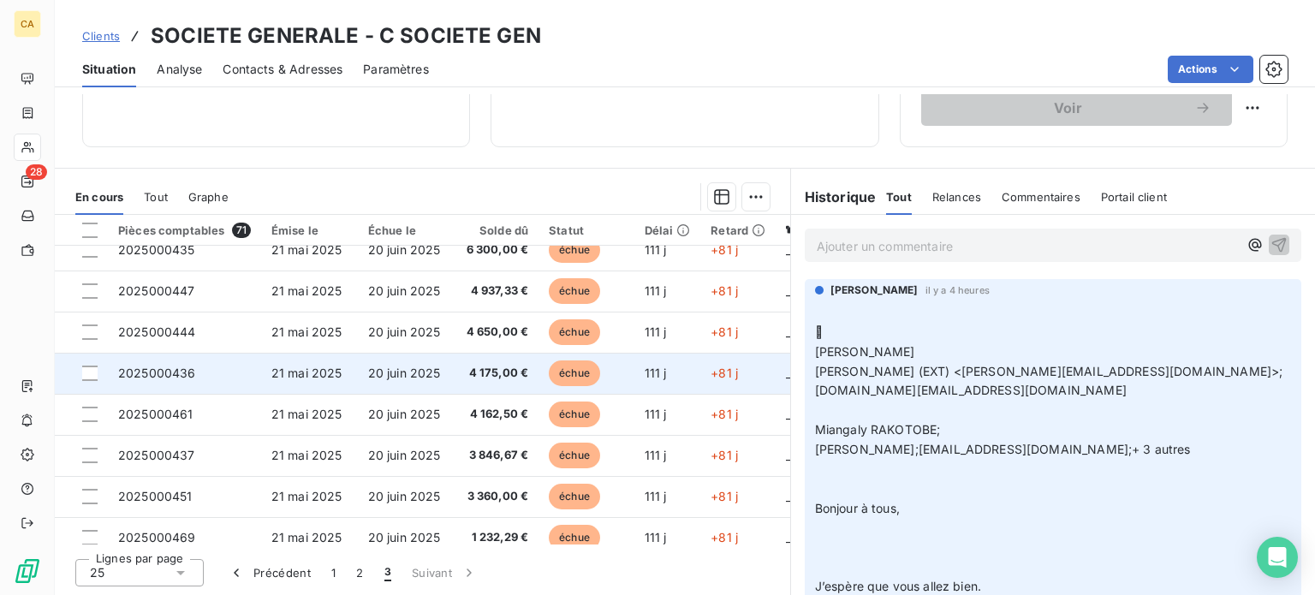
scroll to position [0, 0]
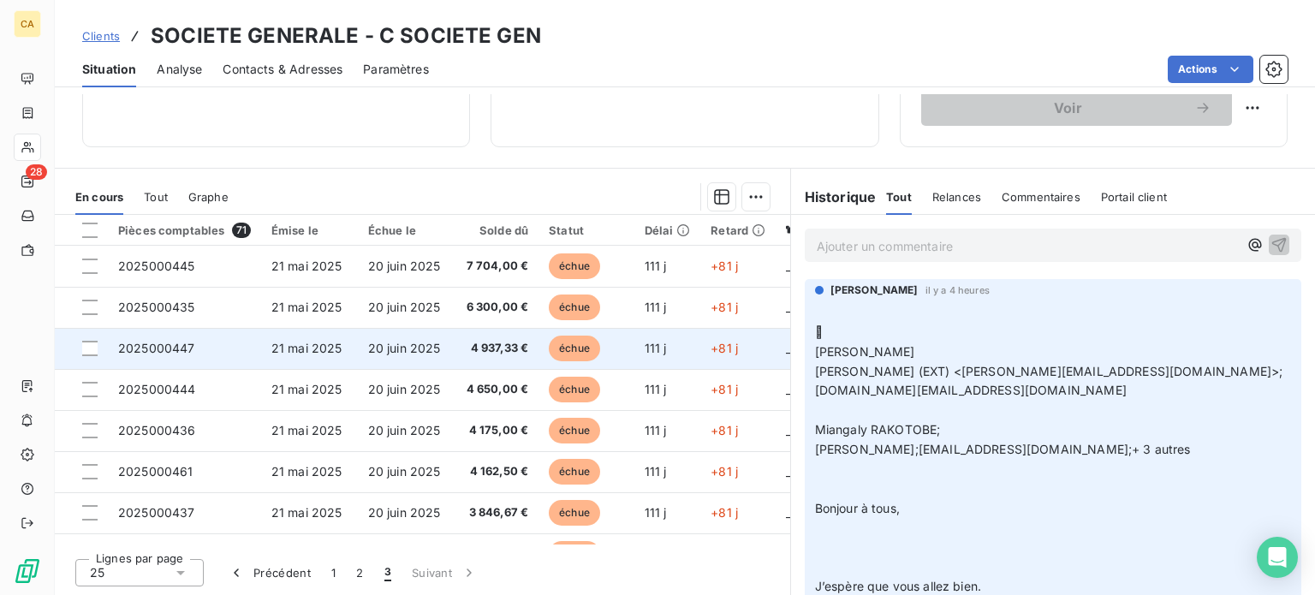
click at [188, 349] on span "2025000447" at bounding box center [156, 348] width 77 height 15
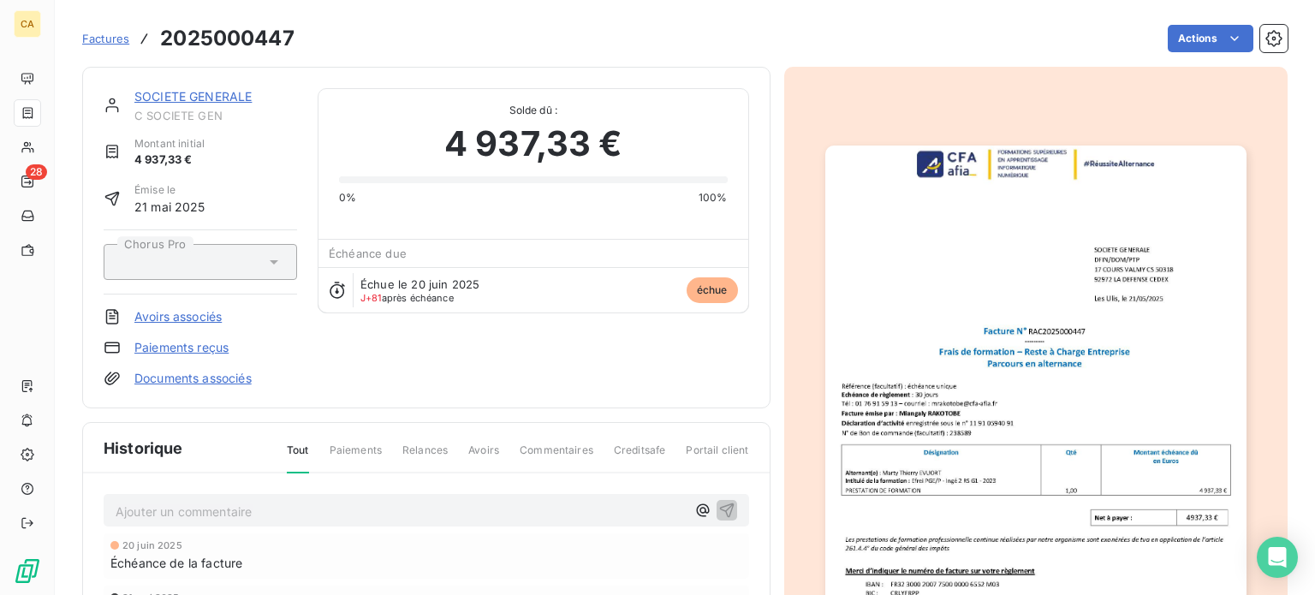
click at [1106, 504] on img "button" at bounding box center [1035, 443] width 421 height 595
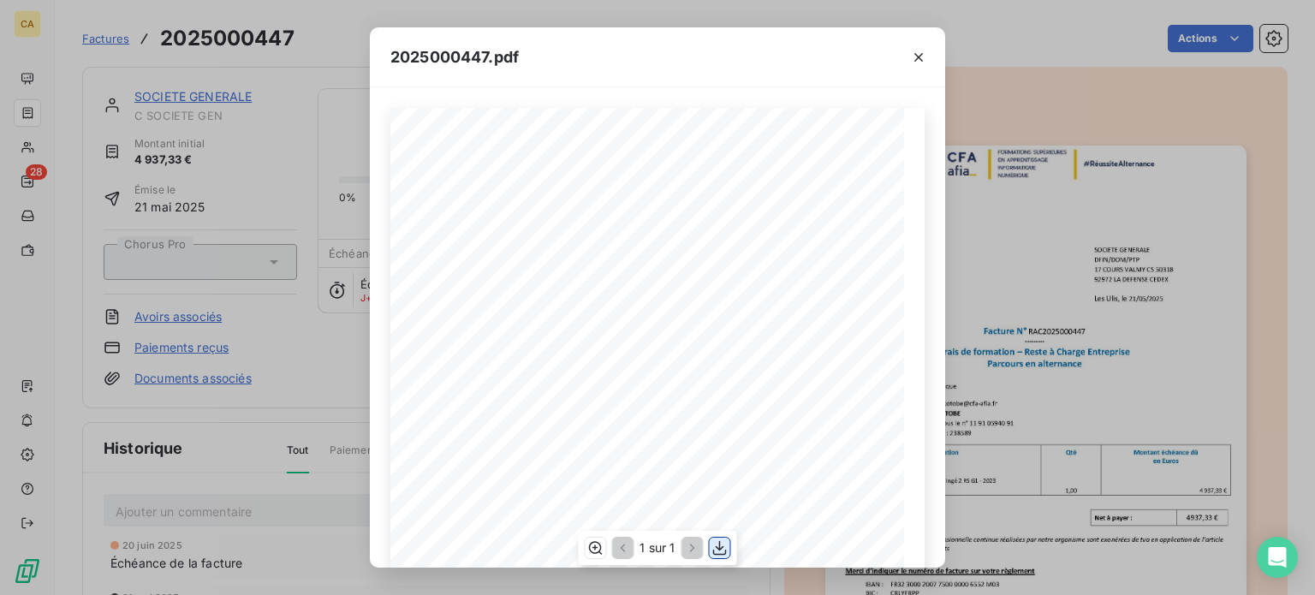
click at [719, 547] on icon "button" at bounding box center [720, 548] width 14 height 15
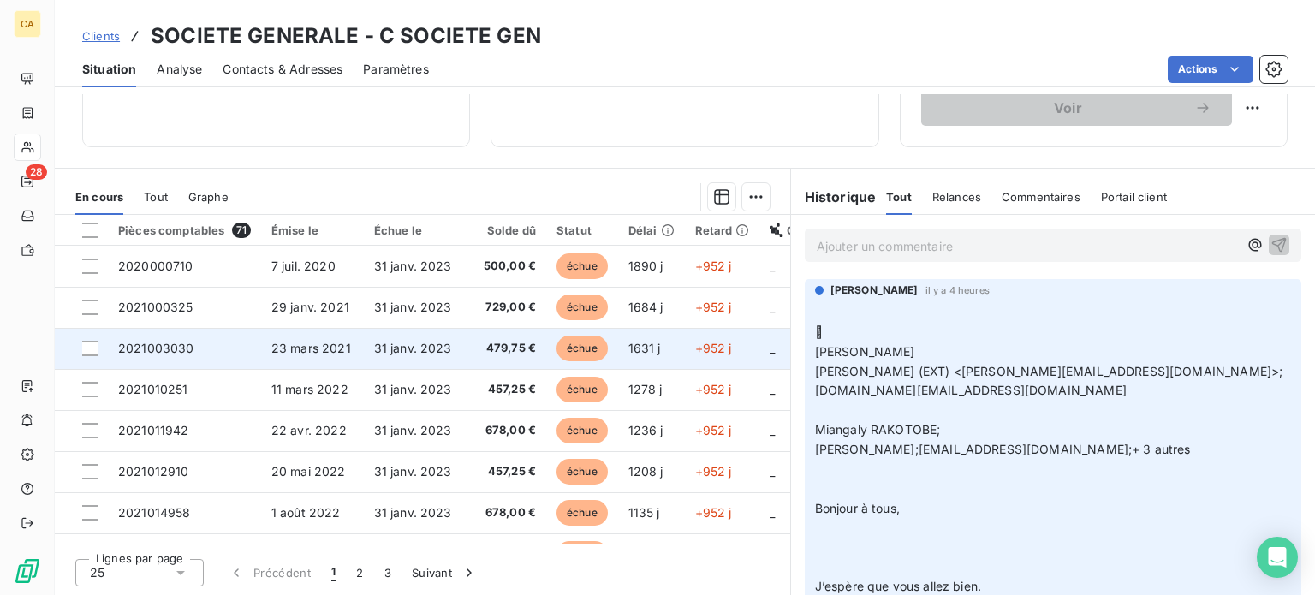
scroll to position [514, 0]
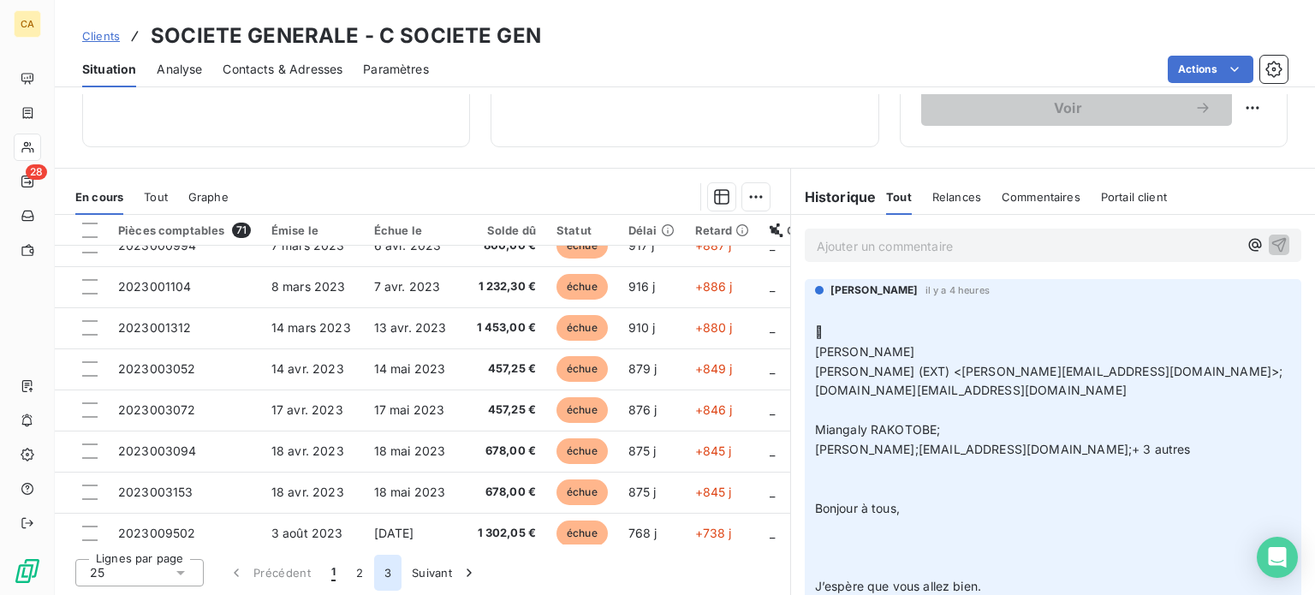
click at [384, 571] on button "3" at bounding box center [387, 573] width 27 height 36
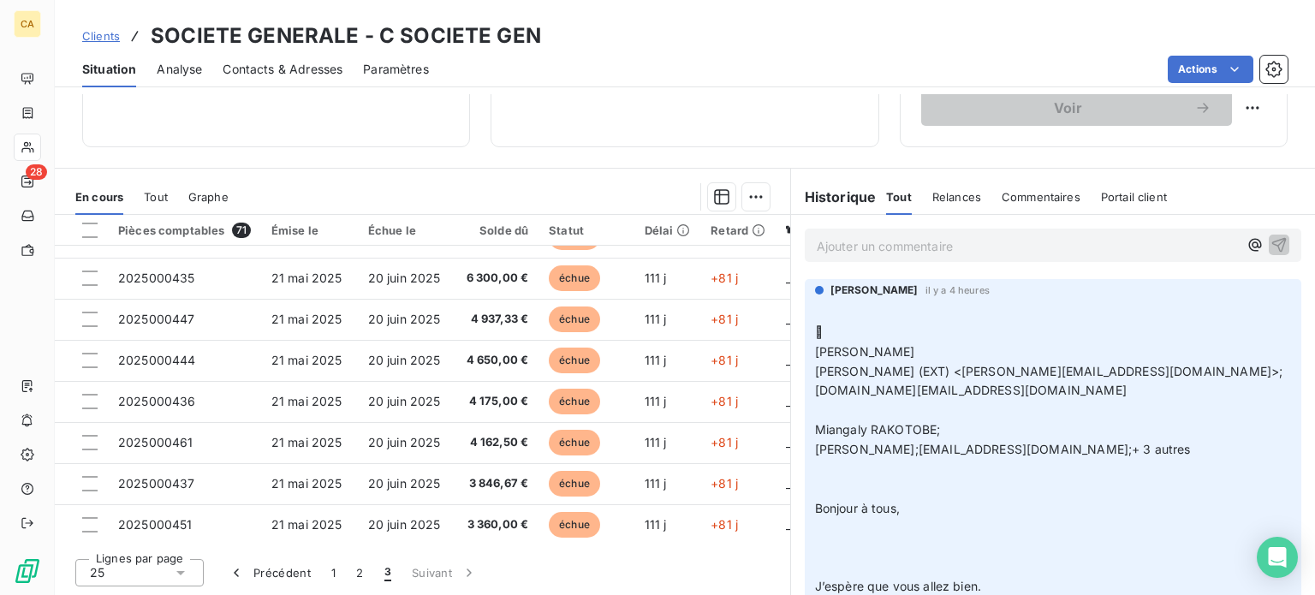
scroll to position [0, 0]
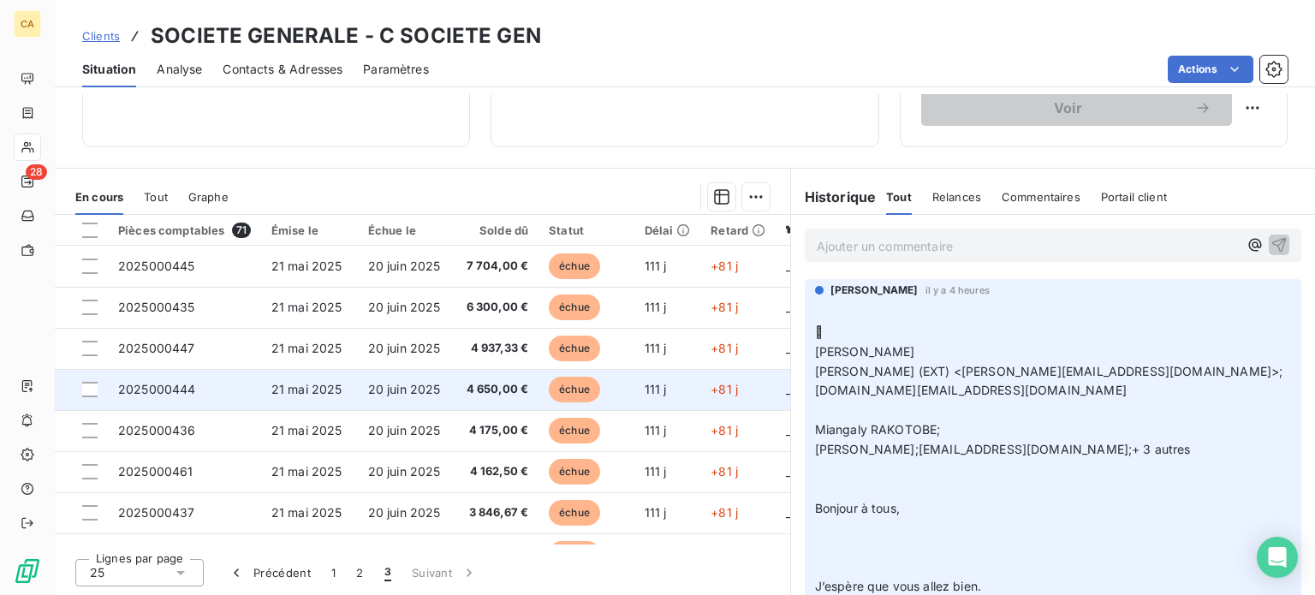
click at [147, 386] on span "2025000444" at bounding box center [157, 389] width 78 height 15
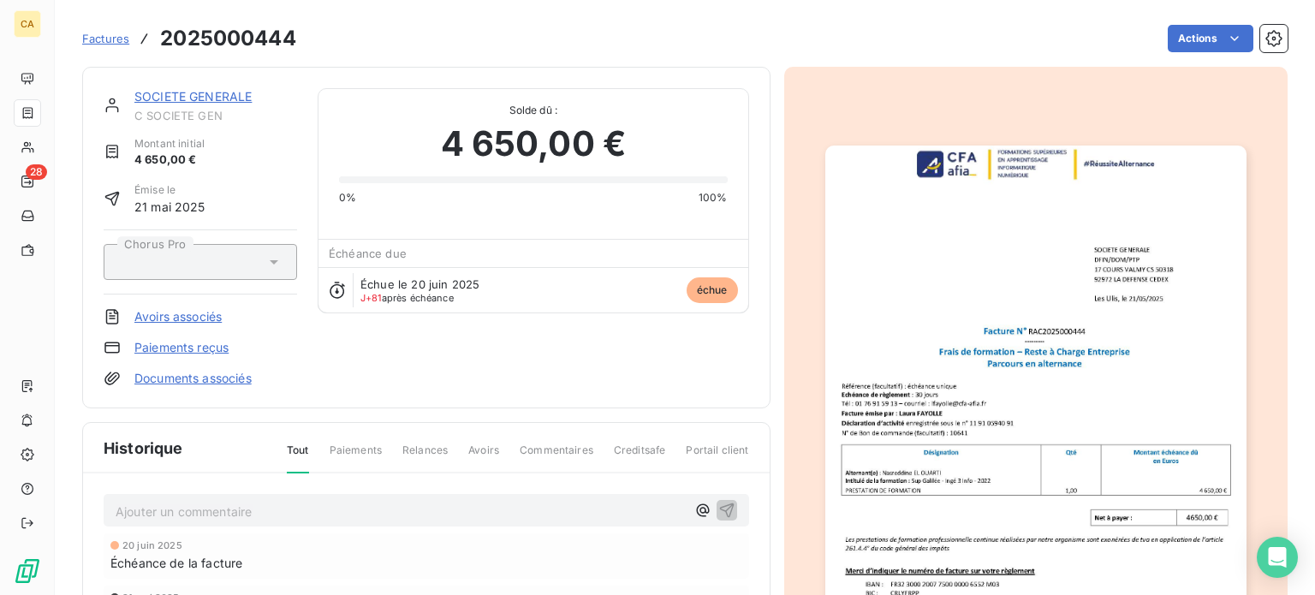
click at [968, 411] on img "button" at bounding box center [1035, 443] width 421 height 595
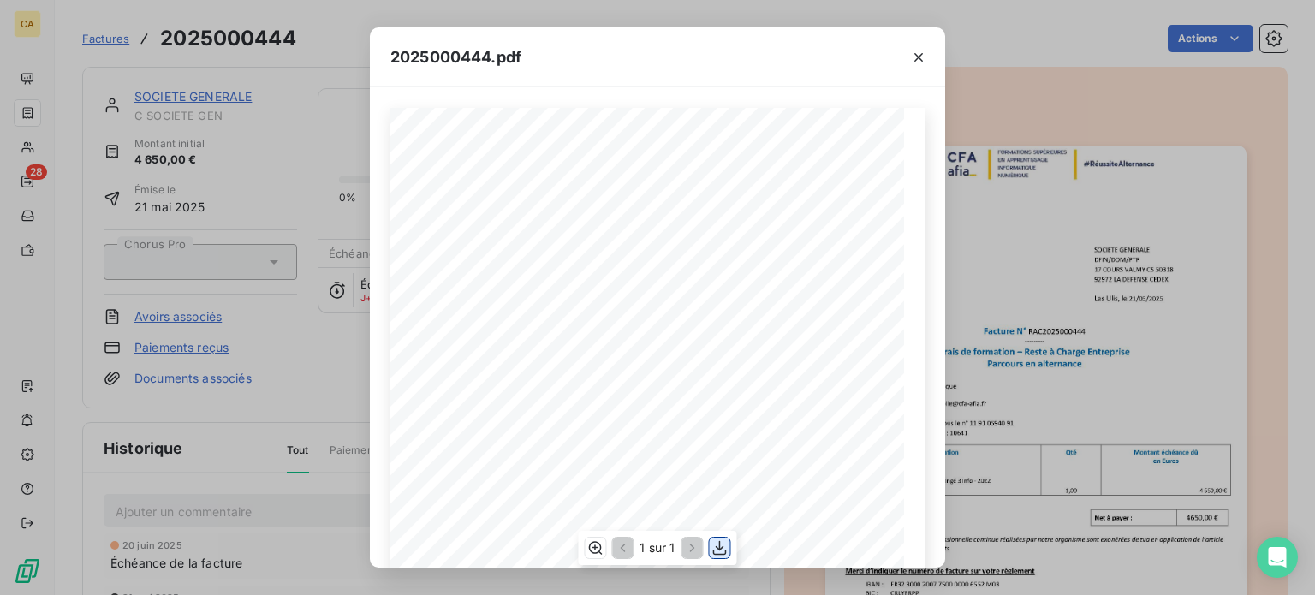
click at [723, 547] on icon "button" at bounding box center [720, 548] width 14 height 15
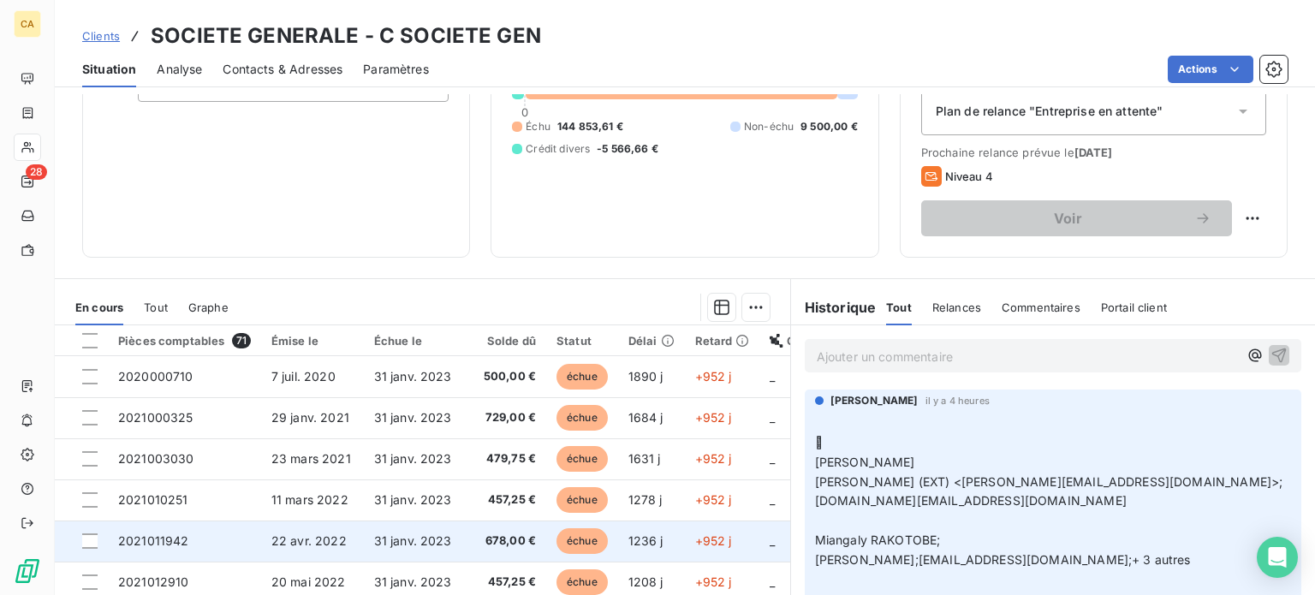
scroll to position [308, 0]
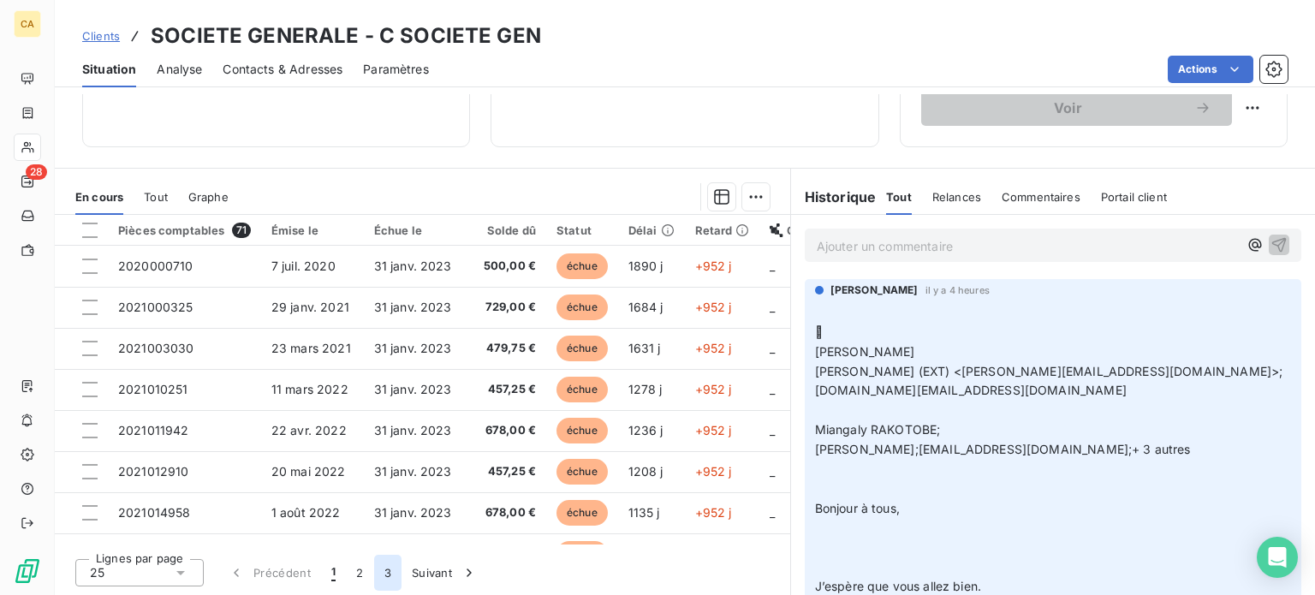
click at [386, 573] on button "3" at bounding box center [387, 573] width 27 height 36
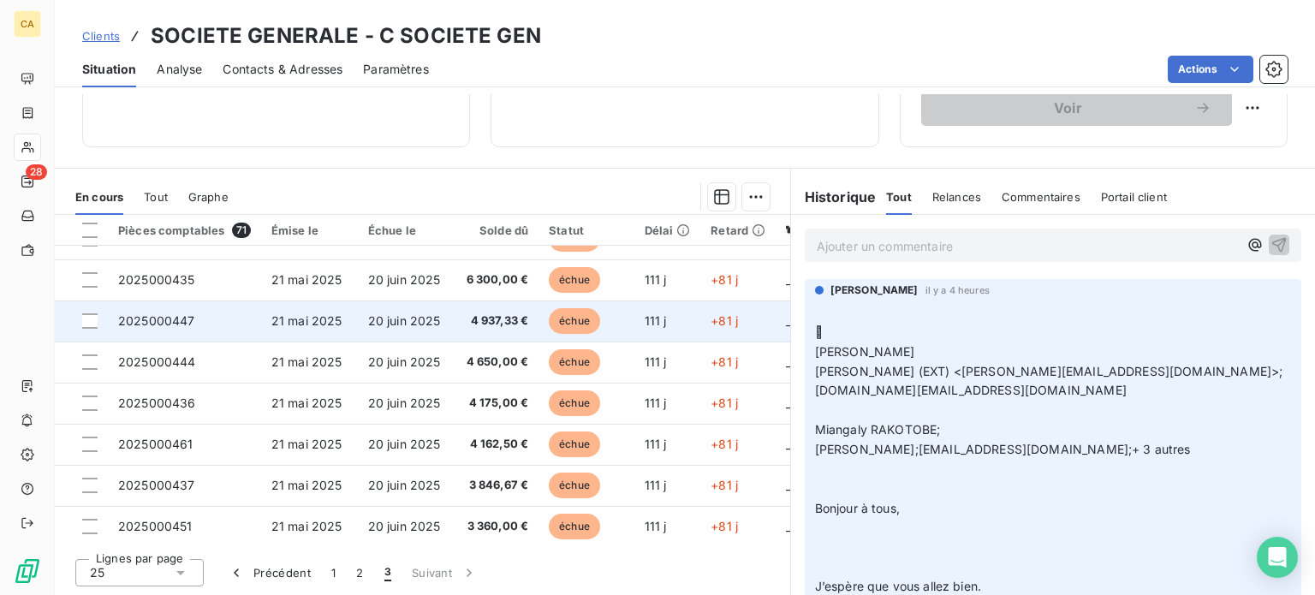
scroll to position [0, 0]
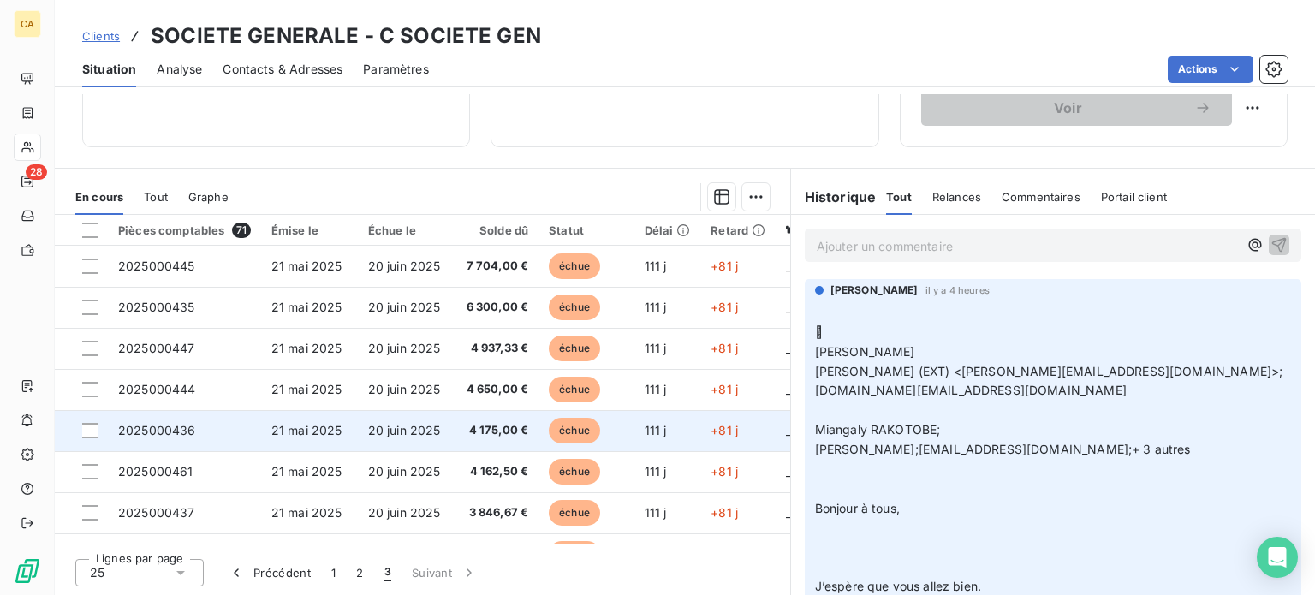
click at [165, 431] on span "2025000436" at bounding box center [157, 430] width 78 height 15
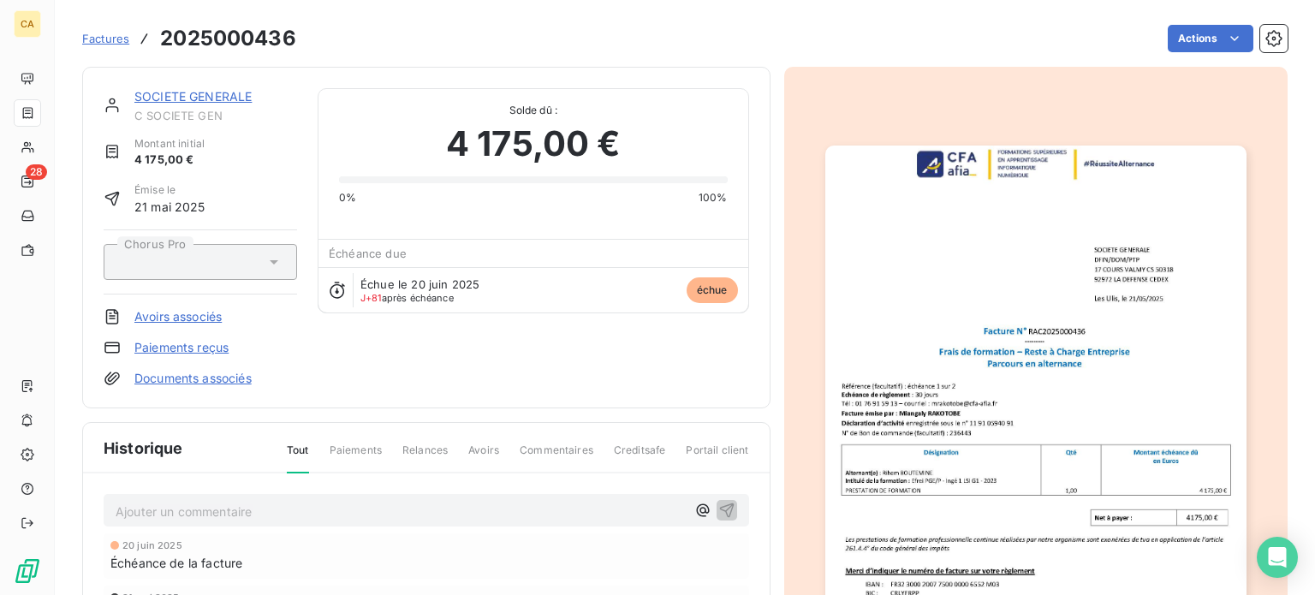
click at [1036, 395] on img "button" at bounding box center [1035, 443] width 421 height 595
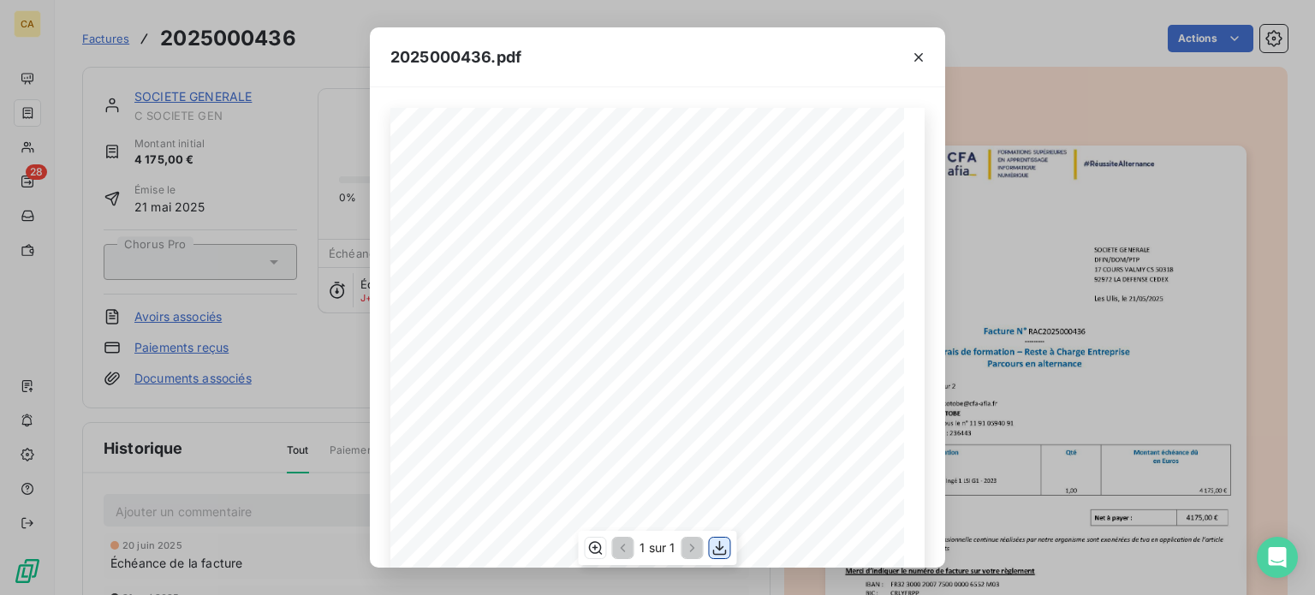
click at [720, 543] on icon "button" at bounding box center [720, 547] width 17 height 17
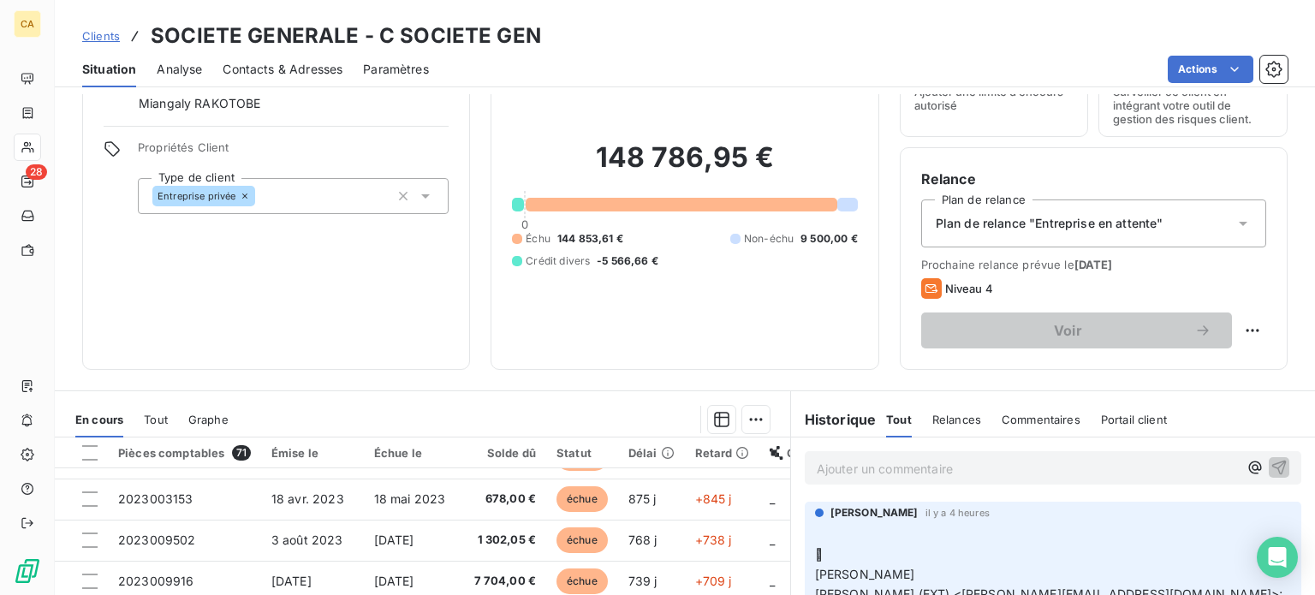
scroll to position [308, 0]
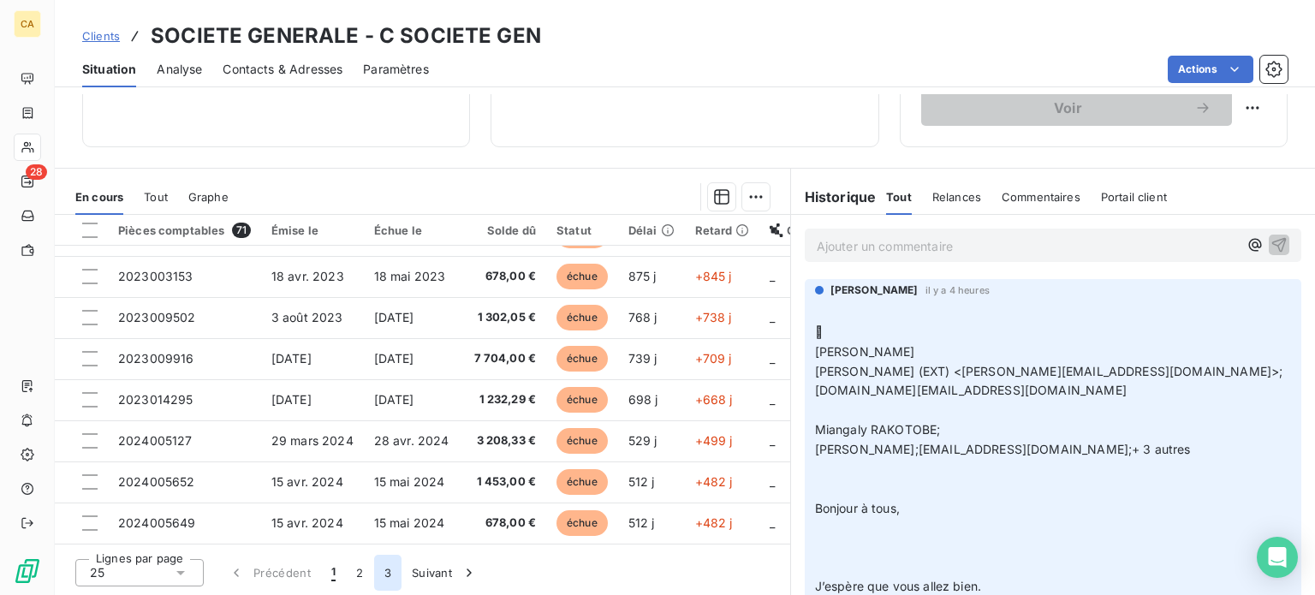
click at [380, 573] on button "3" at bounding box center [387, 573] width 27 height 36
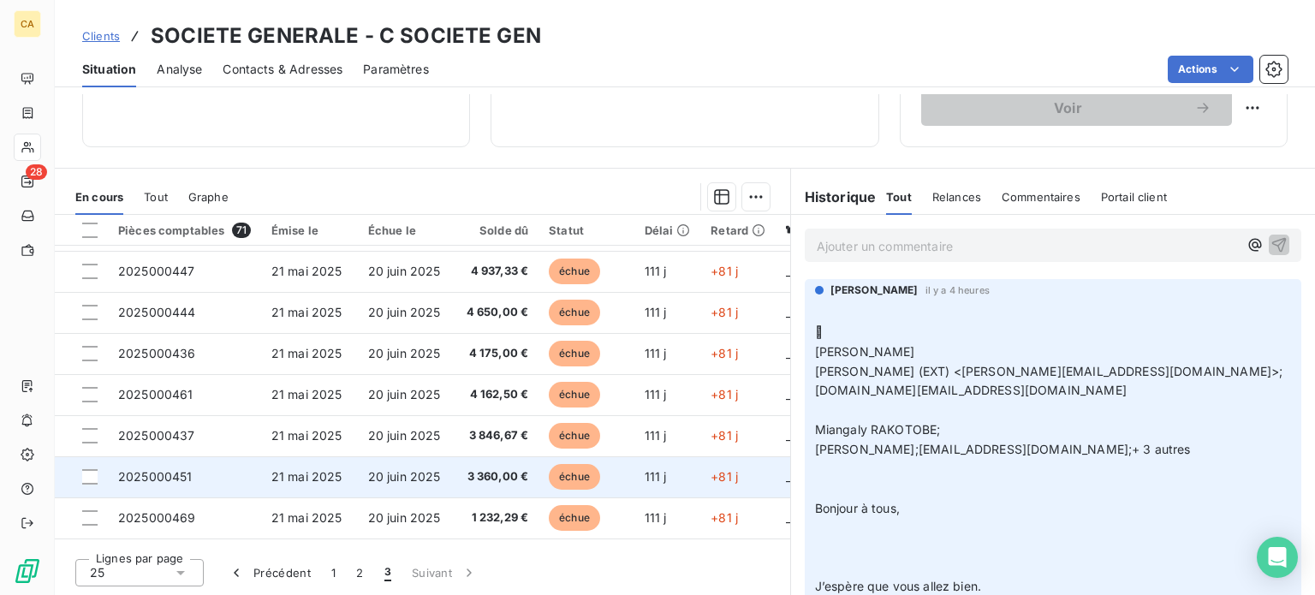
scroll to position [57, 0]
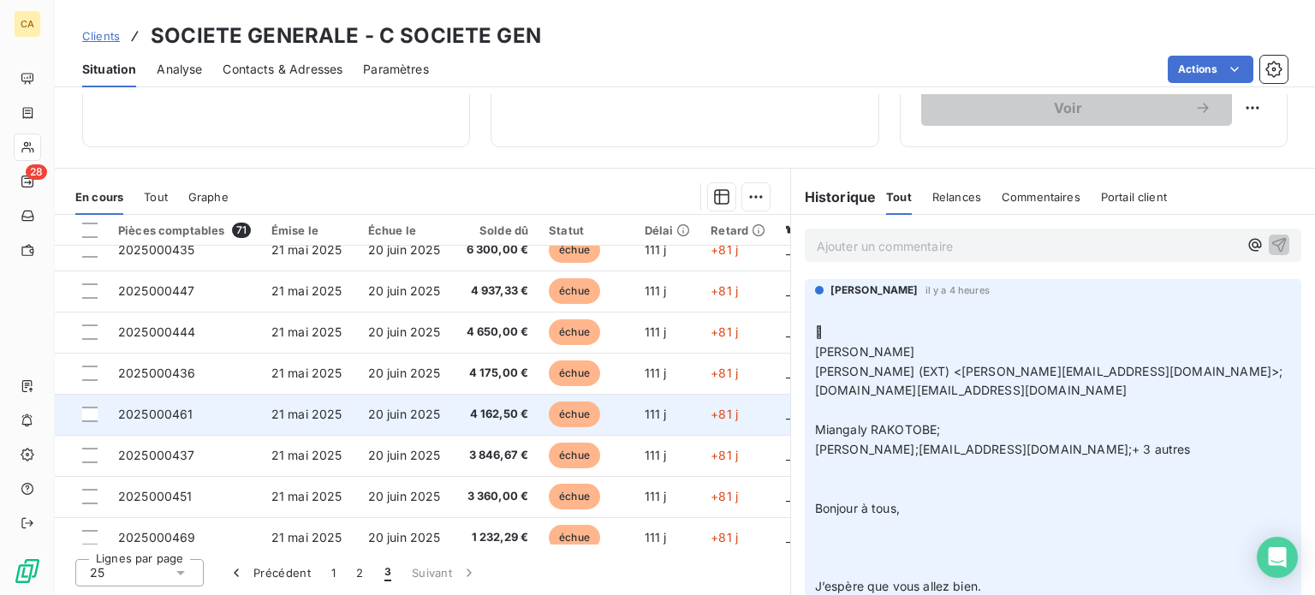
click at [192, 416] on td "2025000461" at bounding box center [184, 414] width 153 height 41
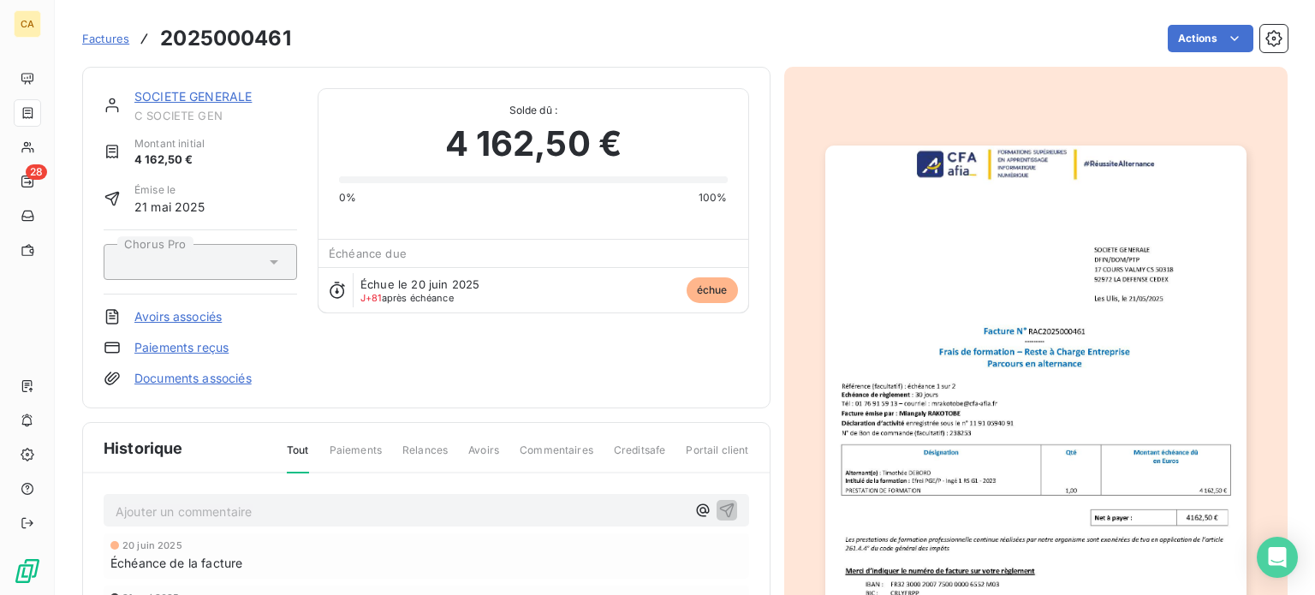
click at [986, 390] on img "button" at bounding box center [1035, 443] width 421 height 595
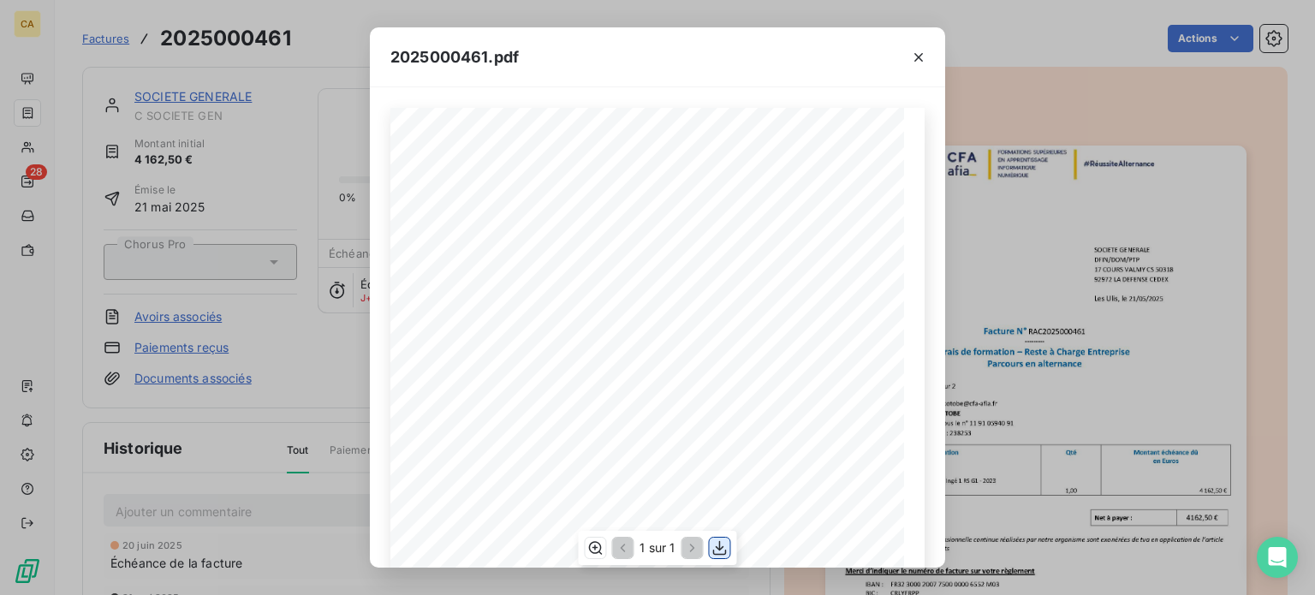
click at [723, 547] on icon "button" at bounding box center [720, 548] width 14 height 15
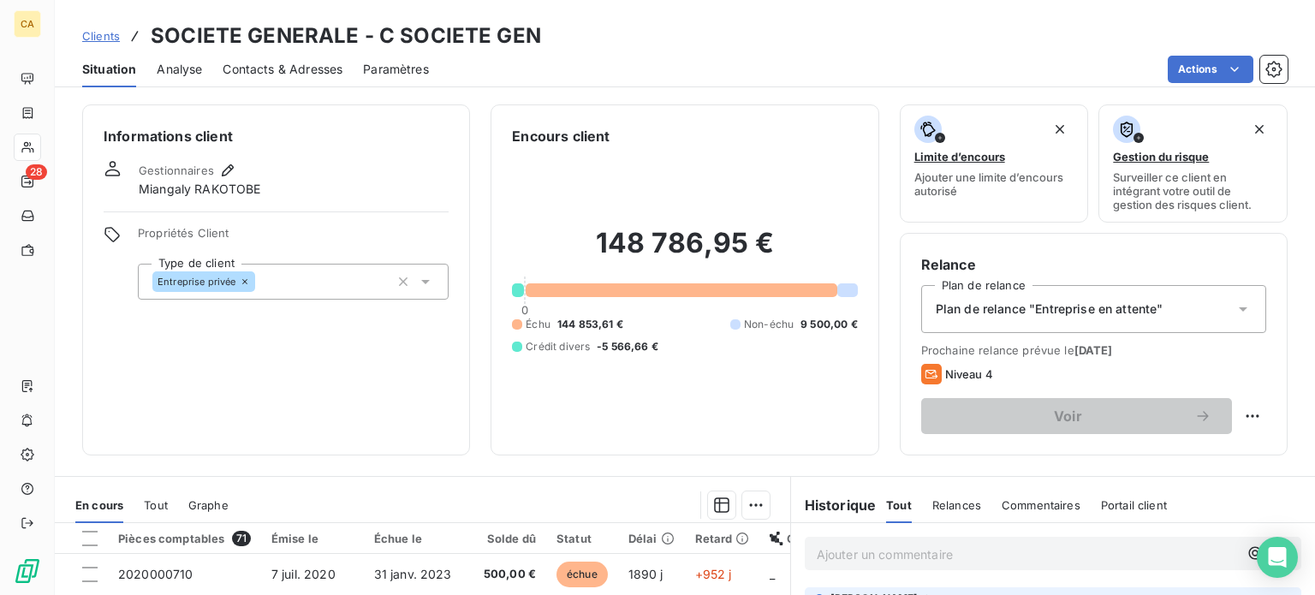
scroll to position [308, 0]
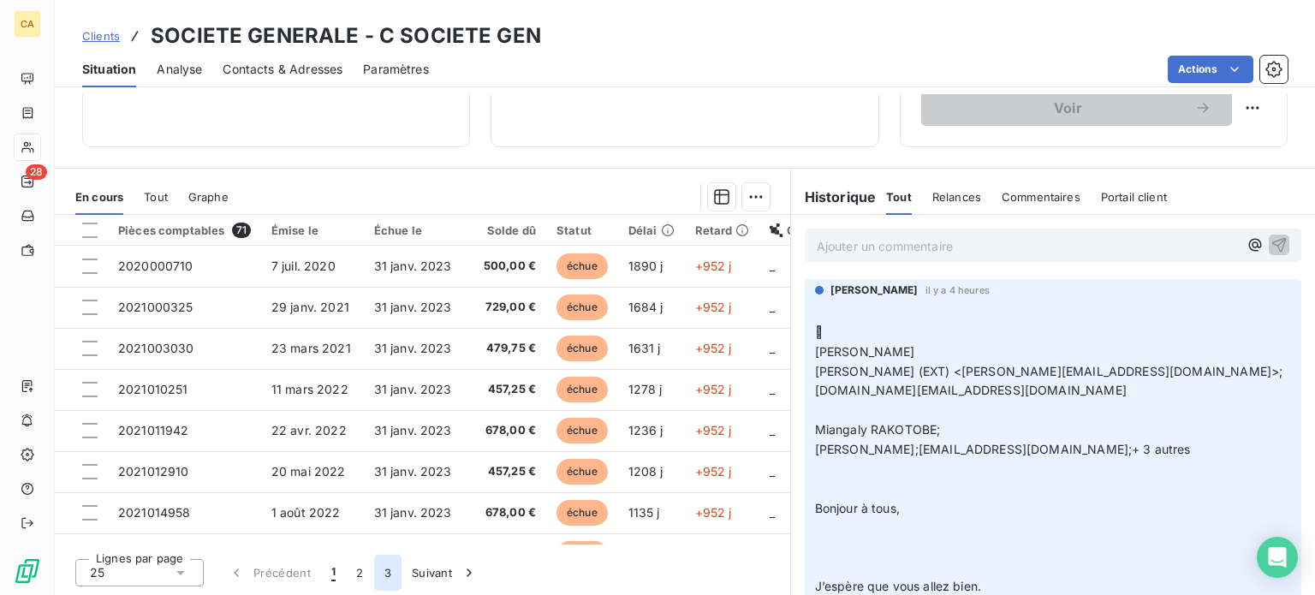
click at [386, 571] on button "3" at bounding box center [387, 573] width 27 height 36
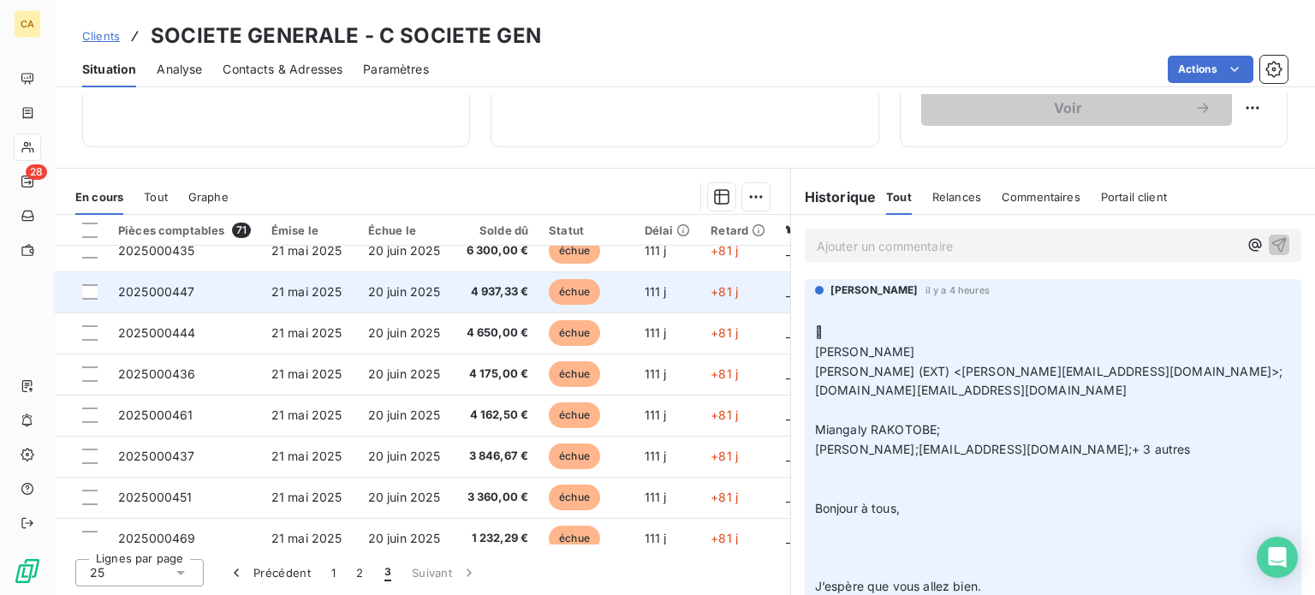
scroll to position [86, 0]
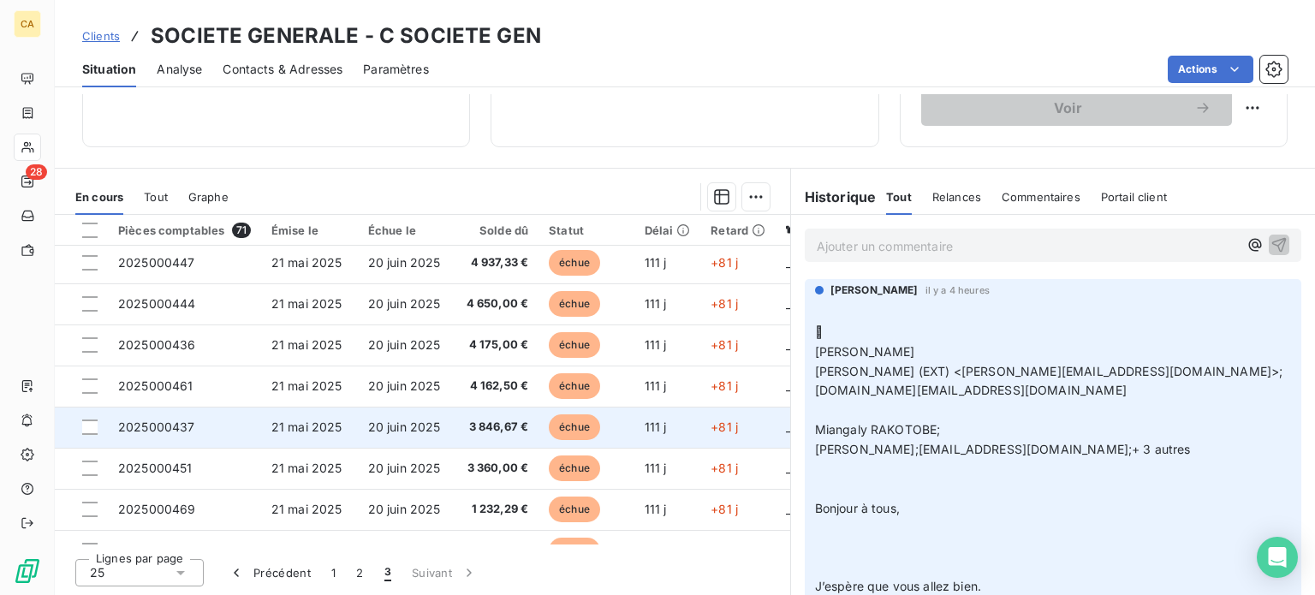
click at [216, 427] on td "2025000437" at bounding box center [184, 427] width 153 height 41
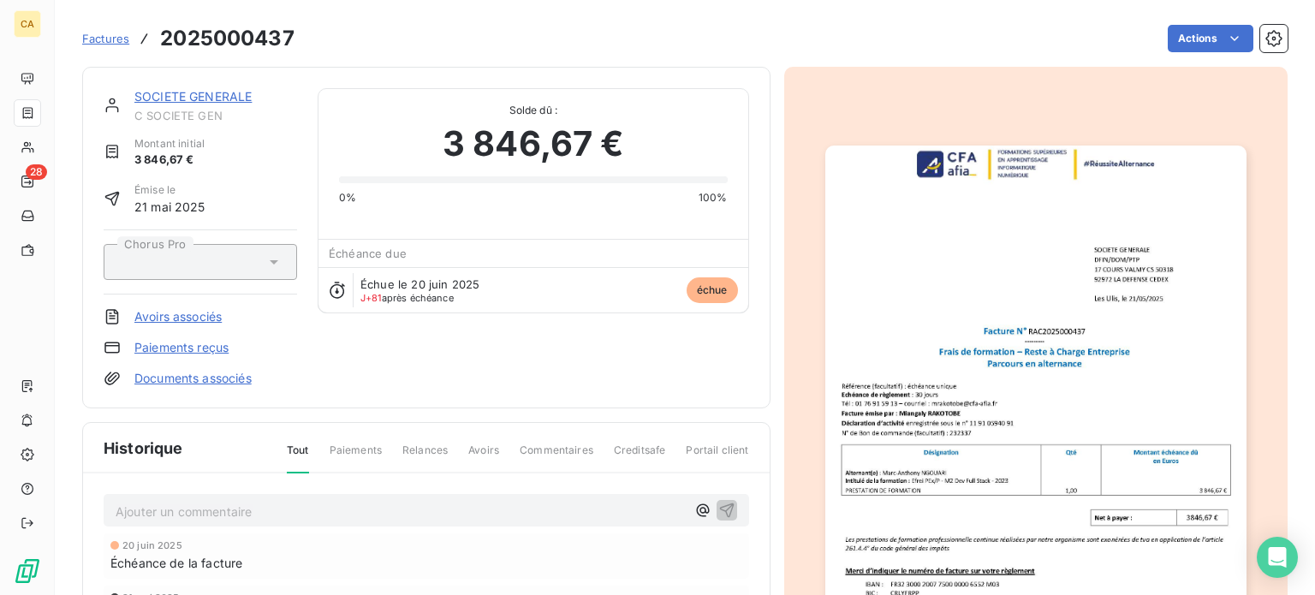
click at [997, 382] on img "button" at bounding box center [1035, 443] width 421 height 595
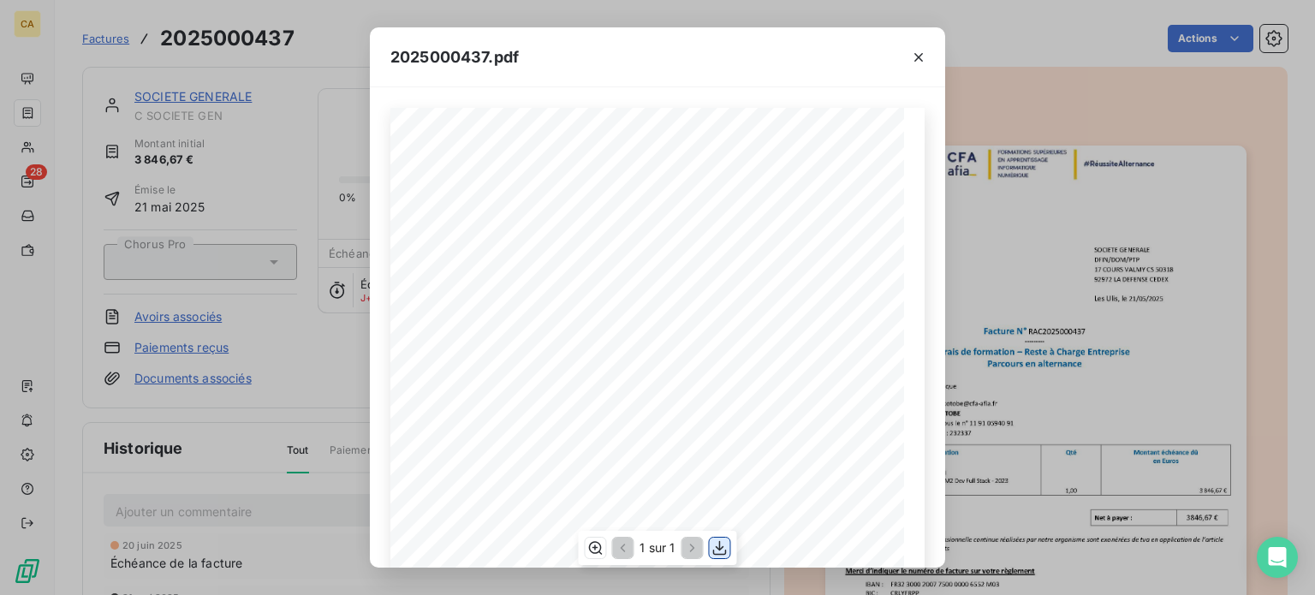
click at [719, 549] on icon "button" at bounding box center [720, 548] width 14 height 15
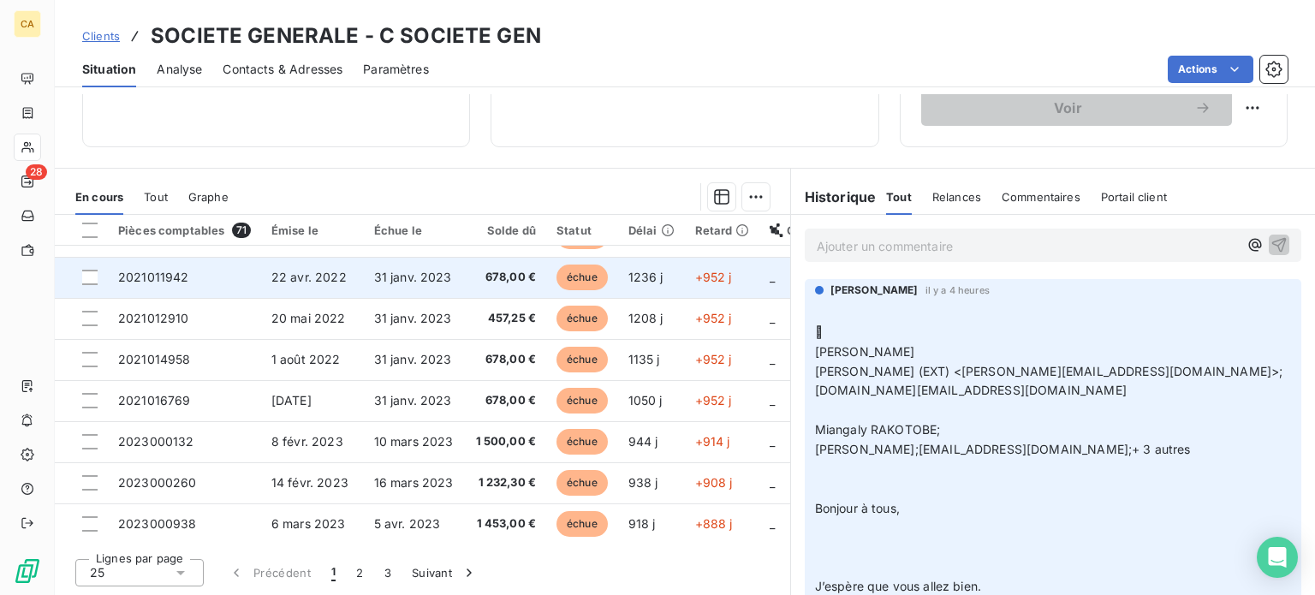
scroll to position [171, 0]
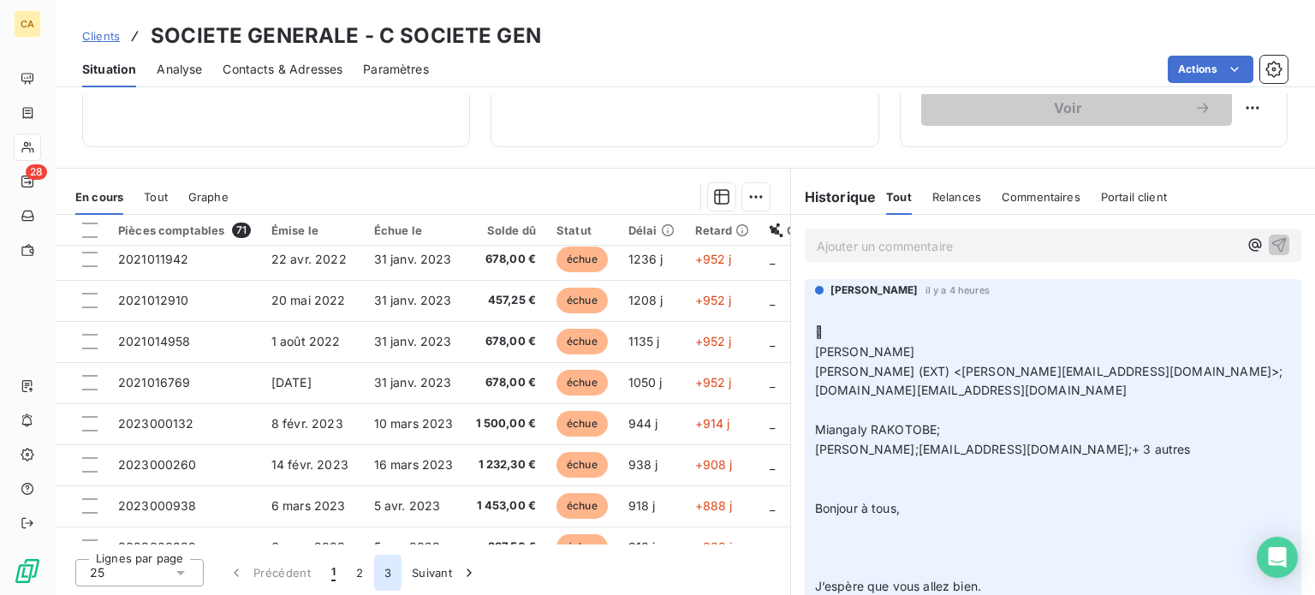
click at [386, 572] on button "3" at bounding box center [387, 573] width 27 height 36
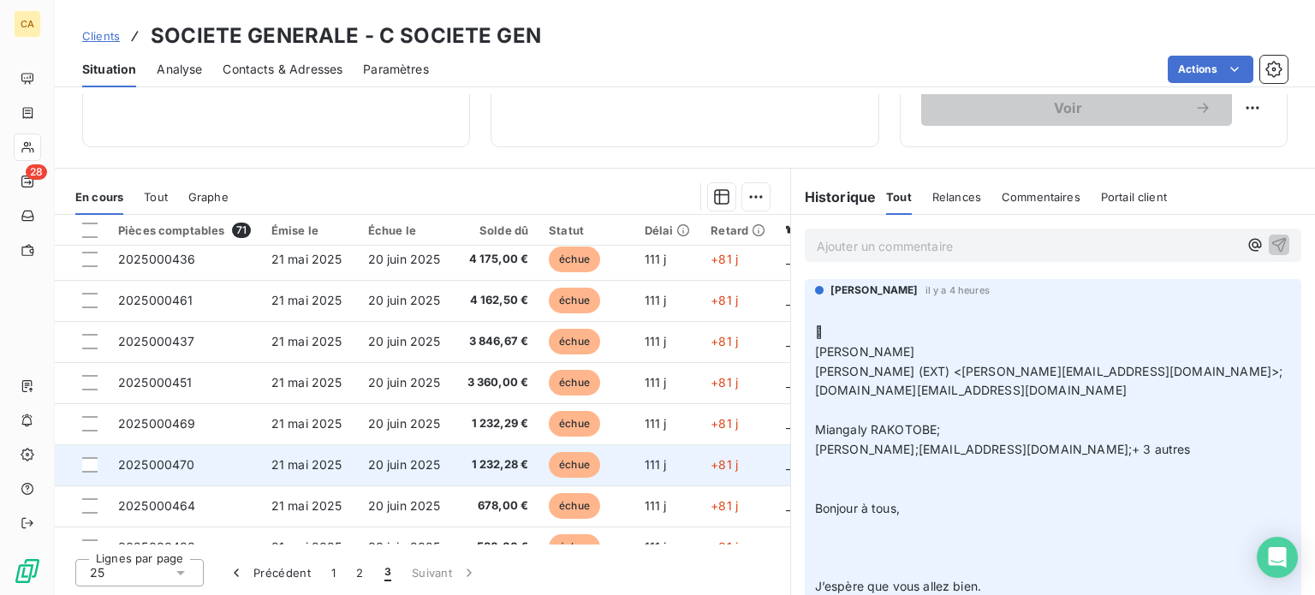
scroll to position [143, 0]
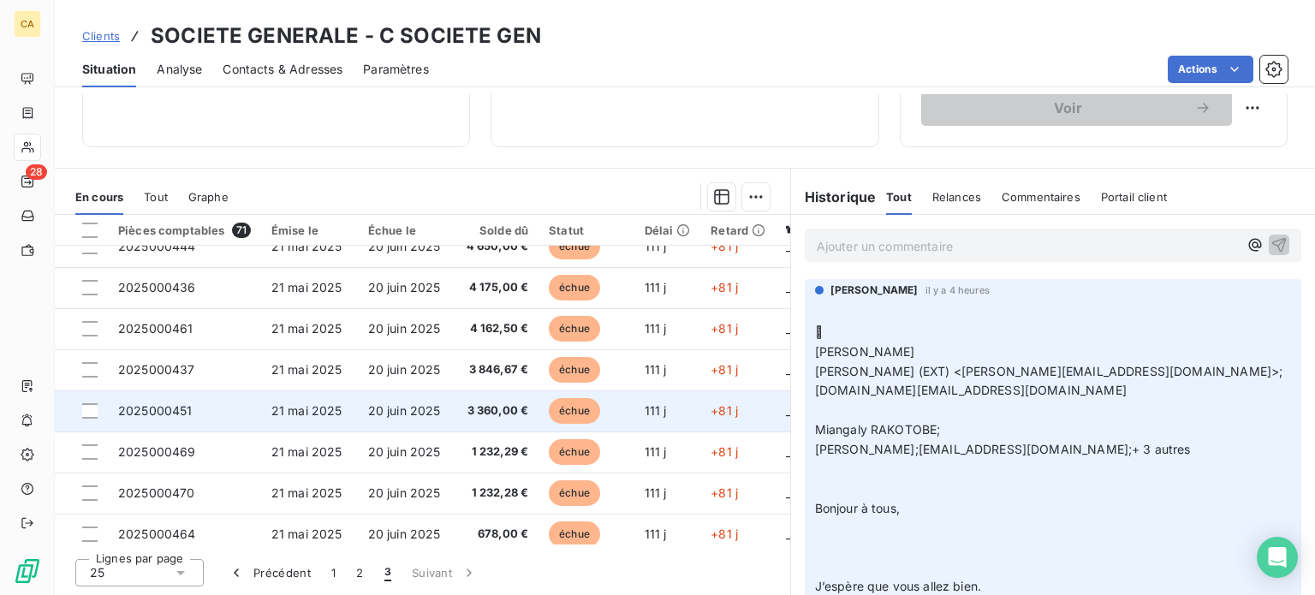
click at [164, 413] on span "2025000451" at bounding box center [155, 410] width 74 height 15
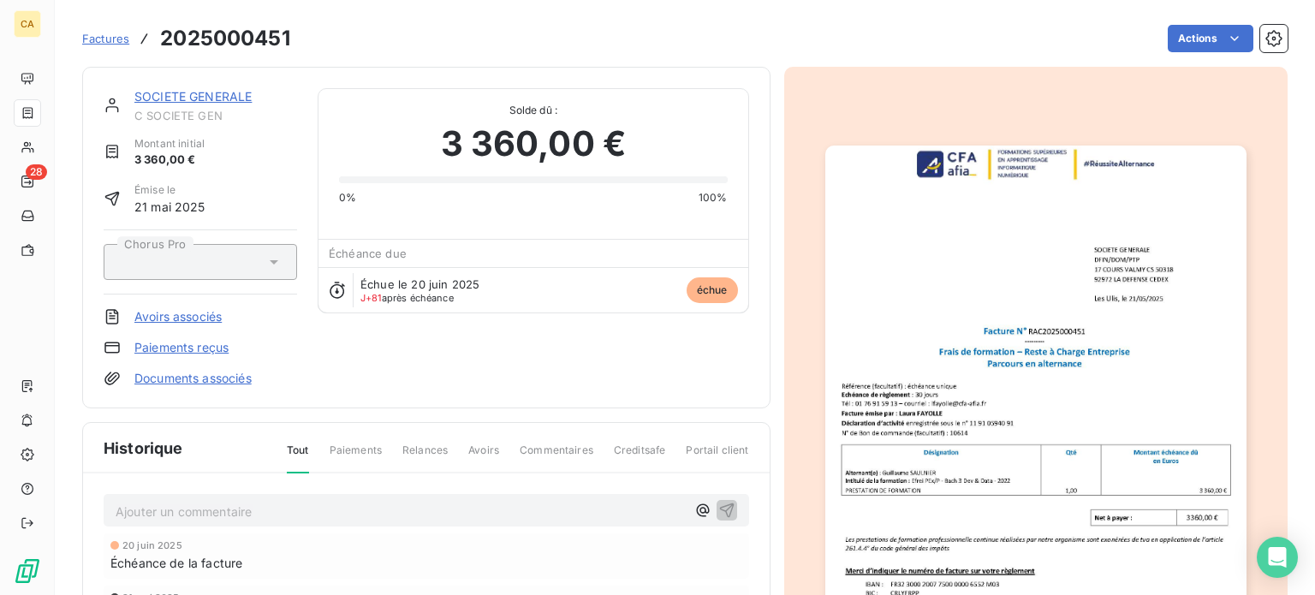
click at [933, 370] on img "button" at bounding box center [1035, 443] width 421 height 595
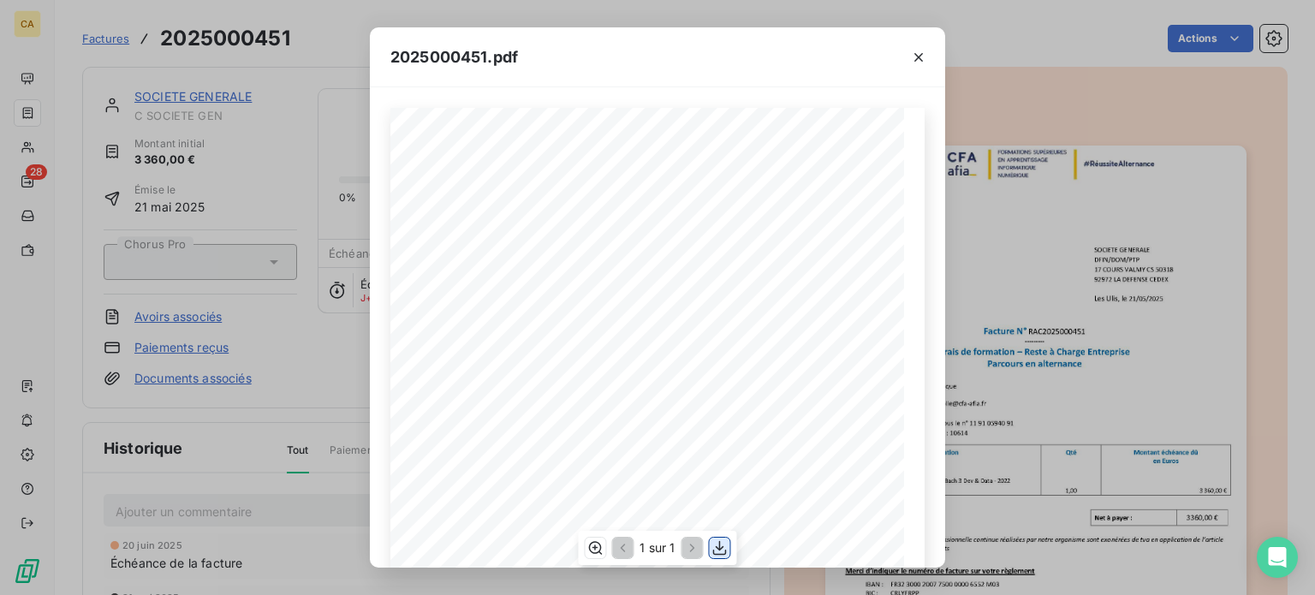
click at [719, 547] on icon "button" at bounding box center [720, 548] width 14 height 15
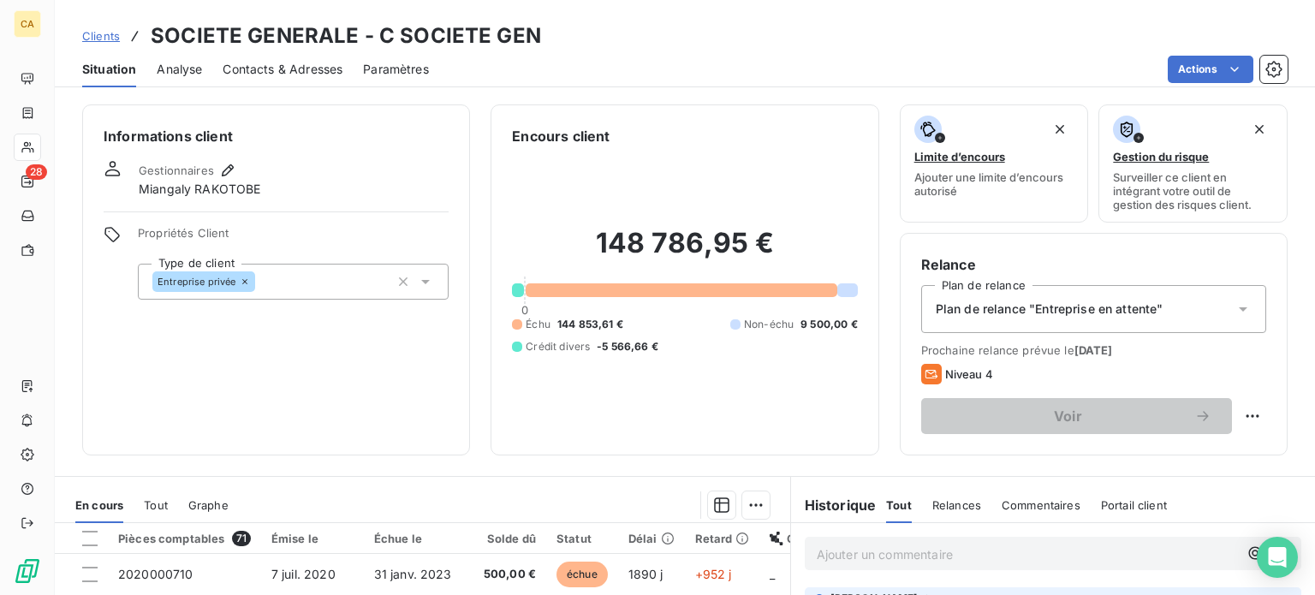
scroll to position [308, 0]
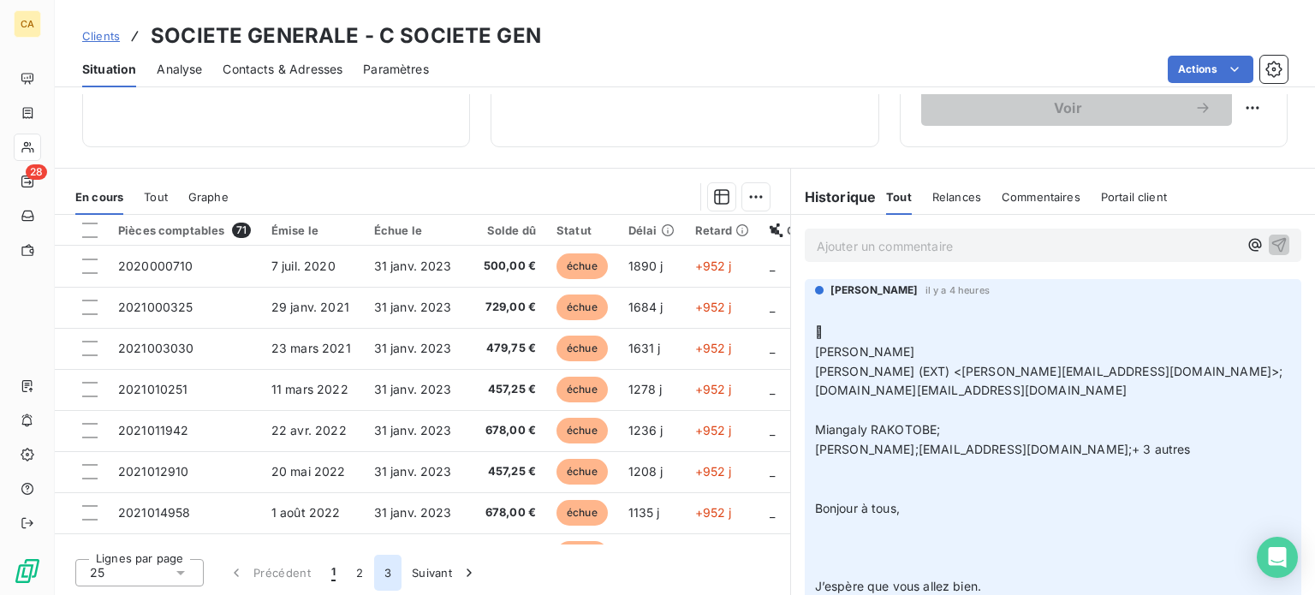
click at [389, 572] on button "3" at bounding box center [387, 573] width 27 height 36
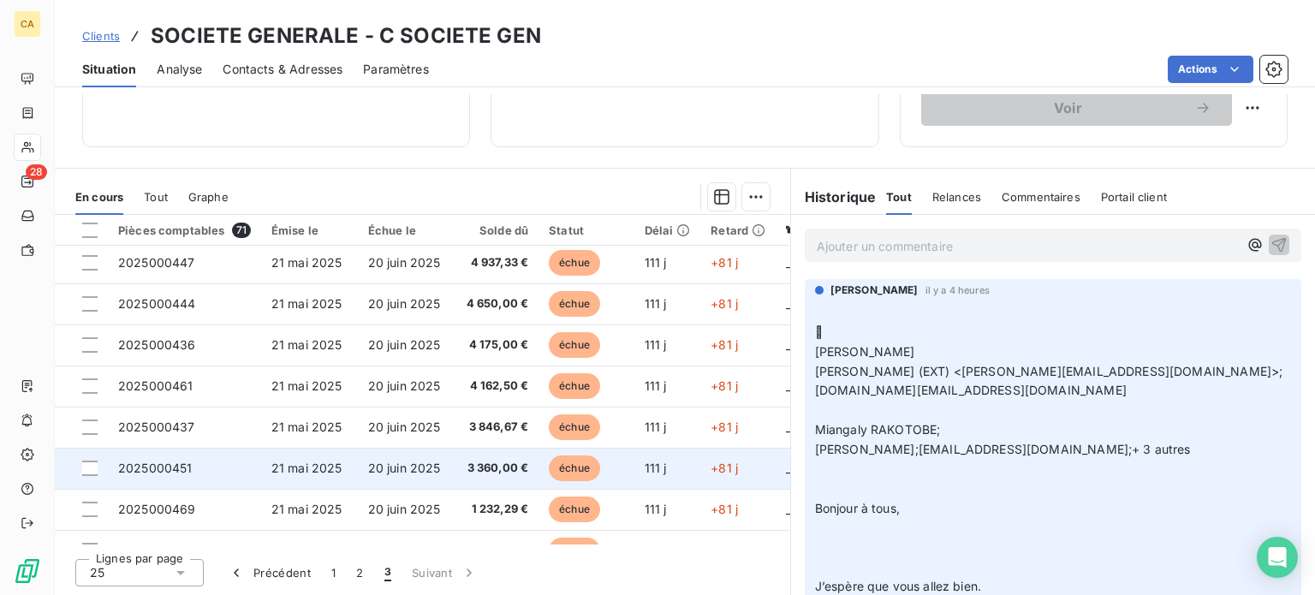
scroll to position [171, 0]
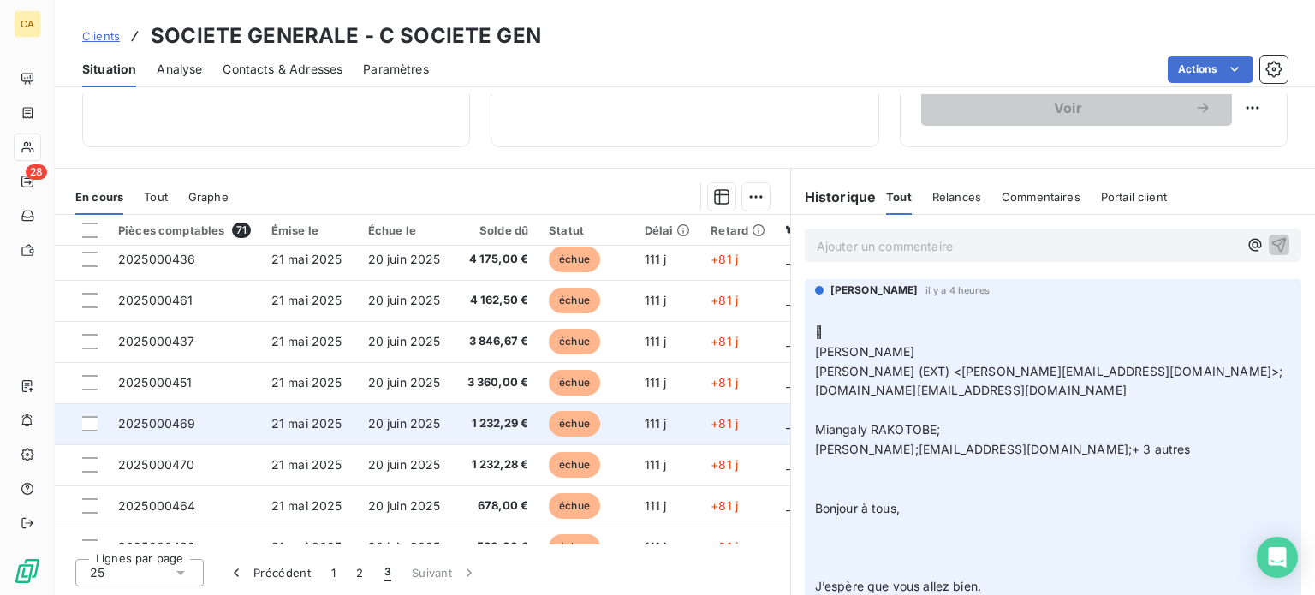
click at [190, 424] on span "2025000469" at bounding box center [157, 423] width 78 height 15
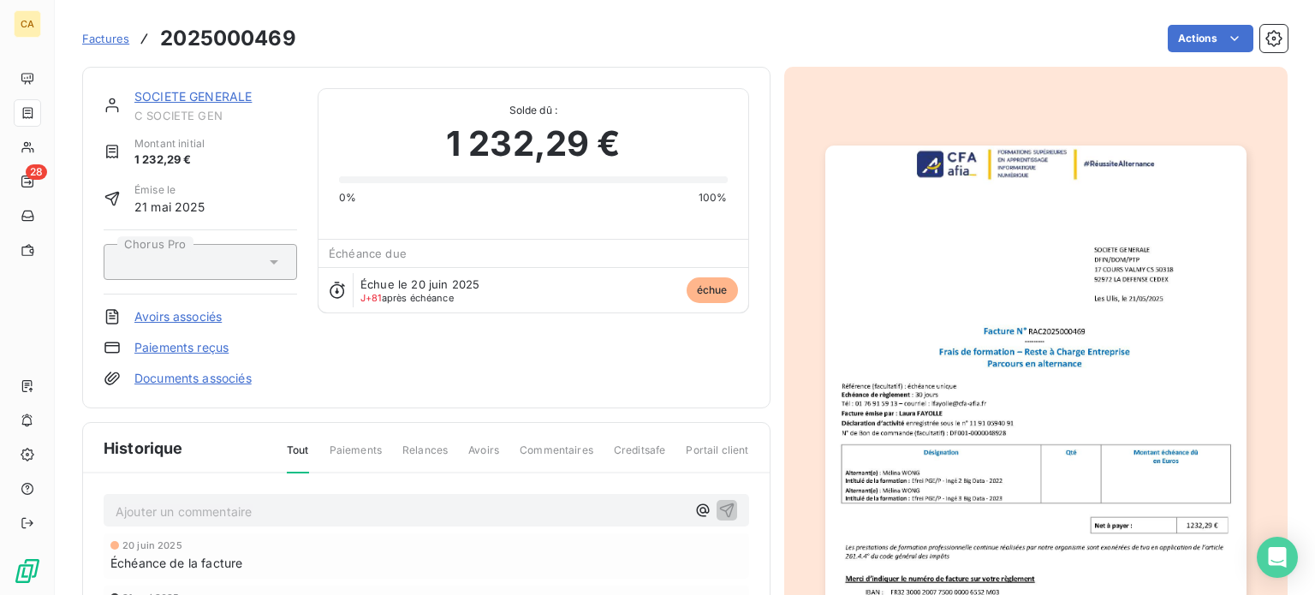
click at [1010, 426] on img "button" at bounding box center [1035, 443] width 421 height 595
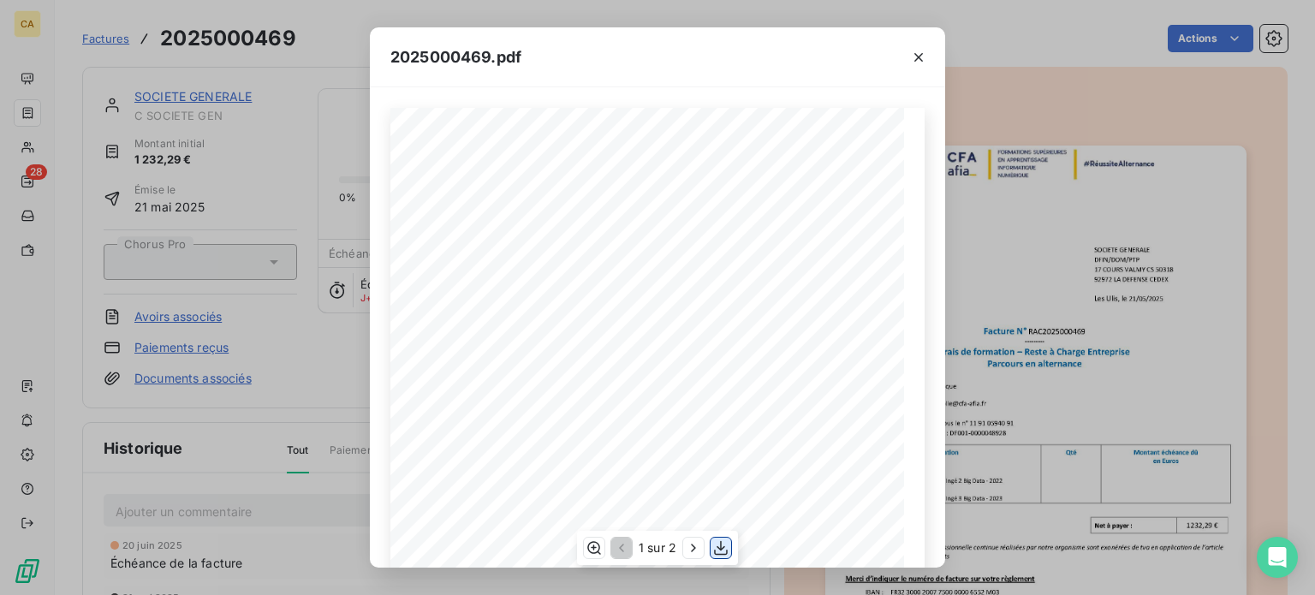
click at [720, 546] on icon "button" at bounding box center [721, 548] width 14 height 15
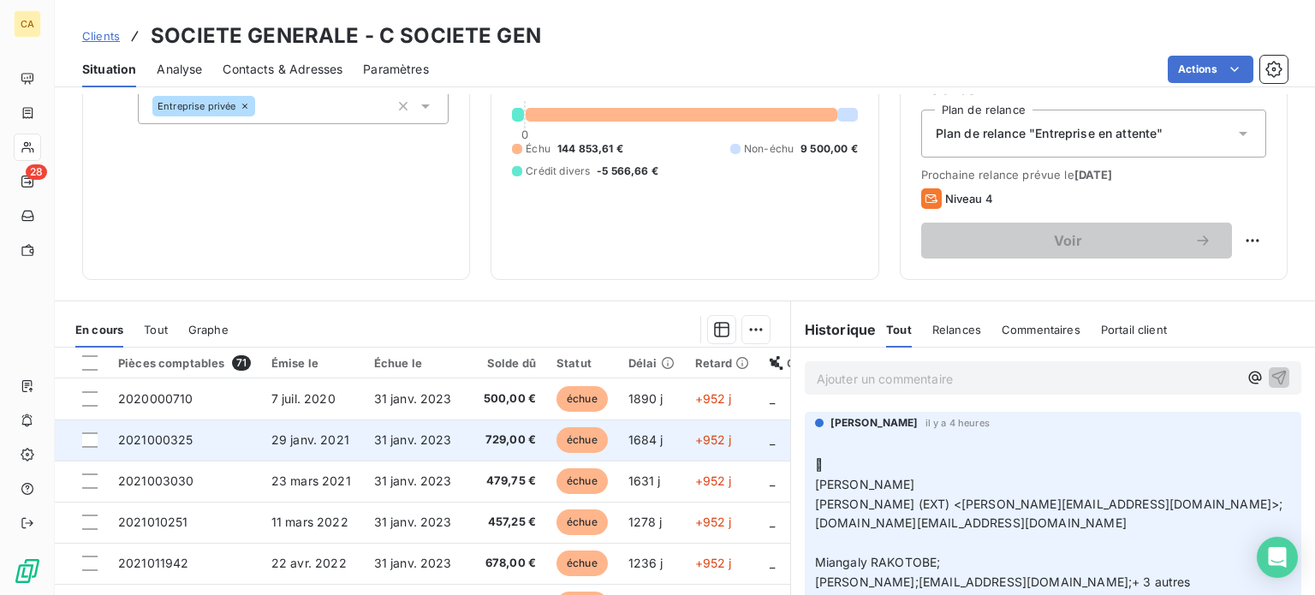
scroll to position [308, 0]
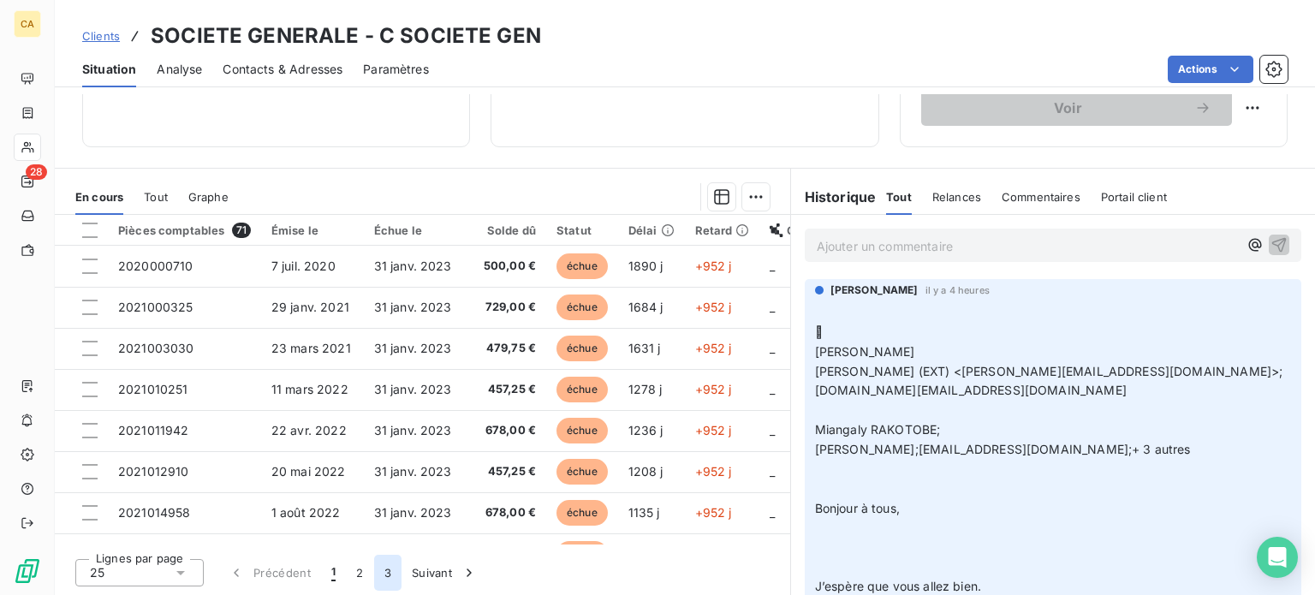
click at [386, 578] on button "3" at bounding box center [387, 573] width 27 height 36
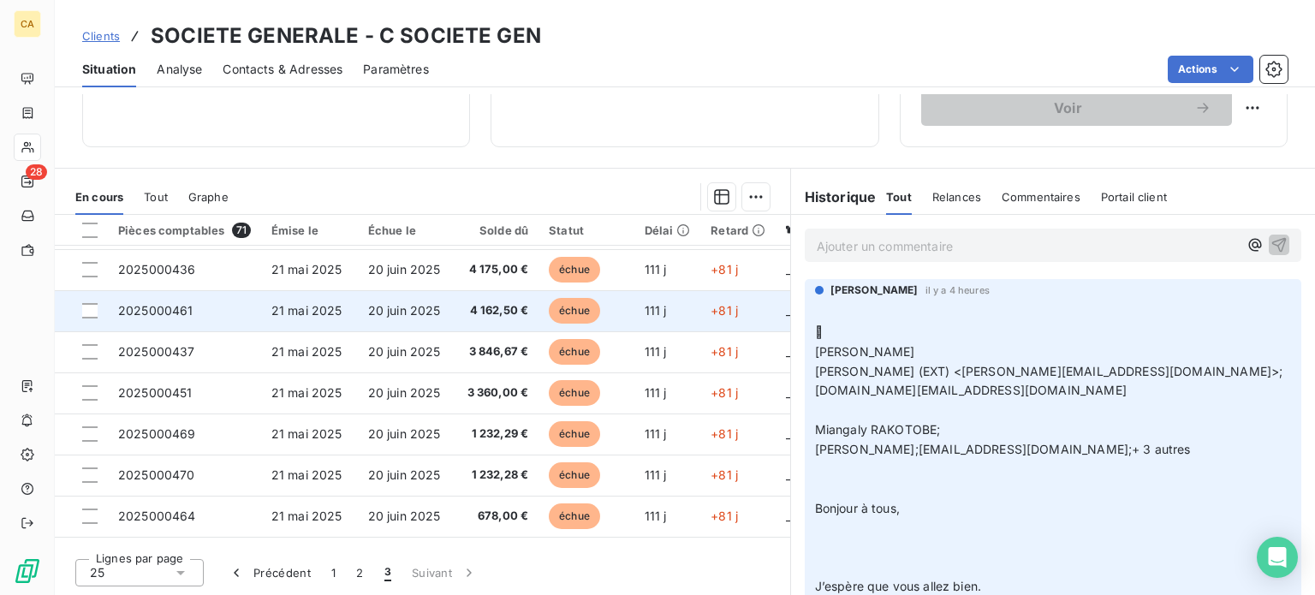
scroll to position [171, 0]
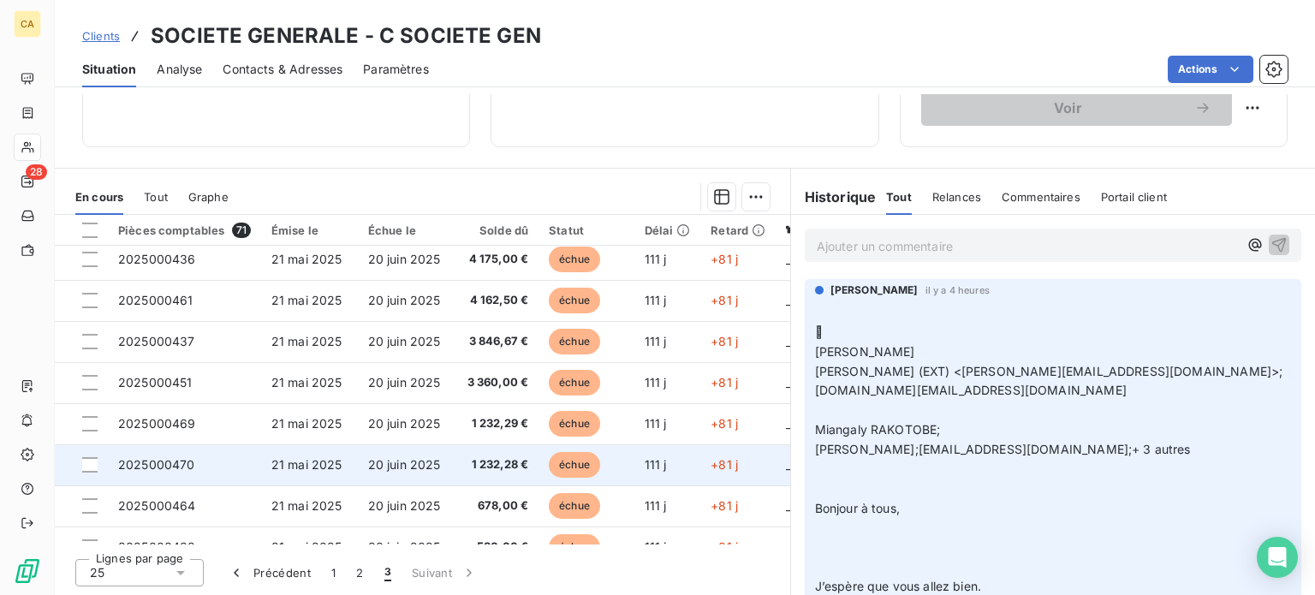
click at [174, 468] on span "2025000470" at bounding box center [156, 464] width 77 height 15
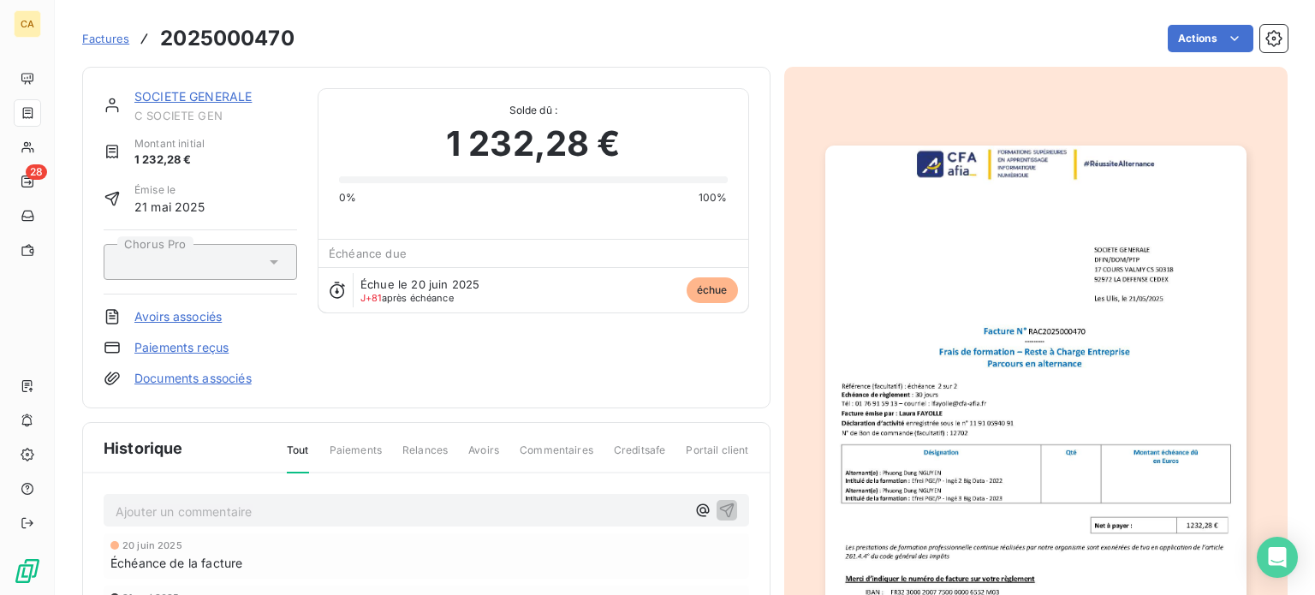
click at [1044, 426] on img "button" at bounding box center [1035, 443] width 421 height 595
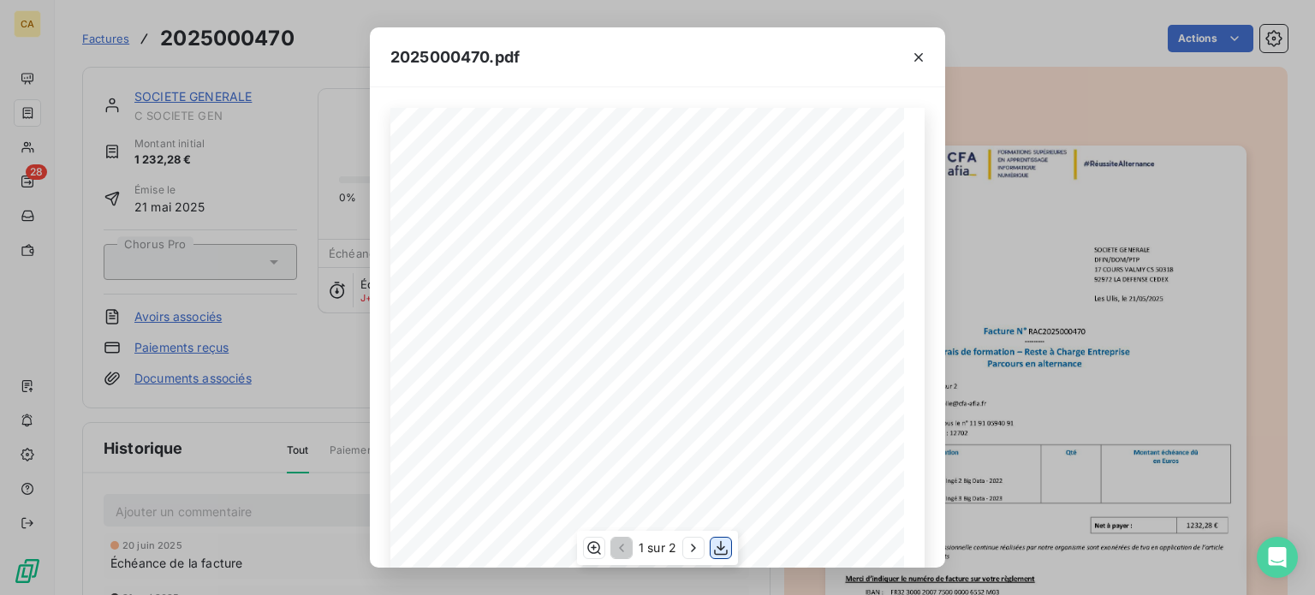
click at [722, 551] on icon "button" at bounding box center [720, 547] width 17 height 17
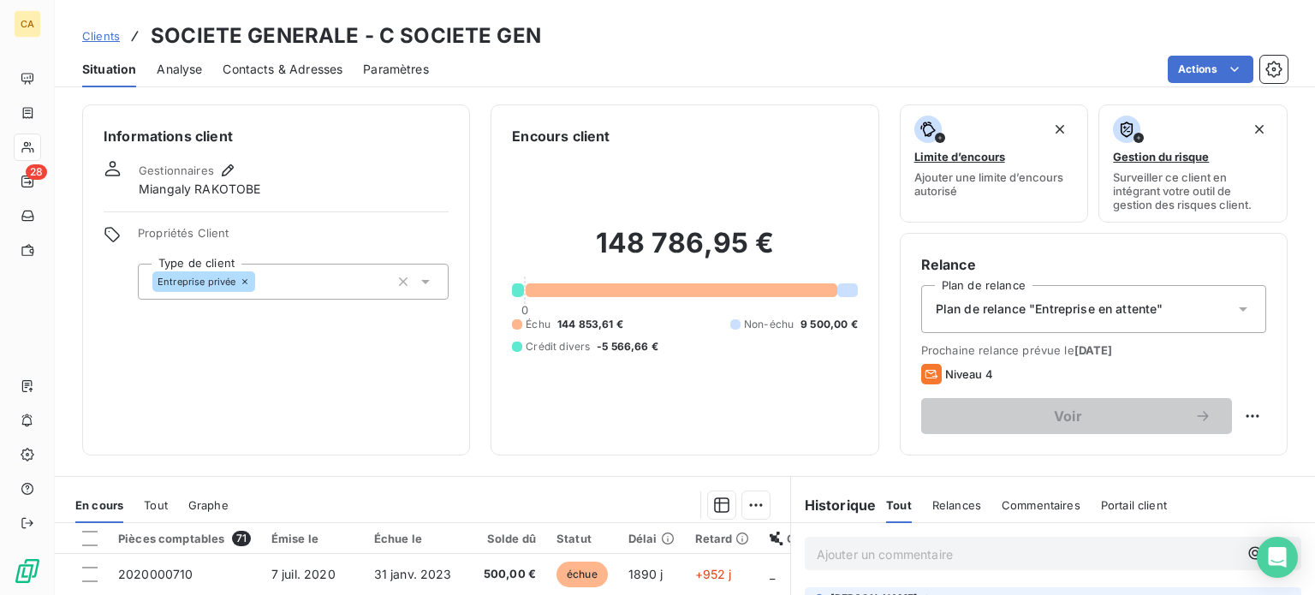
scroll to position [308, 0]
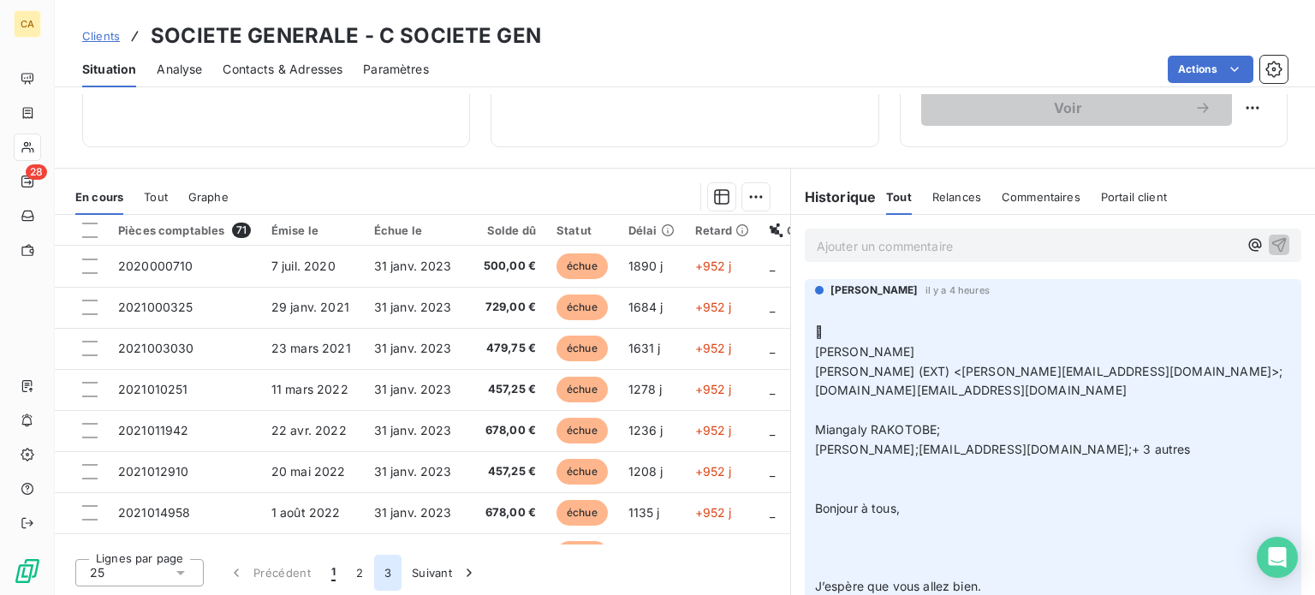
click at [386, 573] on button "3" at bounding box center [387, 573] width 27 height 36
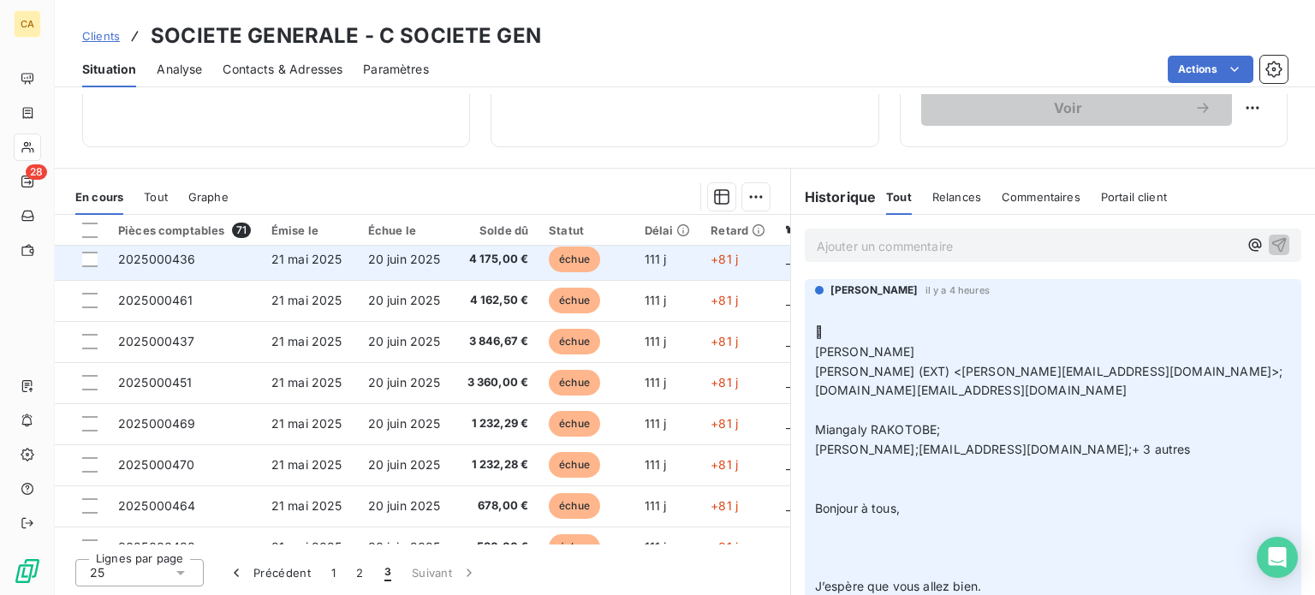
scroll to position [257, 0]
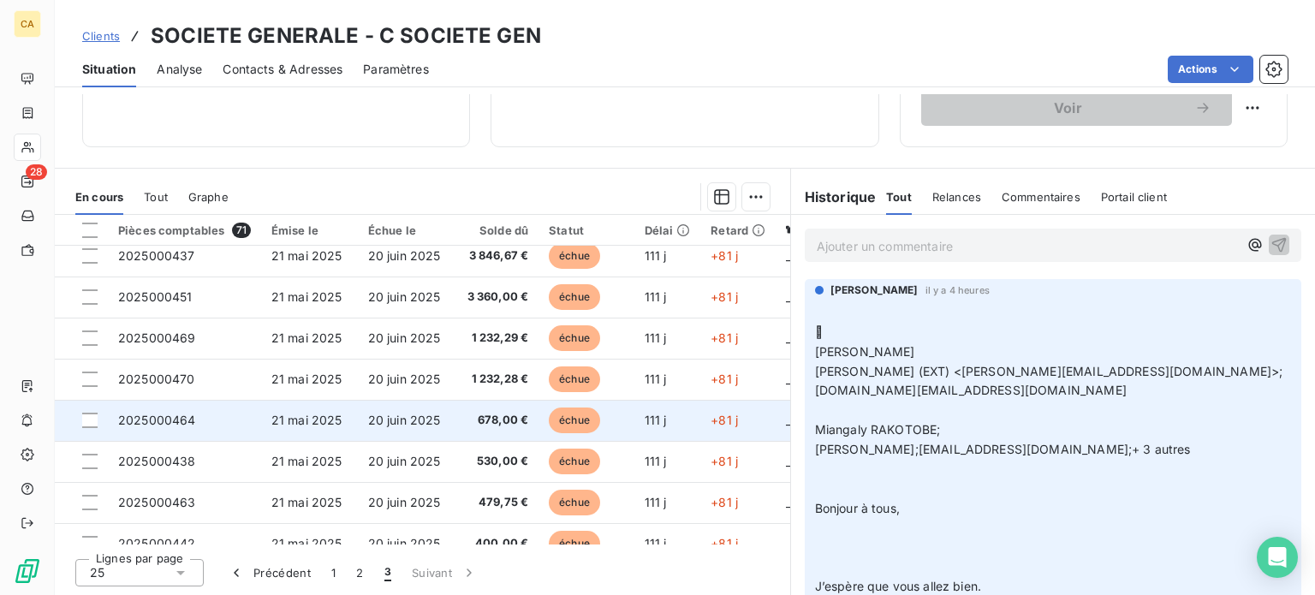
click at [188, 424] on span "2025000464" at bounding box center [157, 420] width 78 height 15
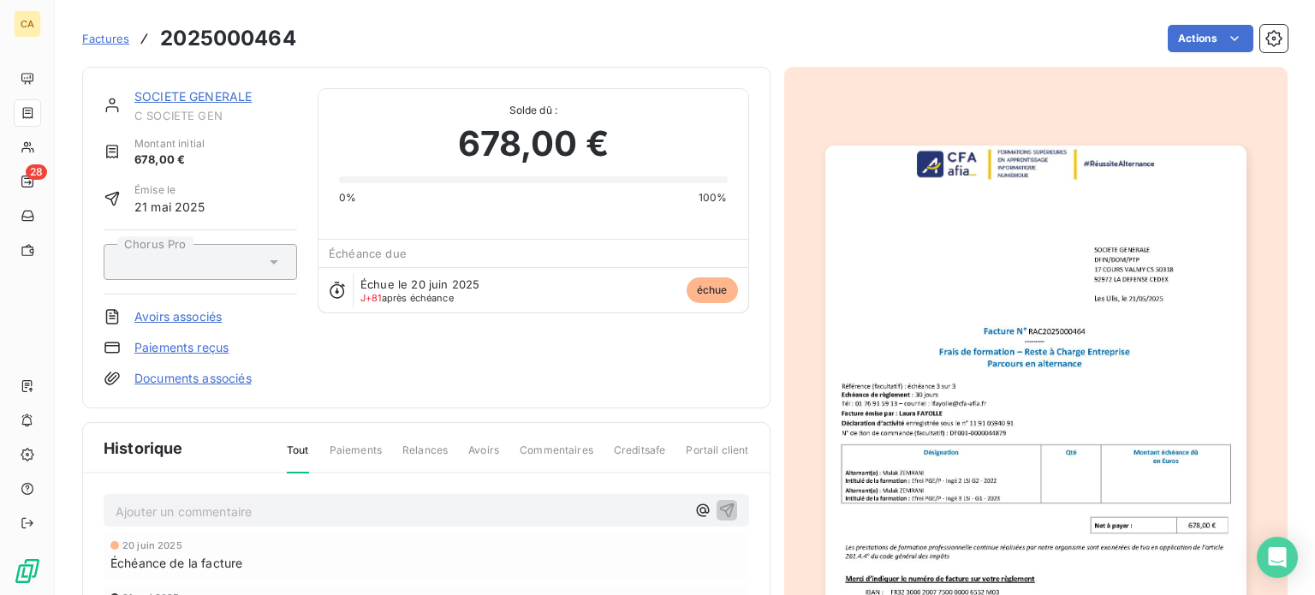
click at [983, 424] on img "button" at bounding box center [1035, 443] width 421 height 595
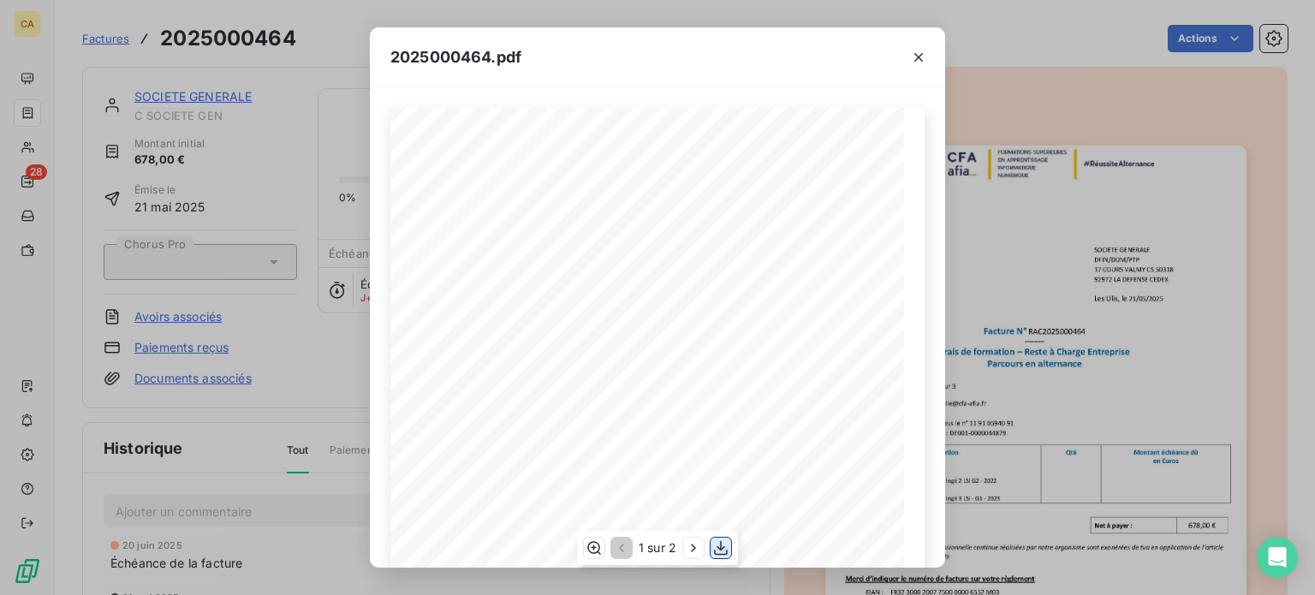
click at [722, 553] on icon "button" at bounding box center [720, 547] width 17 height 17
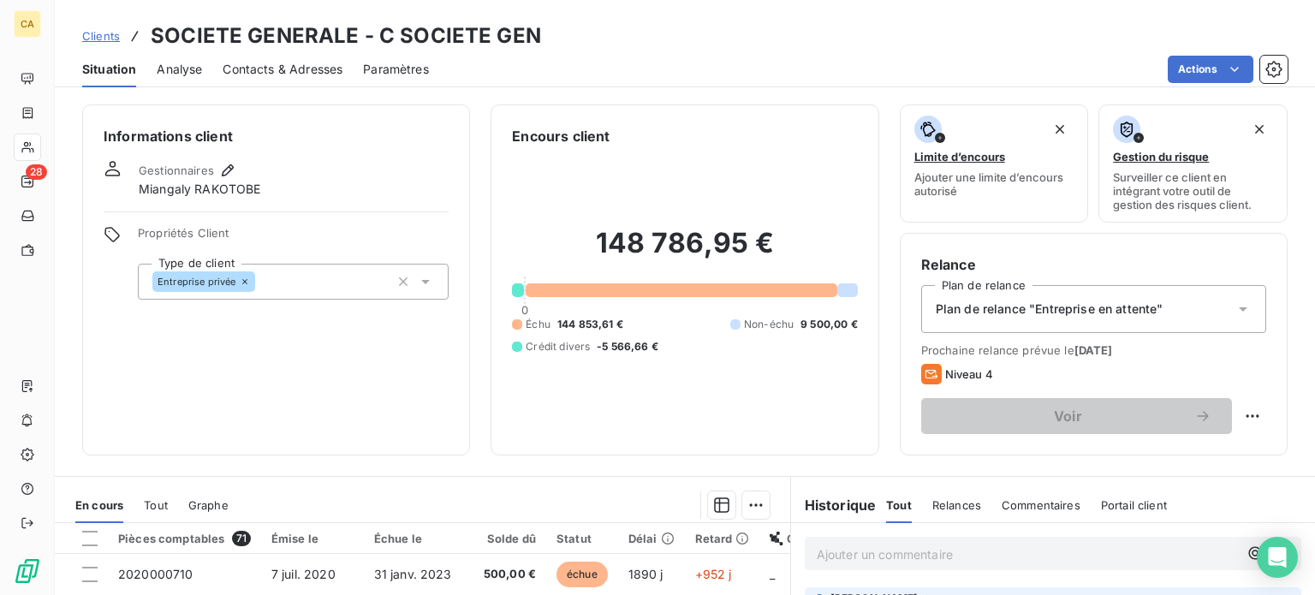
scroll to position [308, 0]
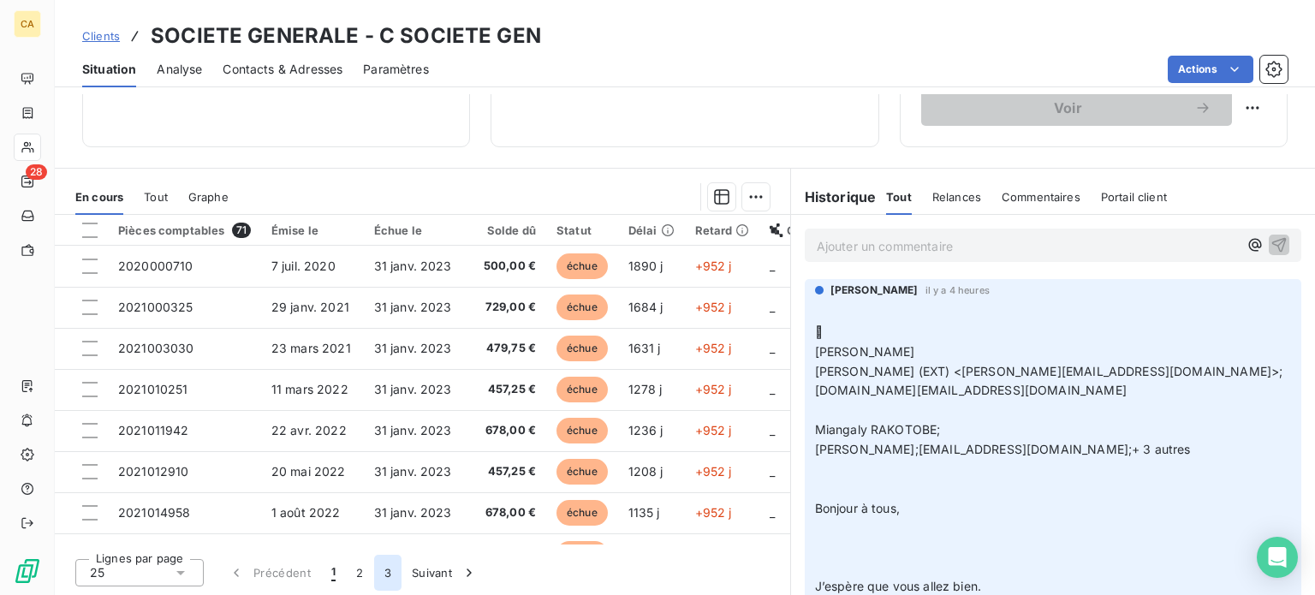
click at [382, 568] on button "3" at bounding box center [387, 573] width 27 height 36
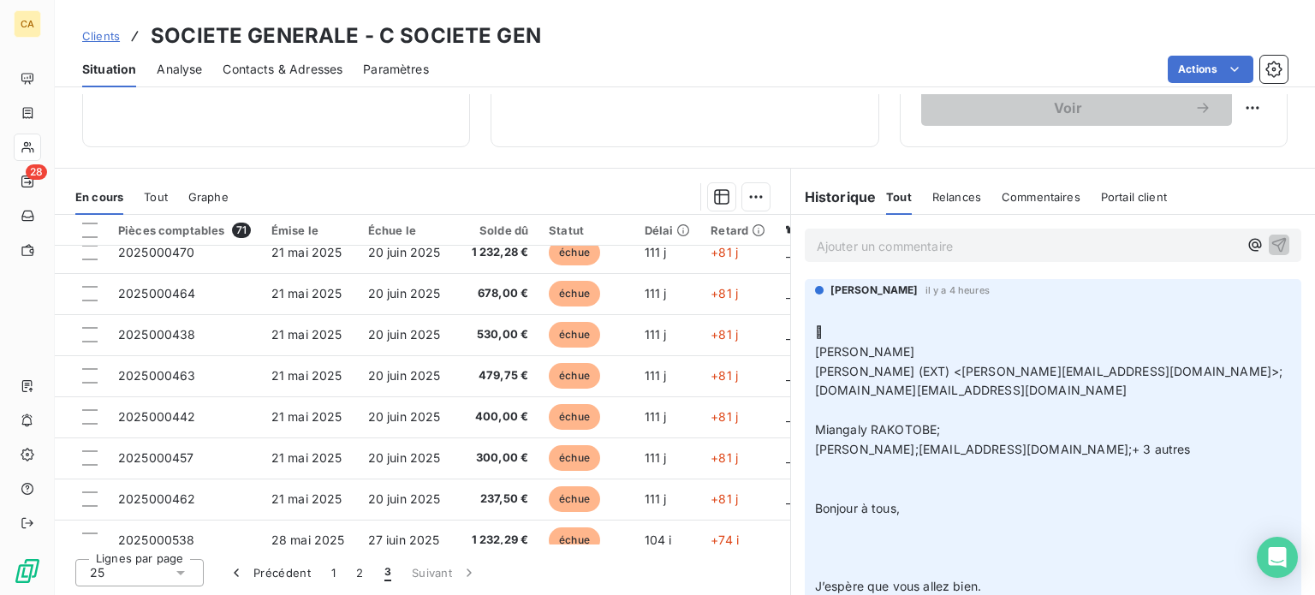
scroll to position [428, 0]
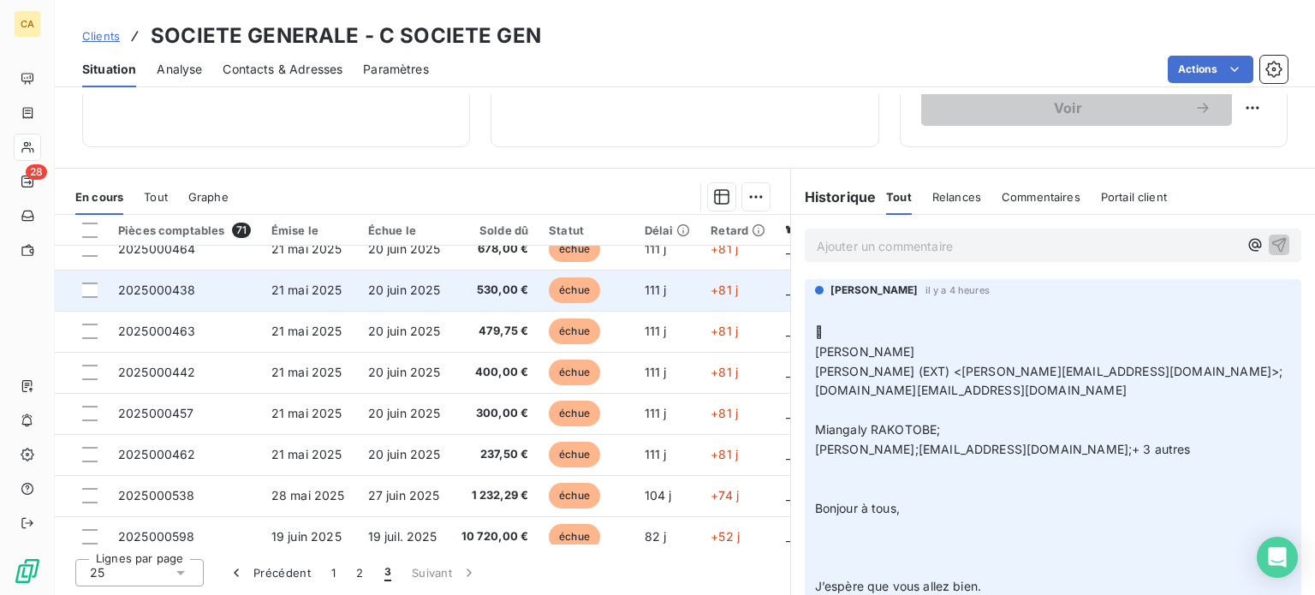
click at [195, 287] on td "2025000438" at bounding box center [184, 290] width 153 height 41
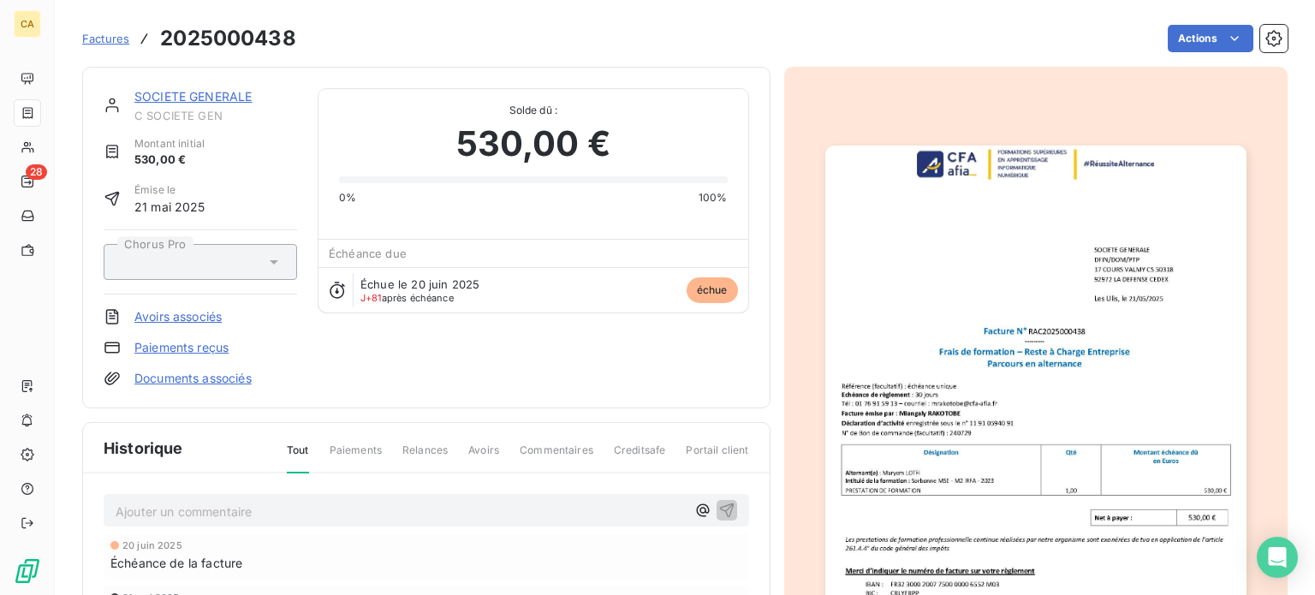
click at [962, 384] on img "button" at bounding box center [1035, 443] width 421 height 595
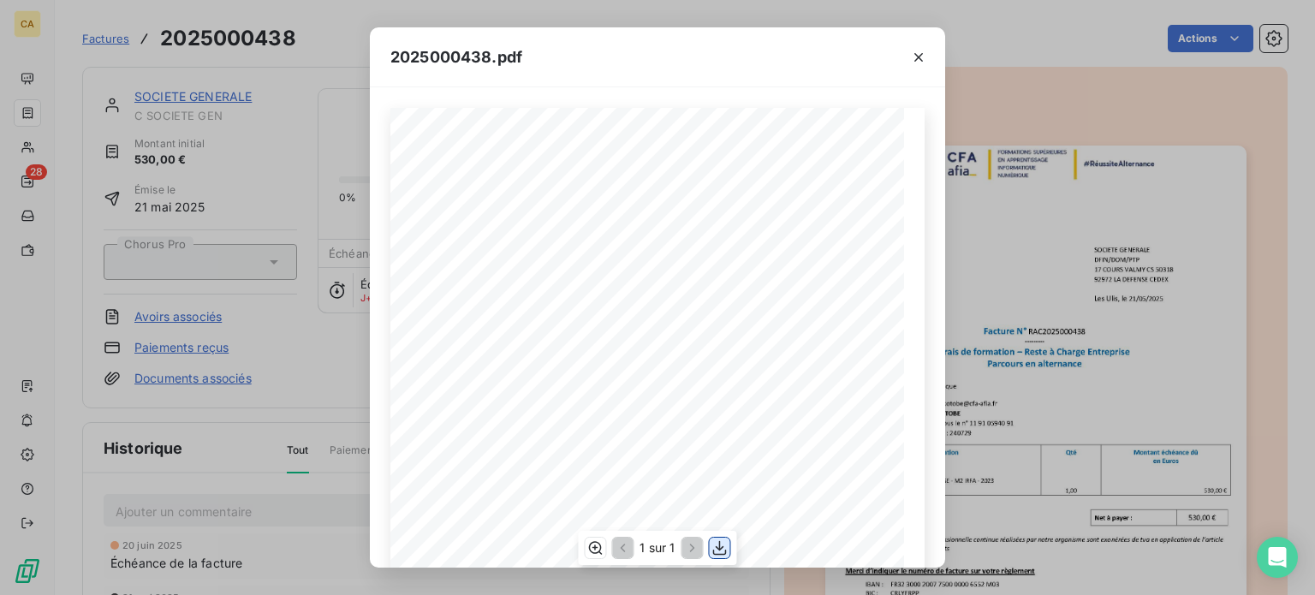
click at [724, 545] on icon "button" at bounding box center [720, 547] width 17 height 17
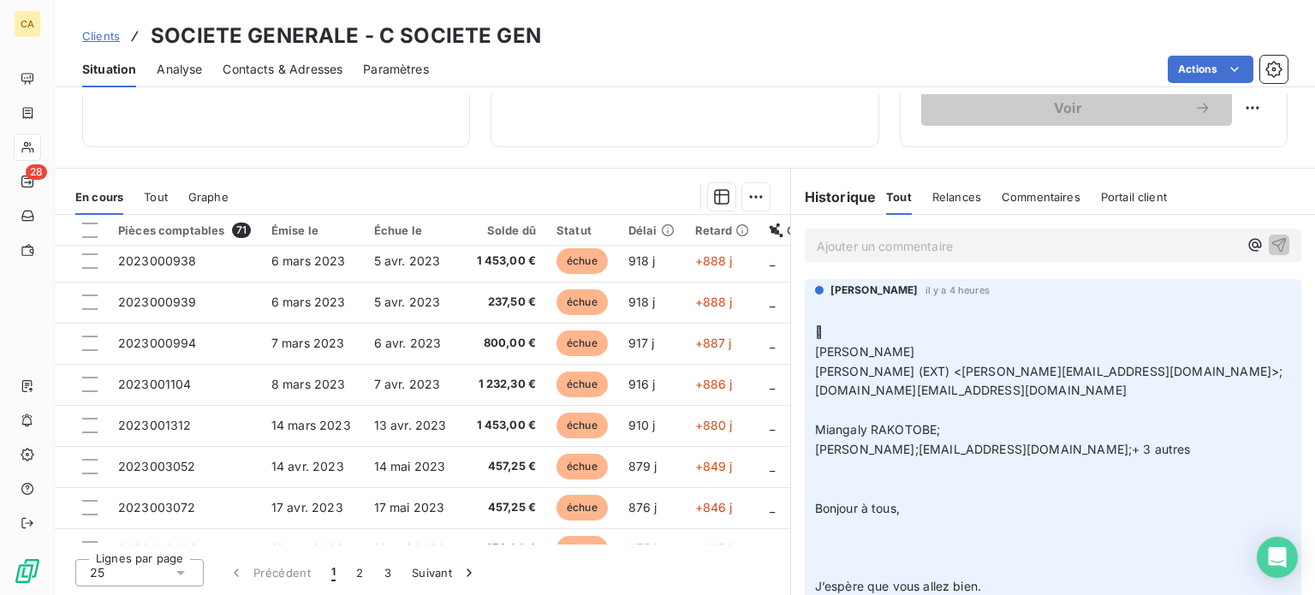
scroll to position [428, 0]
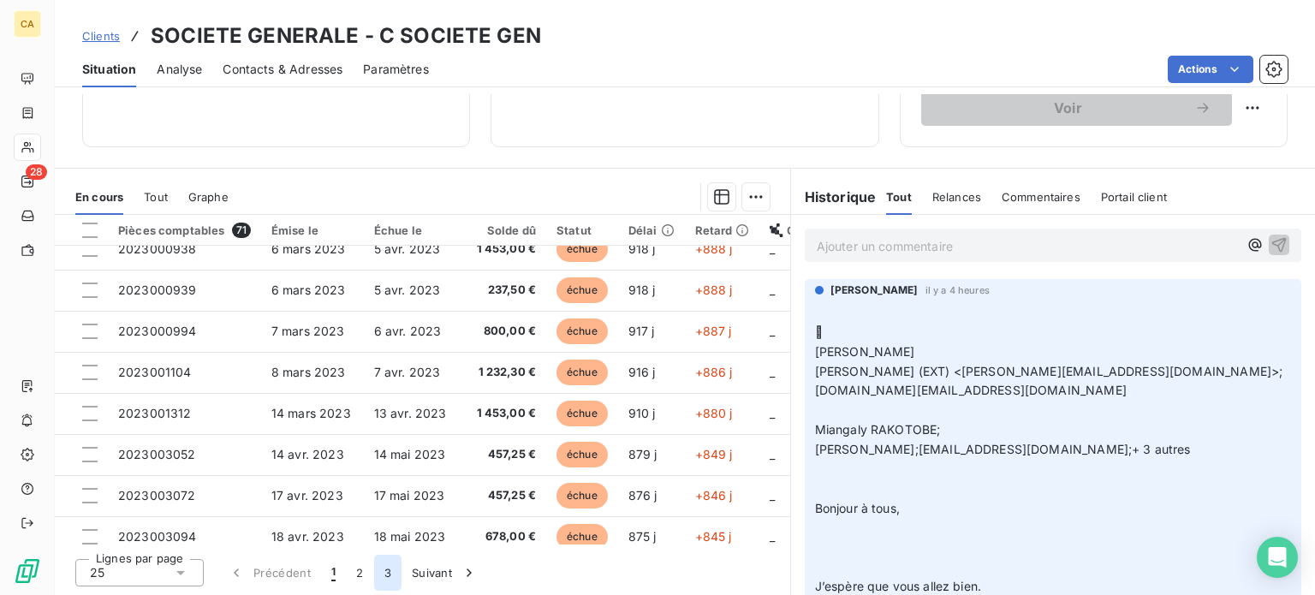
click at [387, 575] on button "3" at bounding box center [387, 573] width 27 height 36
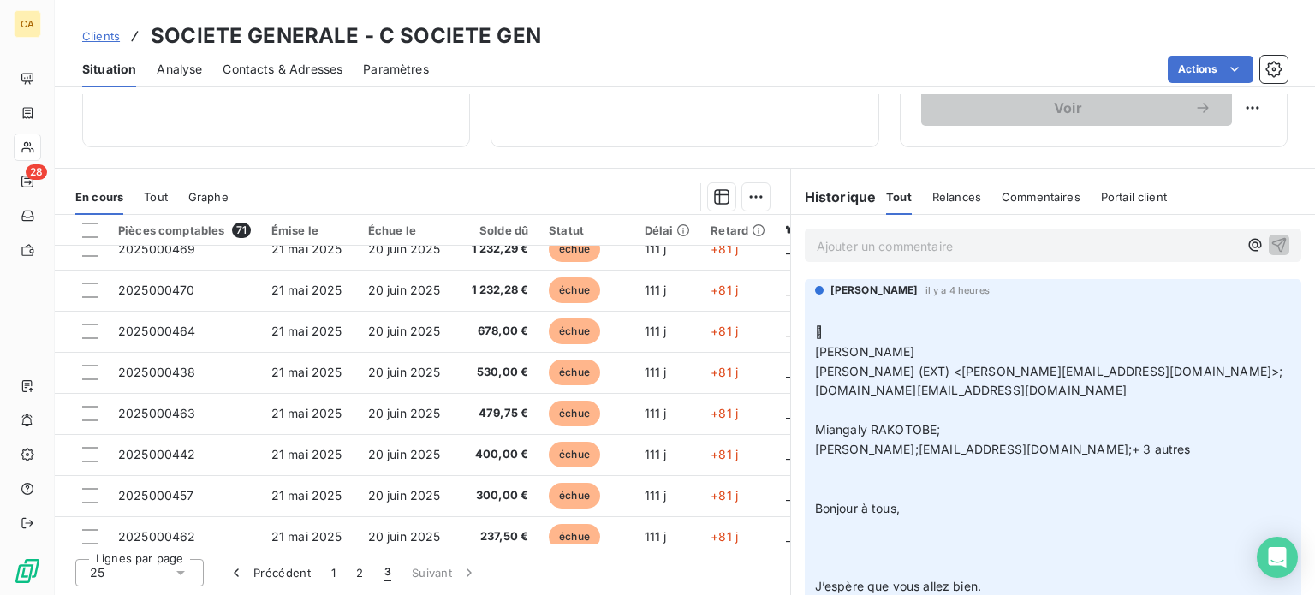
scroll to position [343, 0]
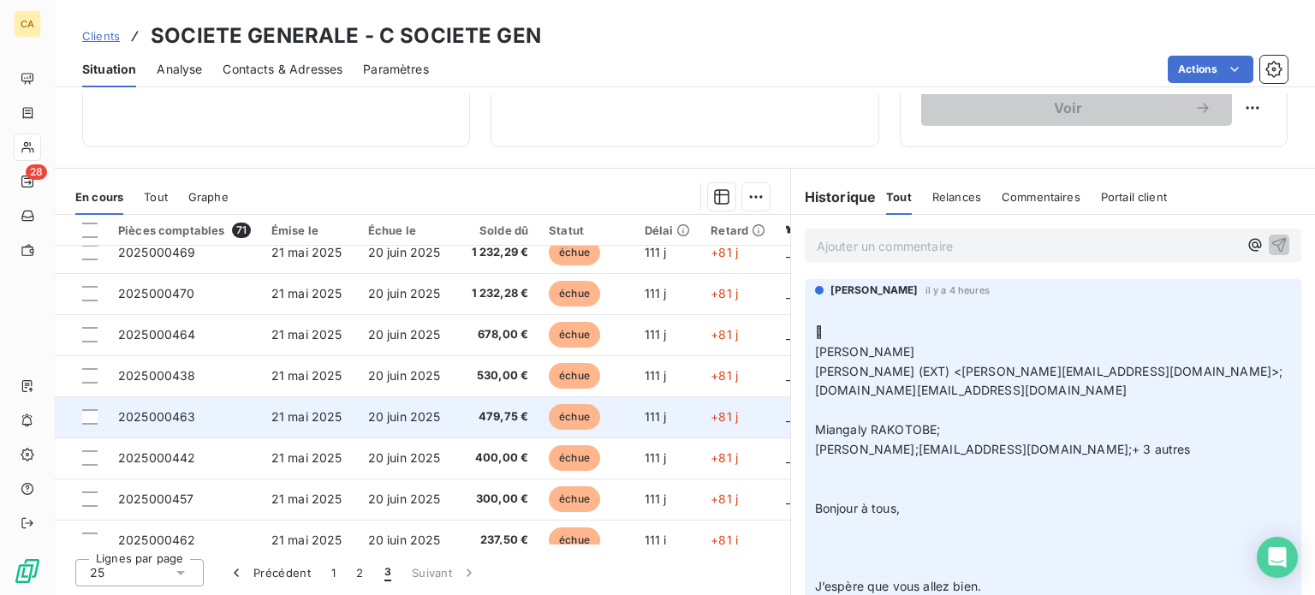
click at [179, 416] on span "2025000463" at bounding box center [157, 416] width 78 height 15
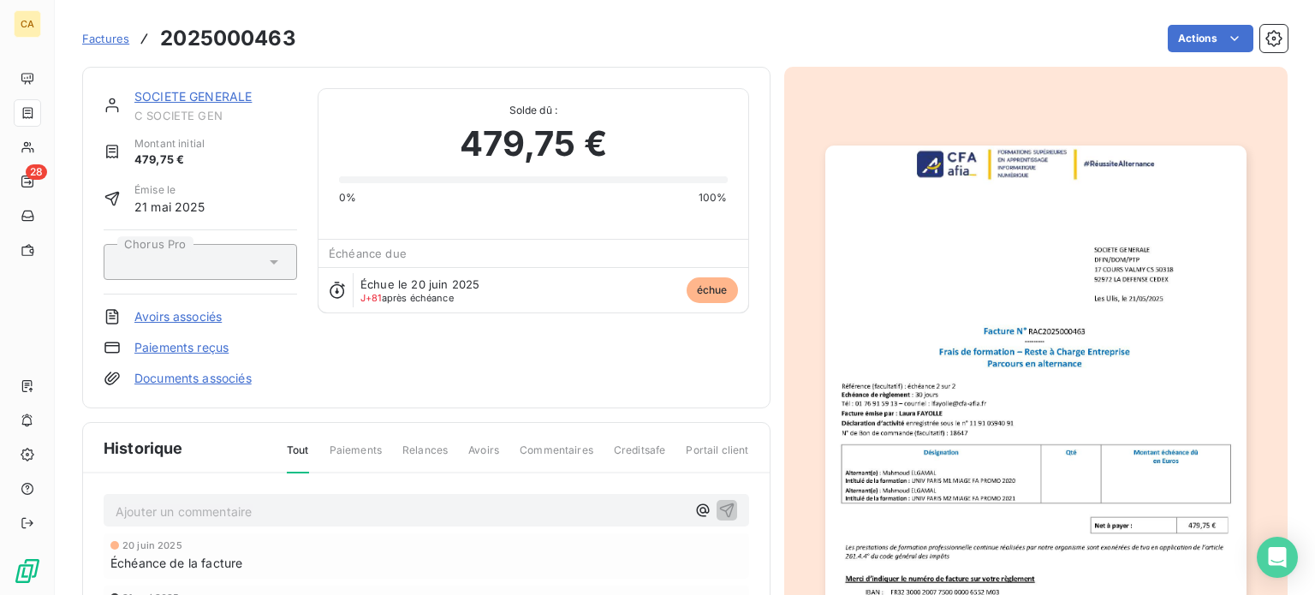
click at [917, 316] on img "button" at bounding box center [1035, 443] width 421 height 595
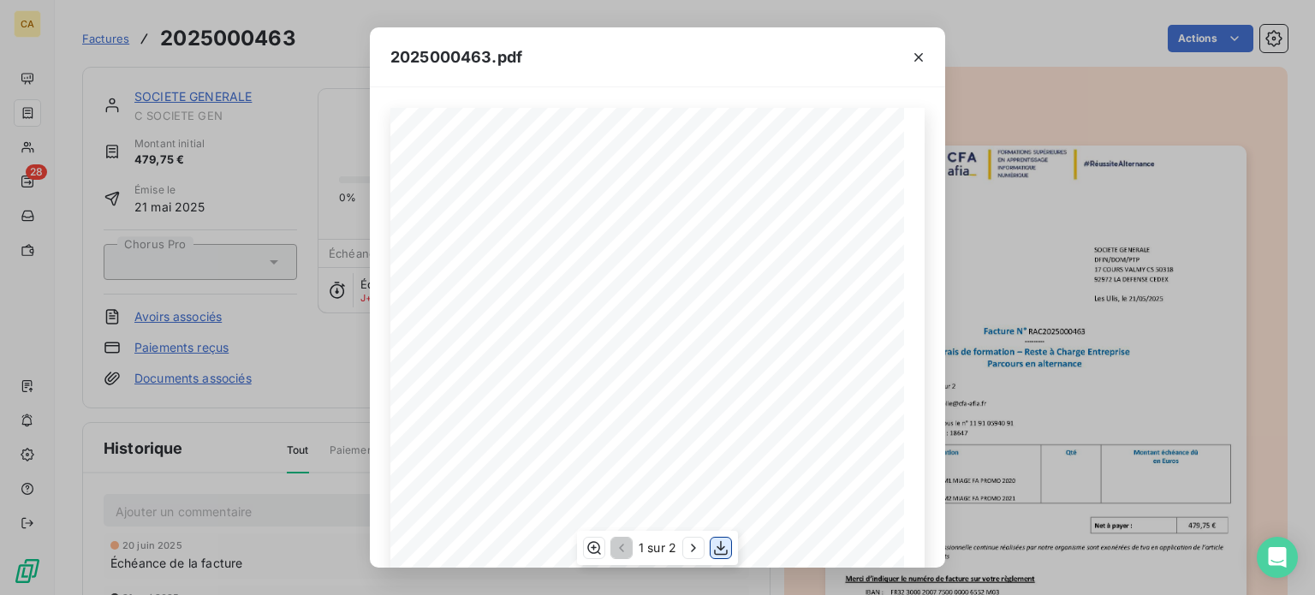
click at [724, 551] on icon "button" at bounding box center [720, 547] width 17 height 17
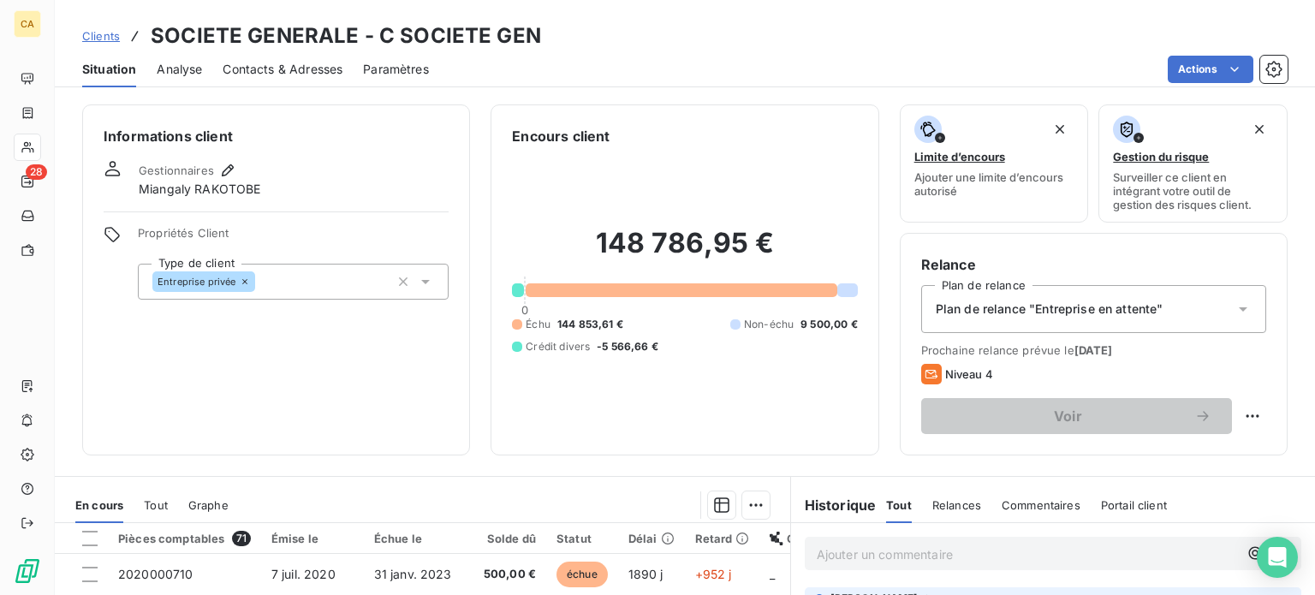
scroll to position [308, 0]
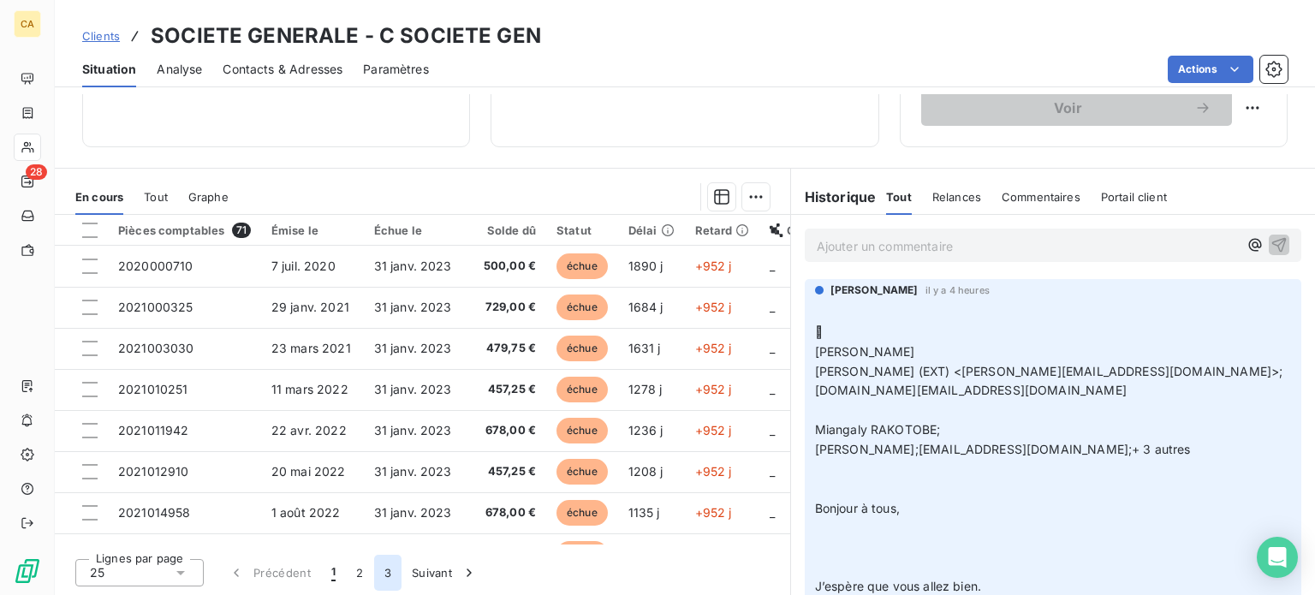
click at [380, 567] on button "3" at bounding box center [387, 573] width 27 height 36
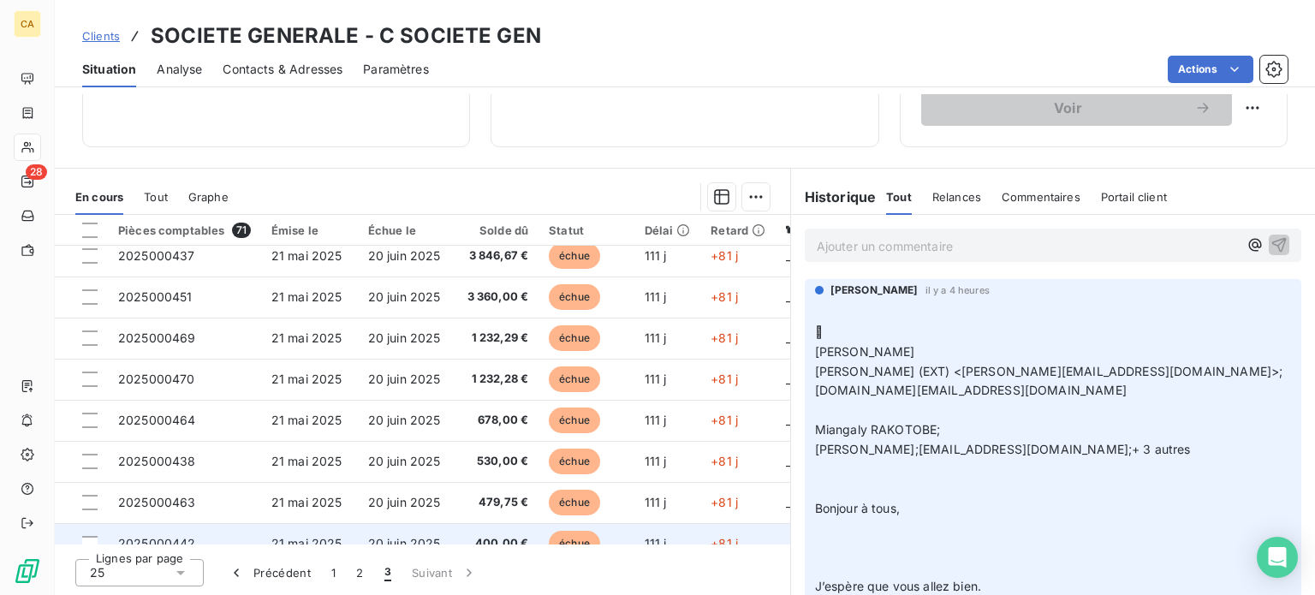
scroll to position [343, 0]
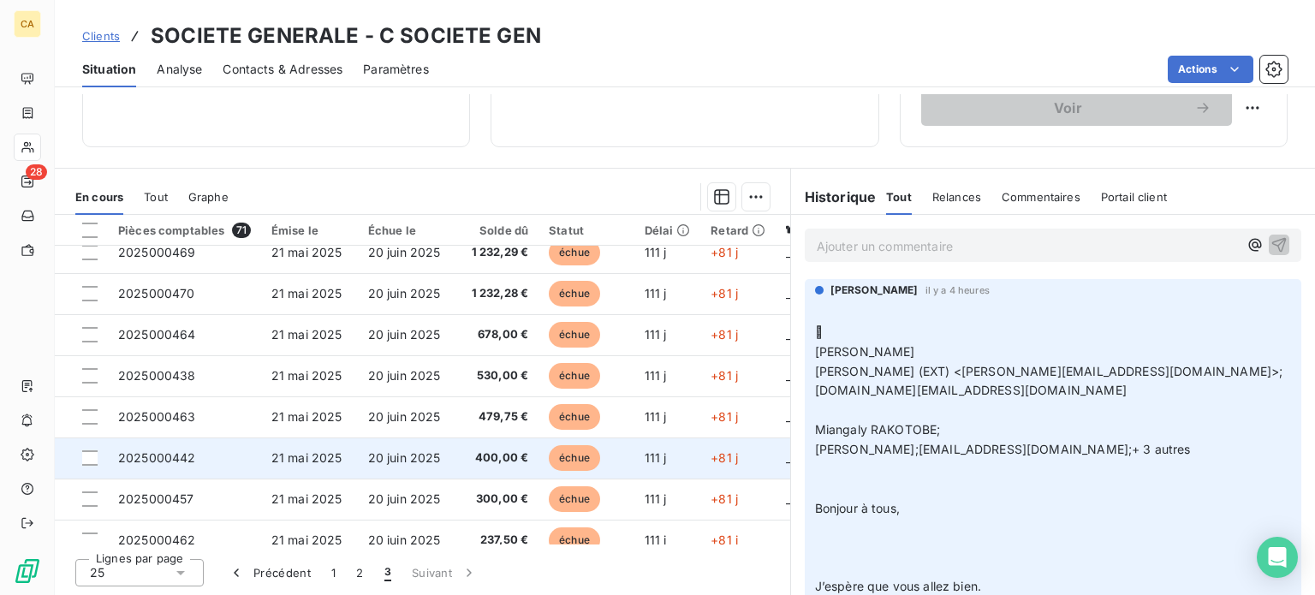
click at [183, 461] on span "2025000442" at bounding box center [157, 457] width 78 height 15
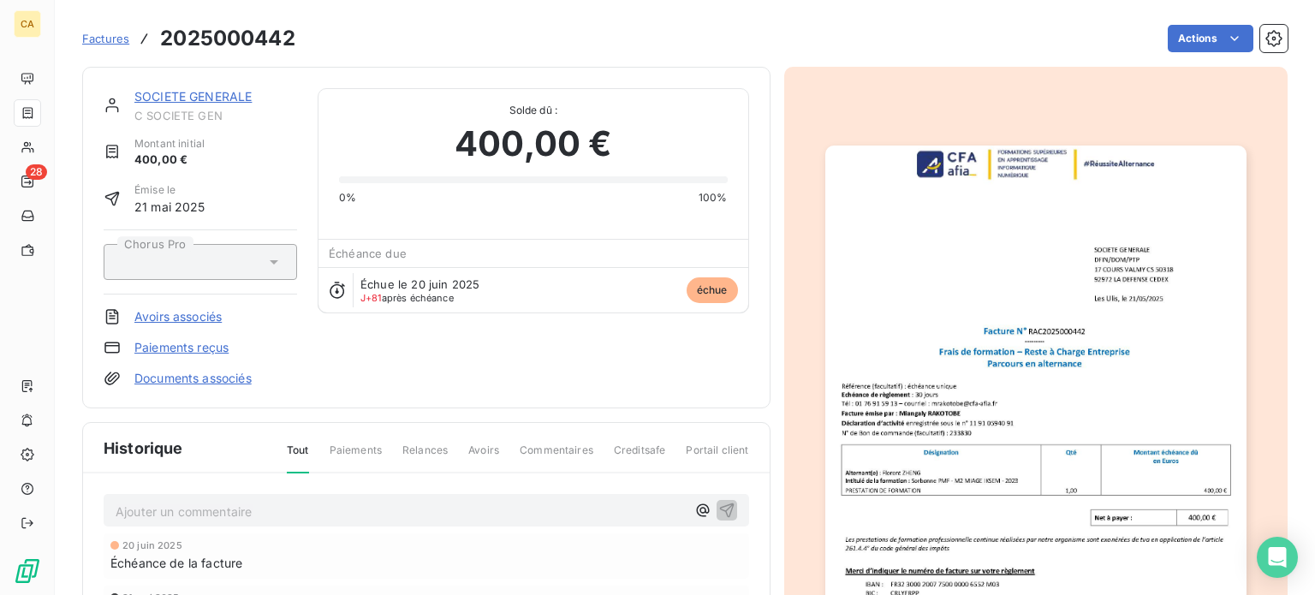
click at [949, 413] on img "button" at bounding box center [1035, 443] width 421 height 595
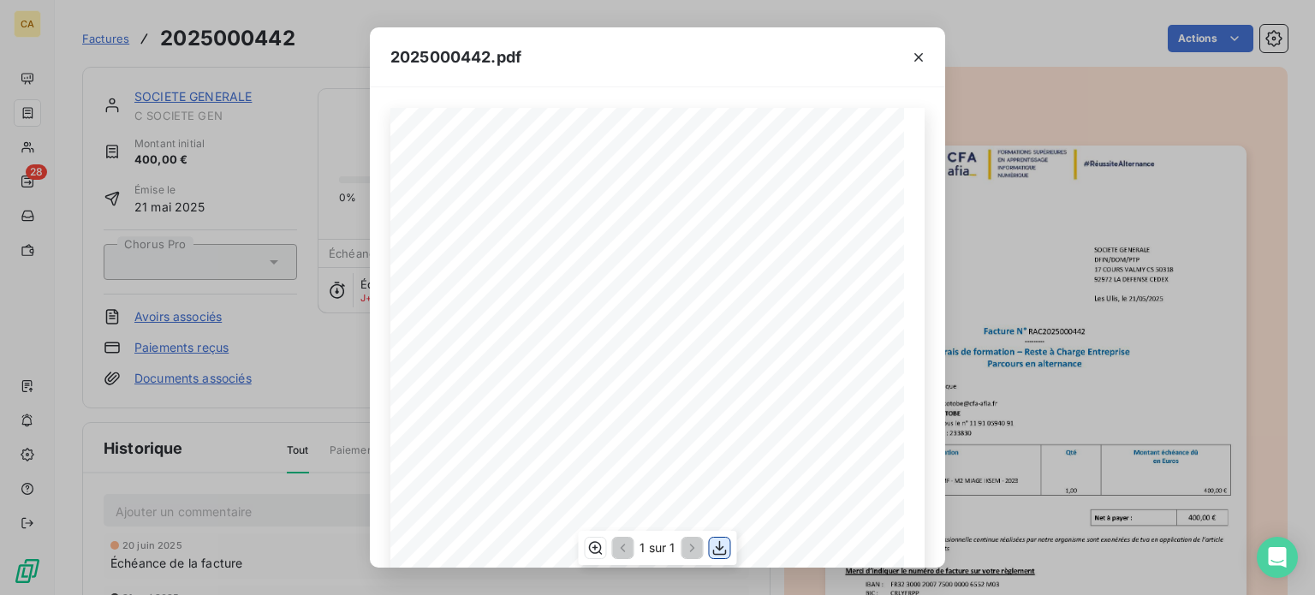
click at [716, 547] on icon "button" at bounding box center [720, 548] width 14 height 15
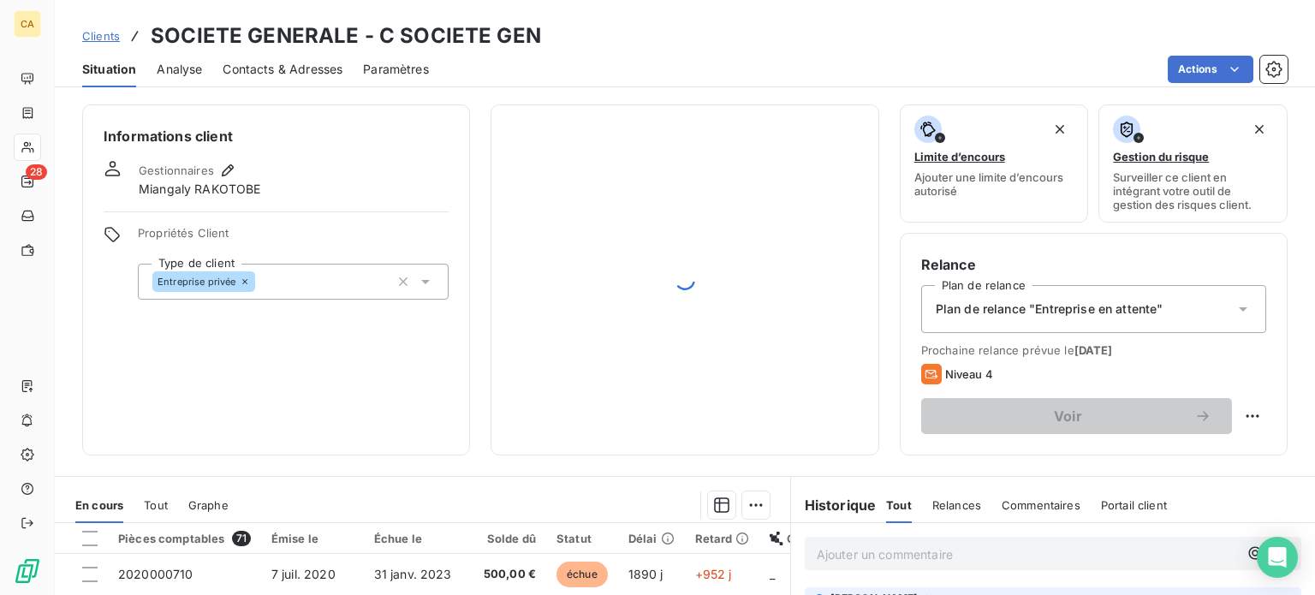
scroll to position [308, 0]
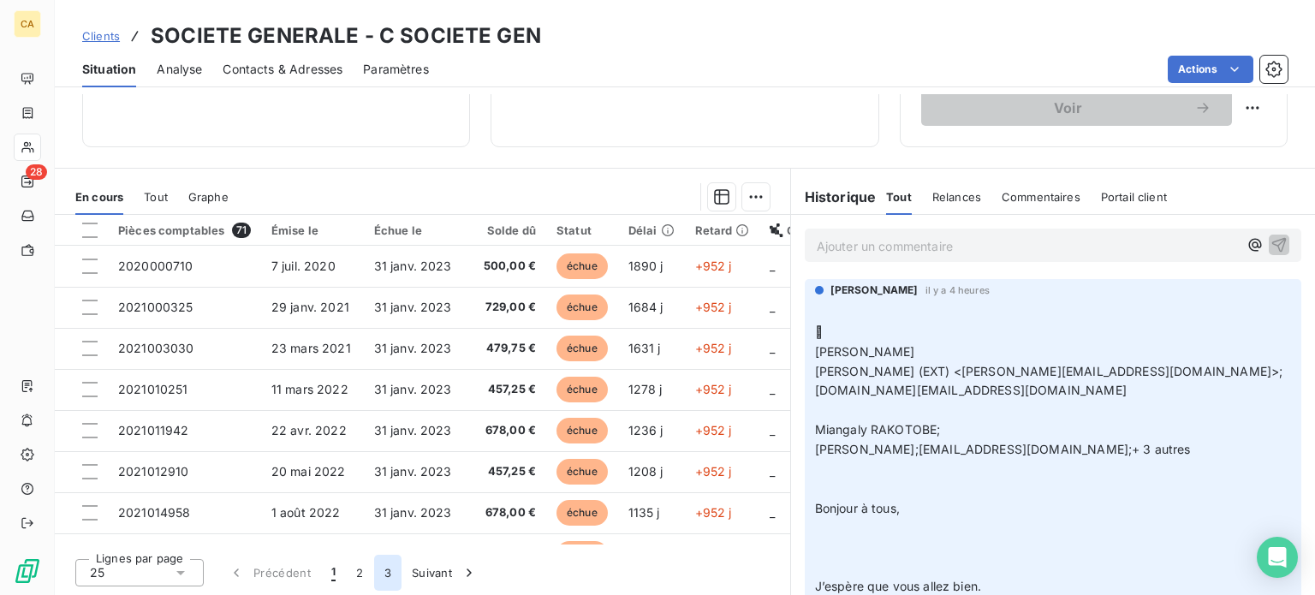
click at [384, 575] on button "3" at bounding box center [387, 573] width 27 height 36
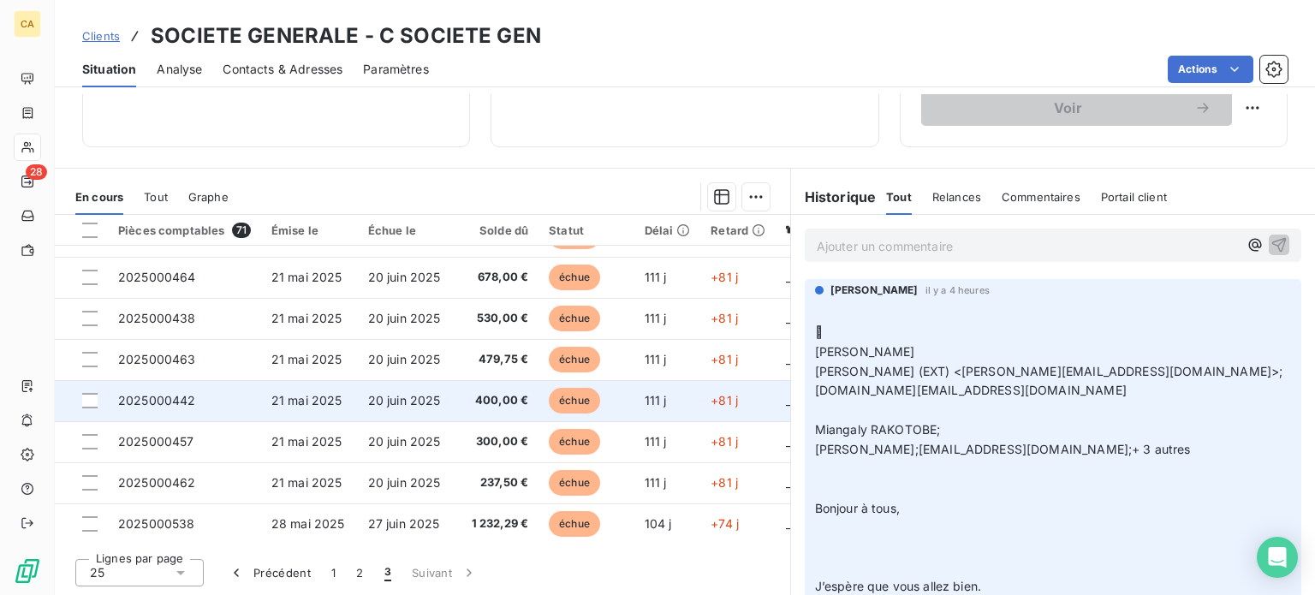
scroll to position [428, 0]
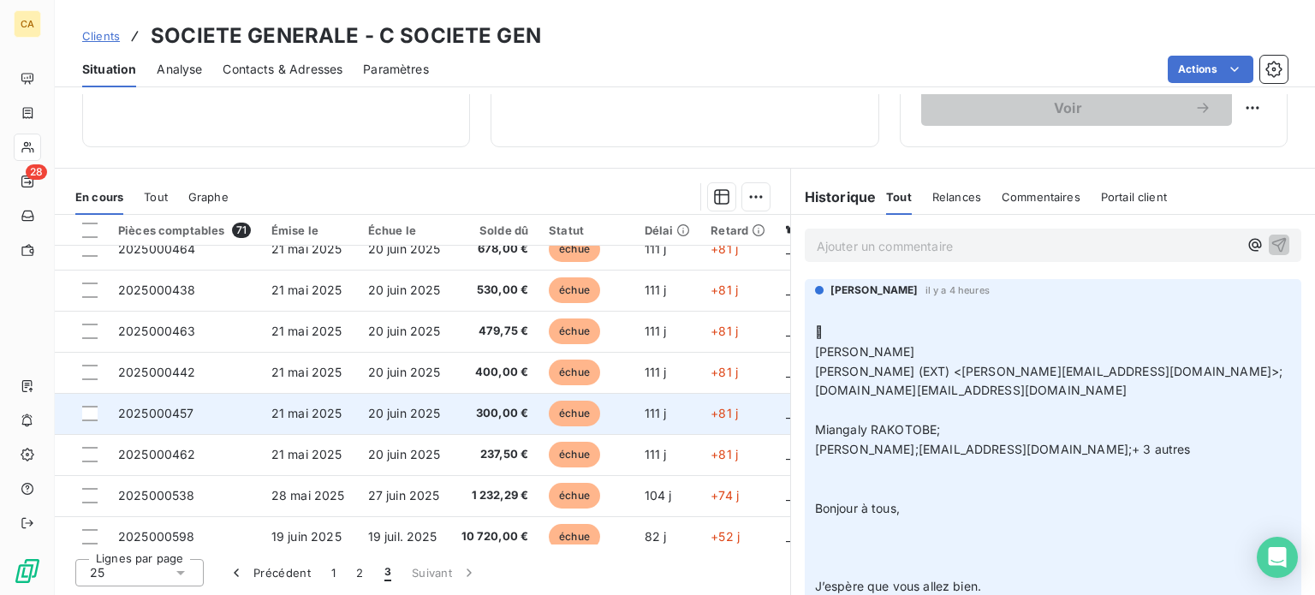
click at [172, 414] on span "2025000457" at bounding box center [156, 413] width 76 height 15
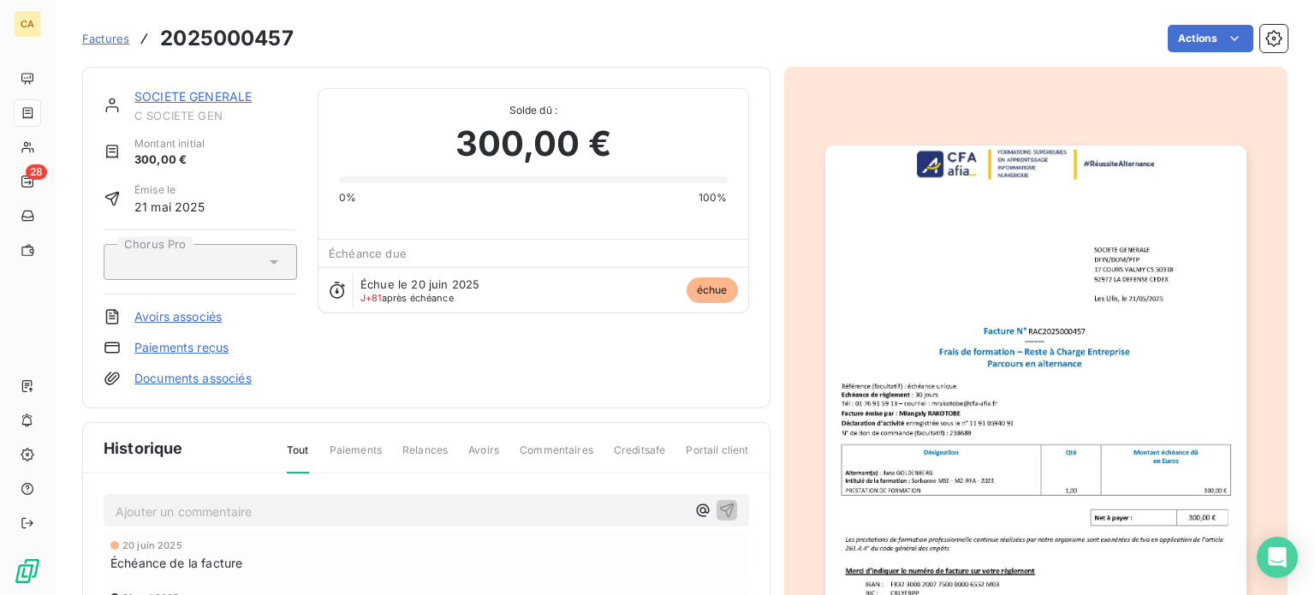
click at [1030, 493] on img "button" at bounding box center [1035, 443] width 421 height 595
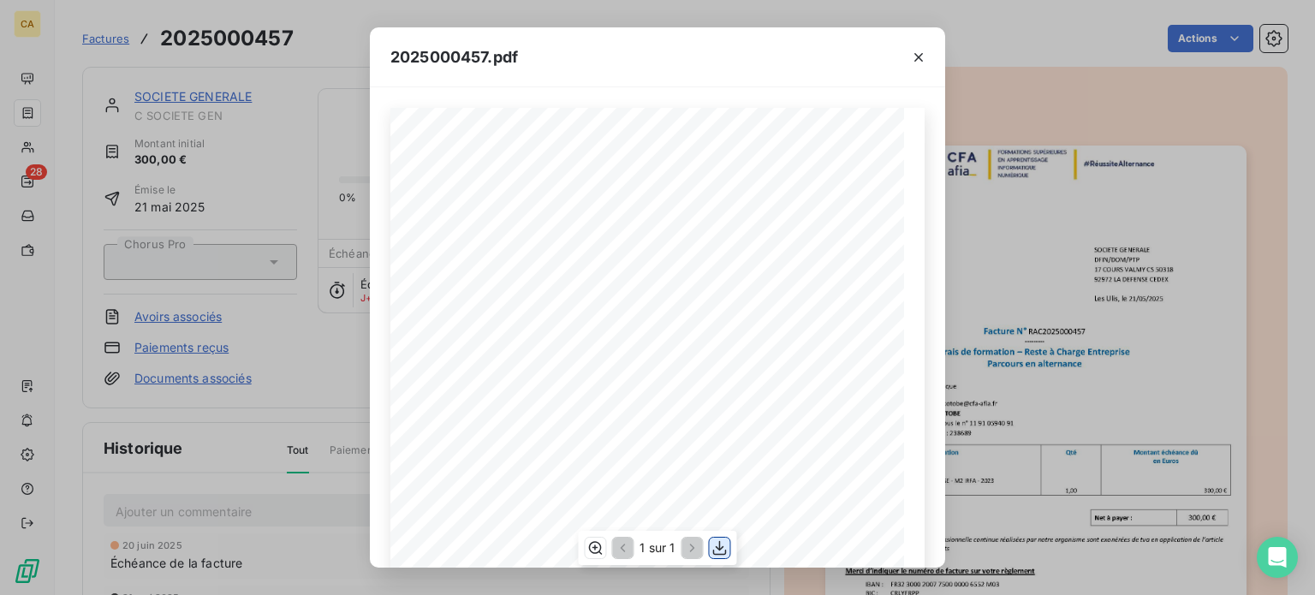
click at [719, 548] on icon "button" at bounding box center [720, 548] width 14 height 15
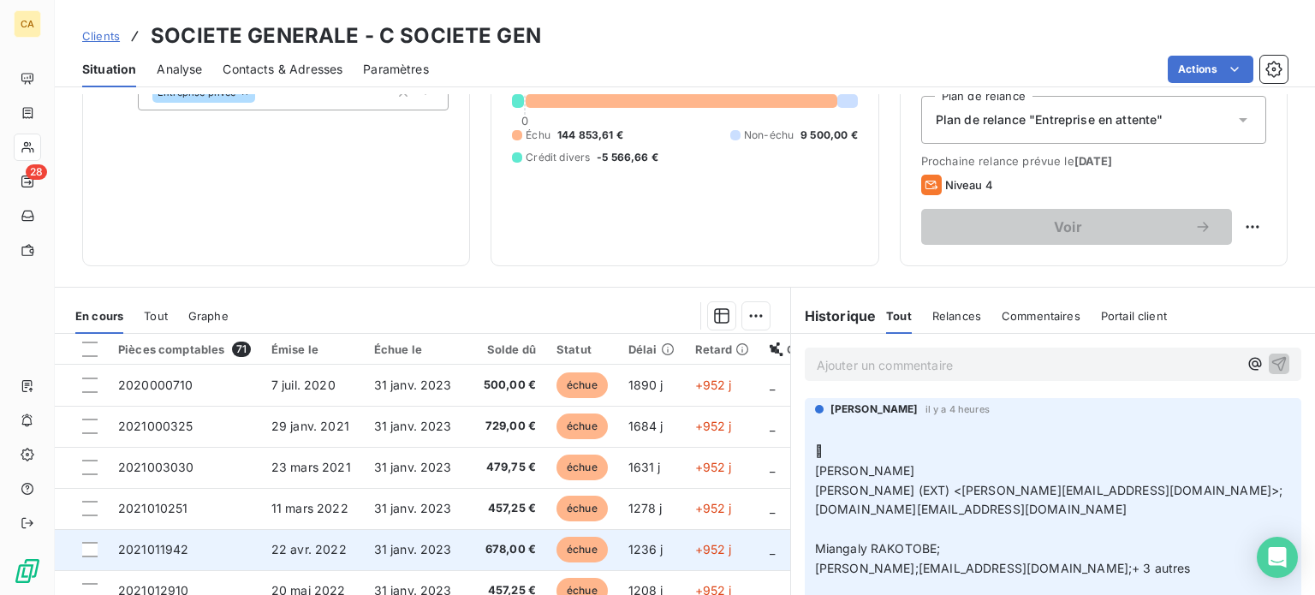
scroll to position [308, 0]
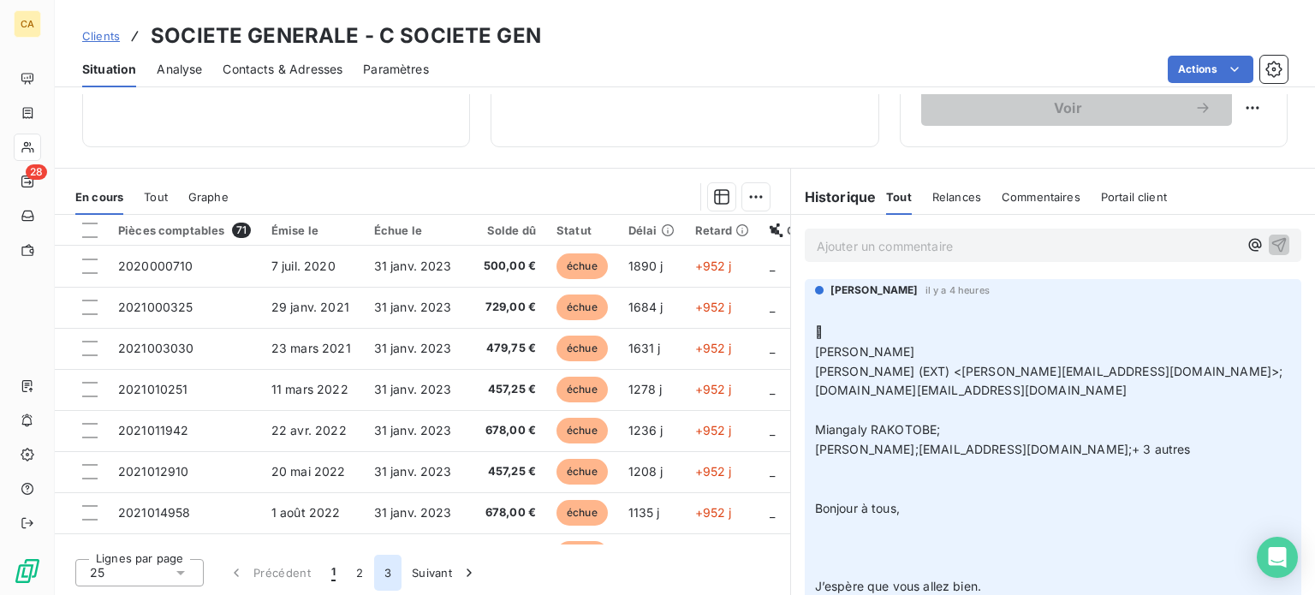
click at [384, 575] on button "3" at bounding box center [387, 573] width 27 height 36
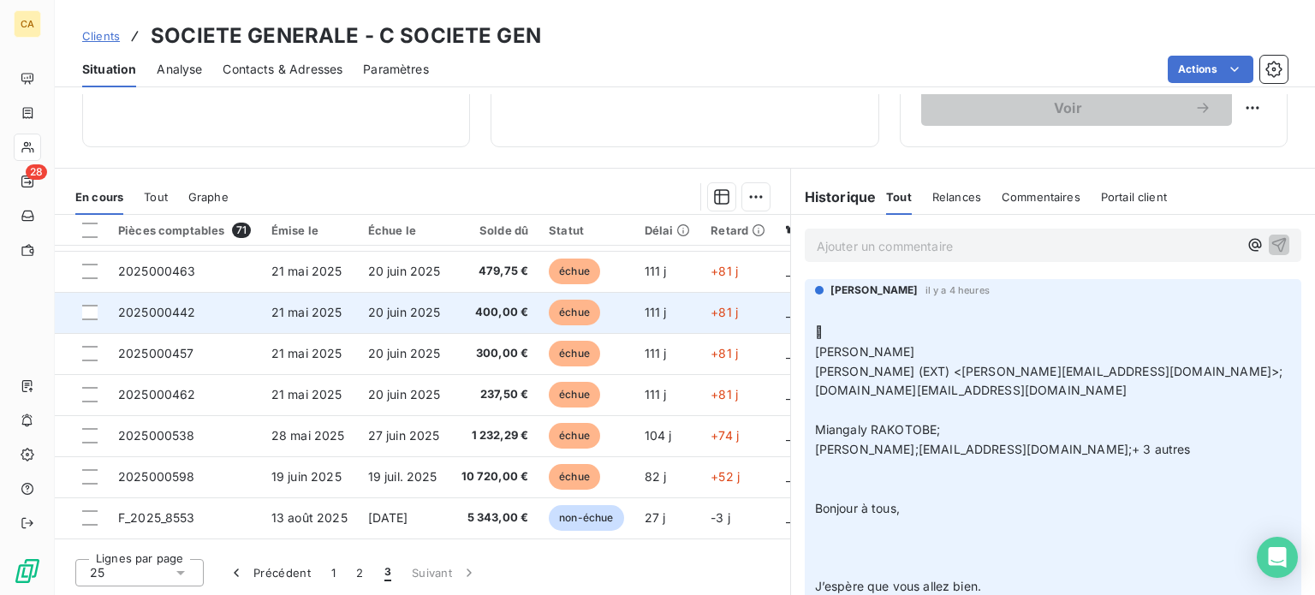
scroll to position [514, 0]
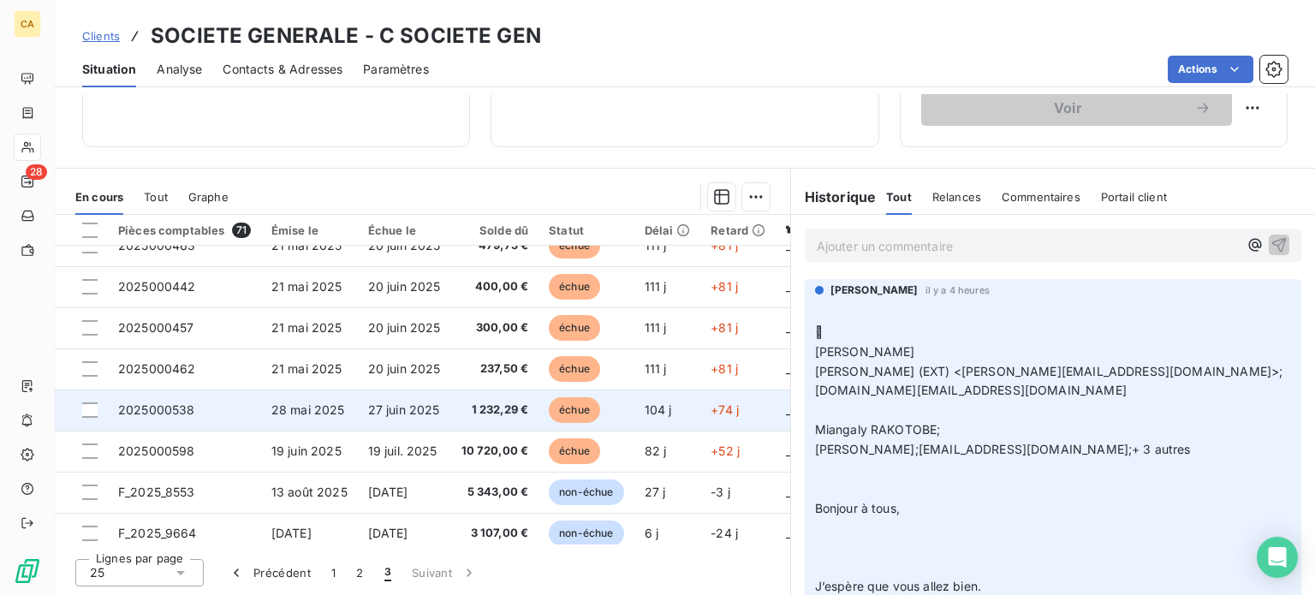
click at [180, 408] on span "2025000538" at bounding box center [156, 409] width 77 height 15
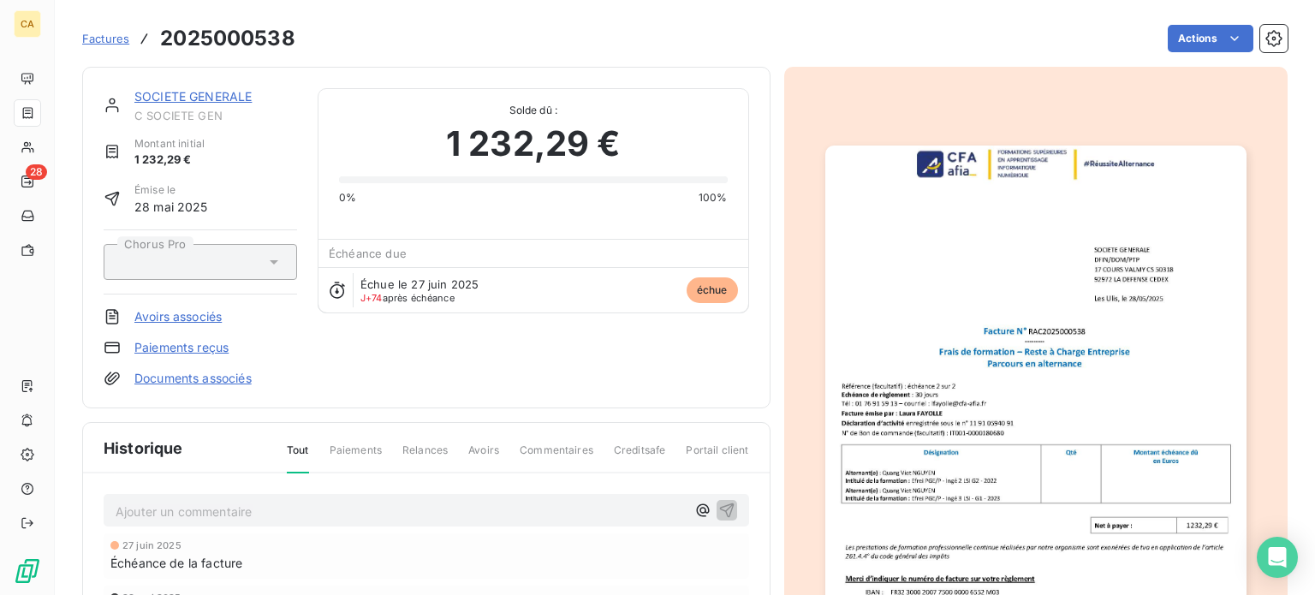
click at [1064, 448] on img "button" at bounding box center [1035, 443] width 421 height 595
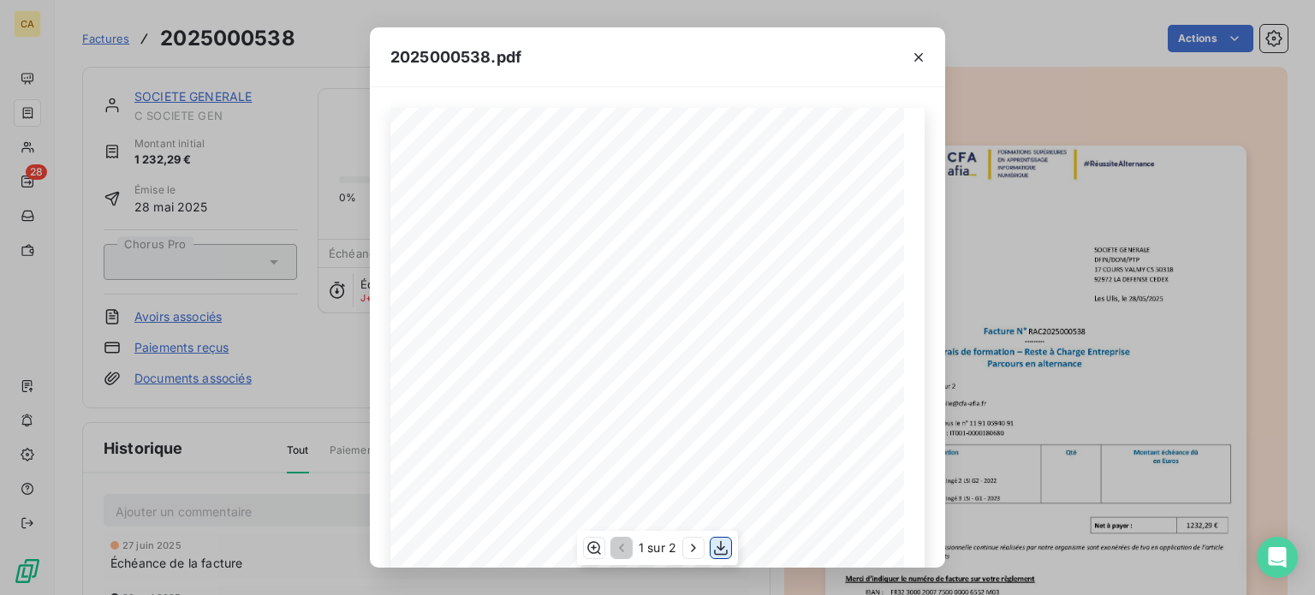
click at [723, 547] on icon "button" at bounding box center [720, 547] width 17 height 17
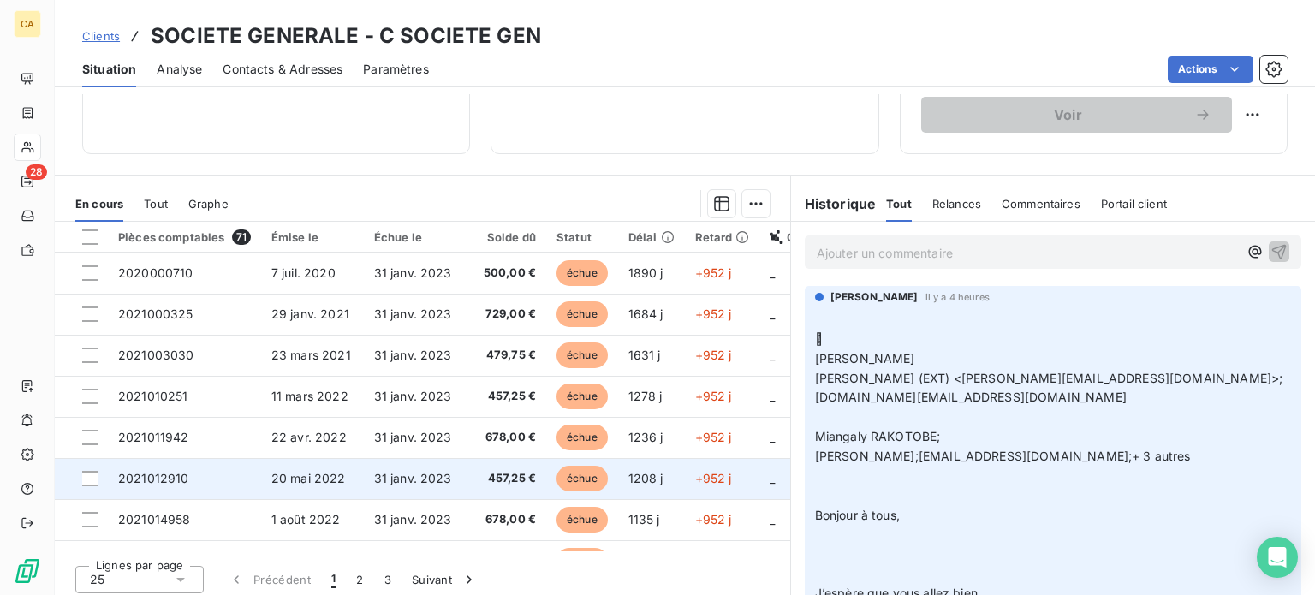
scroll to position [308, 0]
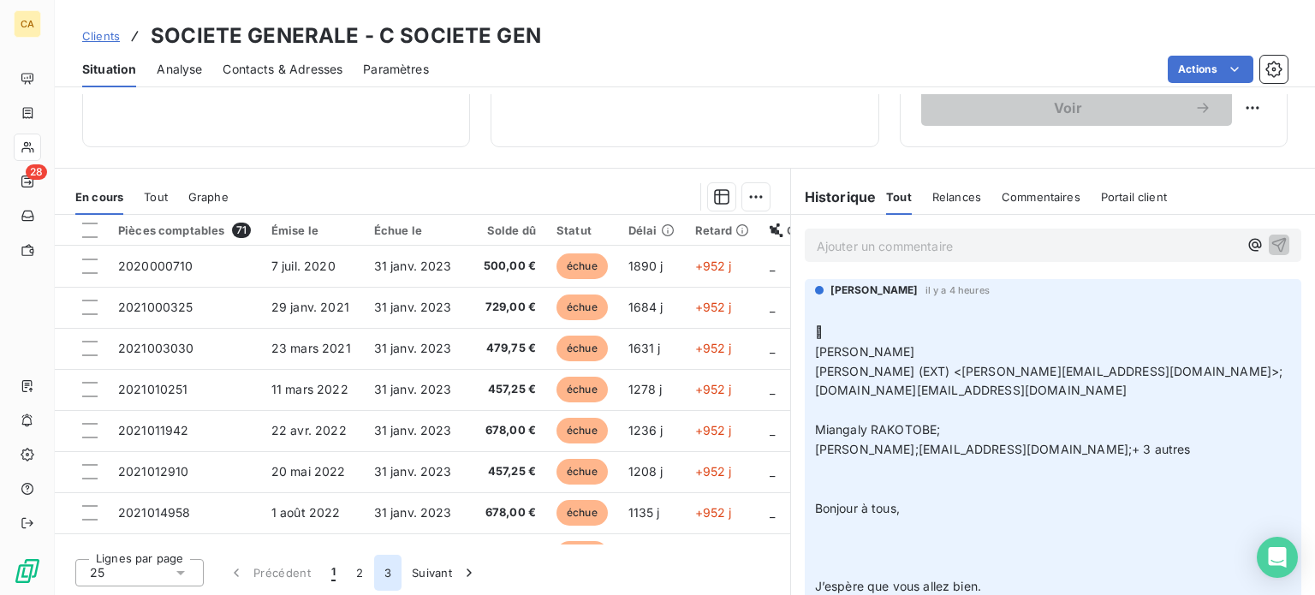
click at [389, 573] on button "3" at bounding box center [387, 573] width 27 height 36
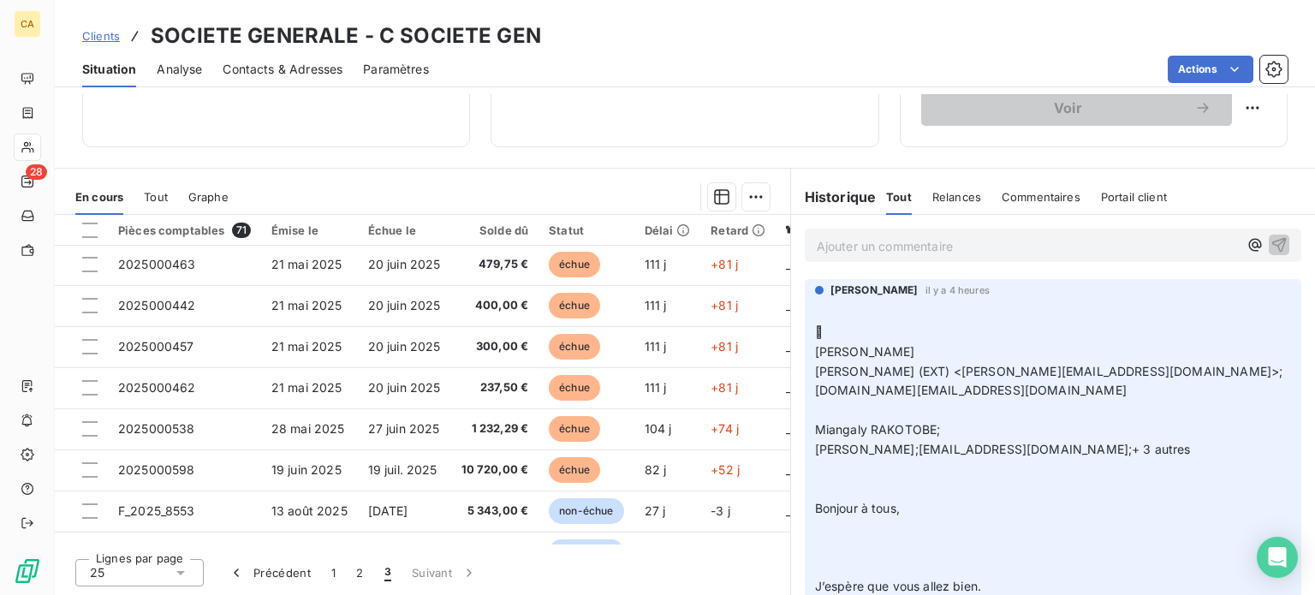
scroll to position [571, 0]
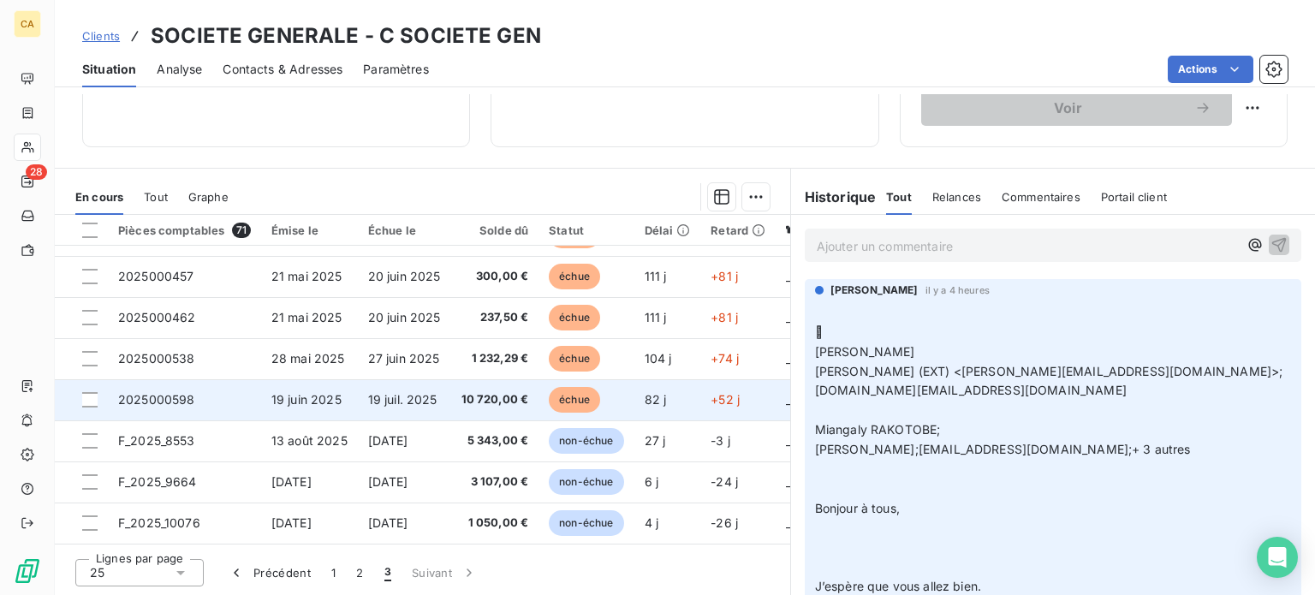
click at [166, 392] on span "2025000598" at bounding box center [156, 399] width 77 height 15
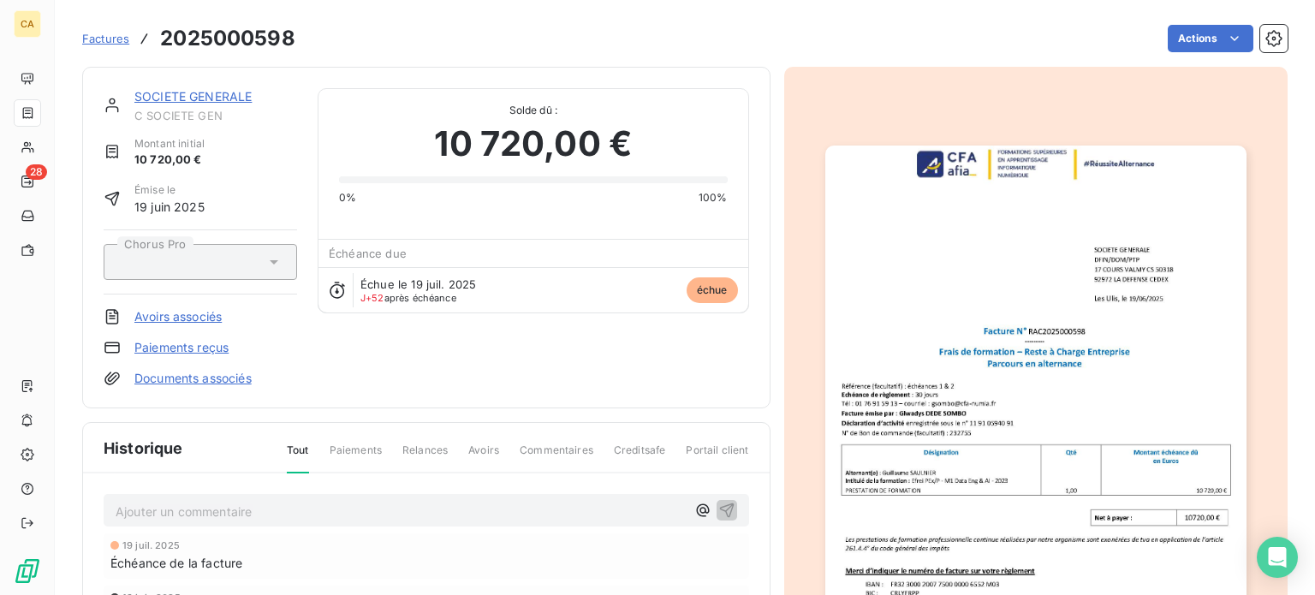
click at [980, 403] on img "button" at bounding box center [1035, 443] width 421 height 595
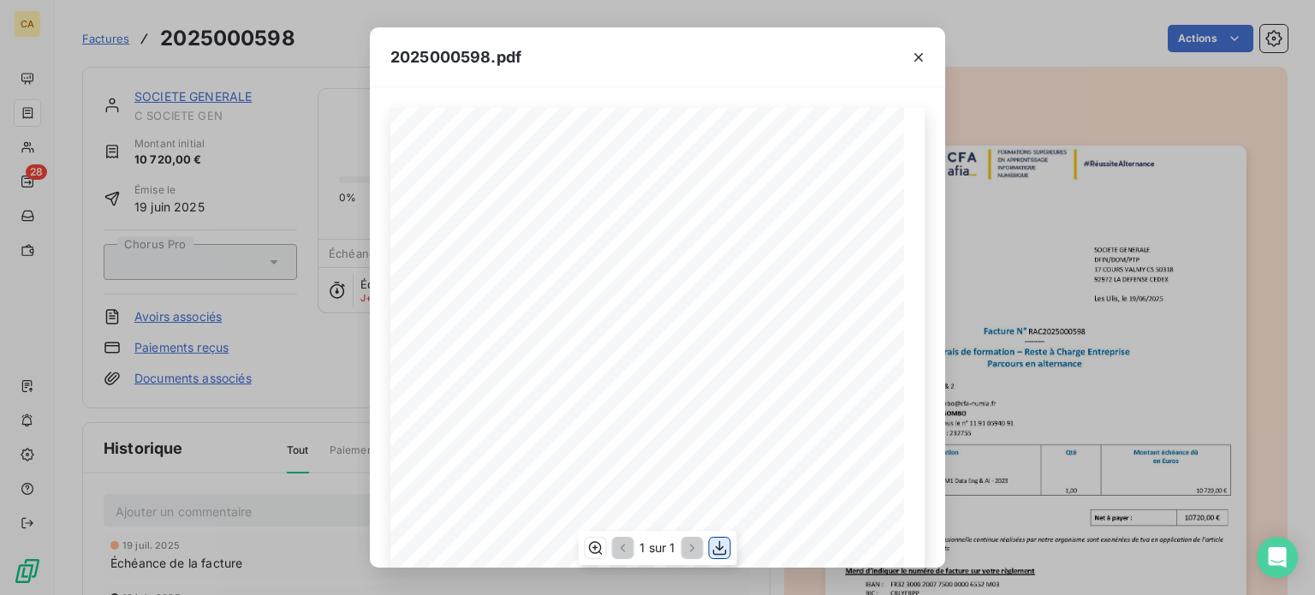
click at [719, 547] on icon "button" at bounding box center [720, 548] width 14 height 15
click at [921, 57] on icon "button" at bounding box center [918, 57] width 17 height 17
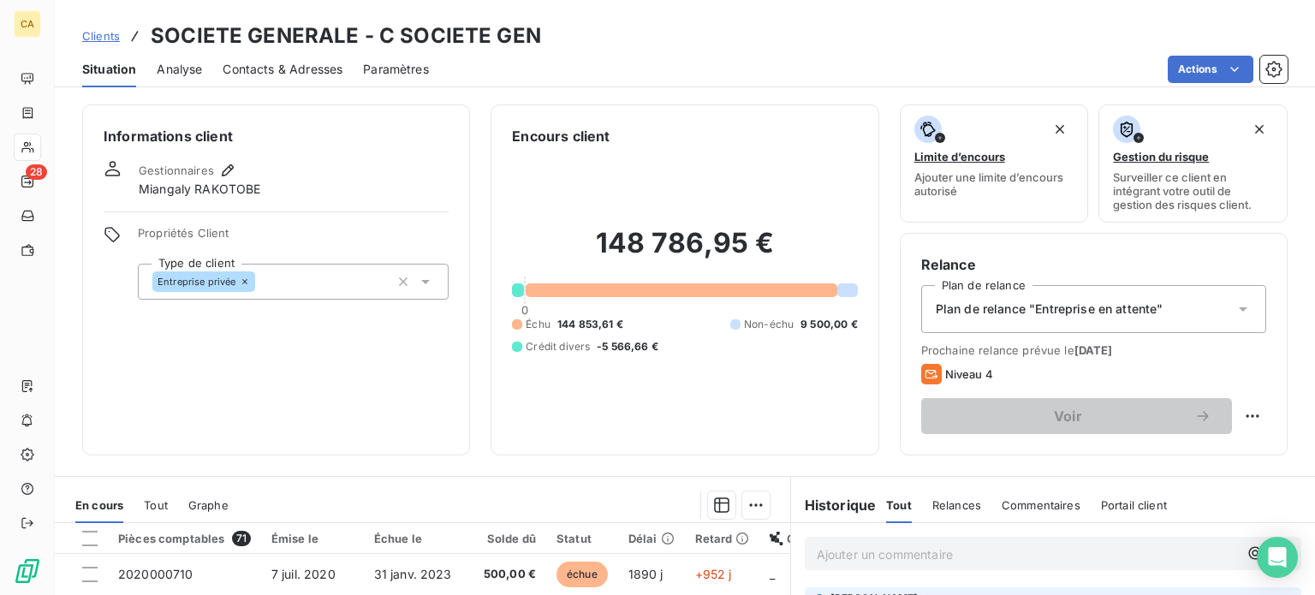
scroll to position [308, 0]
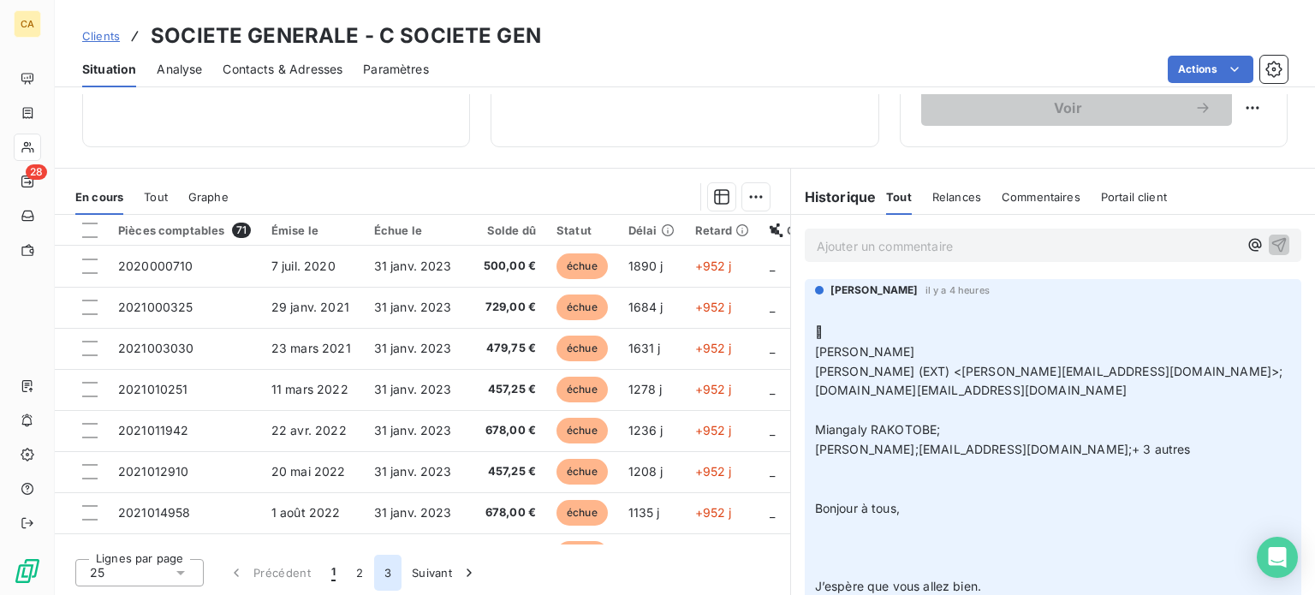
click at [385, 569] on button "3" at bounding box center [387, 573] width 27 height 36
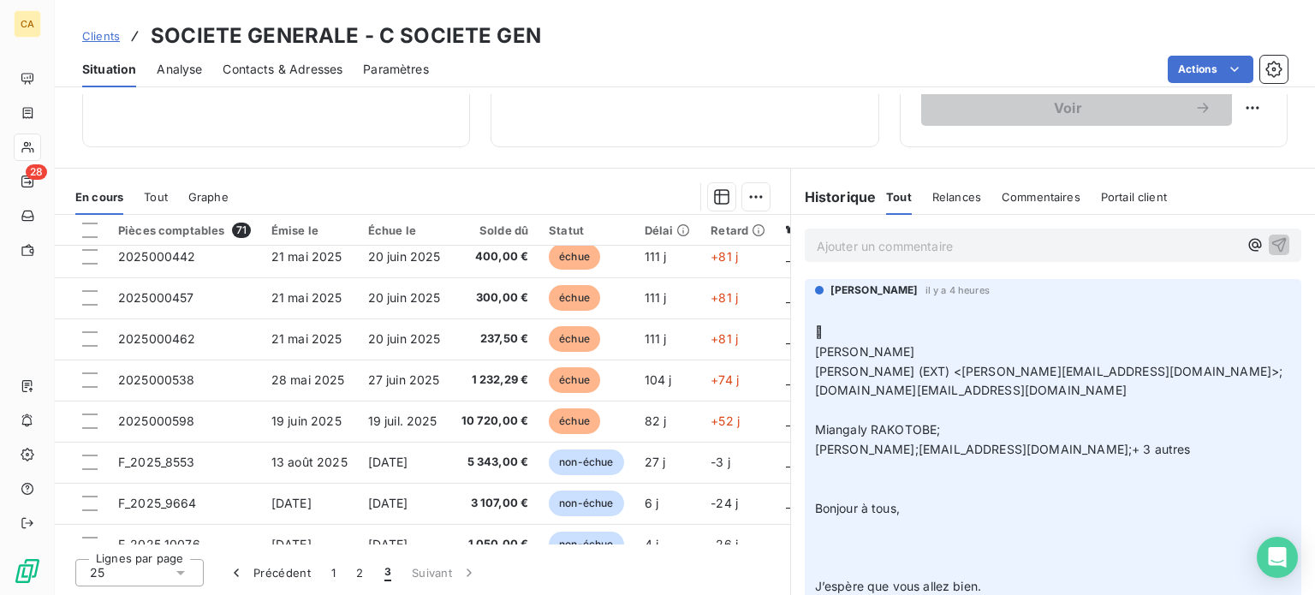
scroll to position [571, 0]
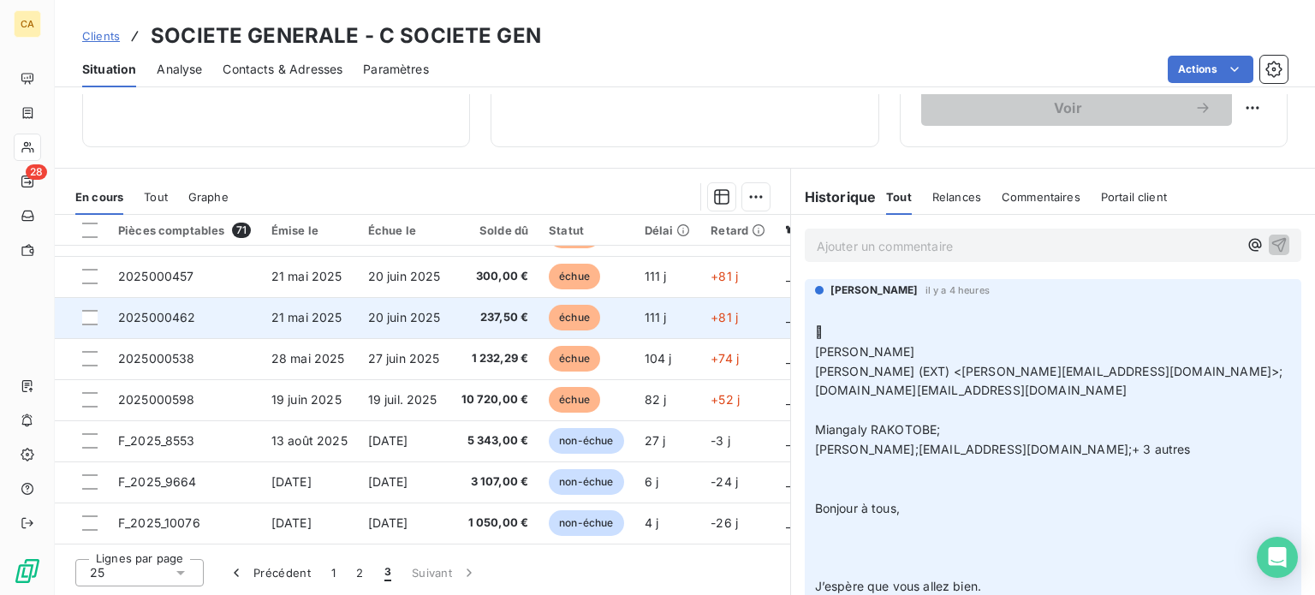
click at [171, 313] on span "2025000462" at bounding box center [157, 317] width 78 height 15
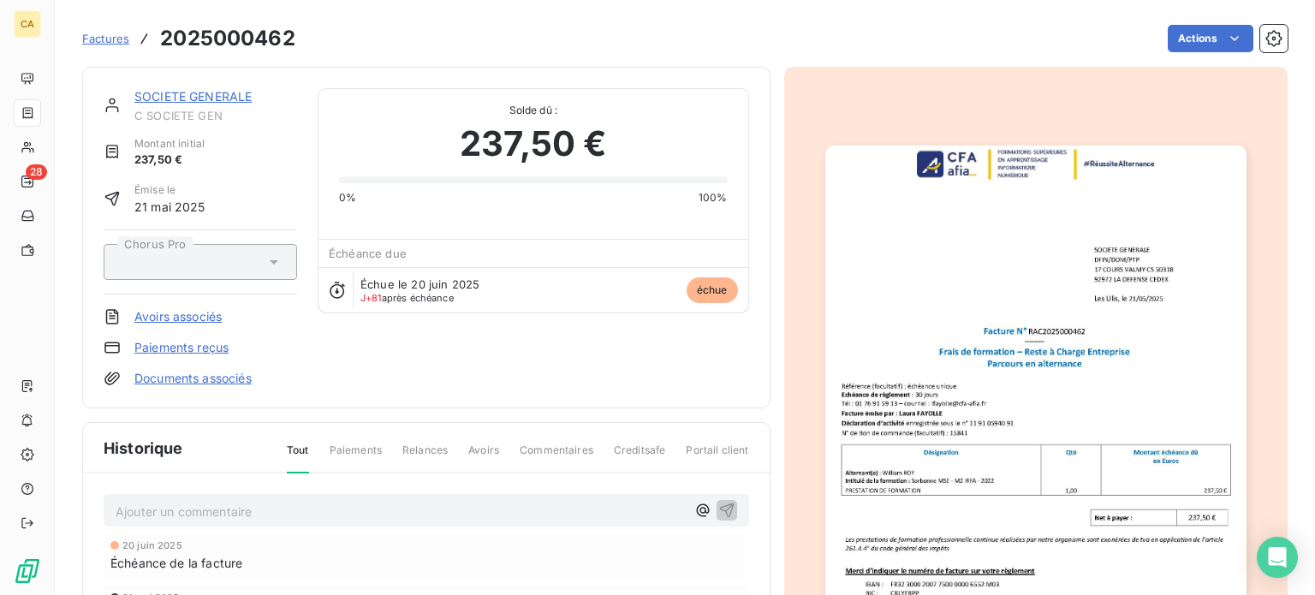
click at [942, 382] on img "button" at bounding box center [1035, 443] width 421 height 595
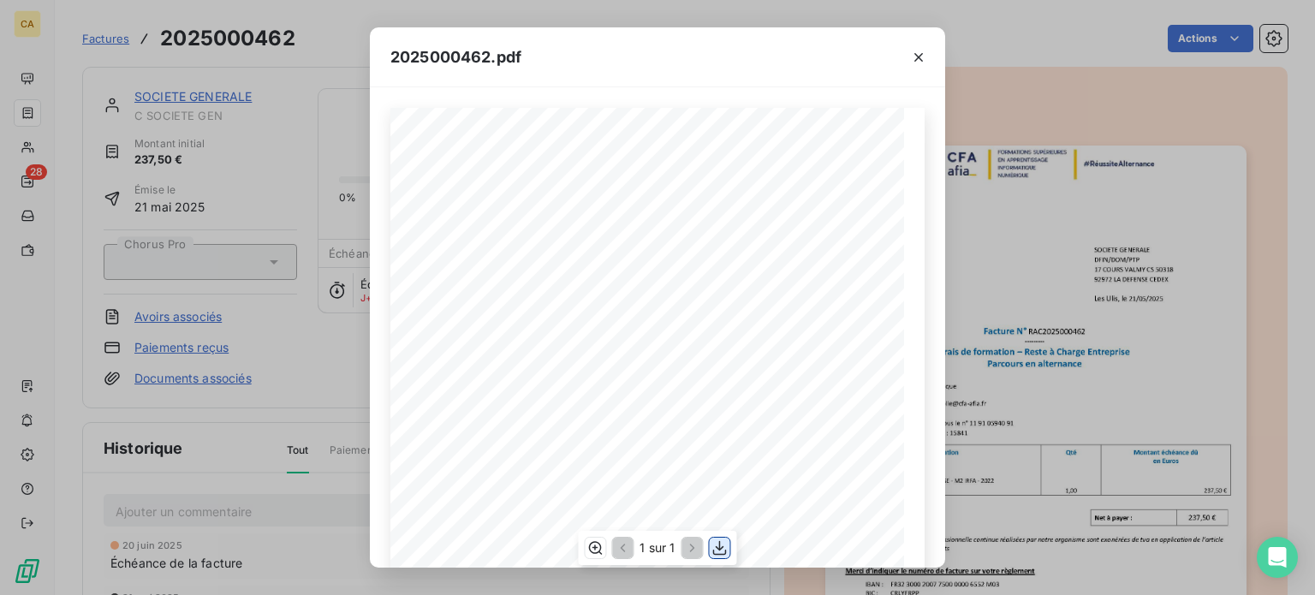
click at [722, 545] on icon "button" at bounding box center [720, 547] width 17 height 17
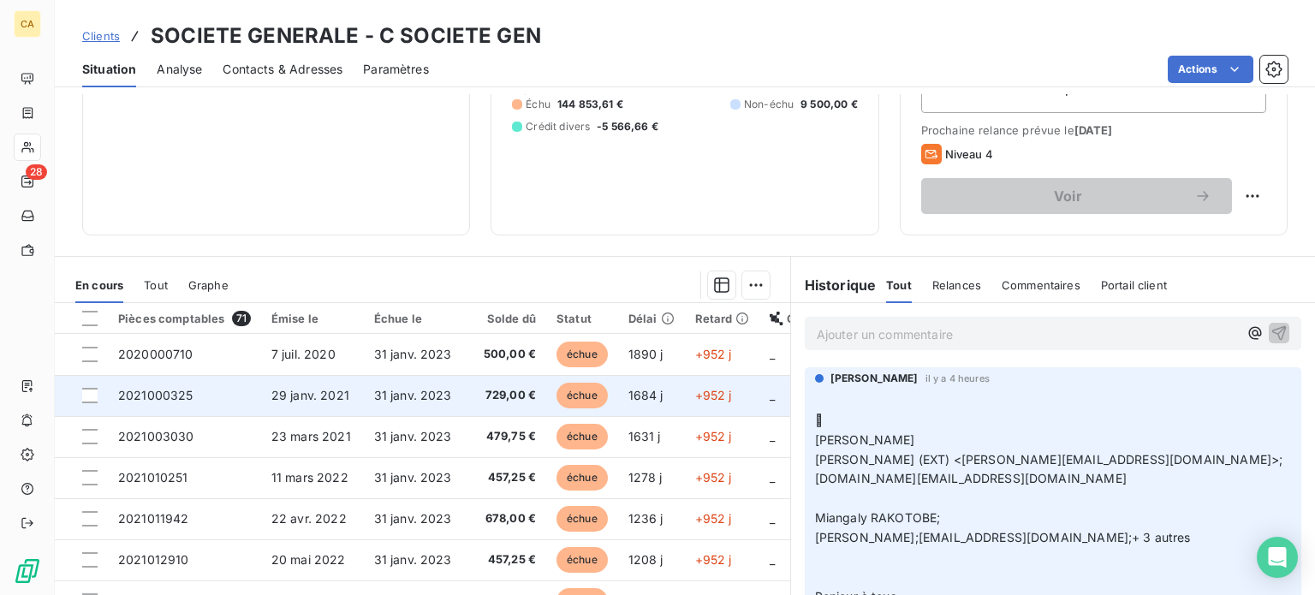
scroll to position [308, 0]
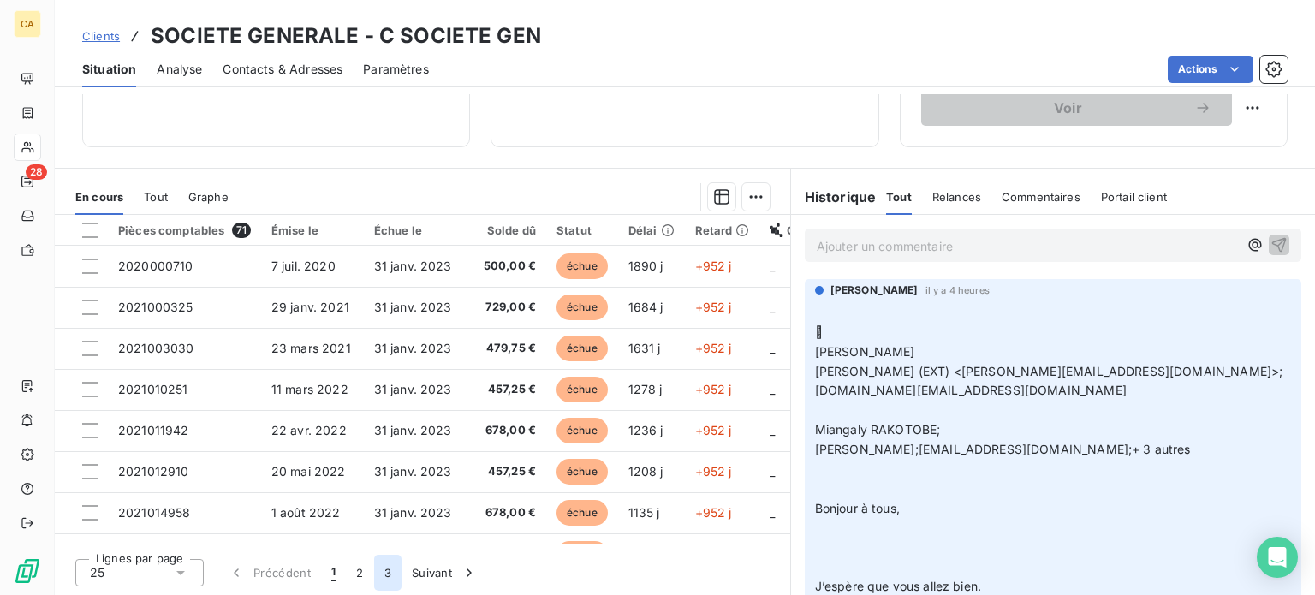
click at [388, 573] on button "3" at bounding box center [387, 573] width 27 height 36
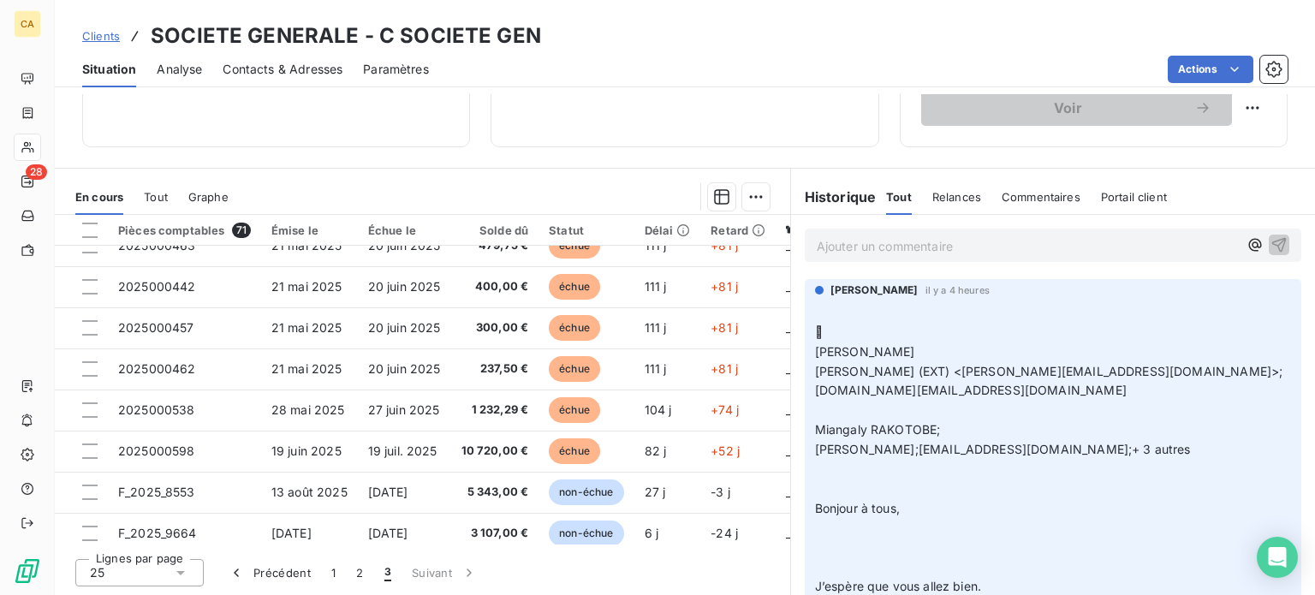
scroll to position [571, 0]
